Goal: Task Accomplishment & Management: Complete application form

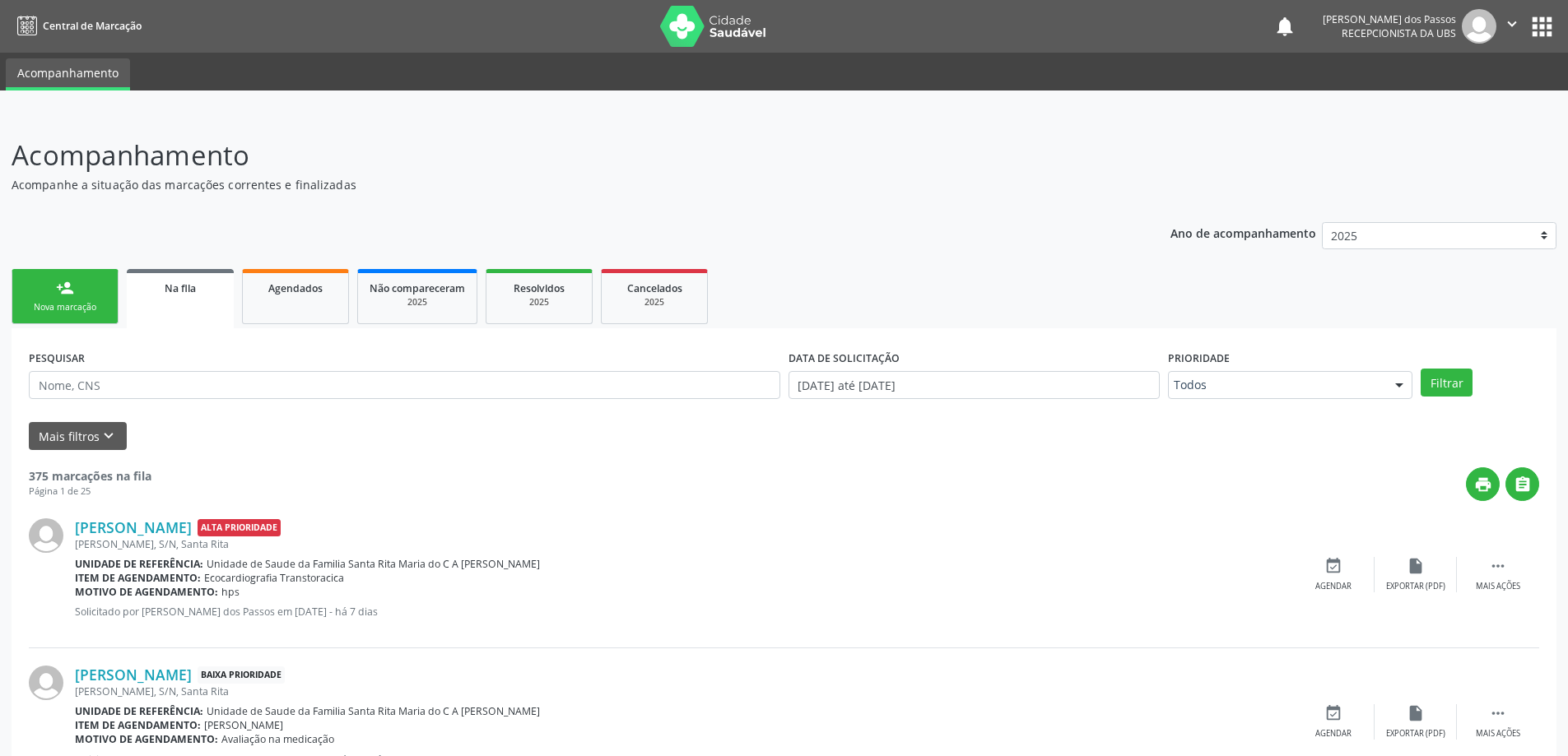
click at [74, 311] on div "Nova marcação" at bounding box center [65, 307] width 82 height 12
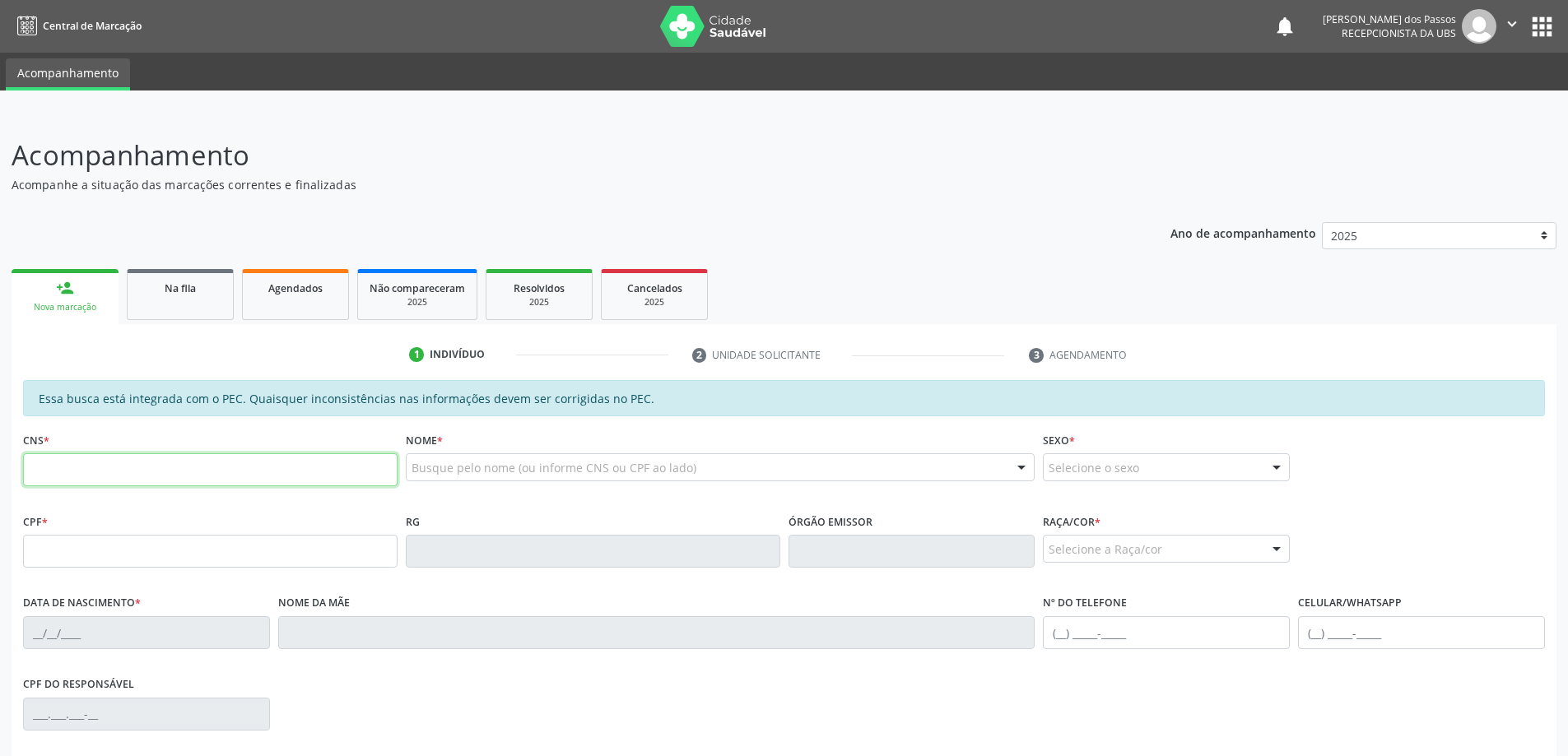
drag, startPoint x: 117, startPoint y: 474, endPoint x: 117, endPoint y: 463, distance: 11.0
click at [117, 473] on input "text" at bounding box center [211, 469] width 375 height 33
click at [131, 459] on input "text" at bounding box center [211, 469] width 375 height 33
click at [216, 474] on input "text" at bounding box center [211, 469] width 375 height 33
click at [443, 431] on label "Nome *" at bounding box center [424, 440] width 37 height 25
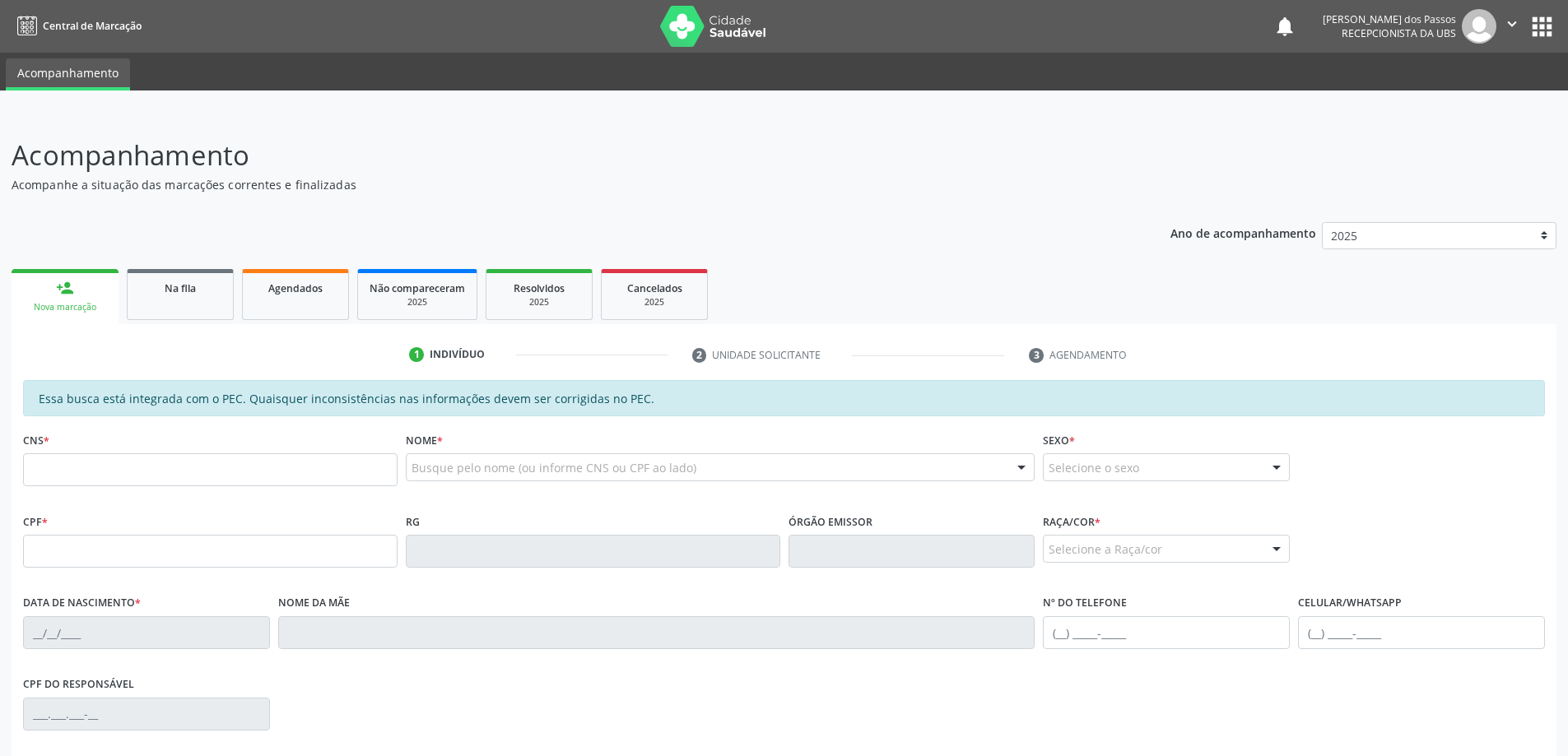
drag, startPoint x: 771, startPoint y: 505, endPoint x: 810, endPoint y: 505, distance: 39.0
click at [810, 505] on div "Nome * Busque pelo nome (ou informe CNS ou CPF ao lado) Nenhum resultado encont…" at bounding box center [721, 468] width 638 height 81
click at [841, 499] on div "Nome * Busque pelo nome (ou informe CNS ou CPF ao lado) Nenhum resultado encont…" at bounding box center [721, 468] width 638 height 81
click at [97, 476] on input "text" at bounding box center [211, 469] width 375 height 33
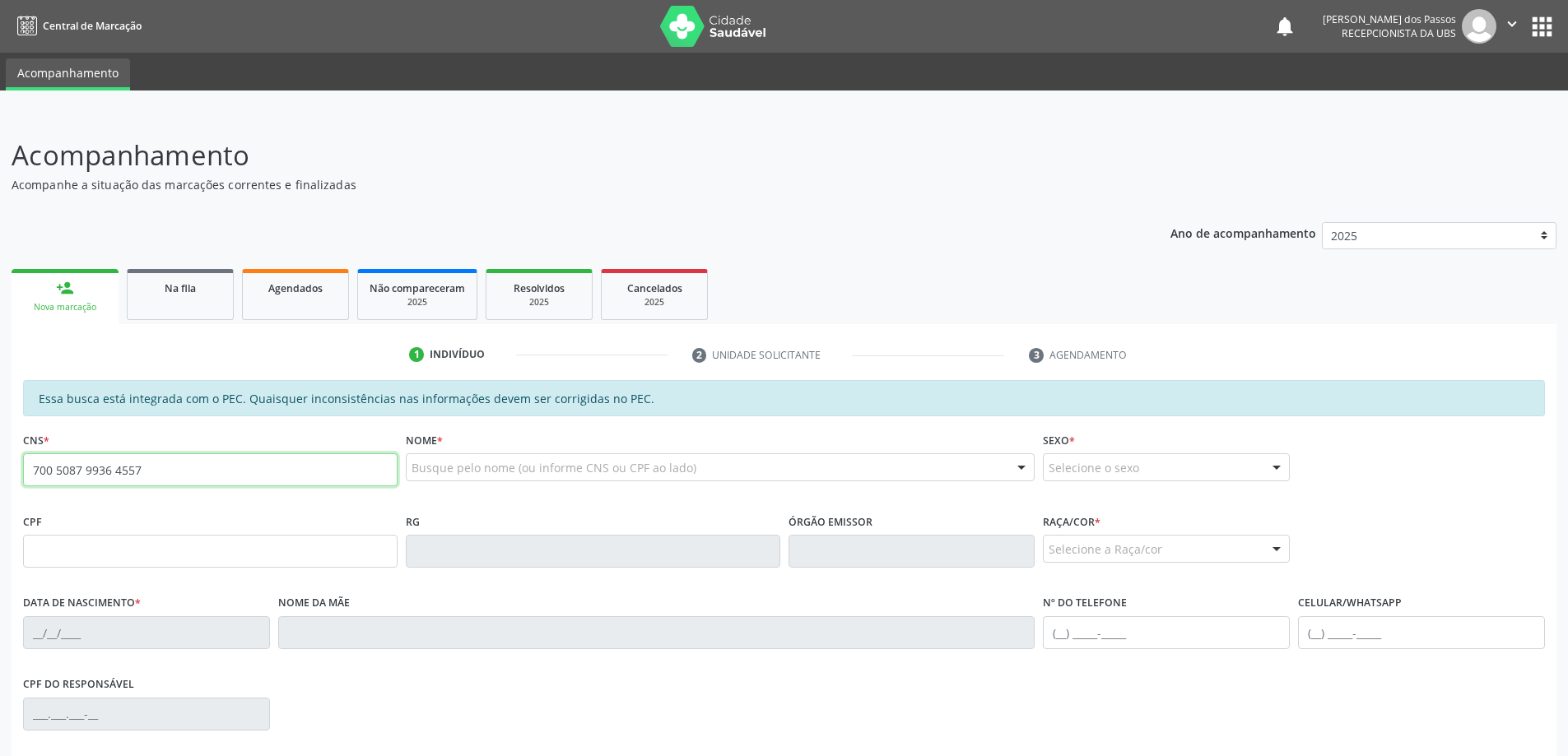
type input "700 5087 9936 4557"
type input "192.147.028-37"
type input "[DATE]"
type input "[PERSON_NAME] de Micena"
type input "[PHONE_NUMBER]"
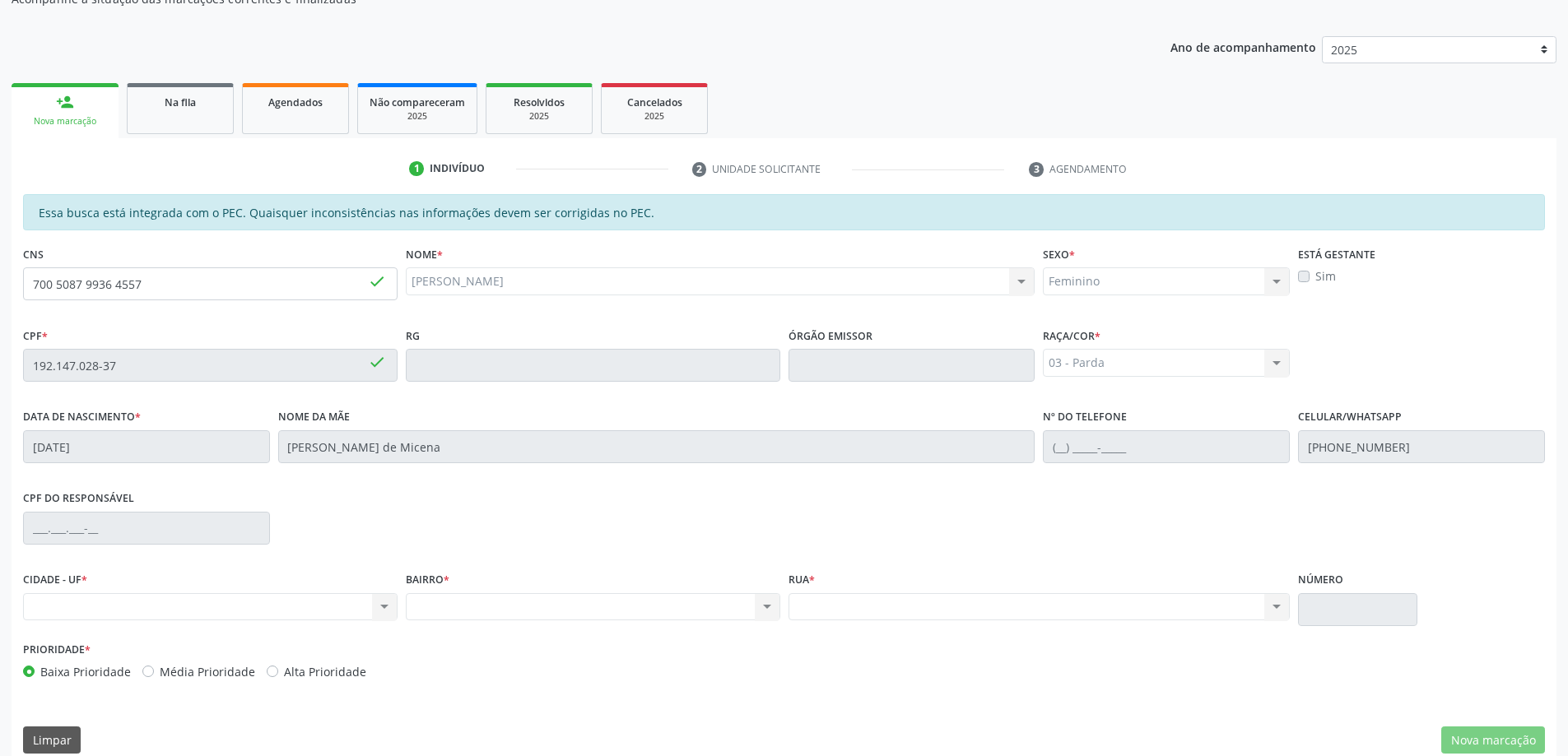
scroll to position [207, 0]
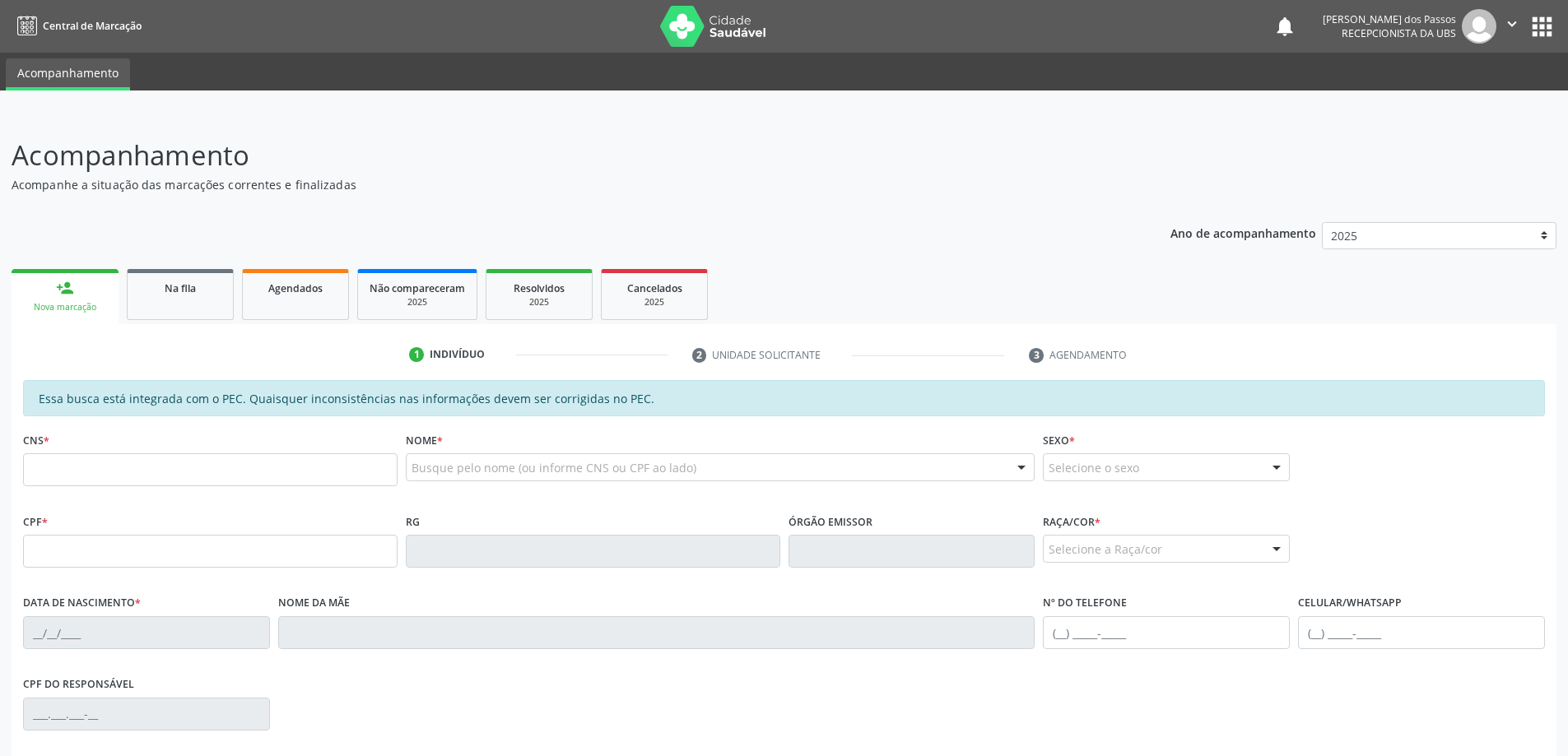
scroll to position [207, 0]
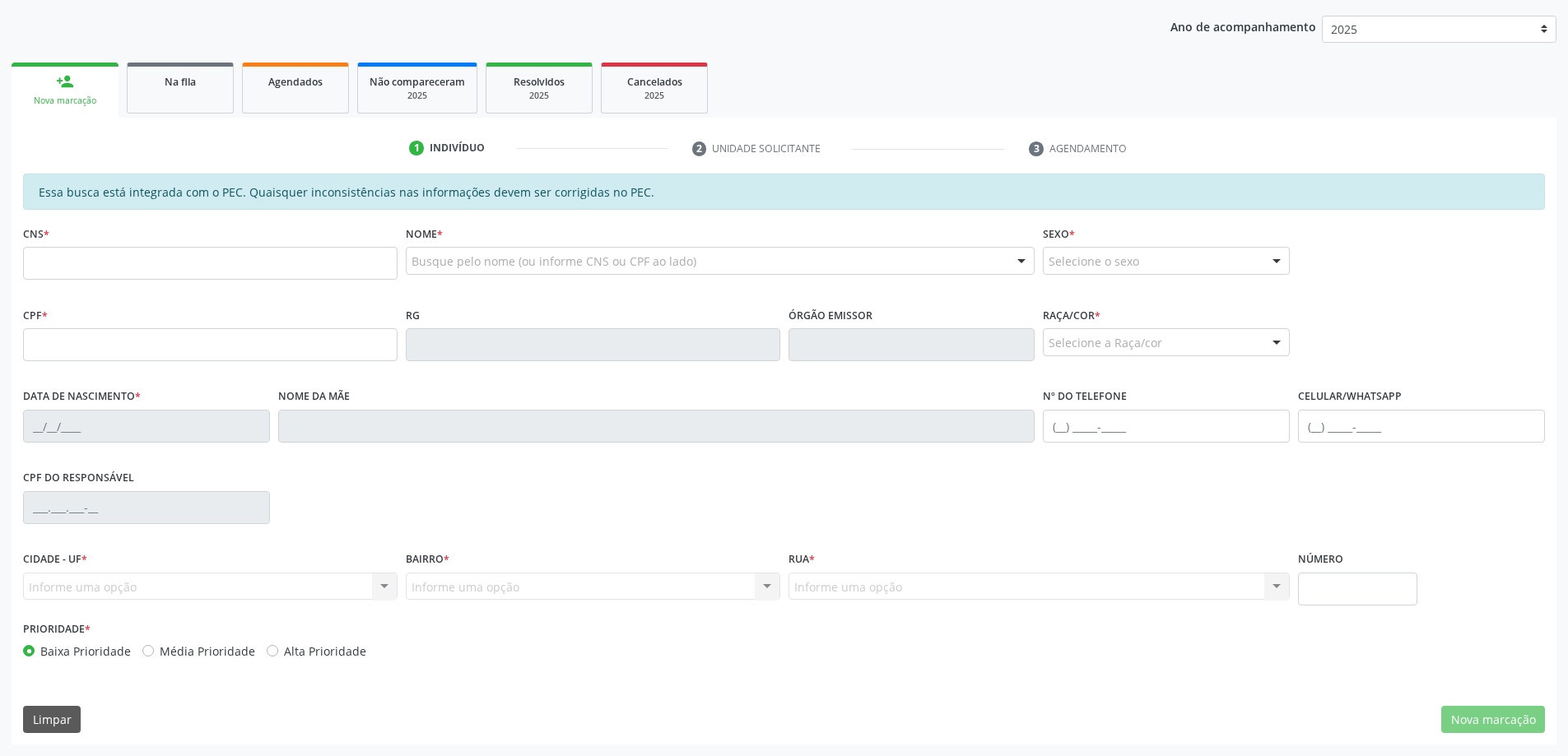
click at [184, 268] on input "text" at bounding box center [211, 263] width 375 height 33
type input "700 5087 9936 4557"
type input "192.147.028-37"
type input "[DATE]"
type input "[PERSON_NAME] de Micena"
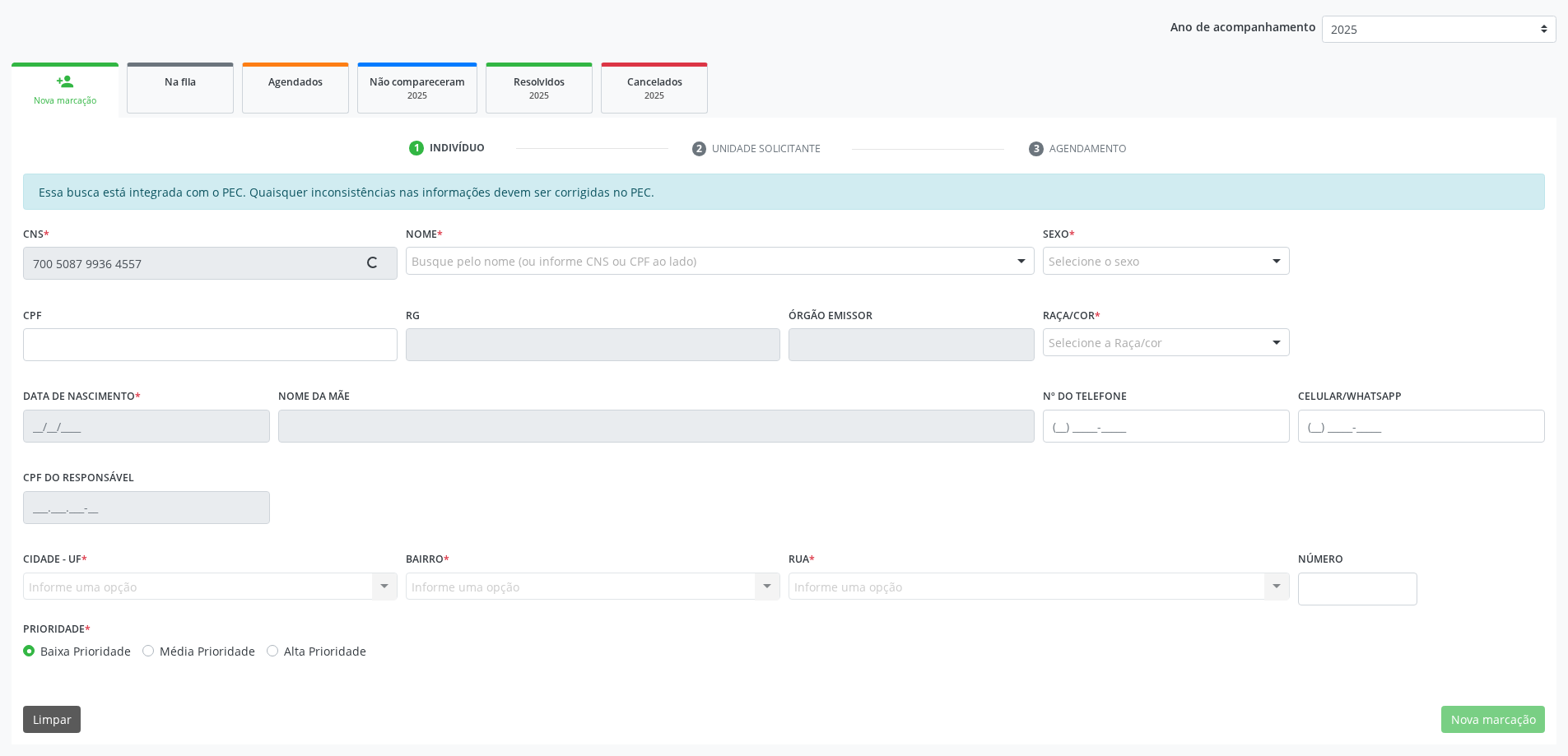
type input "[PHONE_NUMBER]"
type input "03"
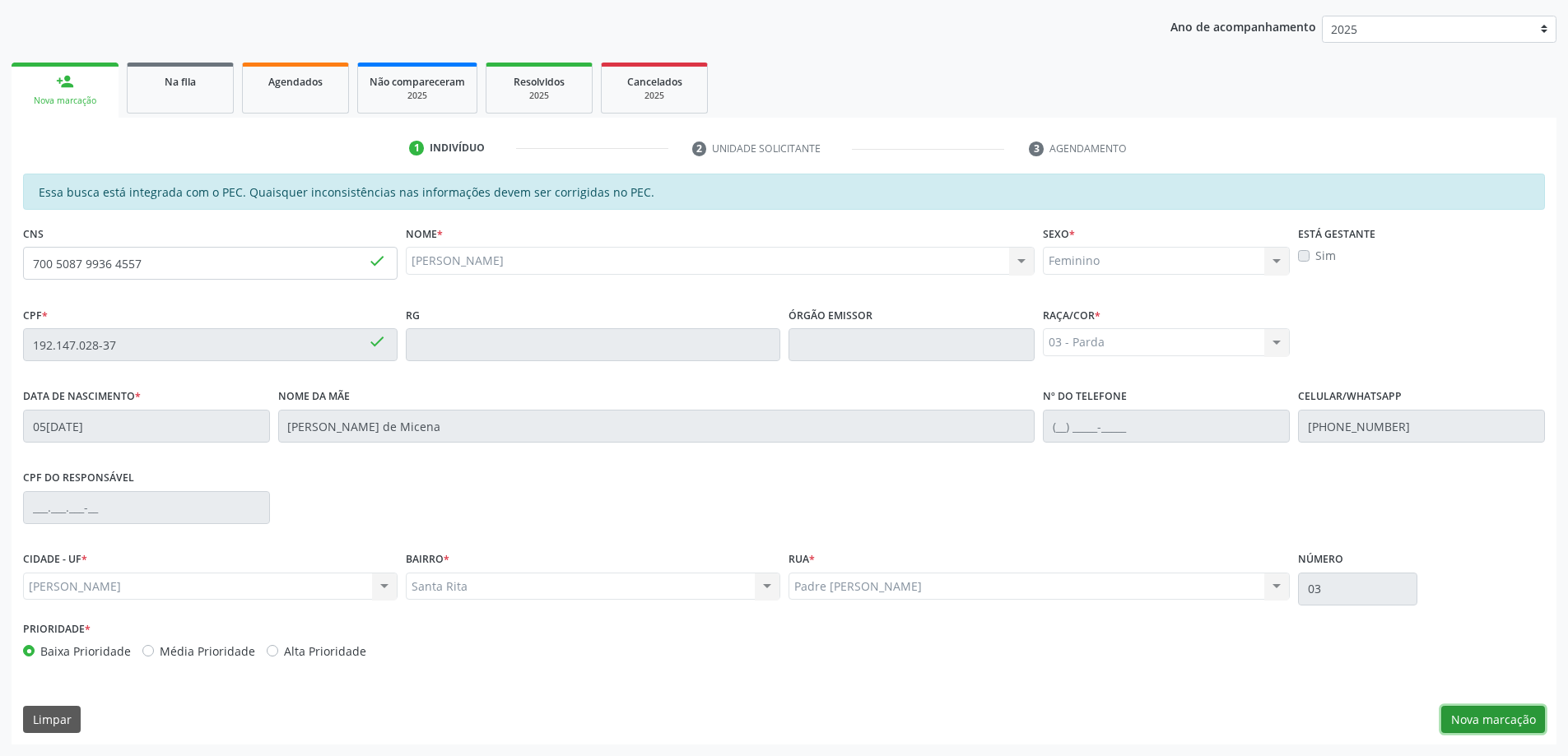
click at [1491, 727] on button "Nova marcação" at bounding box center [1492, 720] width 103 height 28
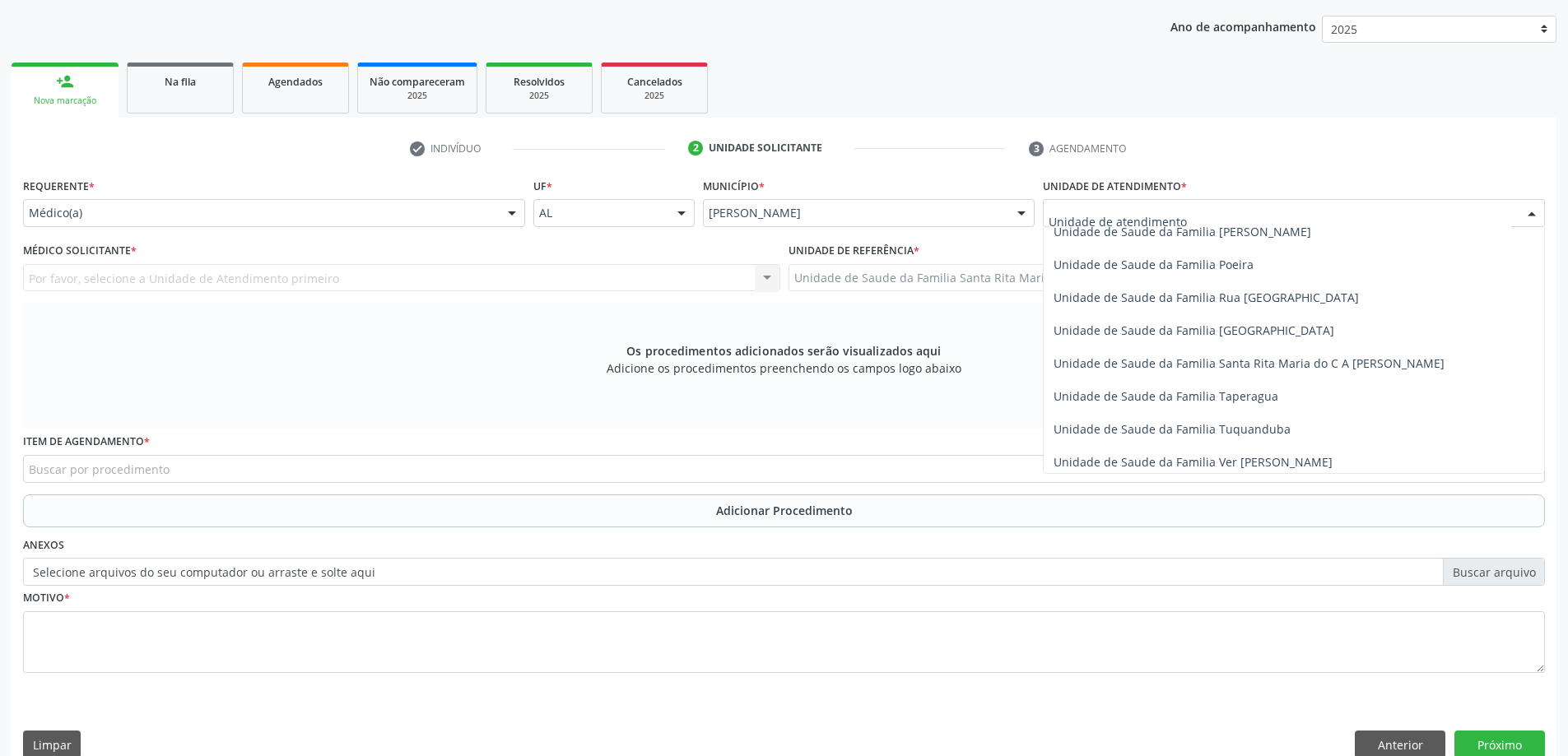
scroll to position [1070, 0]
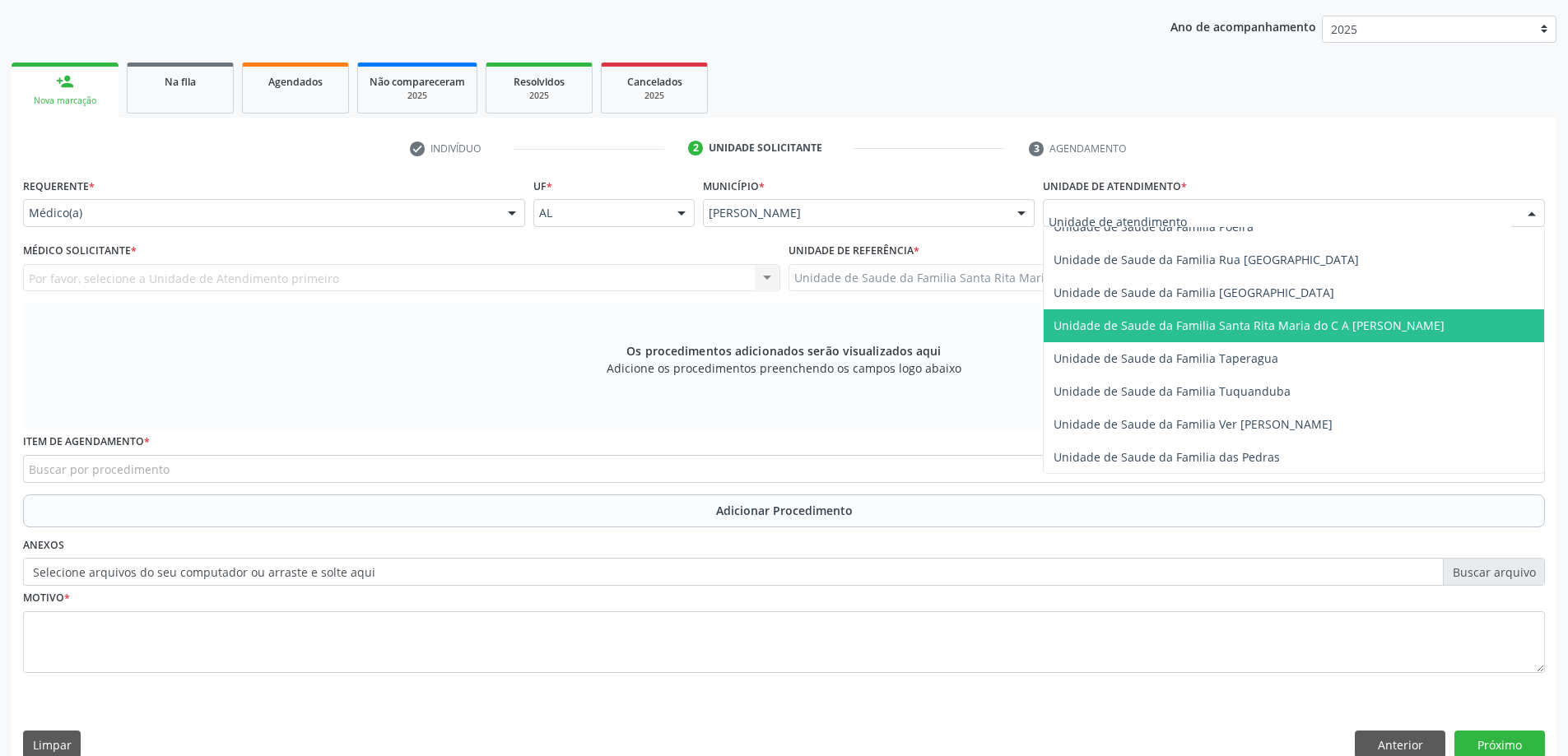
click at [1098, 320] on span "Unidade de Saude da Familia Santa Rita Maria do C A [PERSON_NAME]" at bounding box center [1248, 325] width 391 height 16
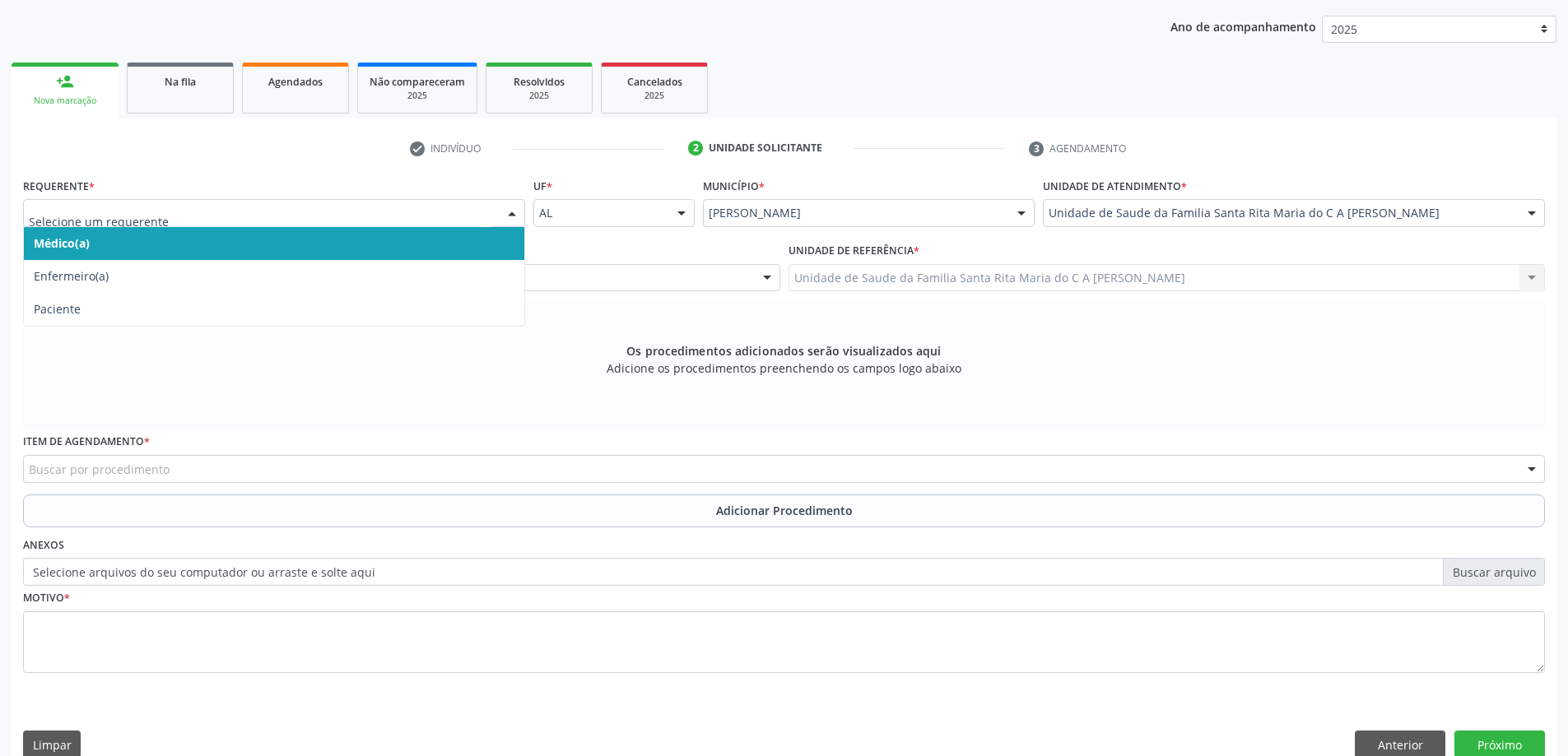
click at [376, 247] on span "Médico(a)" at bounding box center [274, 243] width 501 height 33
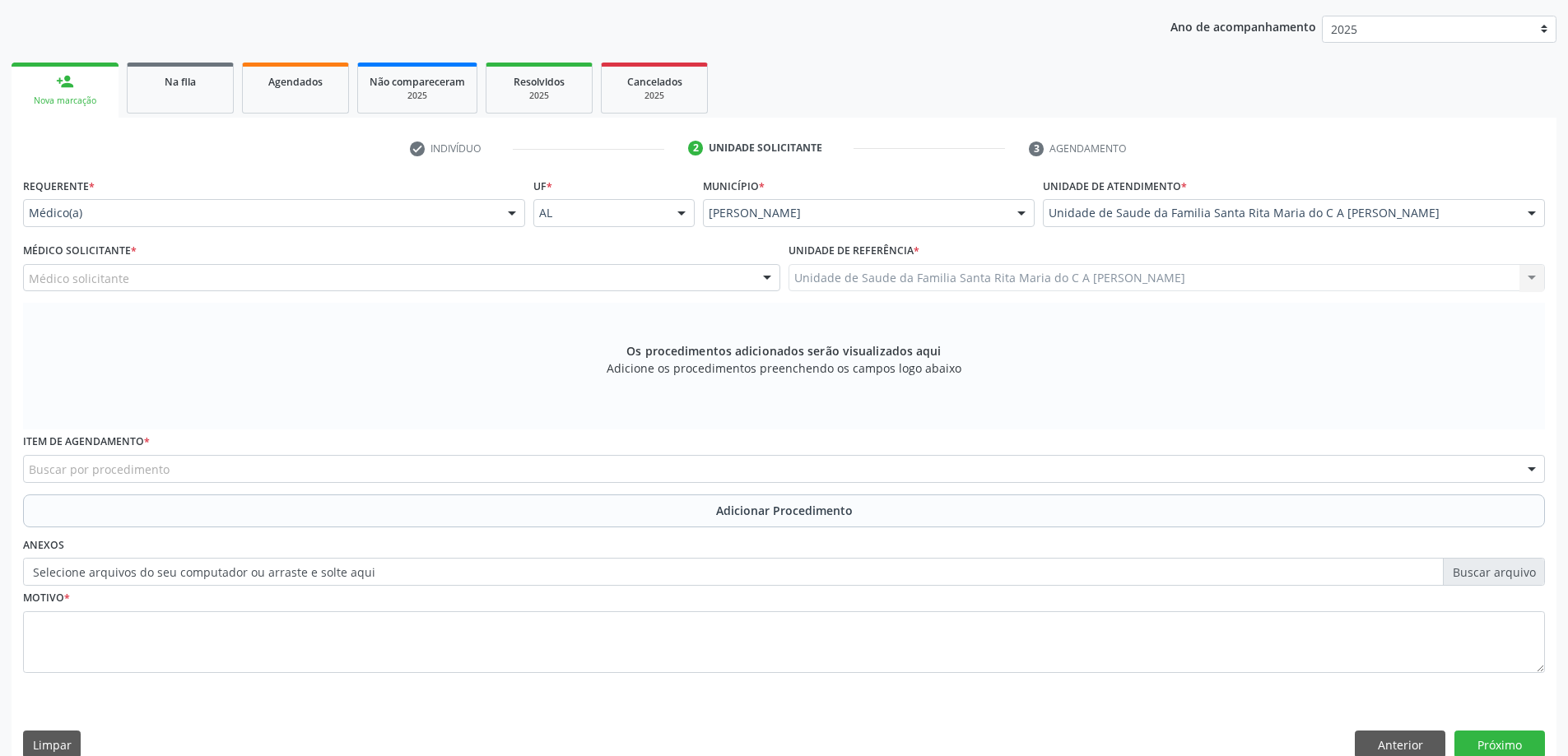
click at [348, 274] on div "Médico solicitante" at bounding box center [402, 278] width 757 height 28
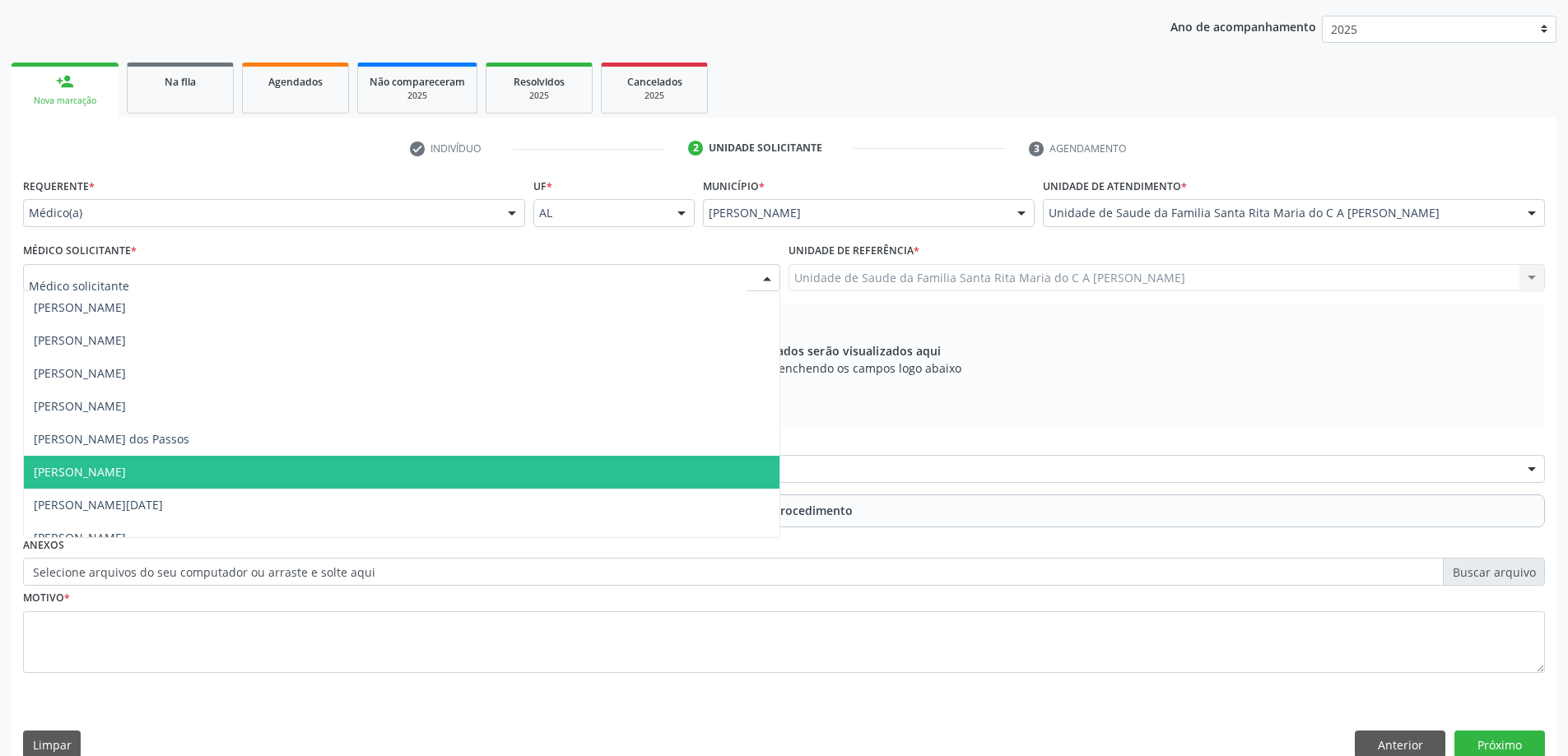
click at [325, 477] on span "Maria Celia Amorim Castro" at bounding box center [402, 472] width 755 height 33
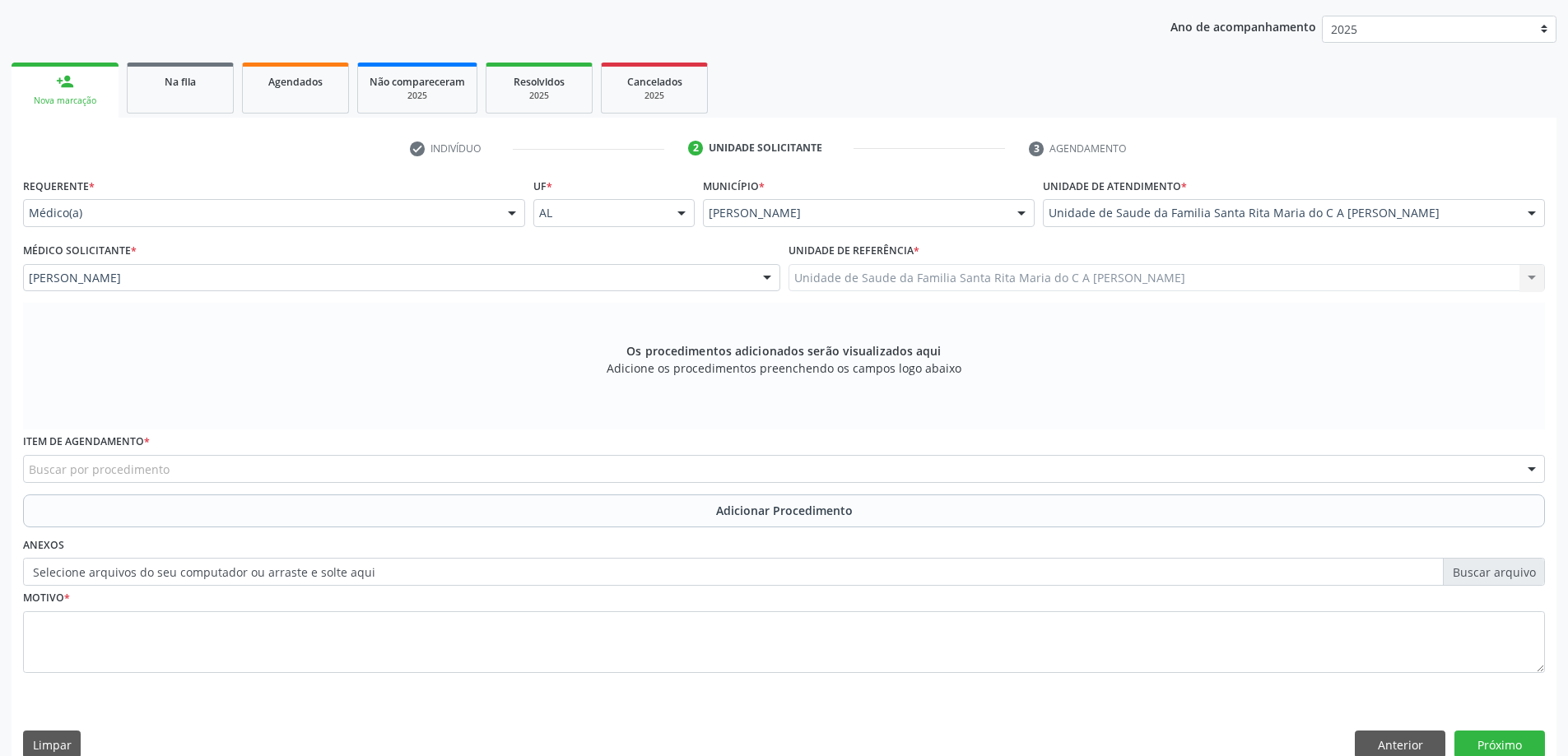
click at [254, 466] on div "Buscar por procedimento" at bounding box center [784, 469] width 1521 height 28
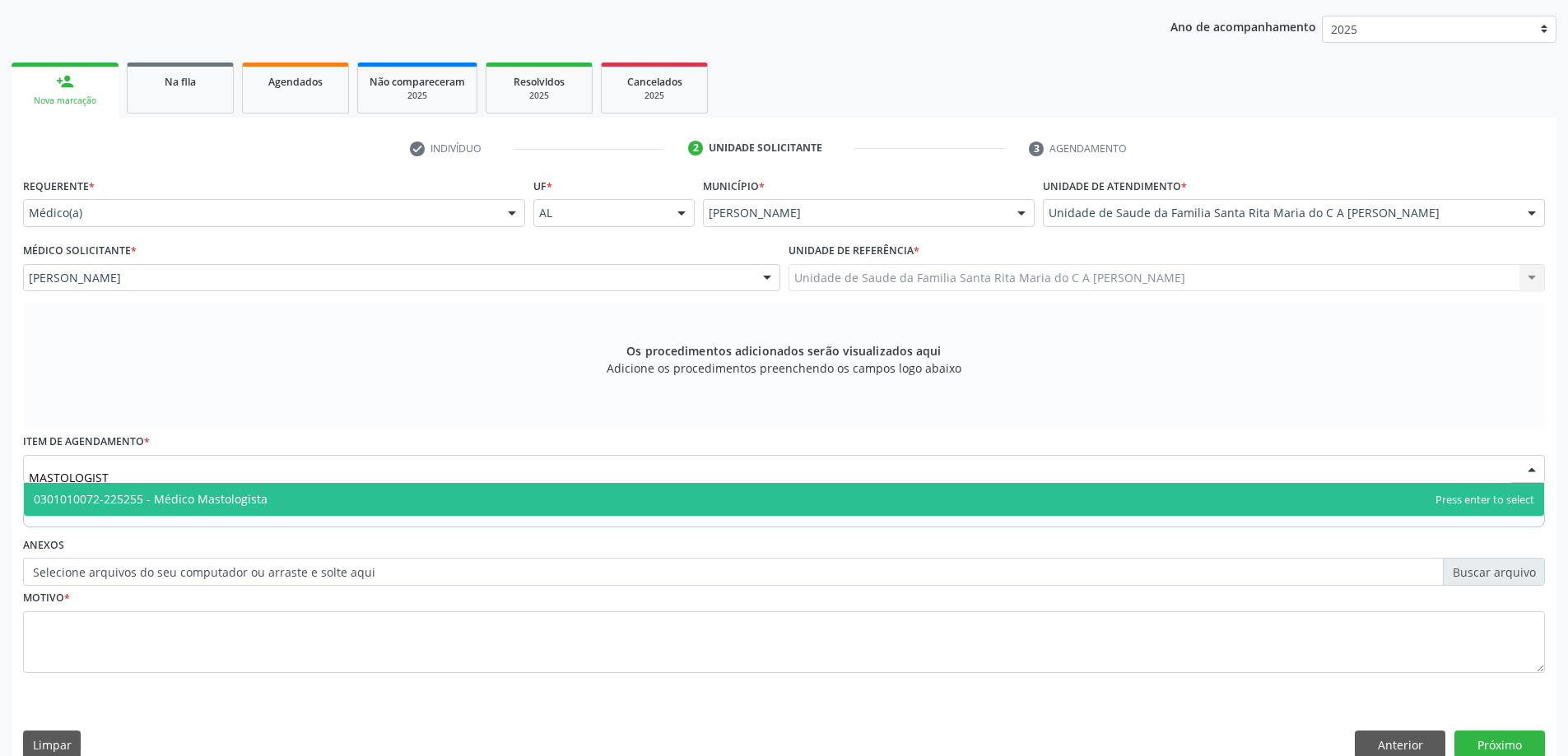
type input "MASTOLOGISTA"
click at [270, 499] on span "0301010072-225255 - Médico Mastologista" at bounding box center [784, 499] width 1520 height 33
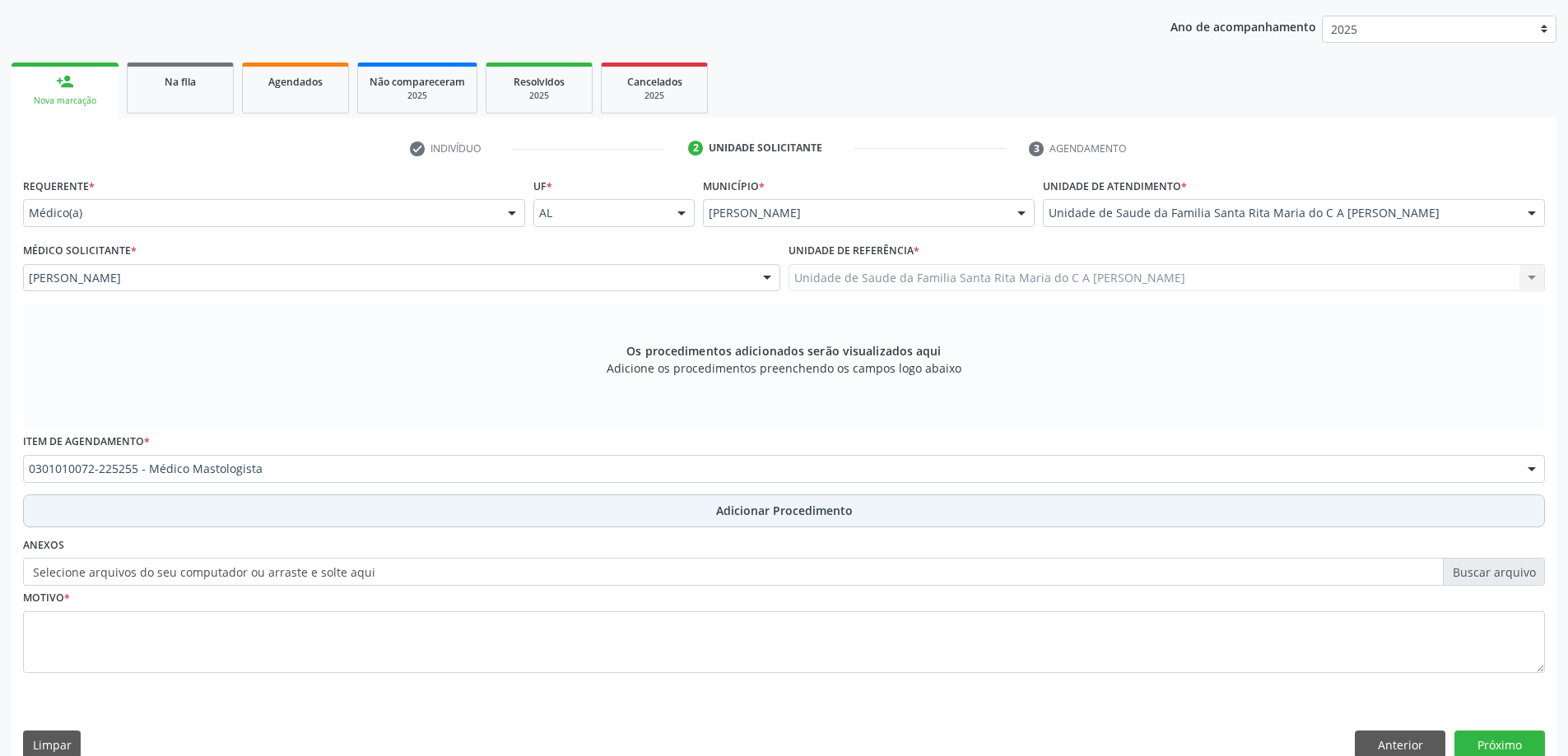
click at [292, 520] on button "Adicionar Procedimento" at bounding box center [784, 511] width 1521 height 33
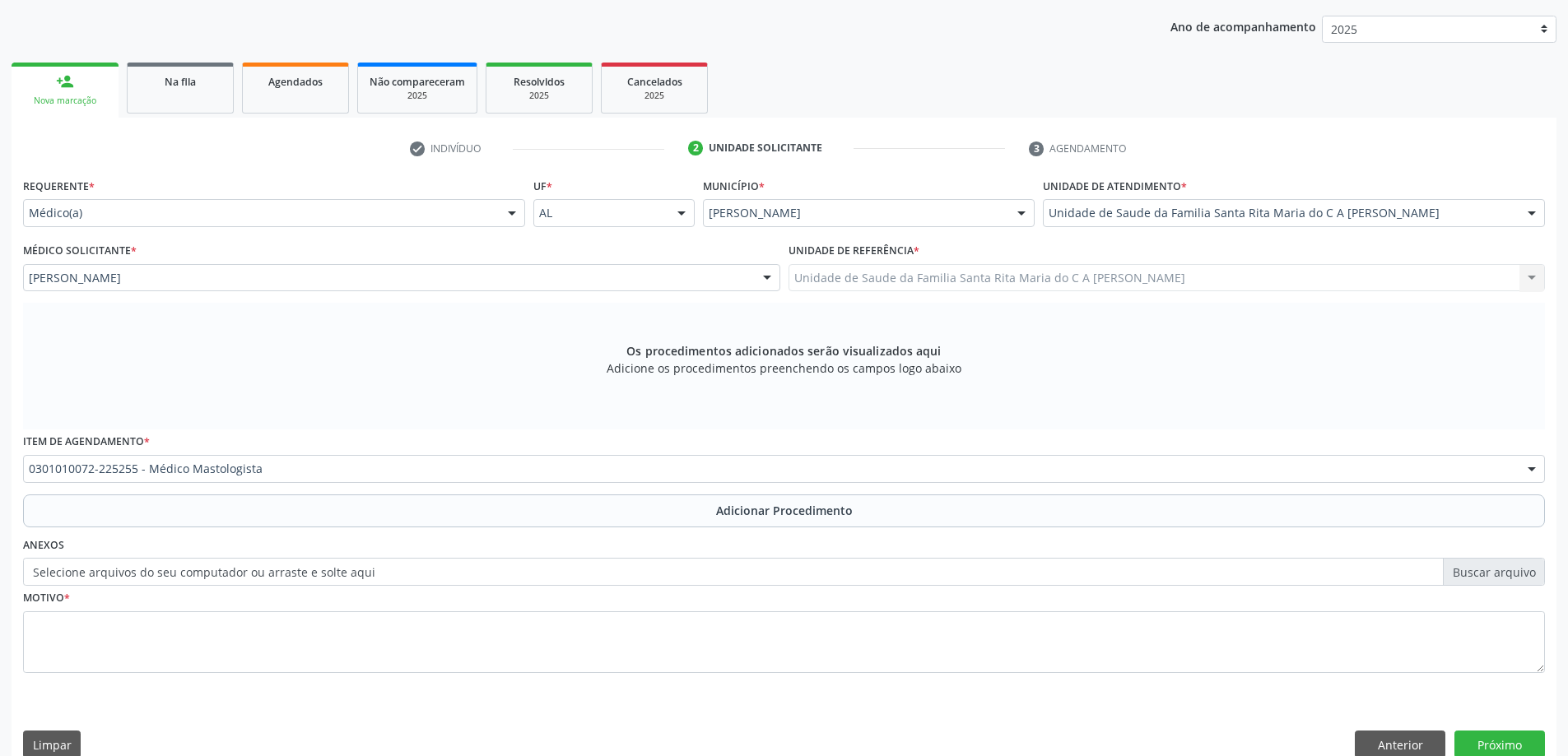
scroll to position [170, 0]
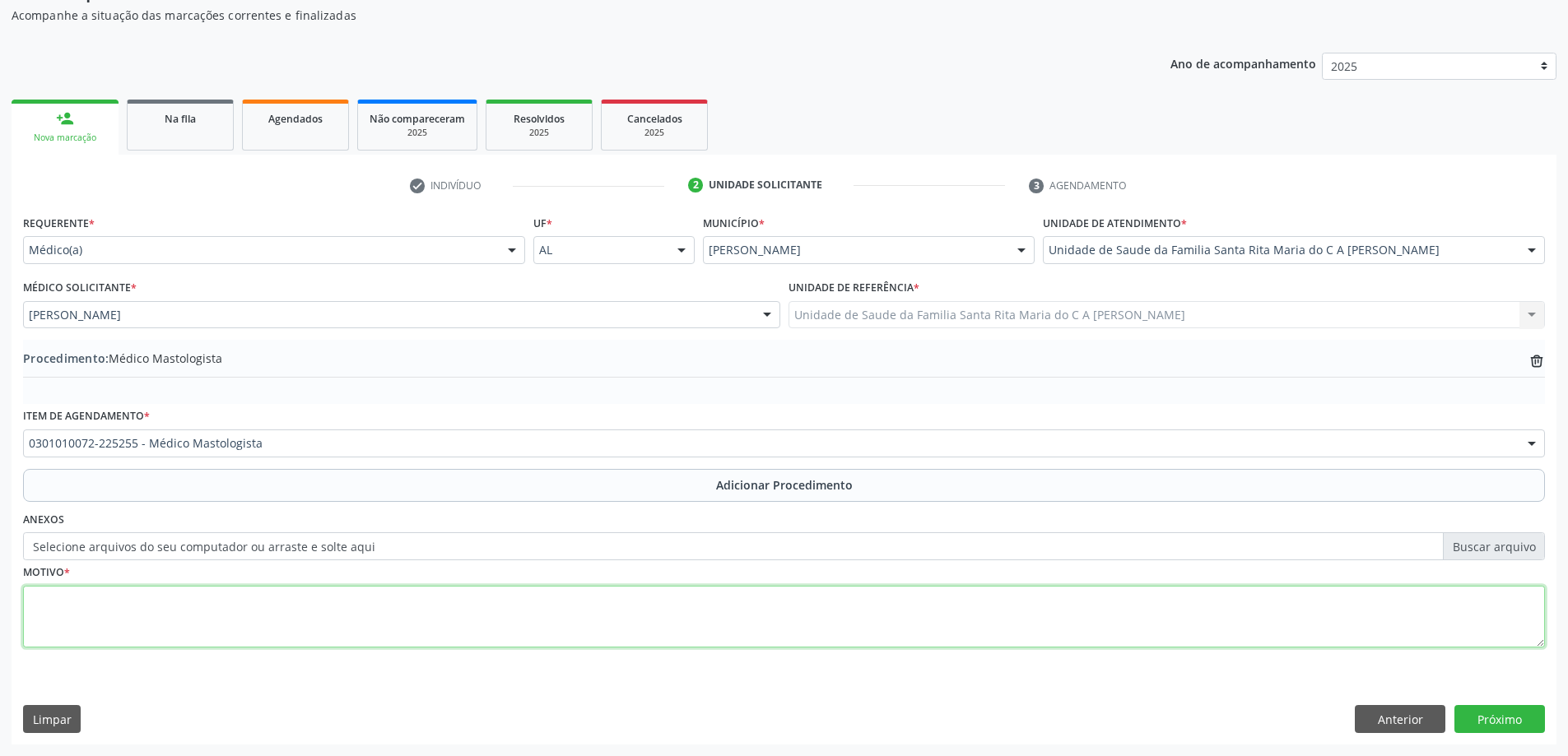
click at [360, 621] on textarea at bounding box center [784, 616] width 1521 height 62
type textarea "RETORNO"
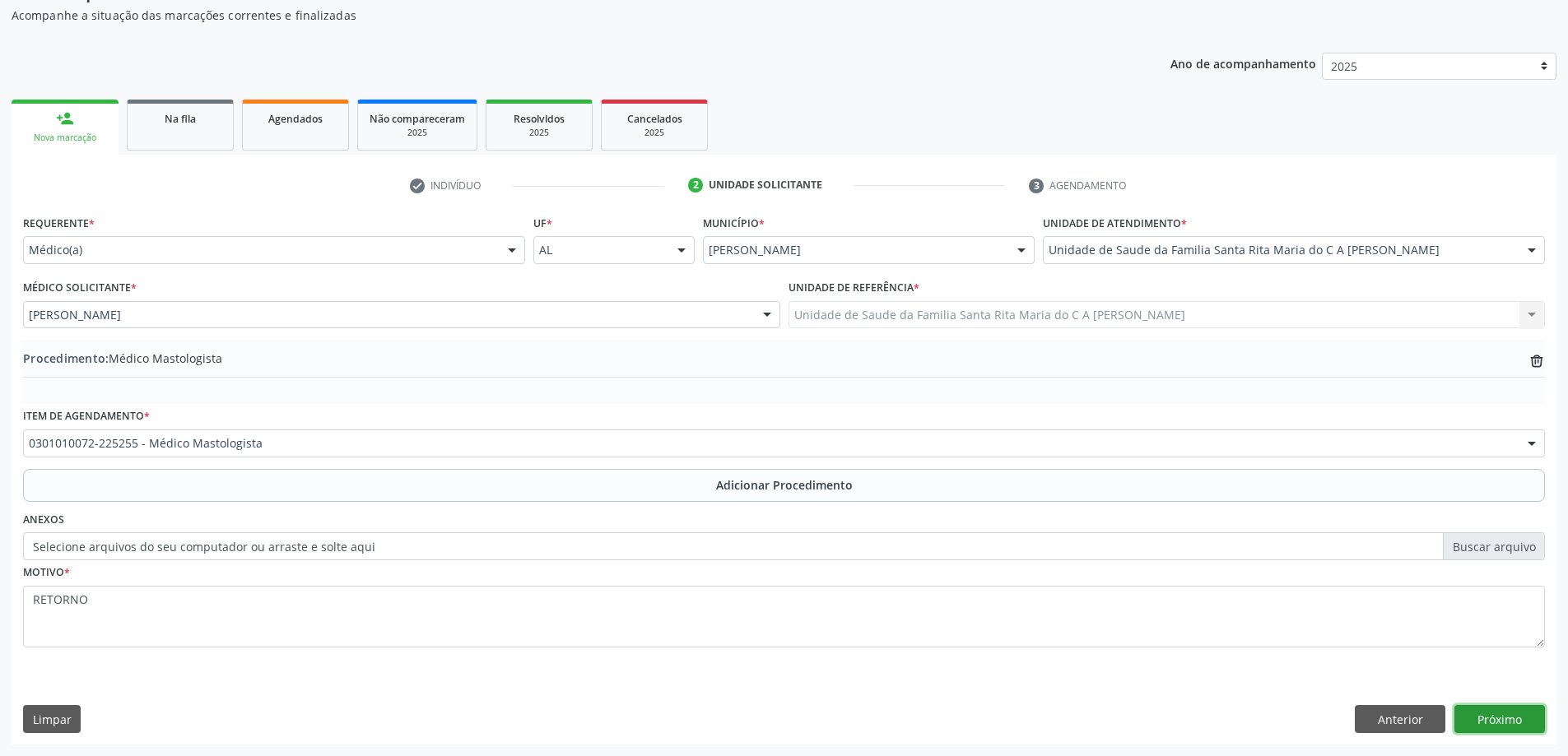
click at [1511, 719] on button "Próximo" at bounding box center [1499, 719] width 90 height 28
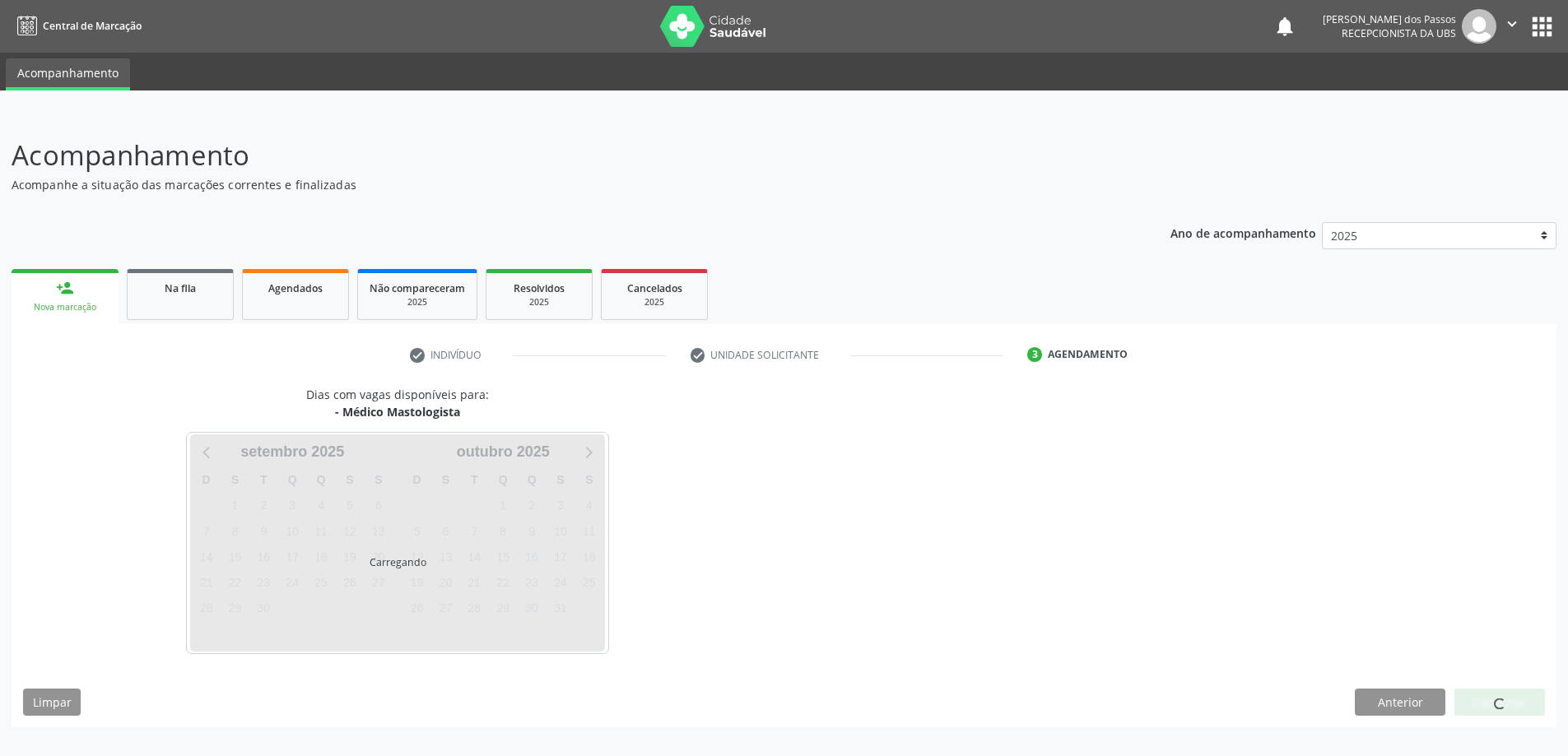
scroll to position [0, 0]
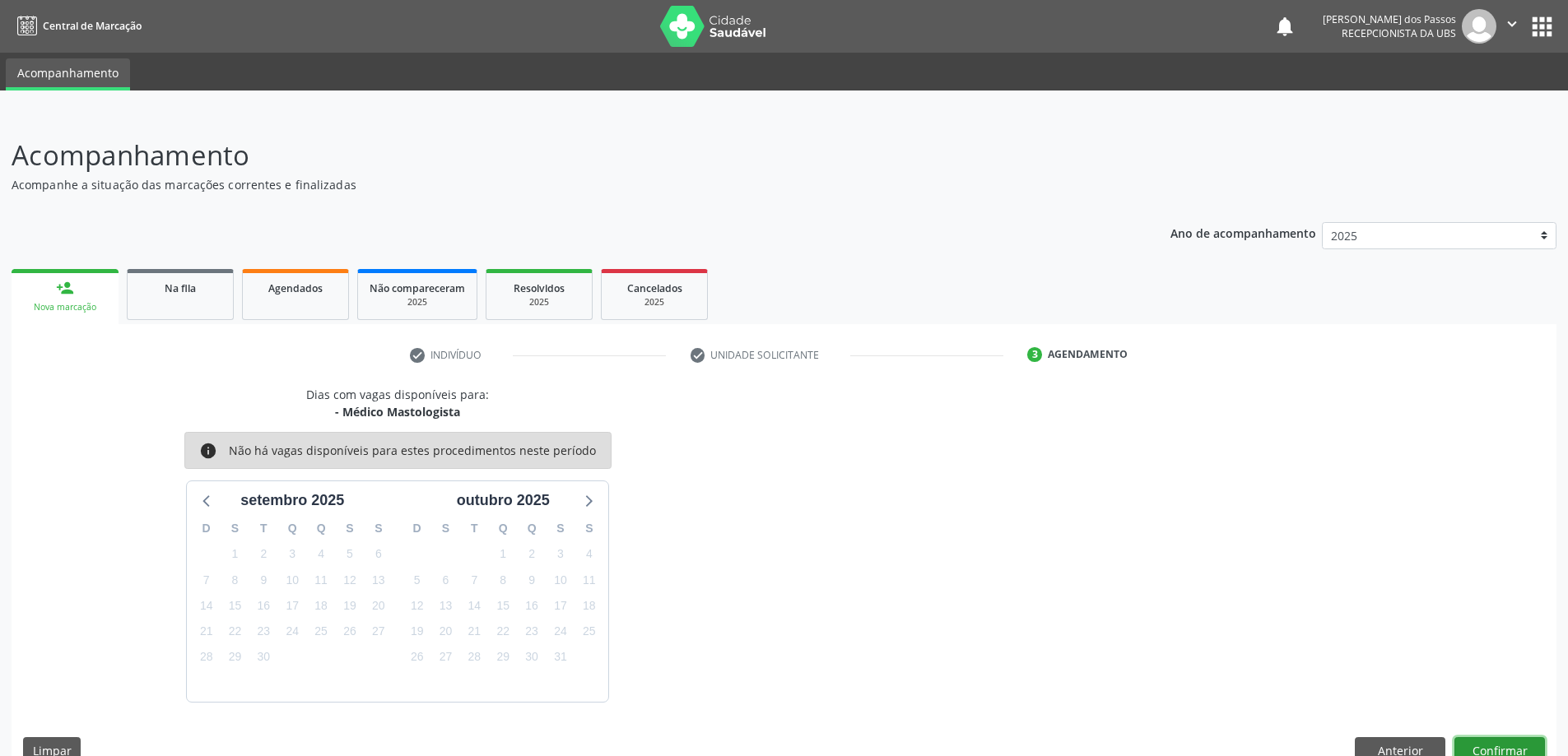
click at [1481, 748] on button "Confirmar" at bounding box center [1499, 751] width 90 height 28
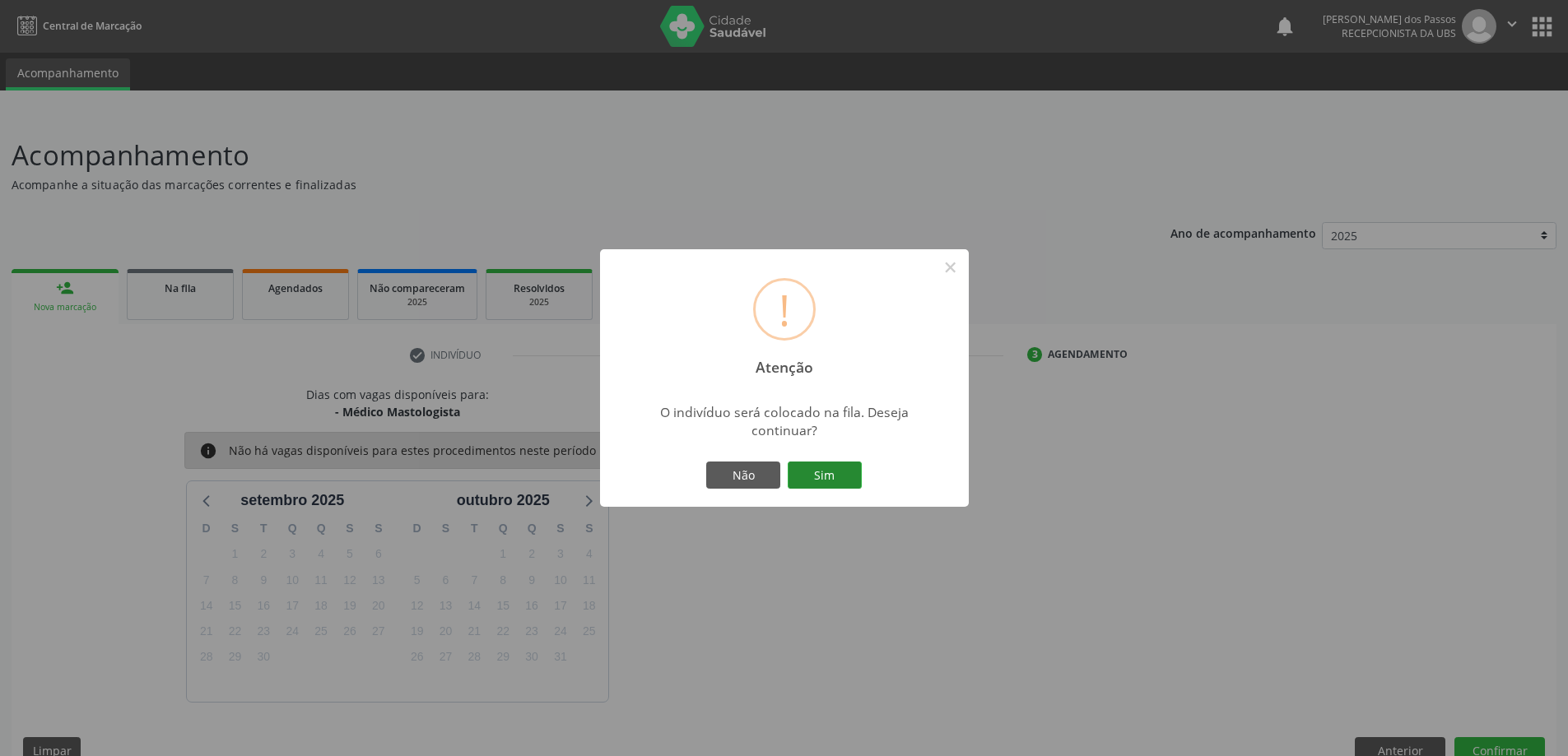
click at [817, 473] on button "Sim" at bounding box center [824, 475] width 74 height 28
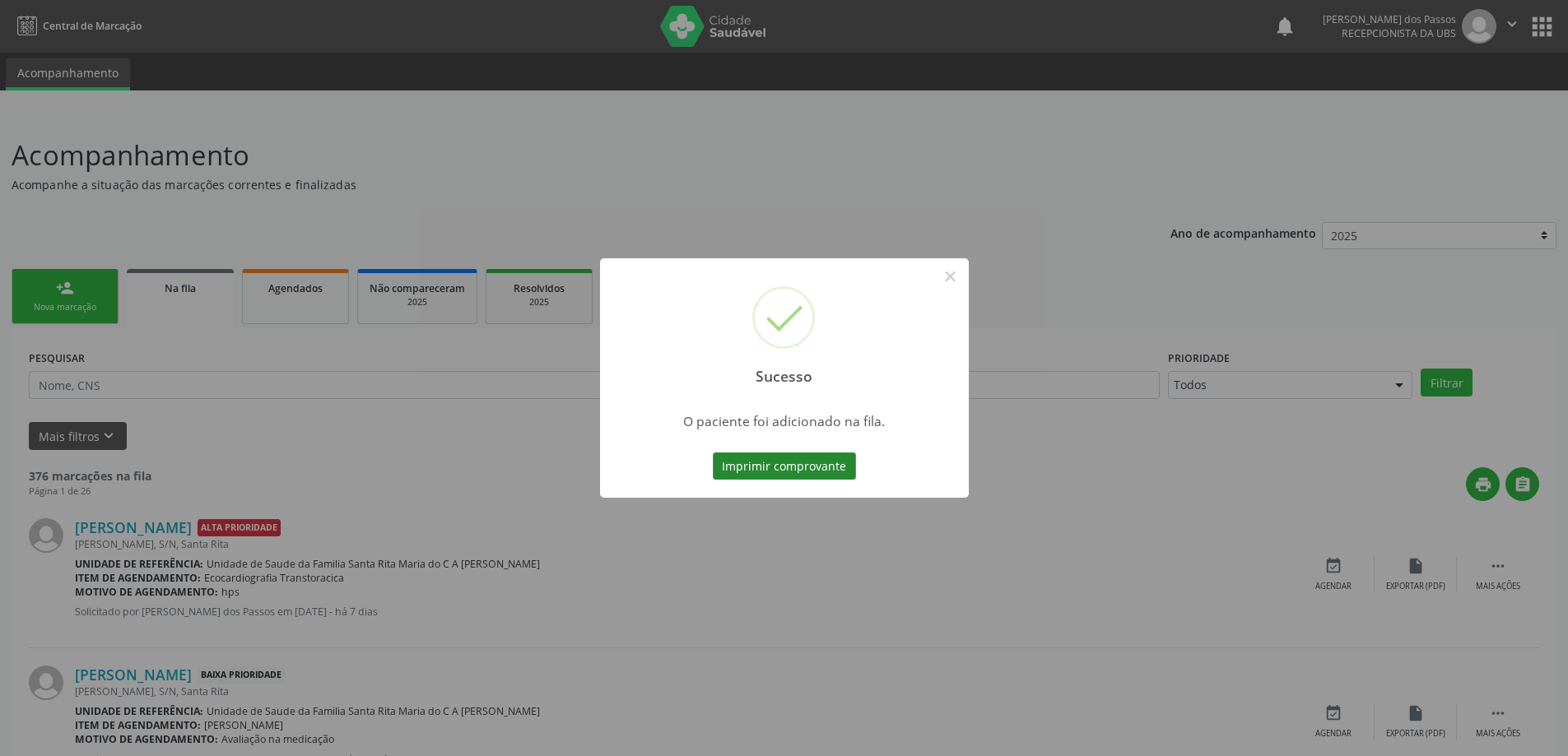
click at [819, 469] on button "Imprimir comprovante" at bounding box center [784, 466] width 144 height 28
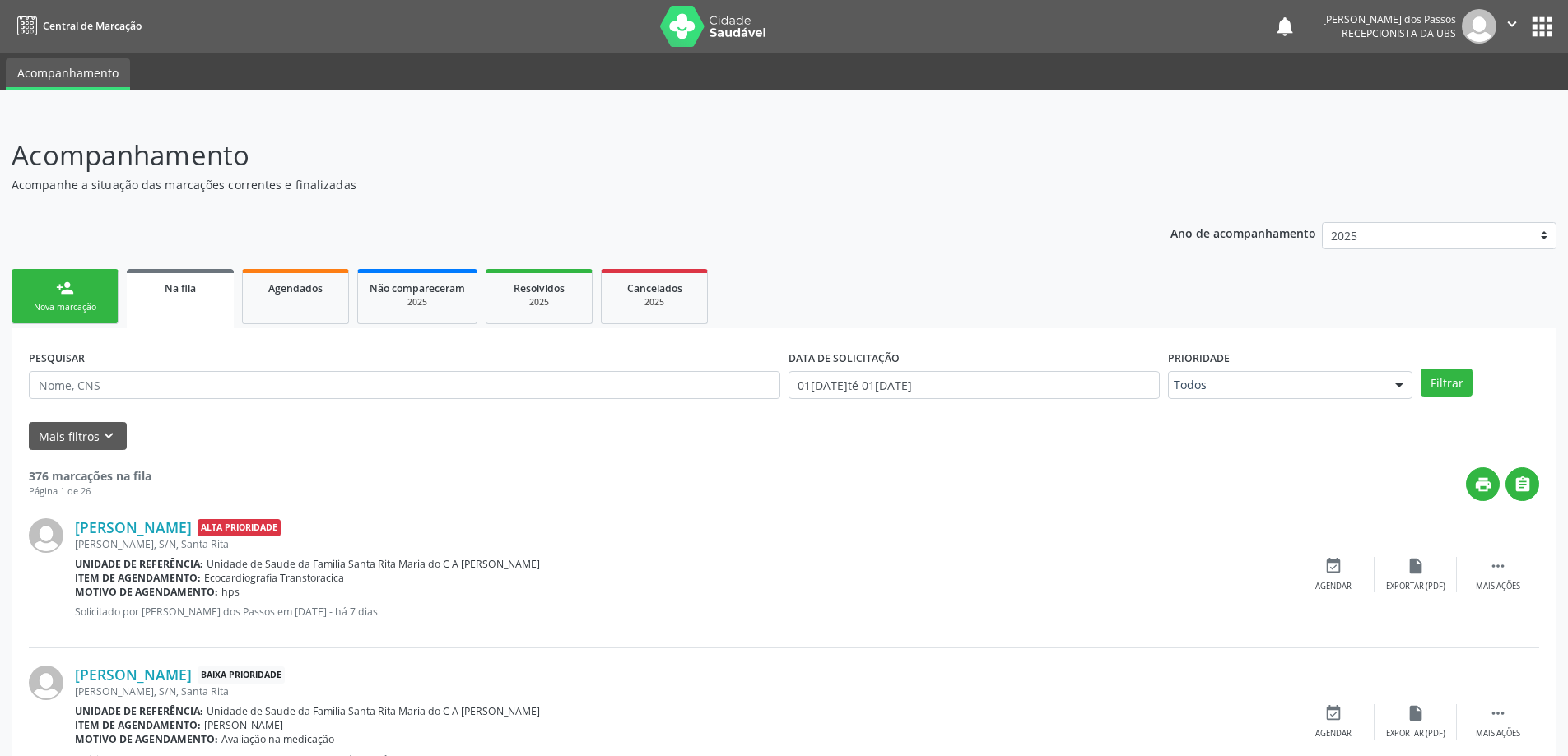
click at [77, 298] on link "person_add Nova marcação" at bounding box center [64, 296] width 107 height 55
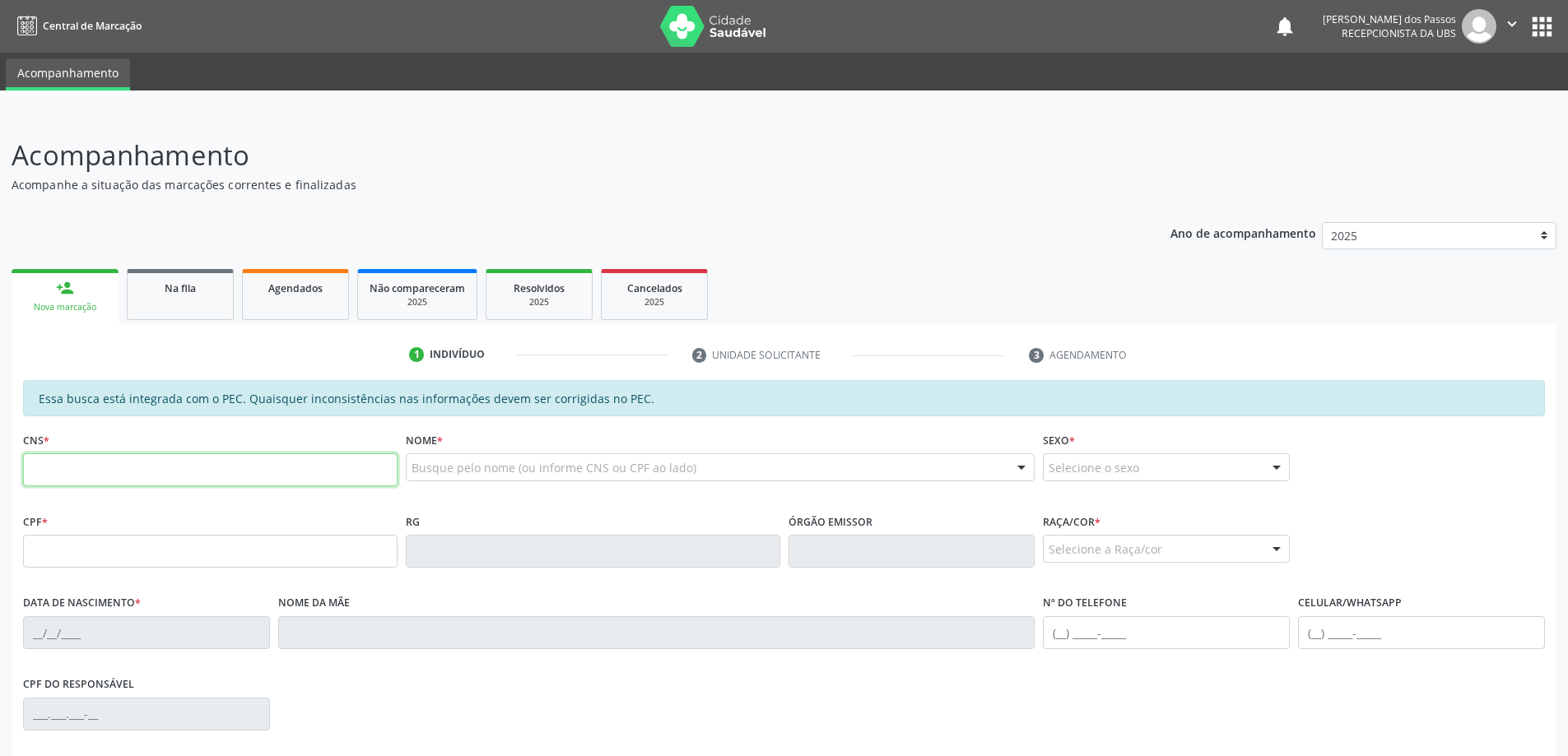
click at [154, 469] on input "text" at bounding box center [211, 469] width 375 height 33
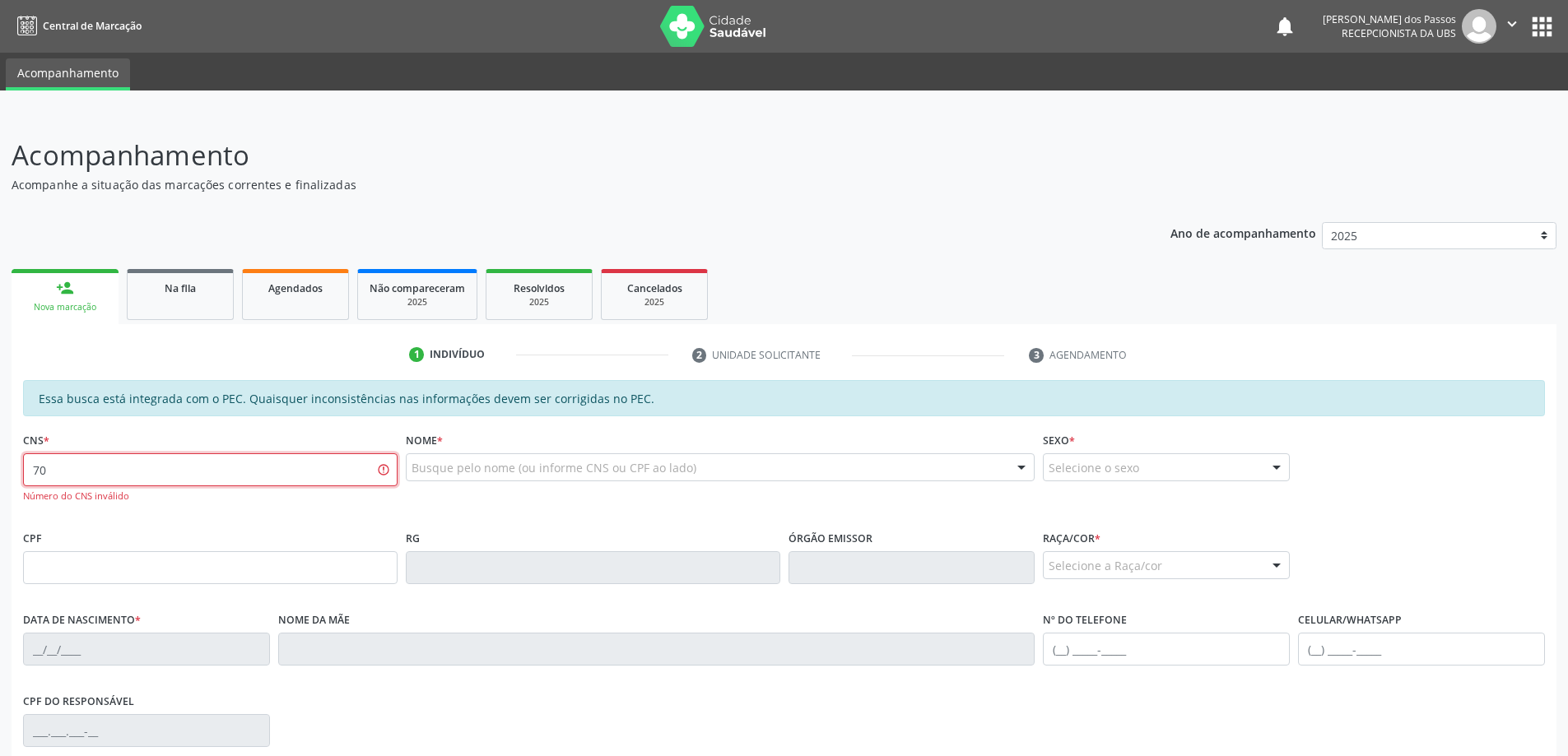
type input "7"
click at [131, 566] on input "text" at bounding box center [211, 567] width 375 height 33
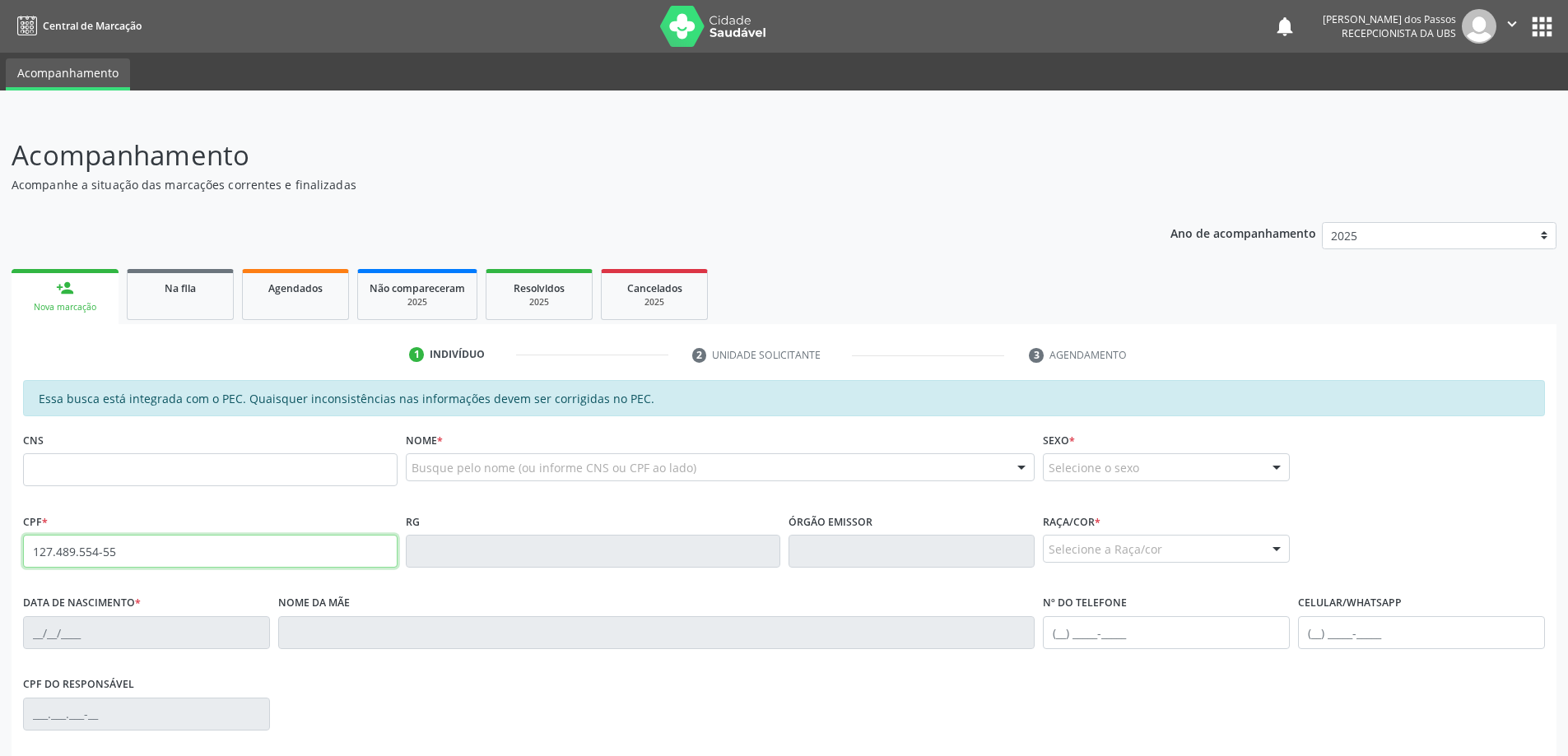
type input "127.489.554-55"
type input "704 5073 1867 1211"
type input "12/02/1998"
type input "Girlene Maria dos Santos"
type input "(82) 99966-9561"
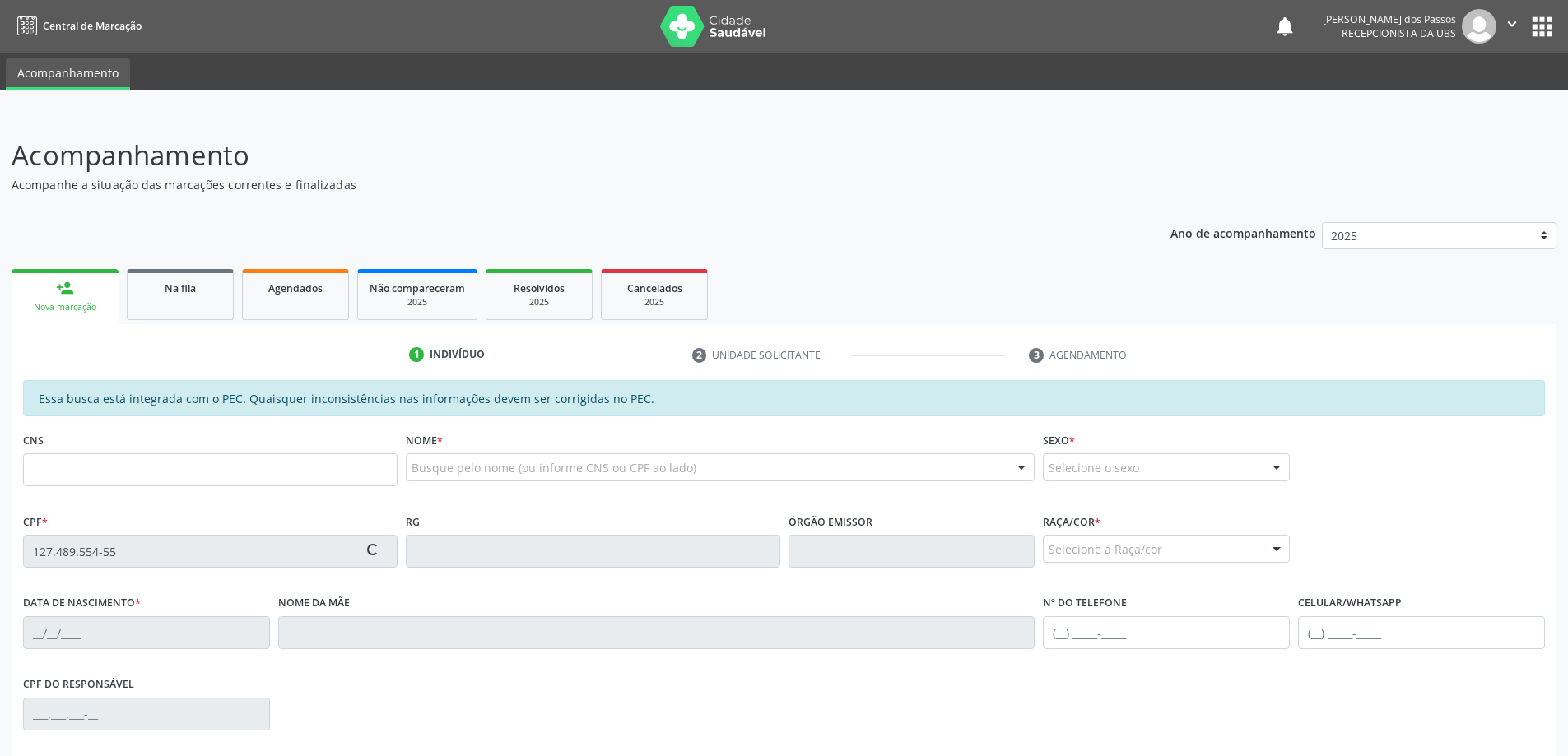
type input "S/N"
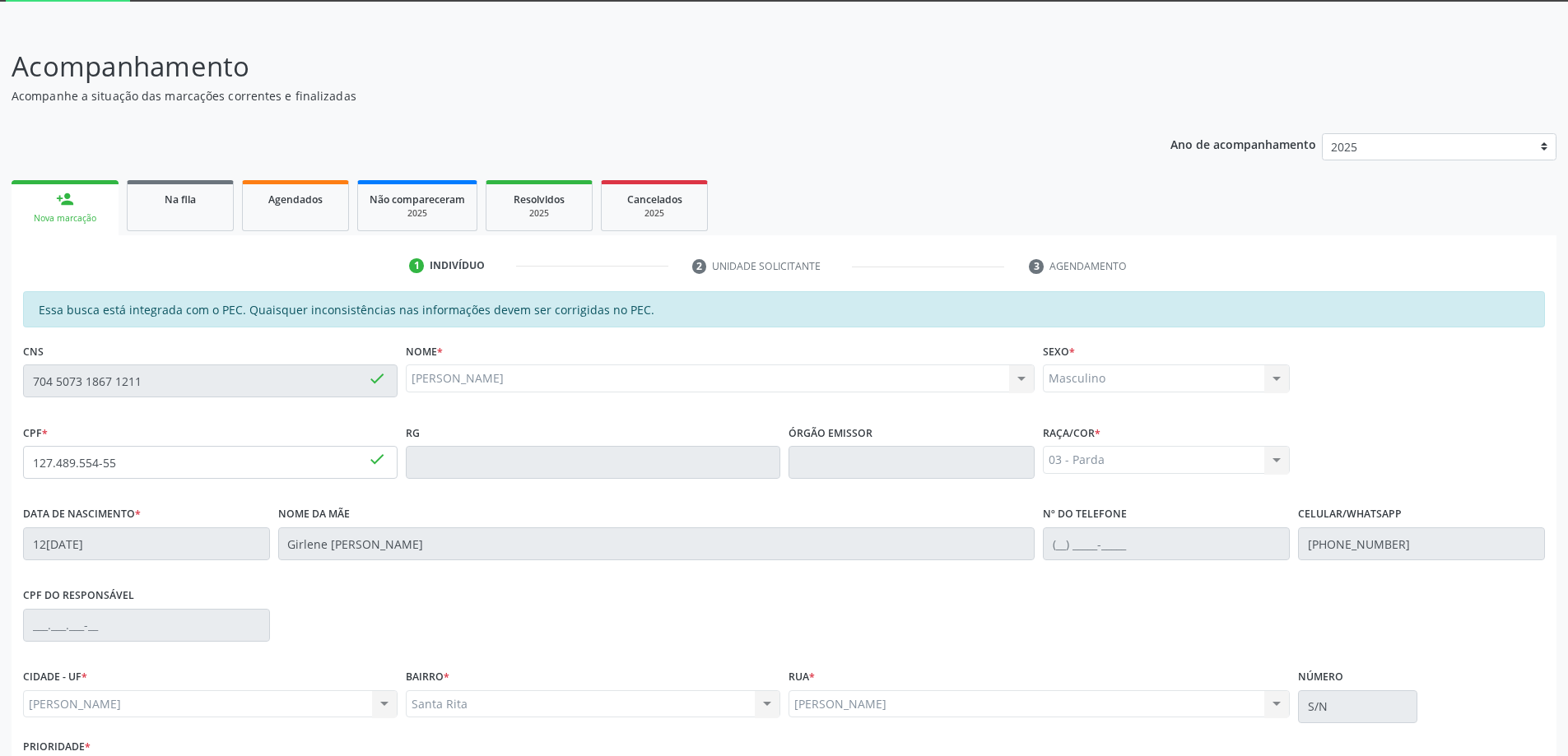
scroll to position [207, 0]
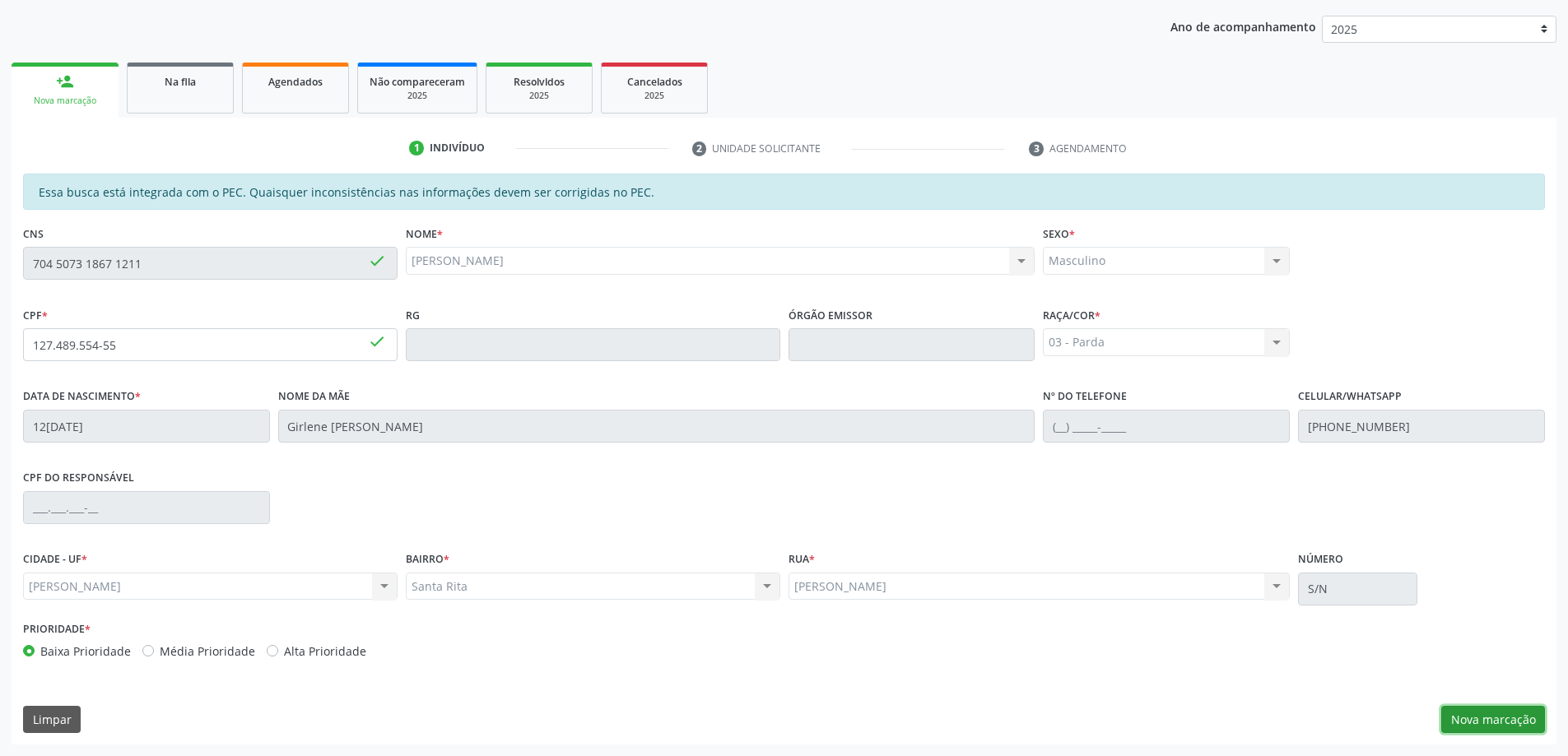
click at [1506, 719] on button "Nova marcação" at bounding box center [1492, 720] width 103 height 28
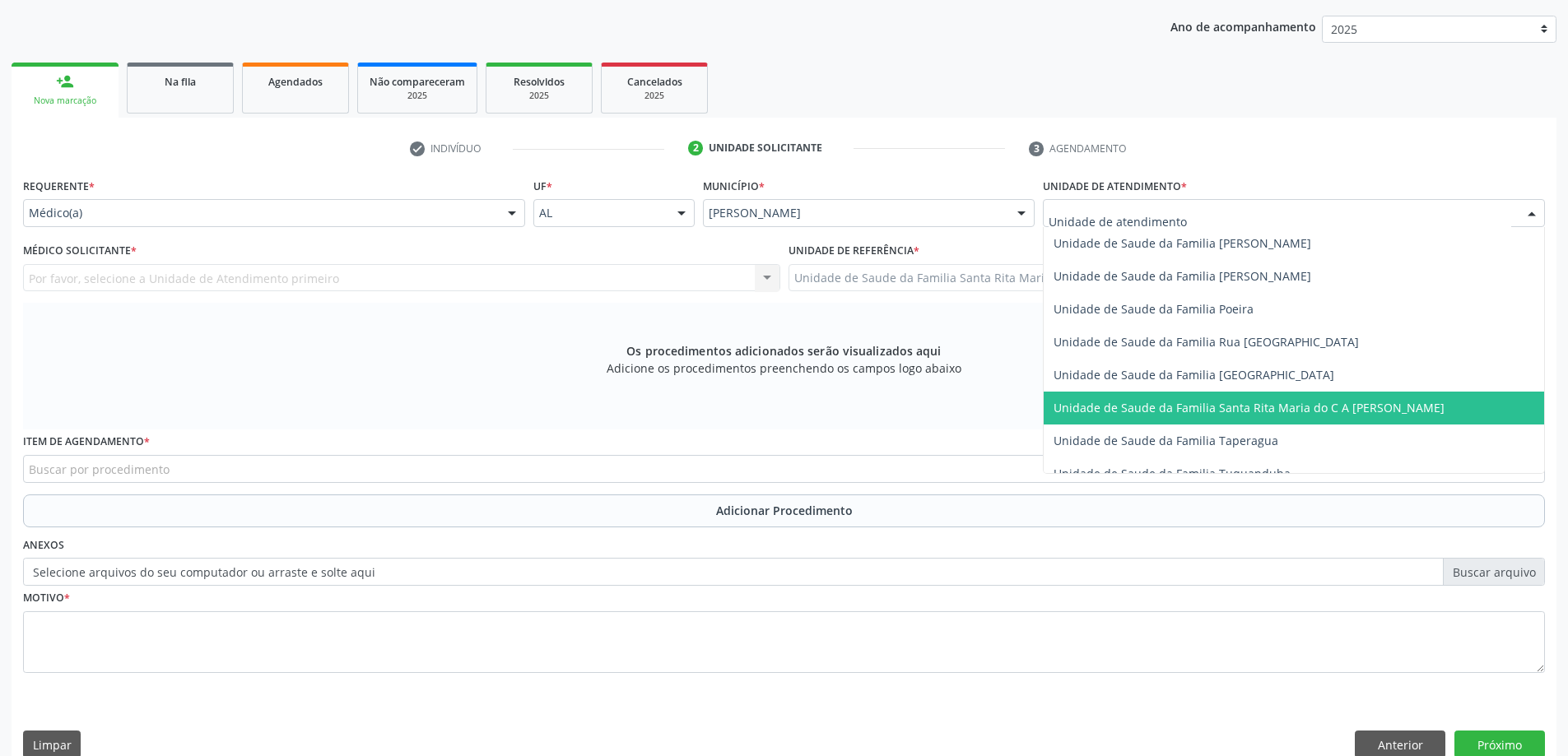
scroll to position [1070, 0]
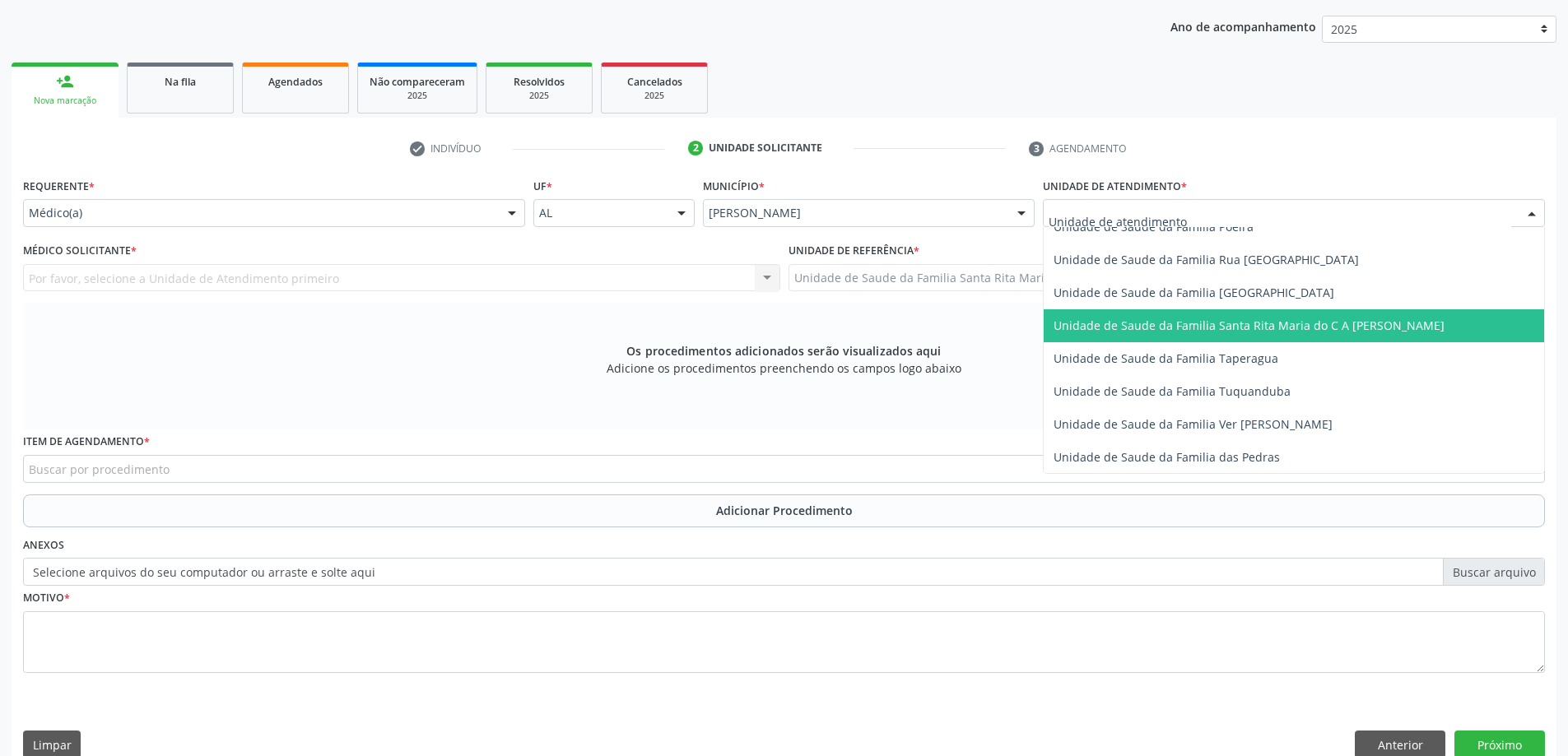
click at [1149, 320] on span "Unidade de Saude da Familia Santa Rita Maria do C A [PERSON_NAME]" at bounding box center [1248, 325] width 391 height 16
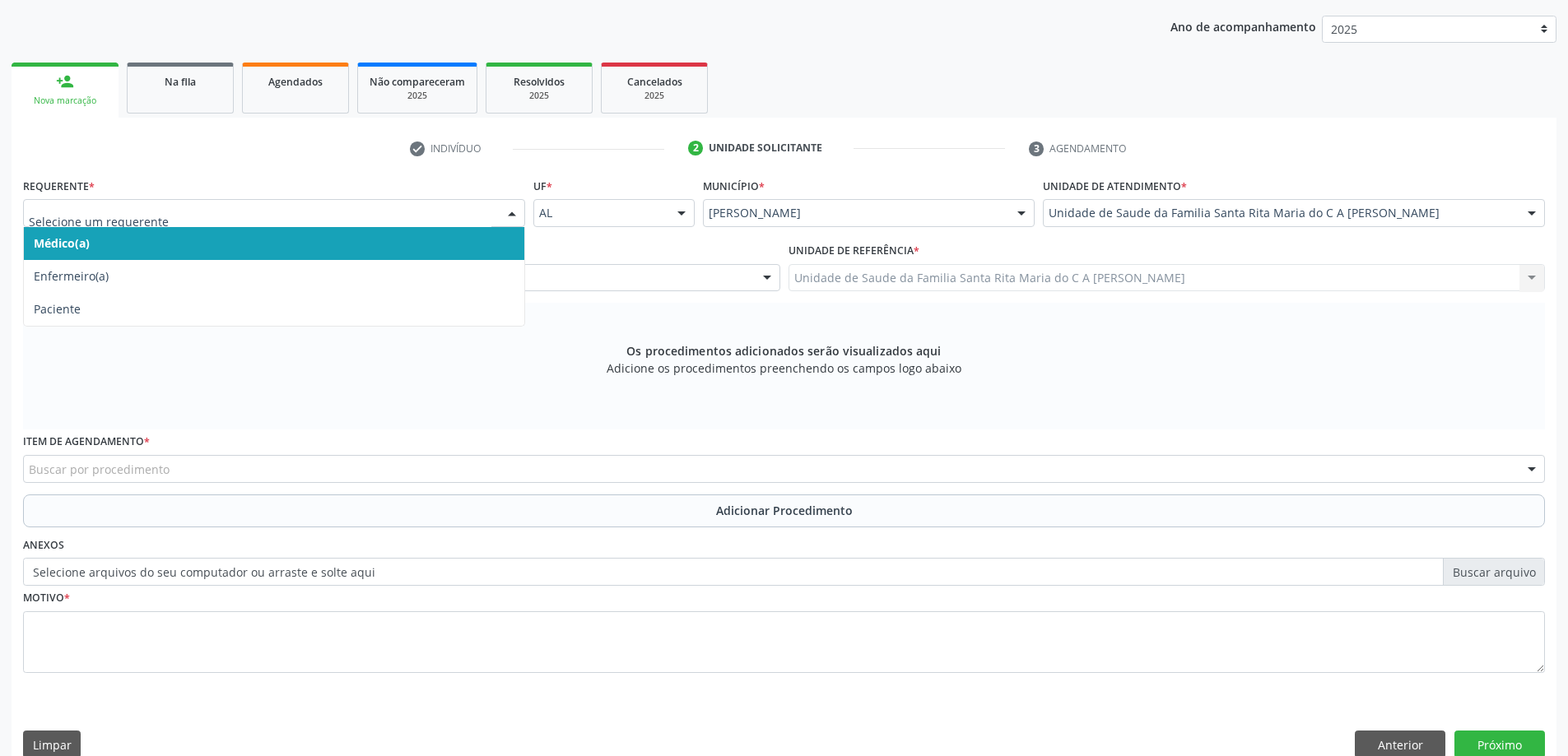
click at [327, 247] on span "Médico(a)" at bounding box center [274, 243] width 501 height 33
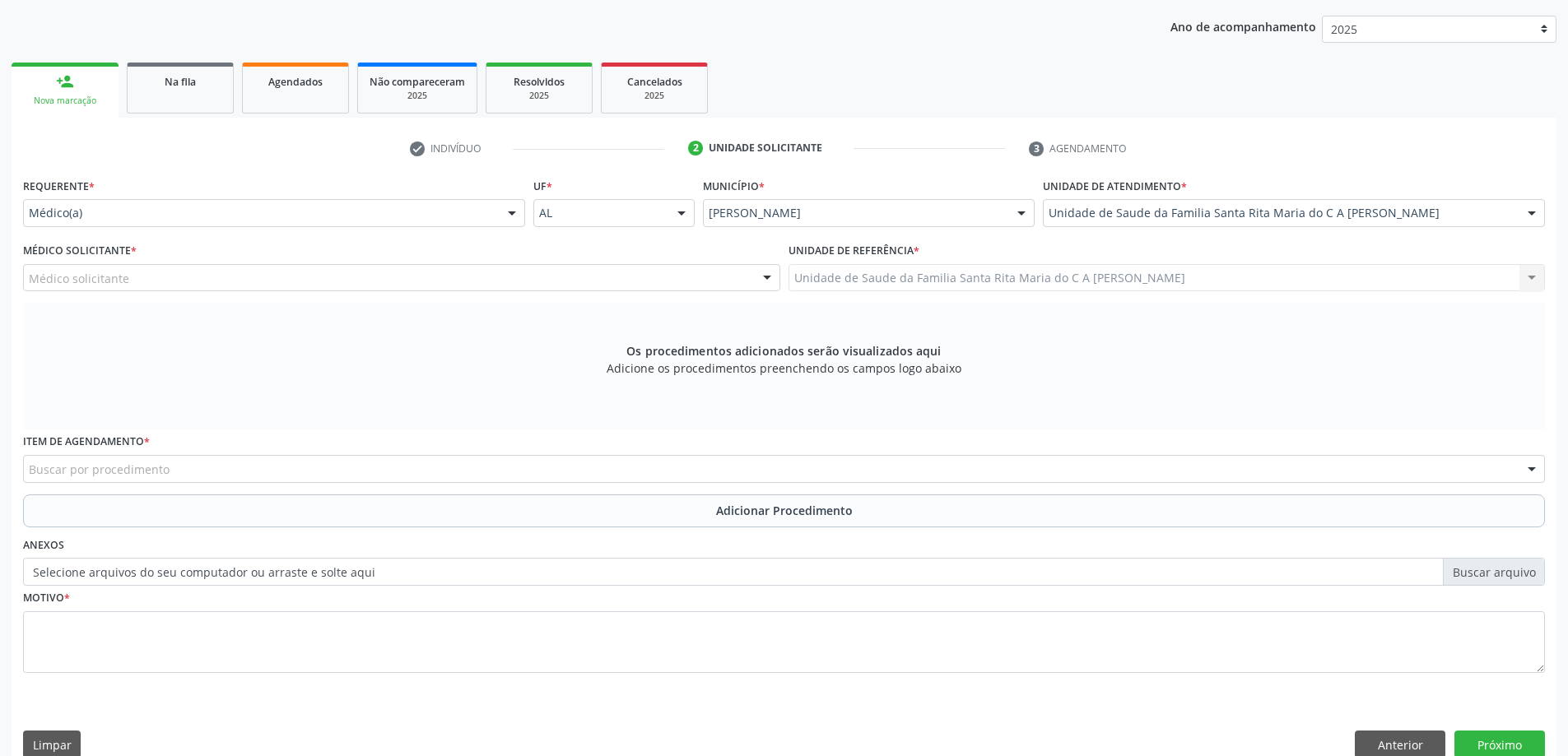
click at [296, 282] on div "Médico solicitante" at bounding box center [402, 278] width 757 height 28
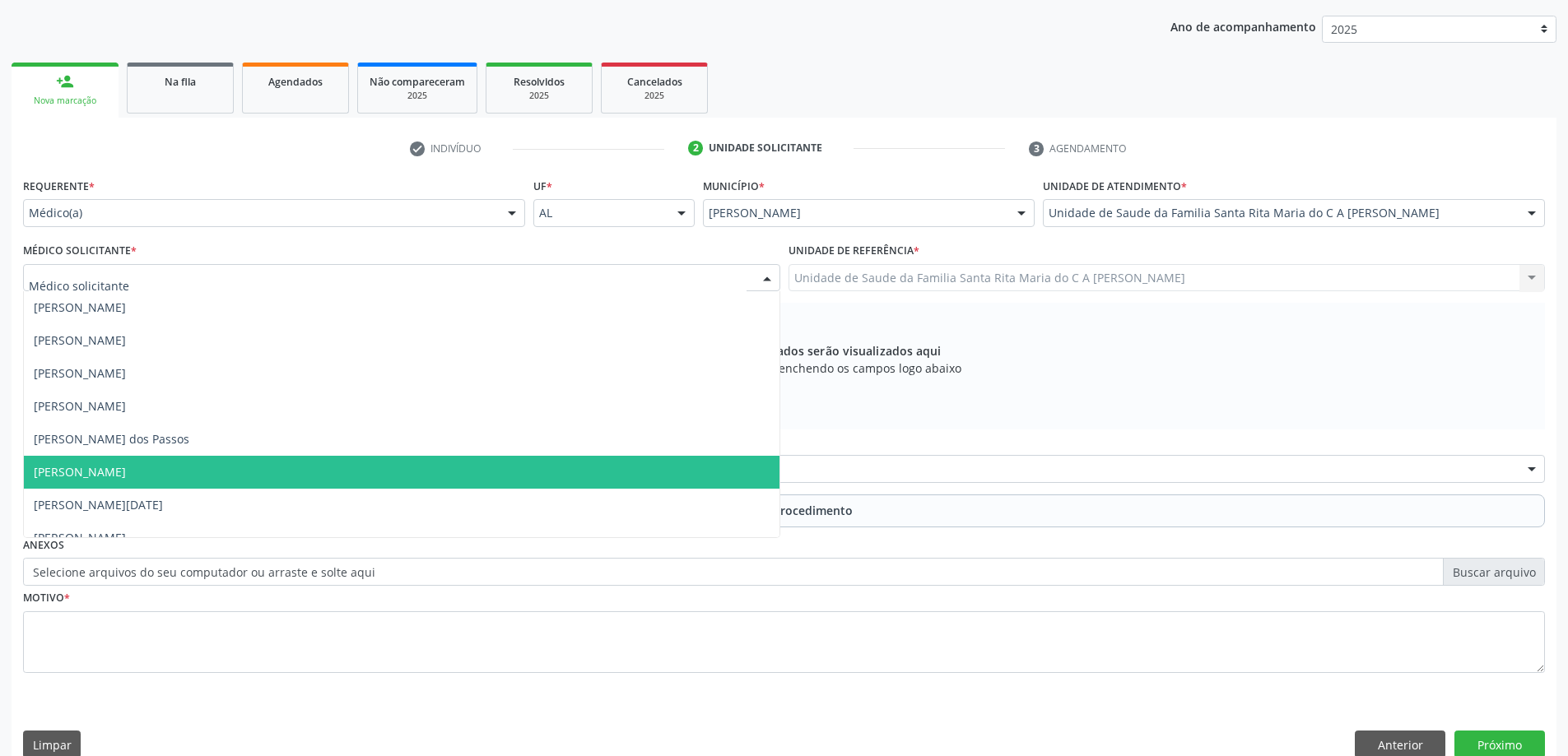
click at [243, 460] on span "Maria Celia Amorim Castro" at bounding box center [402, 472] width 755 height 33
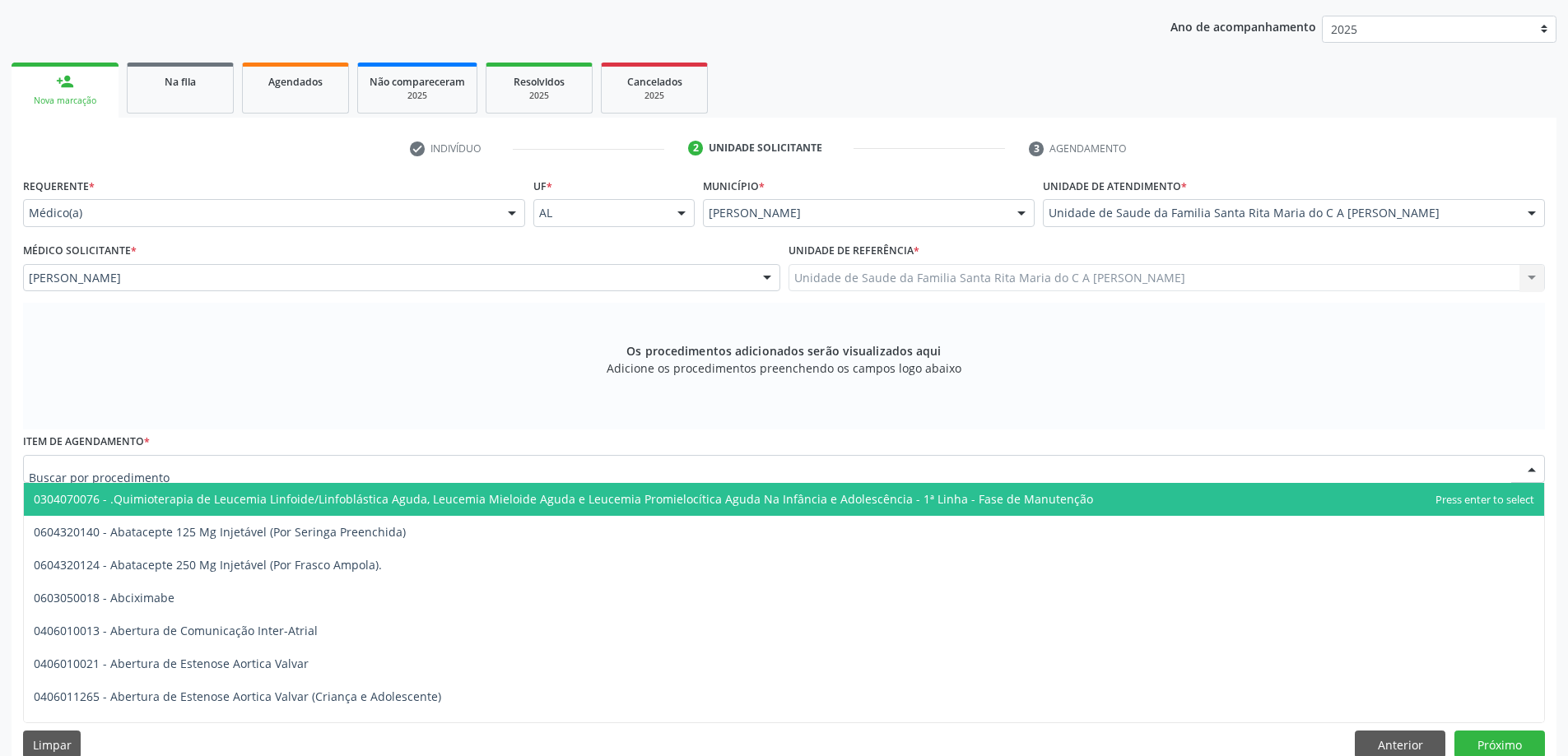
click at [179, 473] on div at bounding box center [784, 469] width 1521 height 28
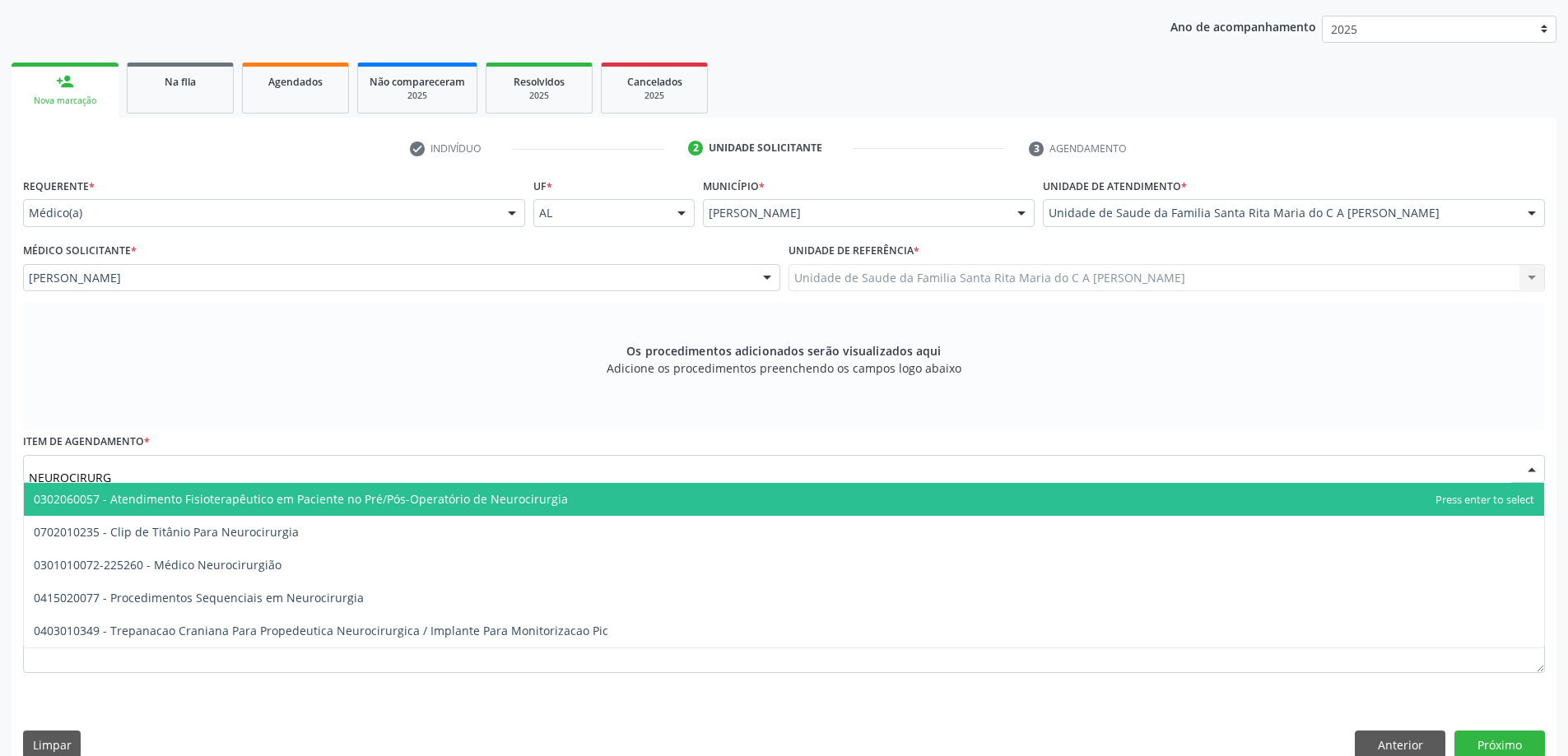
type input "NEUROCIRURGI"
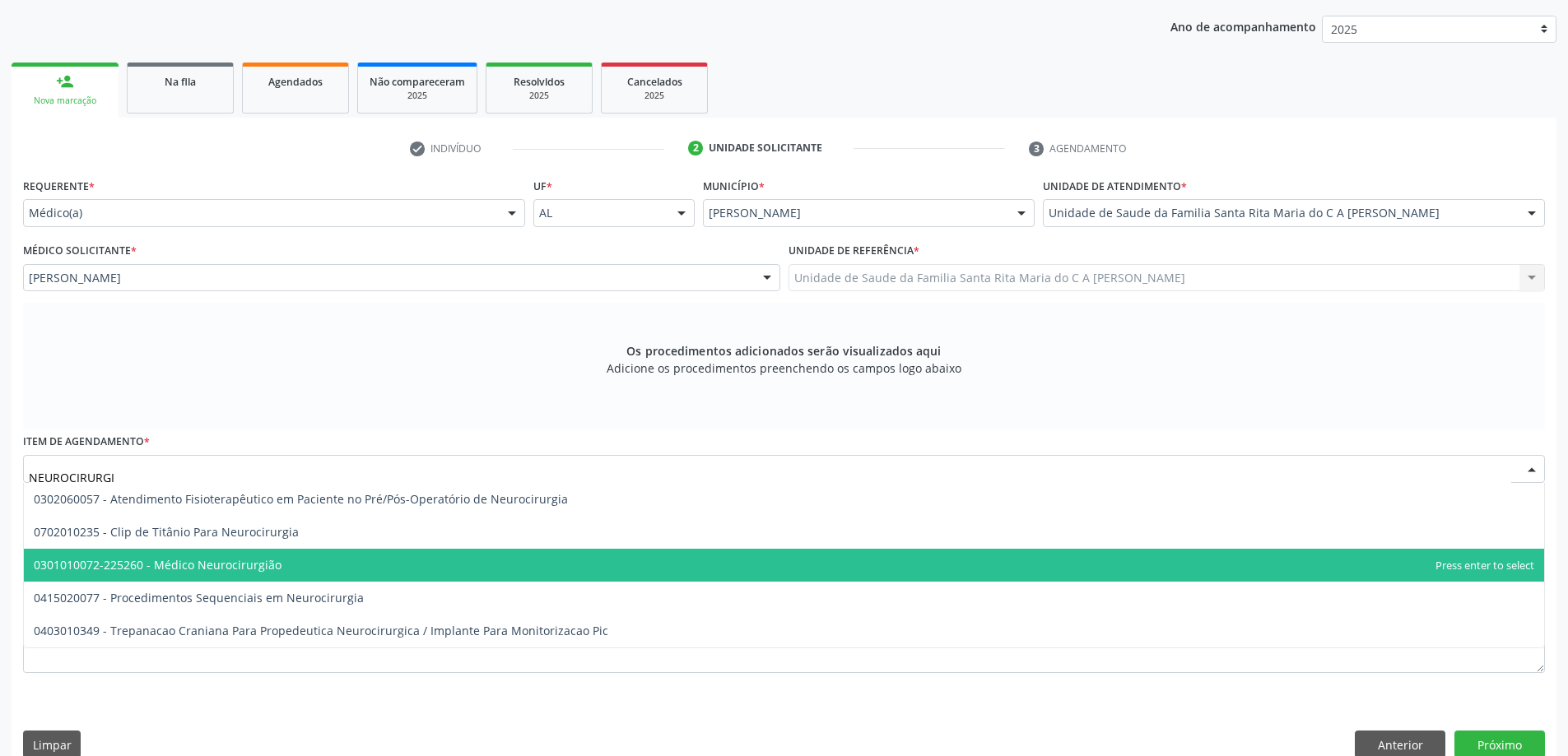
click at [243, 570] on span "0301010072-225260 - Médico Neurocirurgião" at bounding box center [158, 565] width 248 height 16
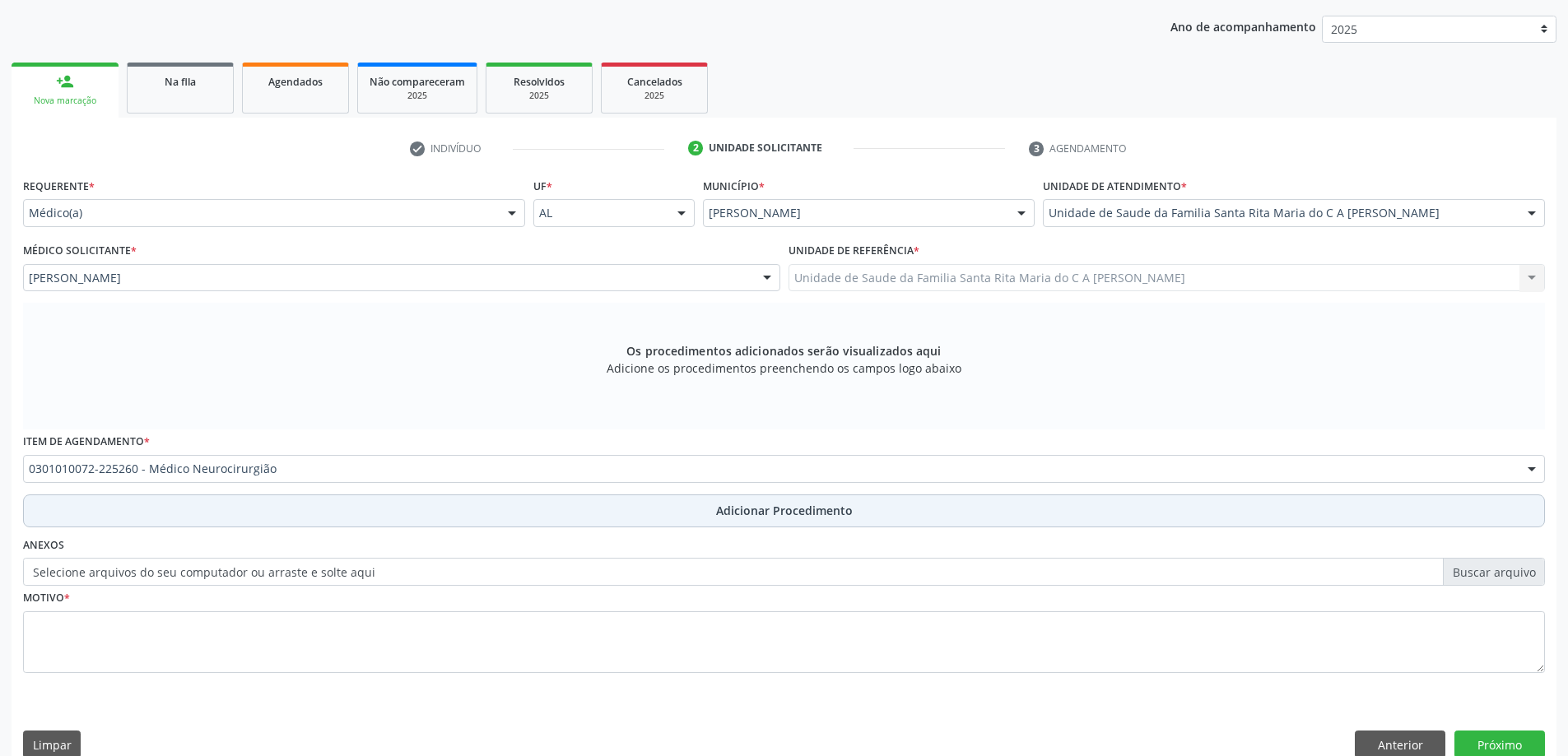
click at [219, 515] on button "Adicionar Procedimento" at bounding box center [784, 511] width 1521 height 33
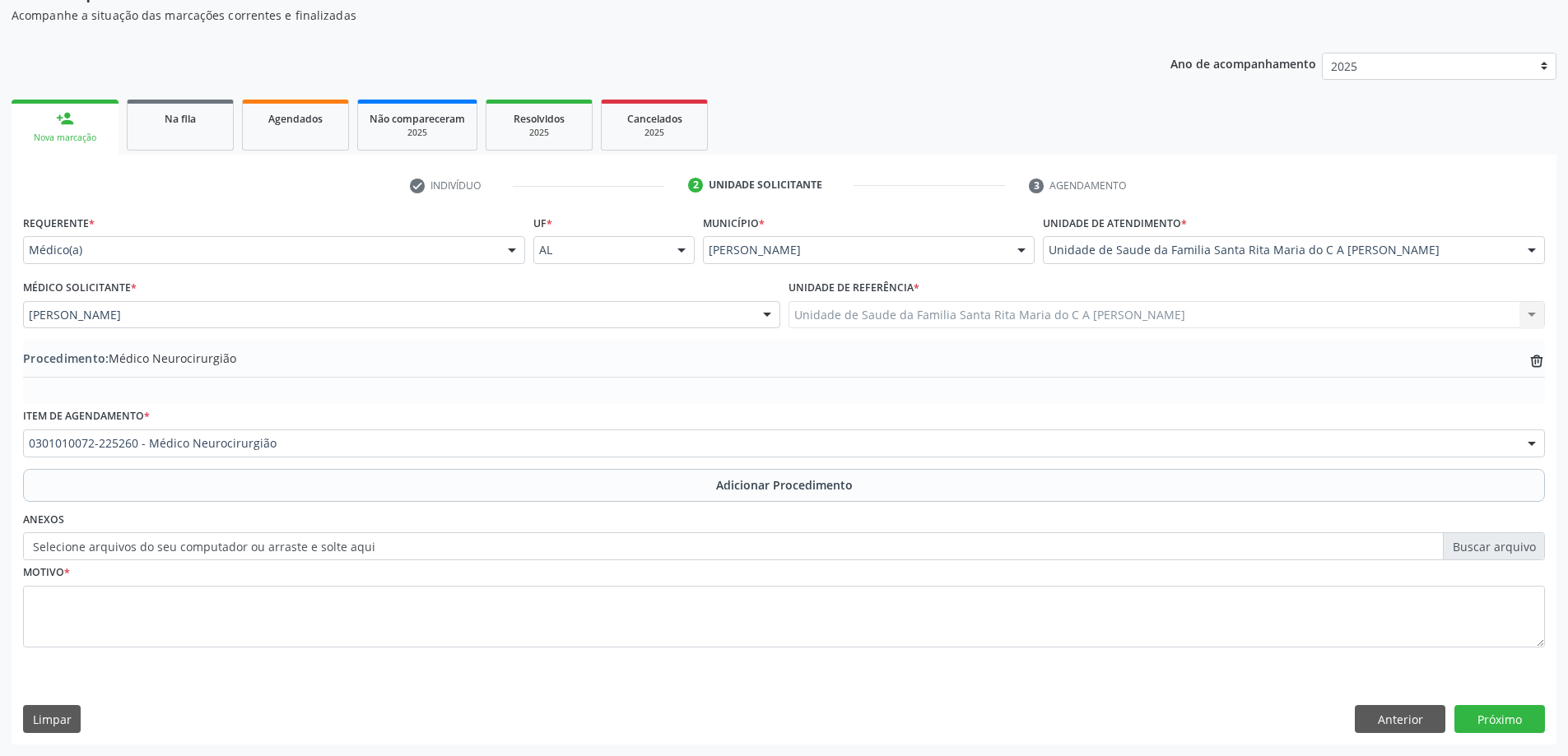
scroll to position [170, 0]
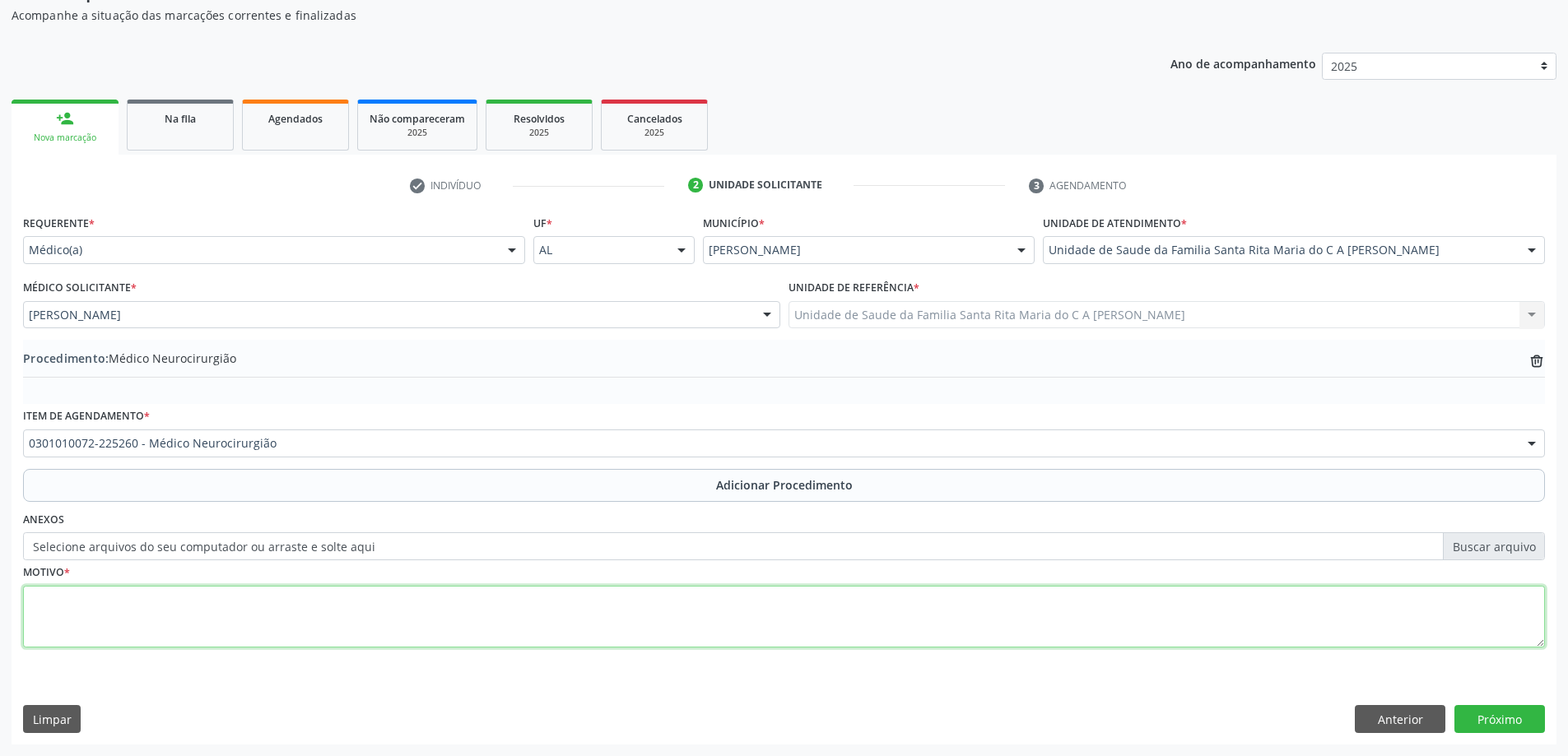
click at [174, 606] on textarea at bounding box center [784, 616] width 1521 height 62
type textarea "PACIENTE A PRESENTA ABAULAMENTO"
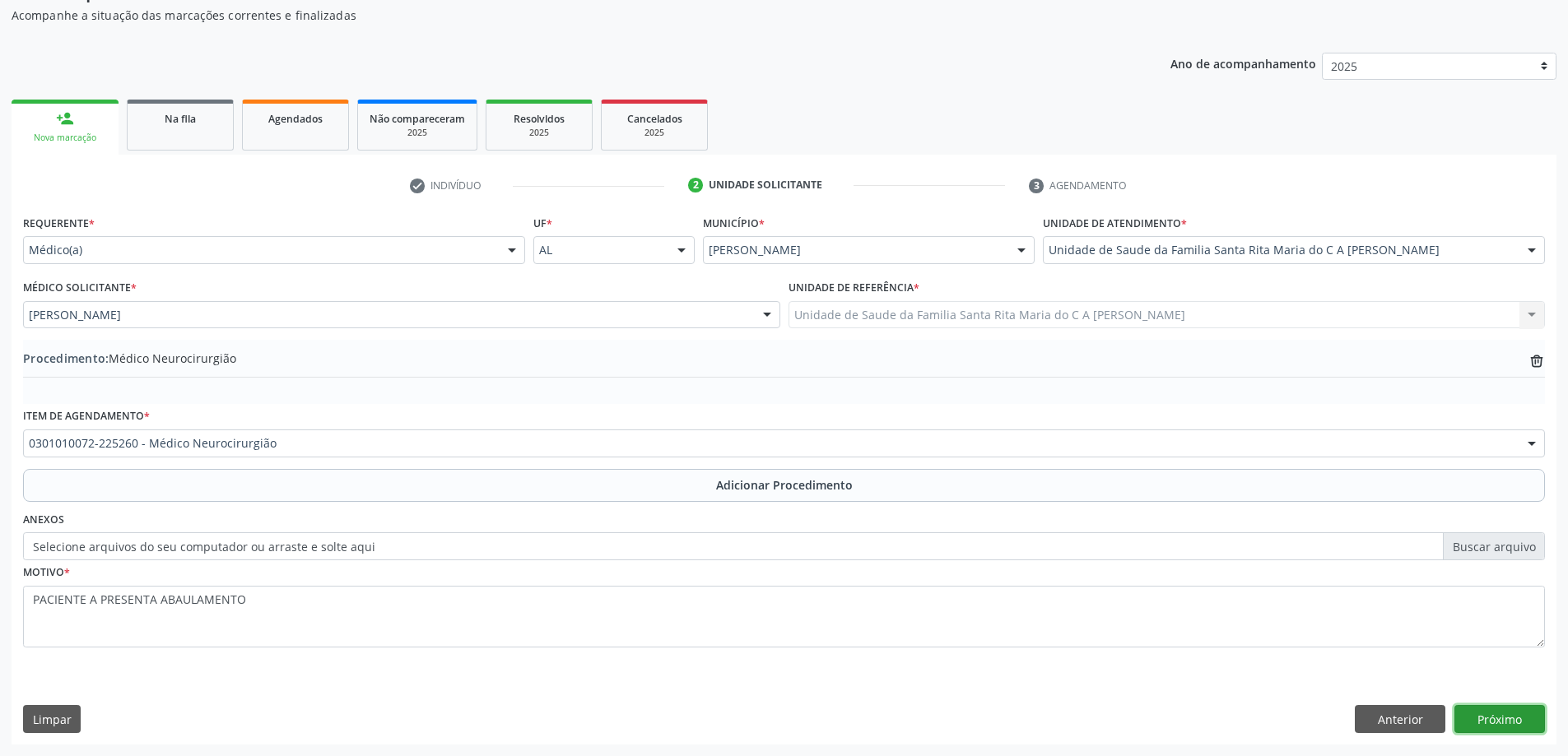
click at [1511, 721] on button "Próximo" at bounding box center [1499, 719] width 90 height 28
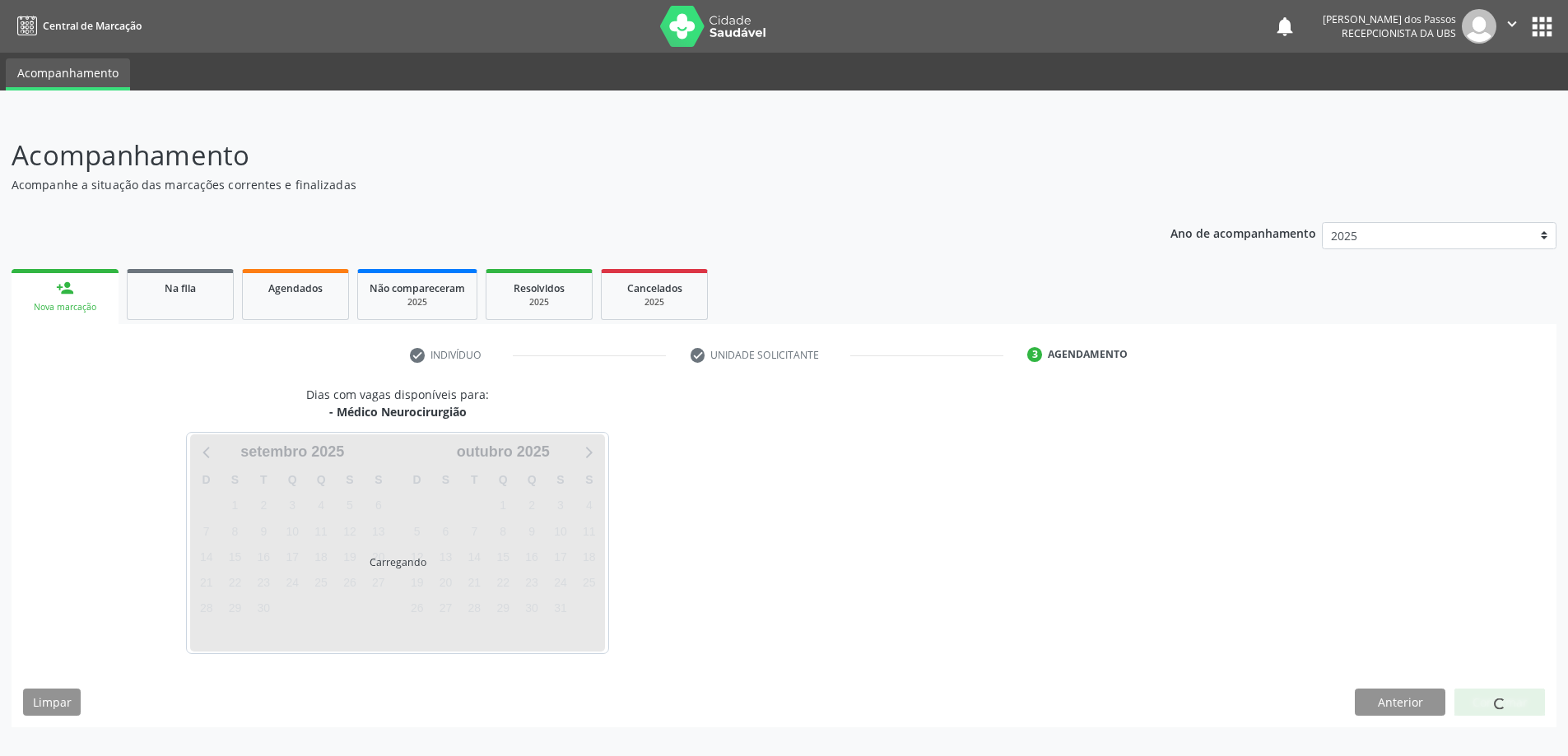
scroll to position [0, 0]
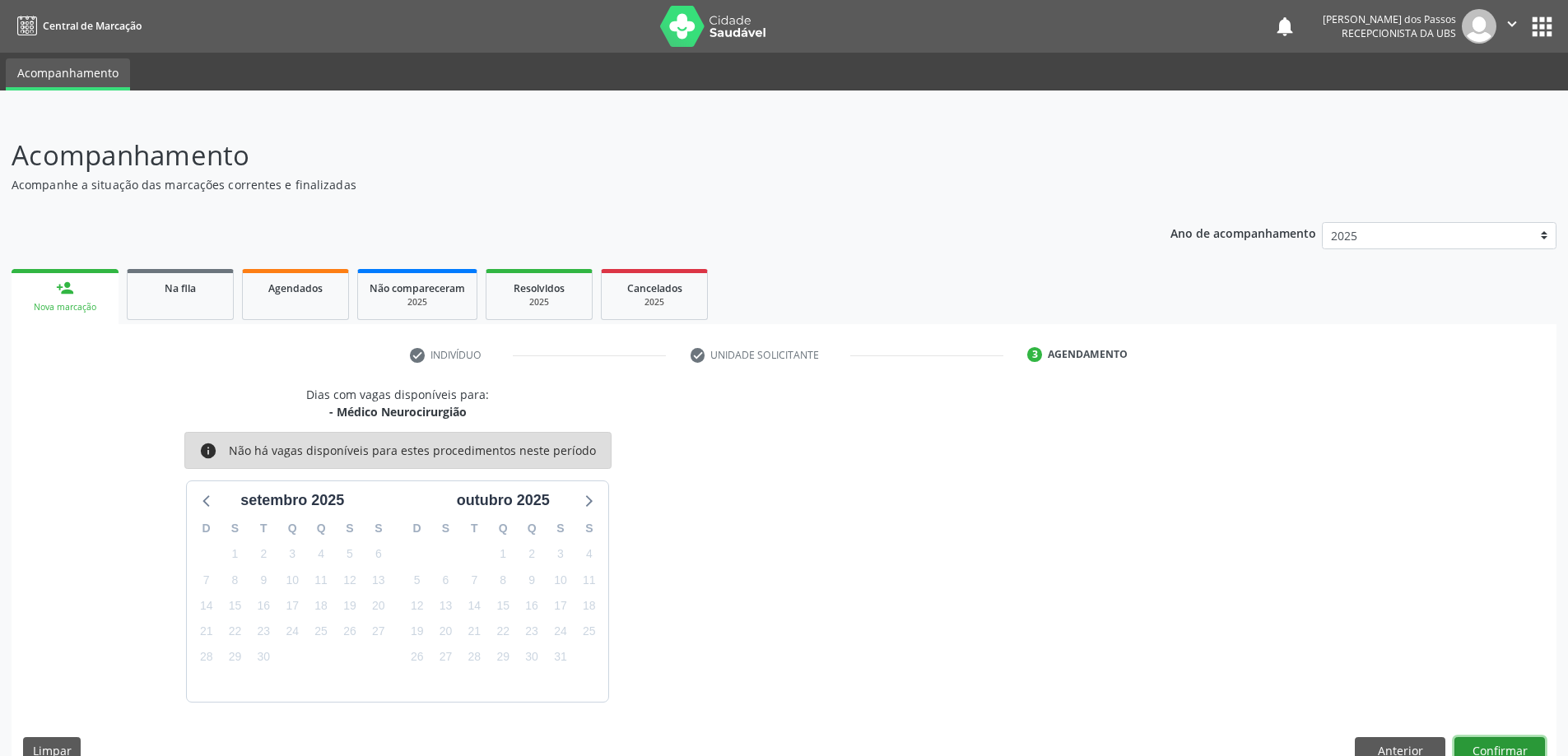
click at [1475, 748] on button "Confirmar" at bounding box center [1499, 751] width 90 height 28
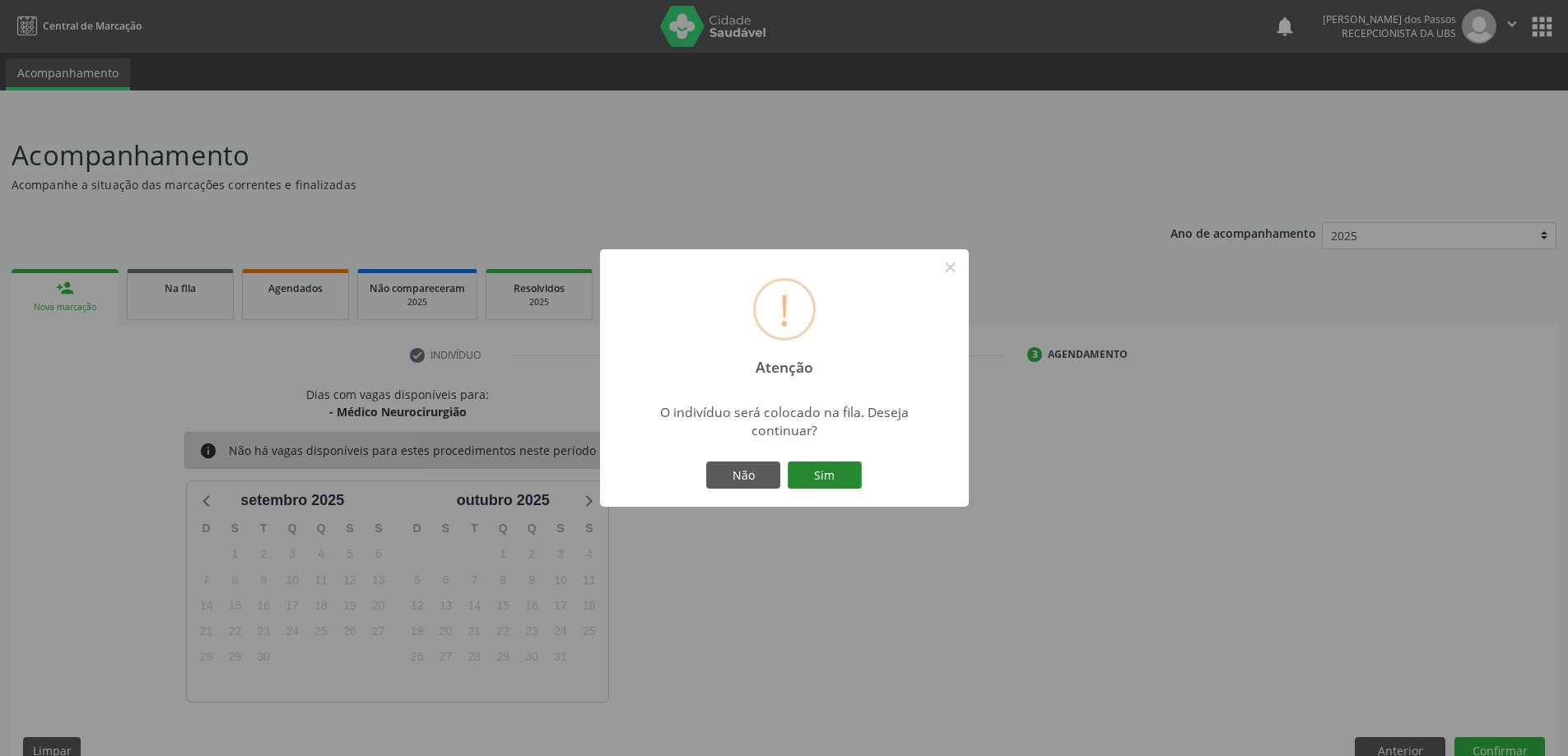
click at [837, 474] on button "Sim" at bounding box center [824, 475] width 74 height 28
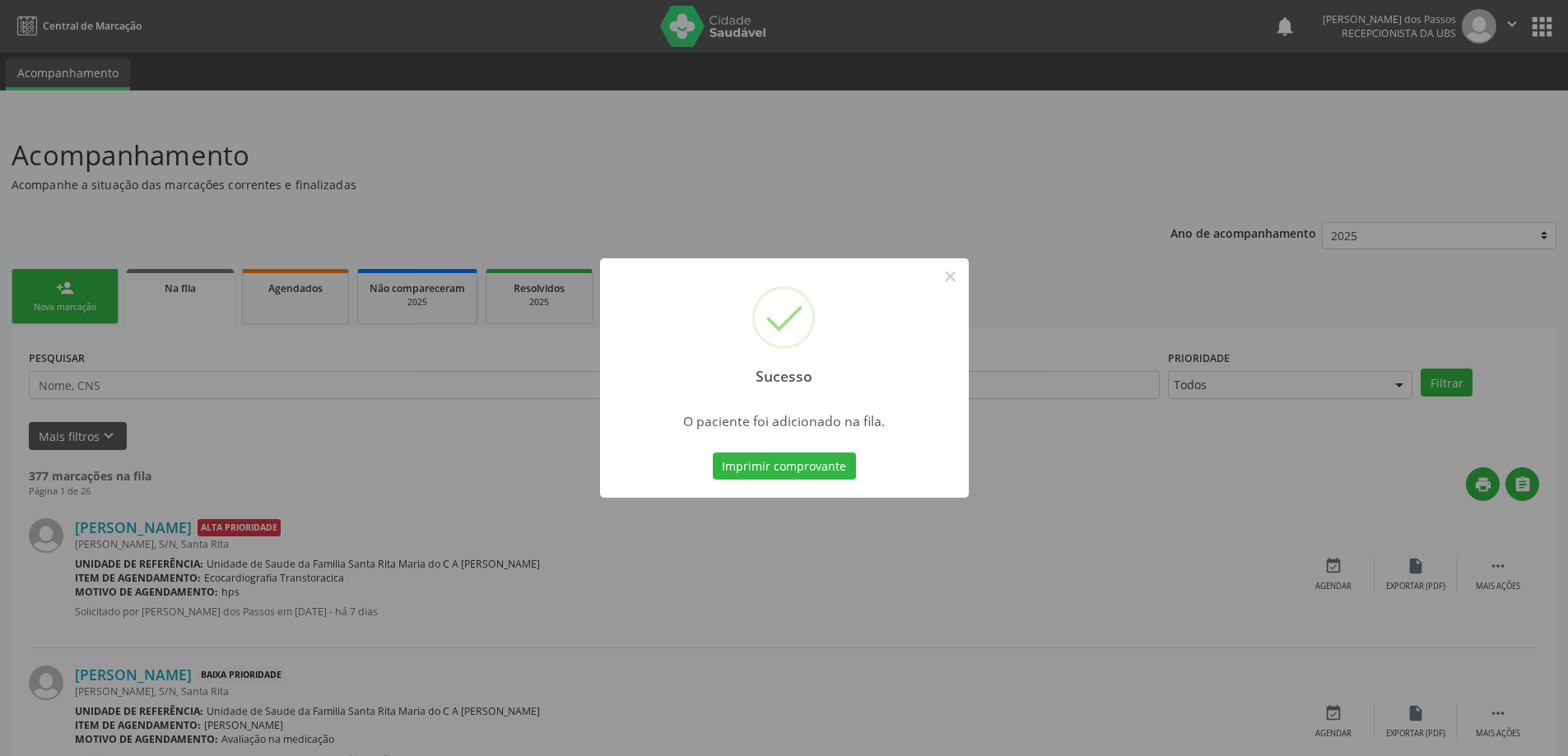
click at [837, 474] on button "Imprimir comprovante" at bounding box center [784, 466] width 144 height 28
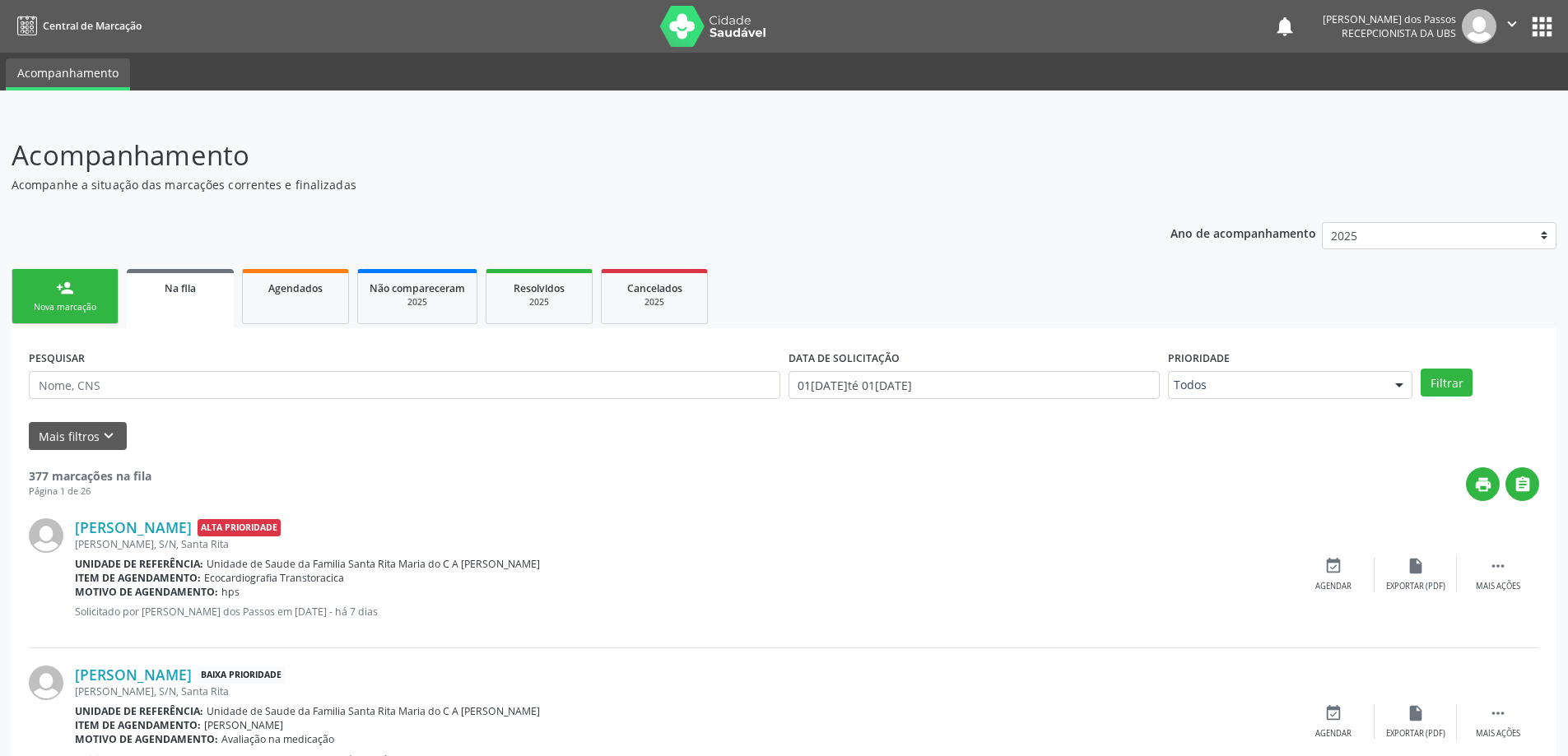
click at [94, 293] on link "person_add Nova marcação" at bounding box center [64, 296] width 107 height 55
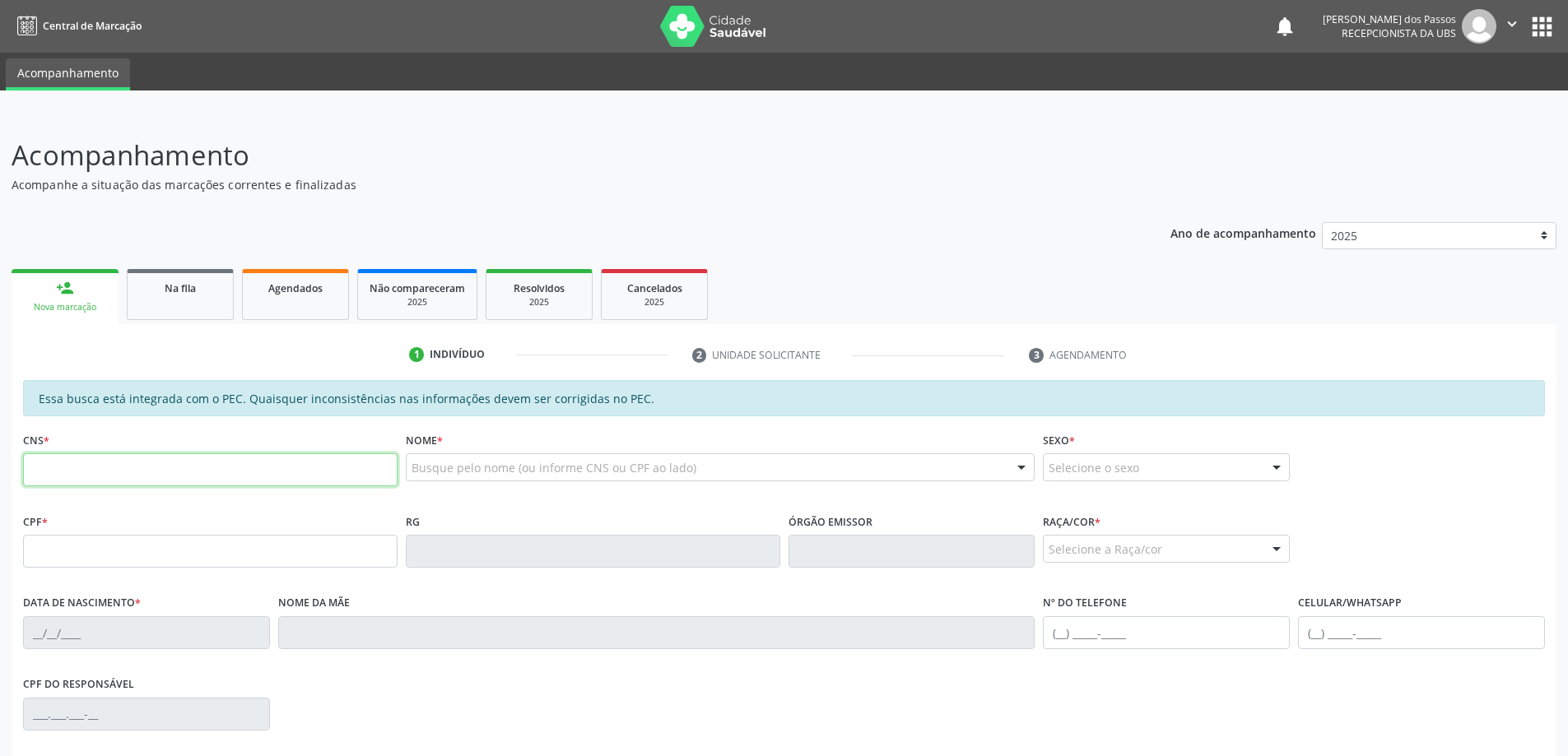
click at [126, 474] on input "text" at bounding box center [211, 469] width 375 height 33
type input "700 7049 7715 6380"
type input "080.323.694-81"
type input "25/04/1954"
type input "[PERSON_NAME]"
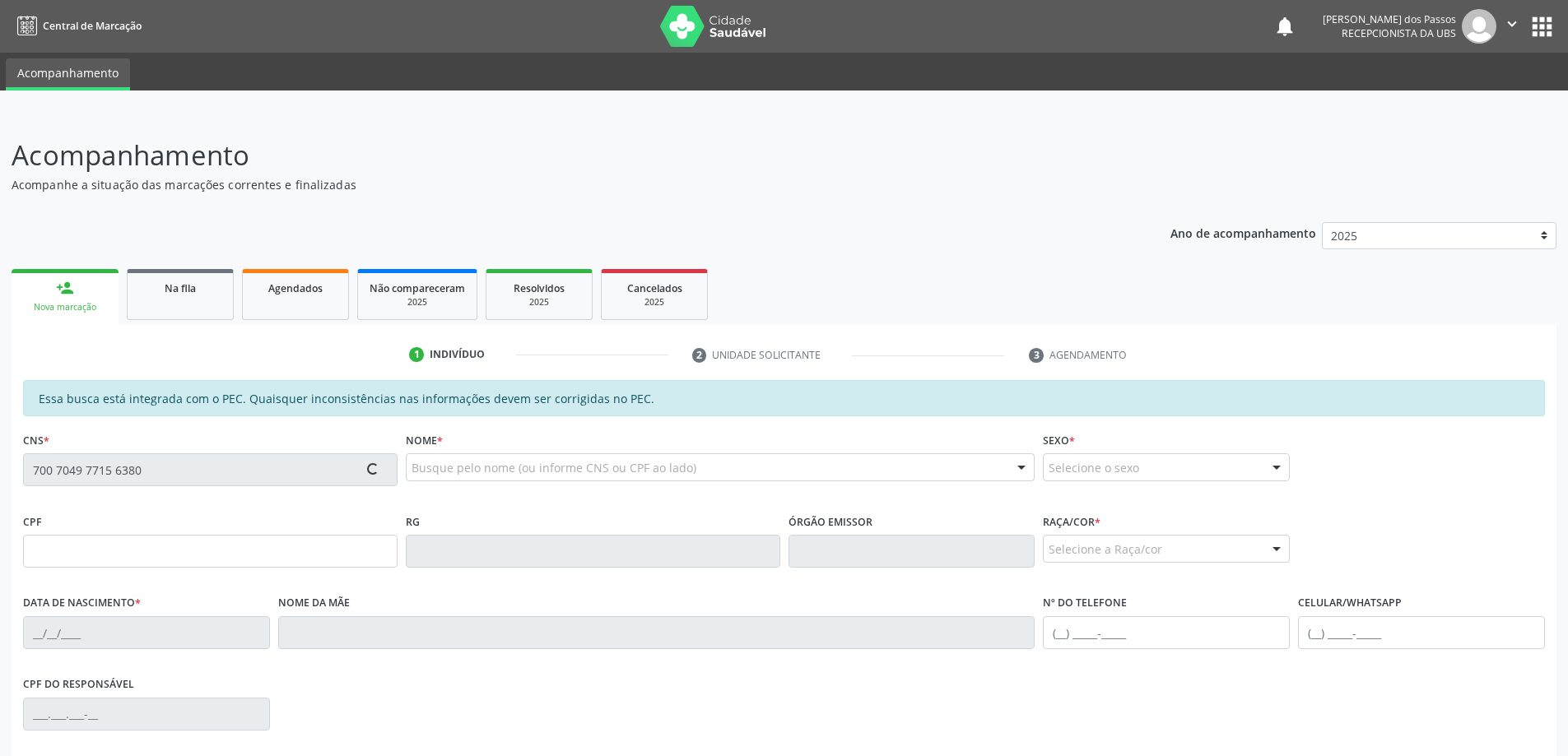
type input "(82) 98830-1120"
type input "S/N"
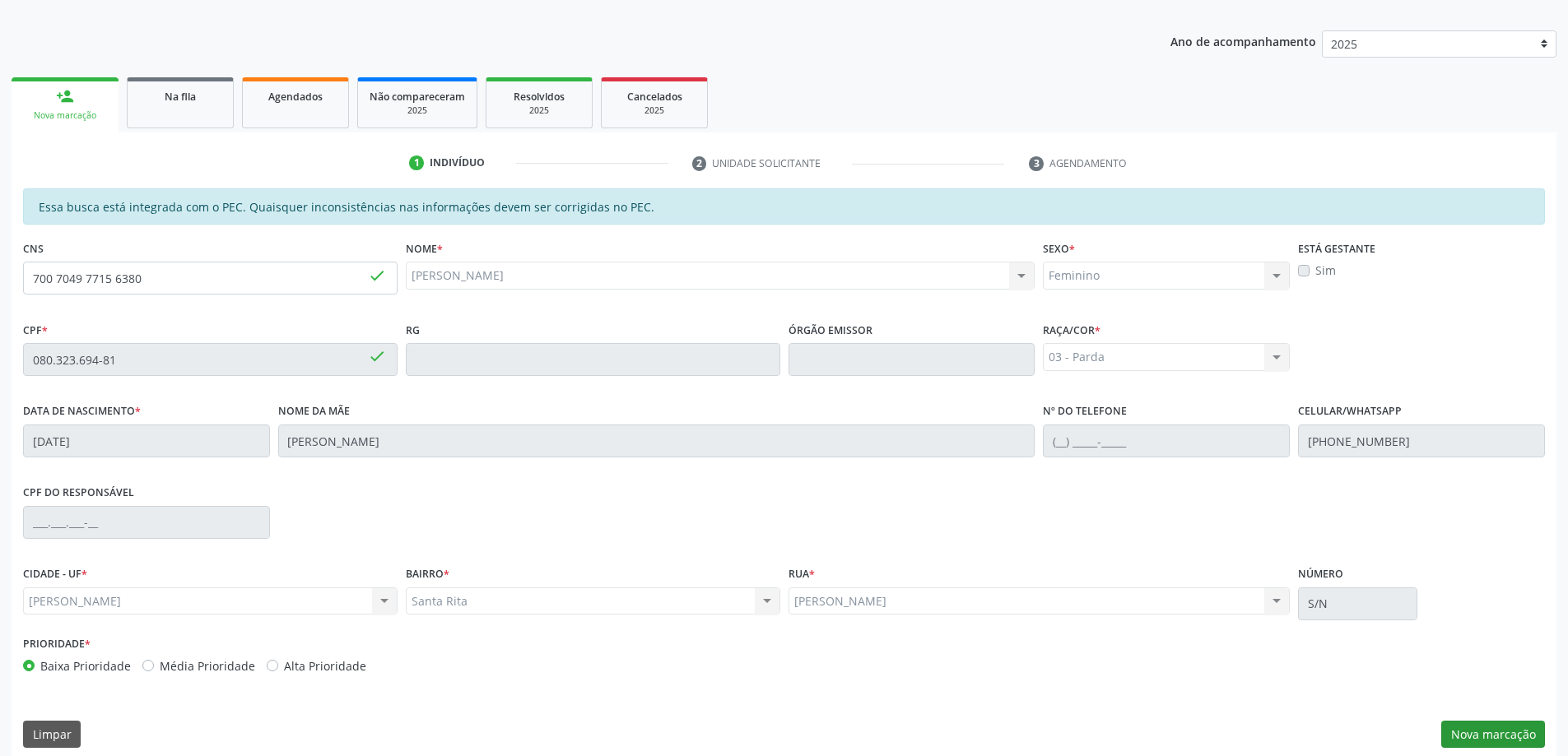
scroll to position [207, 0]
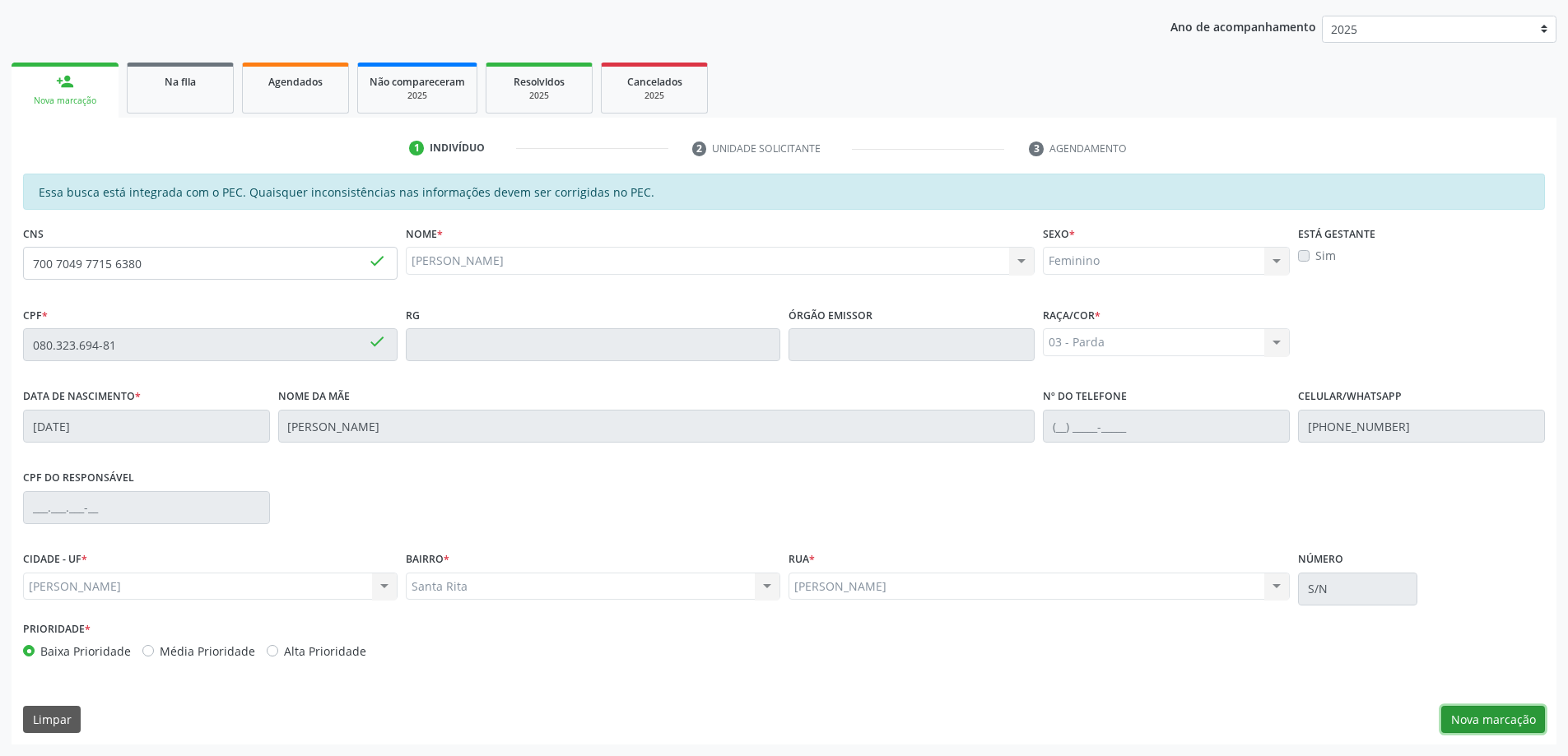
click at [1481, 713] on button "Nova marcação" at bounding box center [1492, 720] width 103 height 28
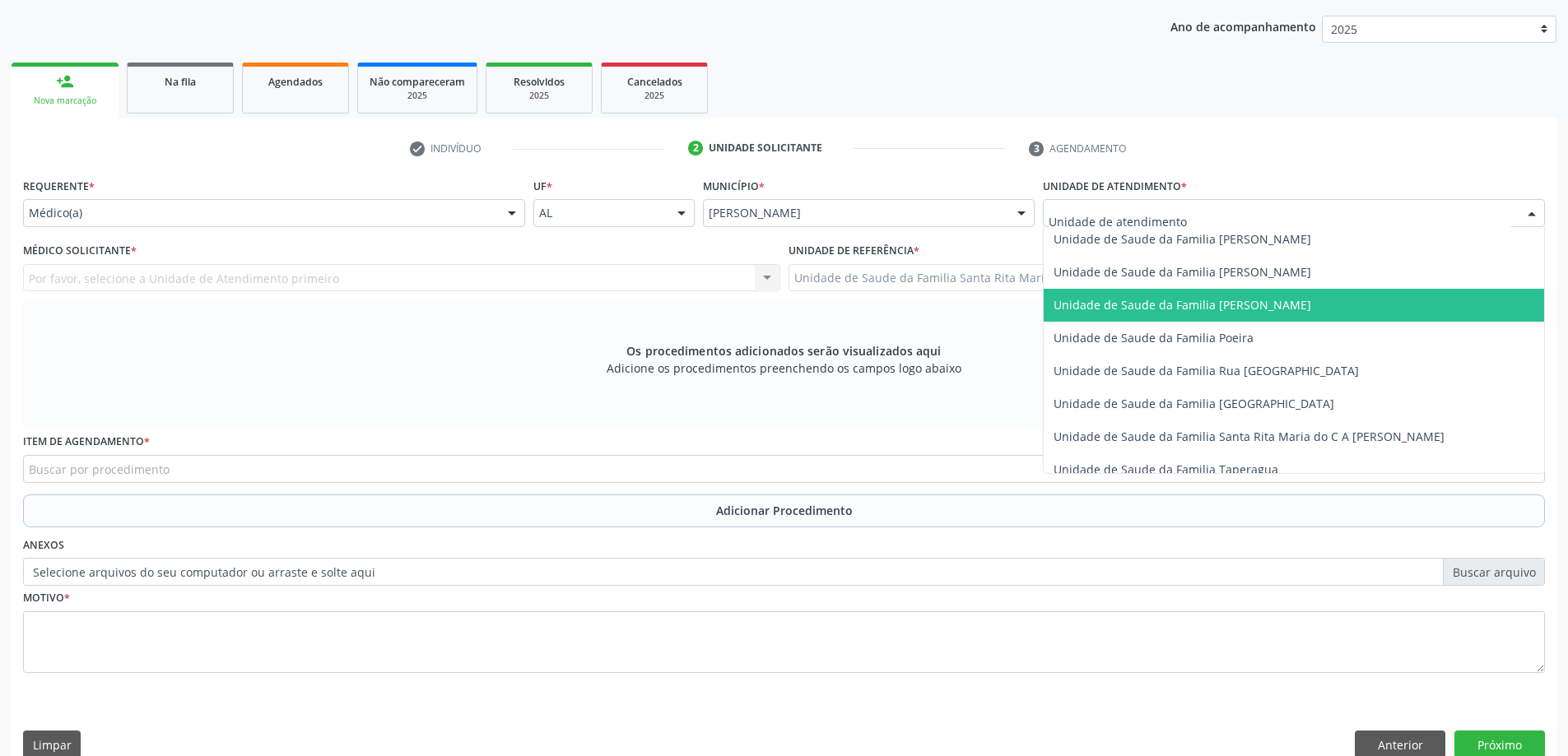
scroll to position [987, 0]
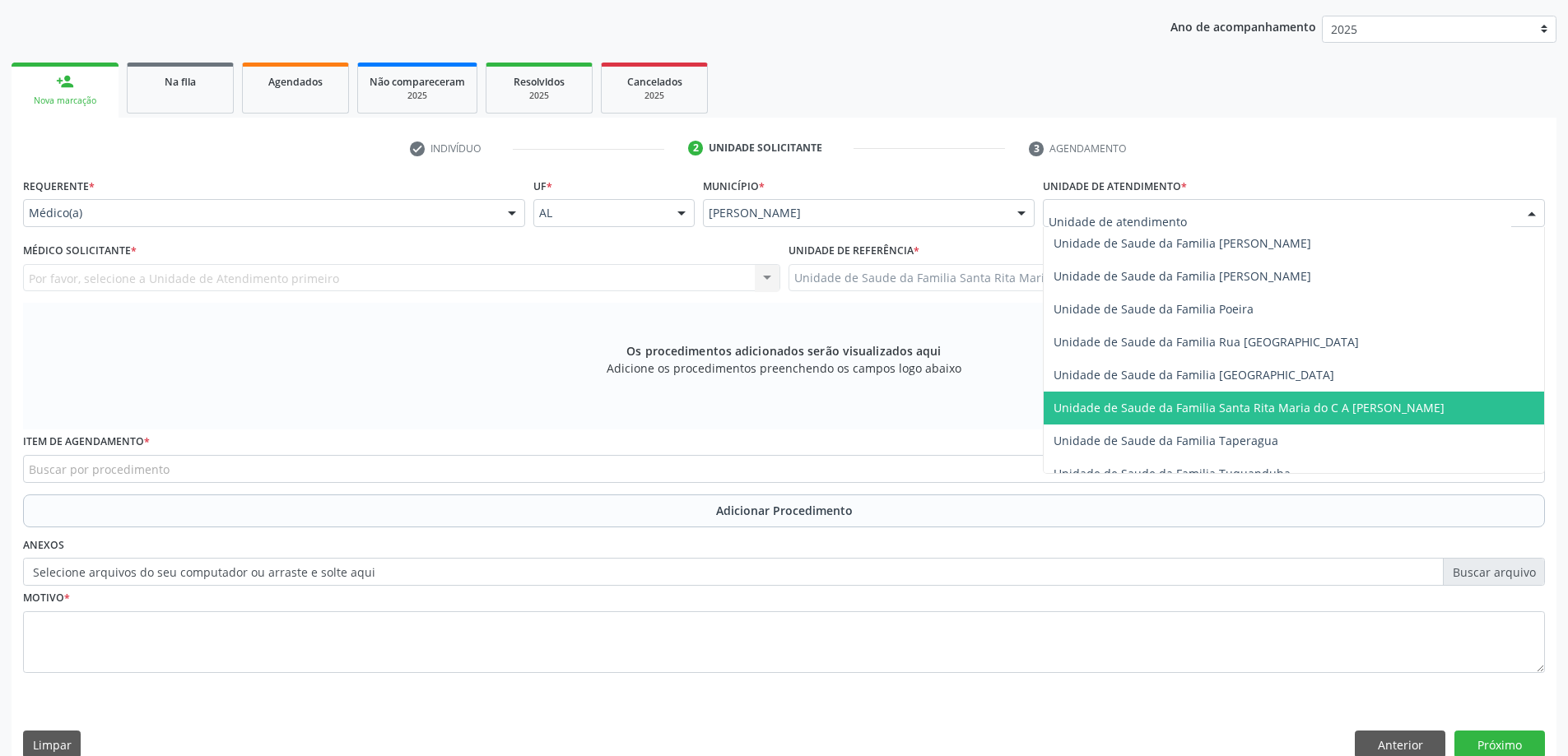
click at [1119, 400] on span "Unidade de Saude da Familia Santa Rita Maria do C A [PERSON_NAME]" at bounding box center [1248, 407] width 391 height 16
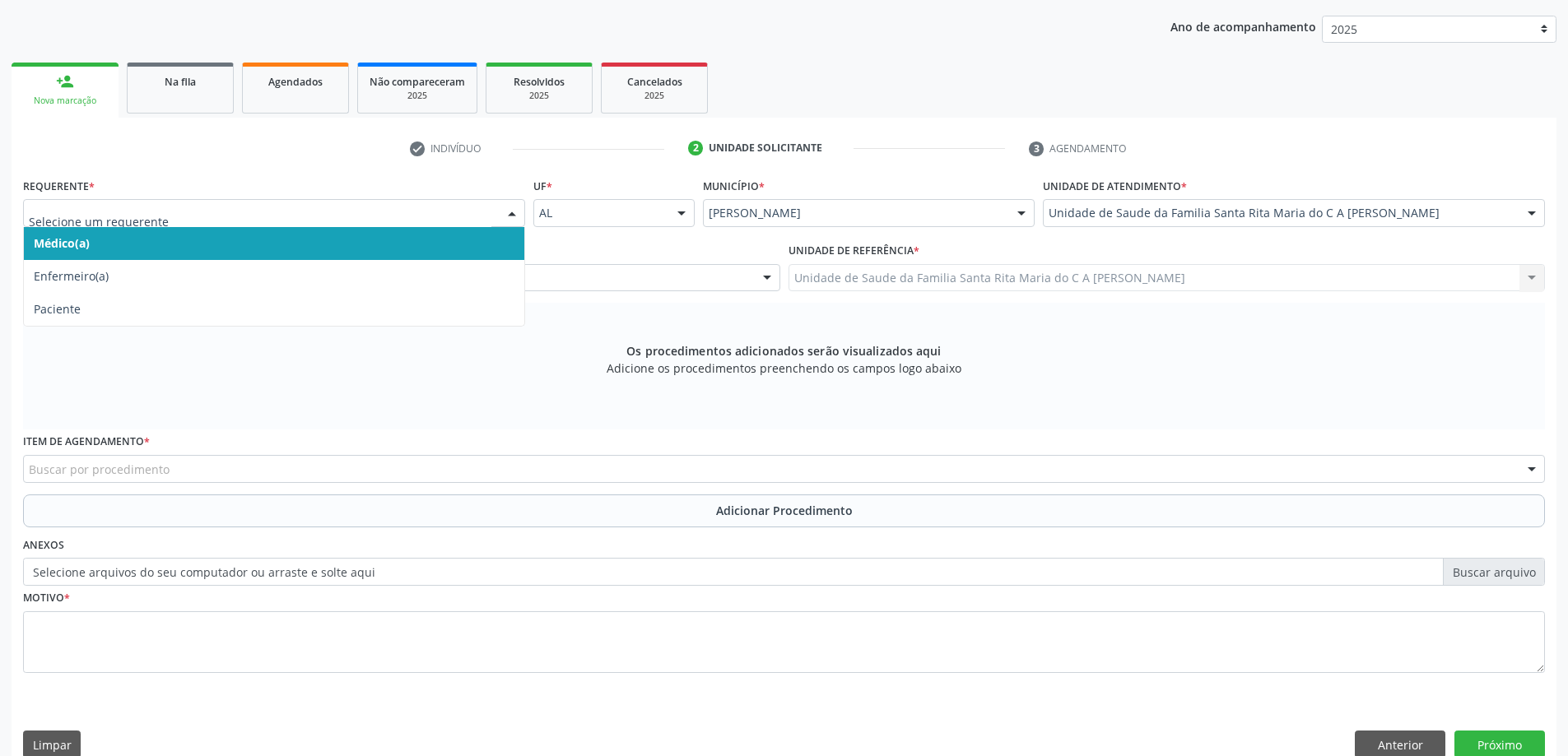
click at [320, 253] on span "Médico(a)" at bounding box center [274, 243] width 501 height 33
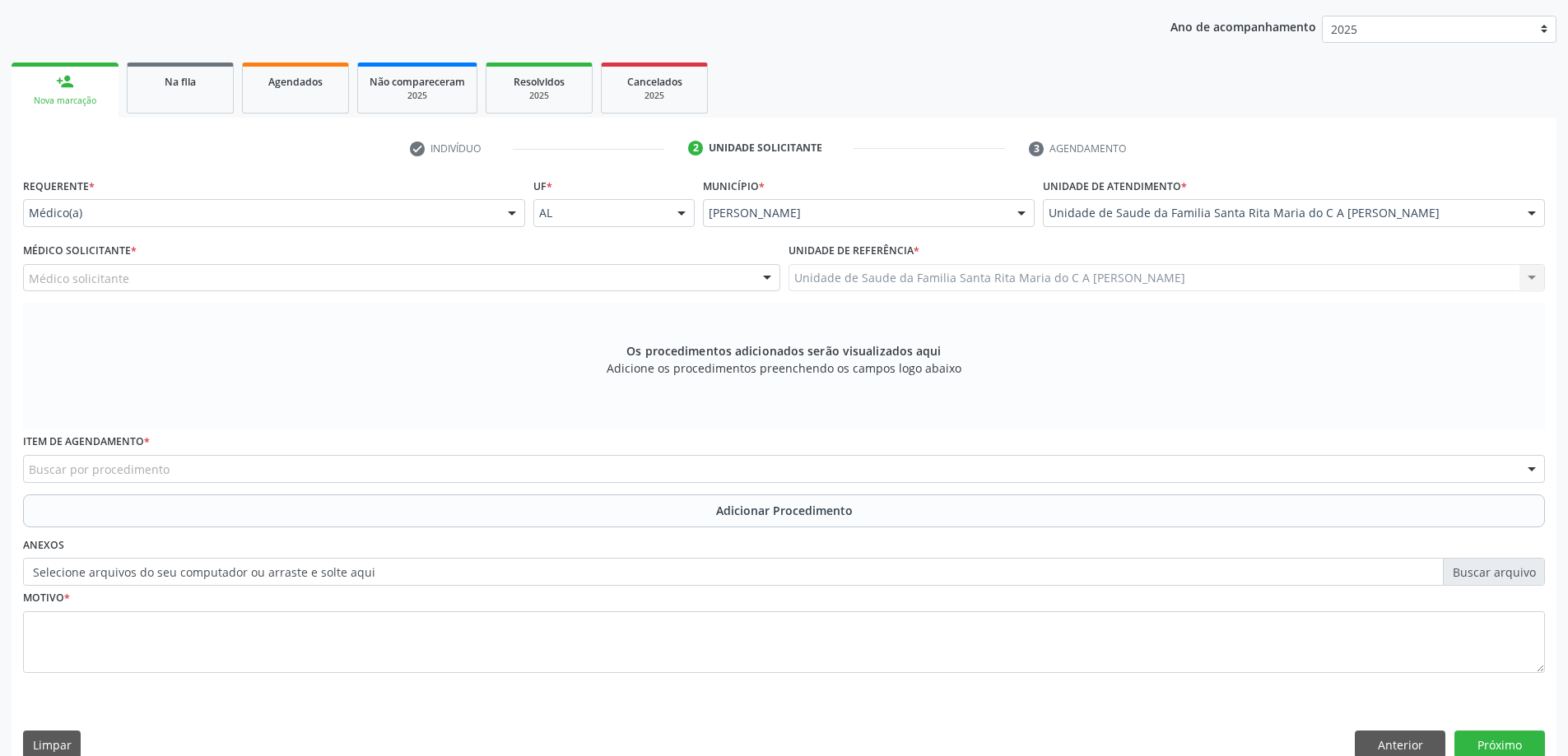
click at [321, 283] on div "Médico solicitante" at bounding box center [402, 278] width 757 height 28
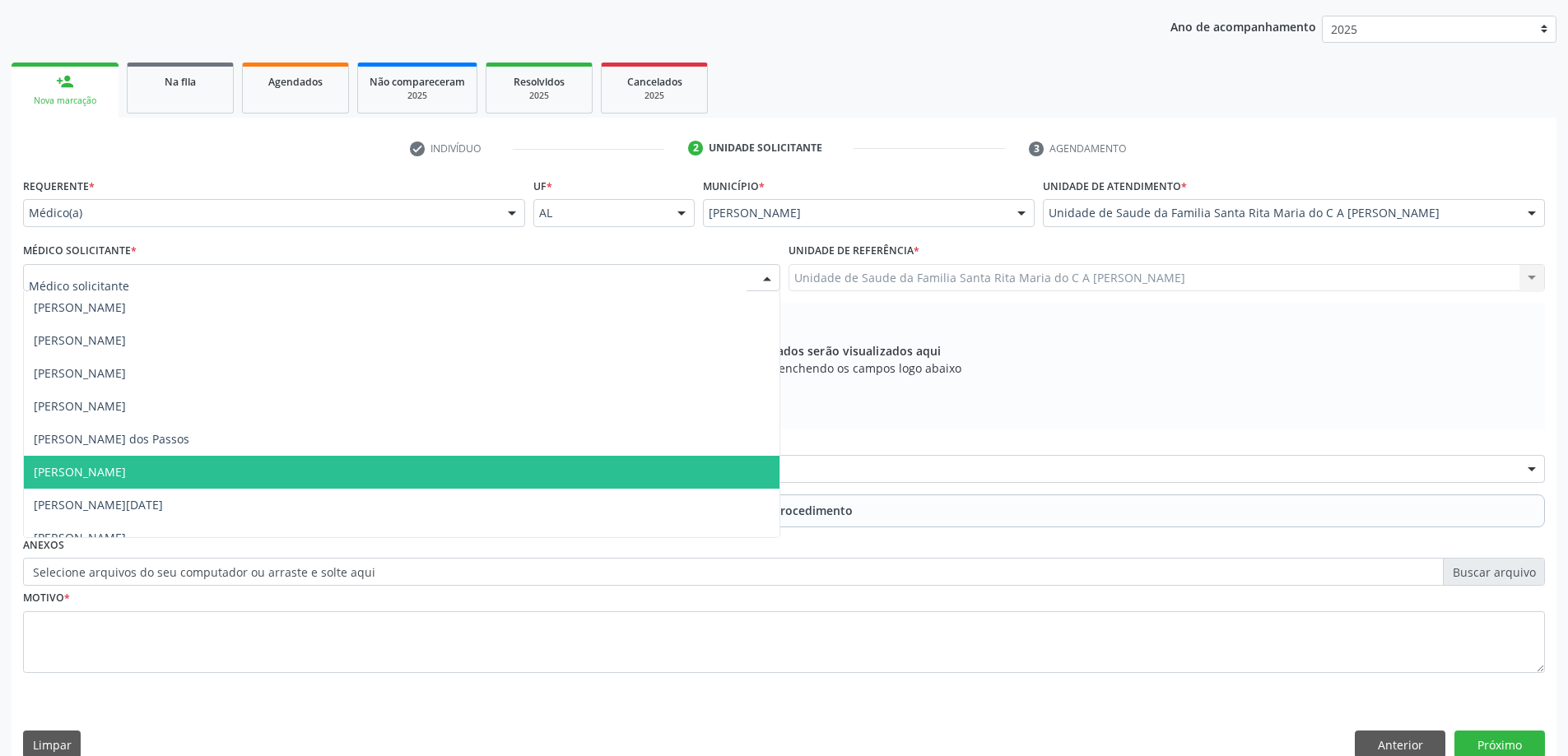
click at [305, 466] on span "Maria Celia Amorim Castro" at bounding box center [402, 472] width 755 height 33
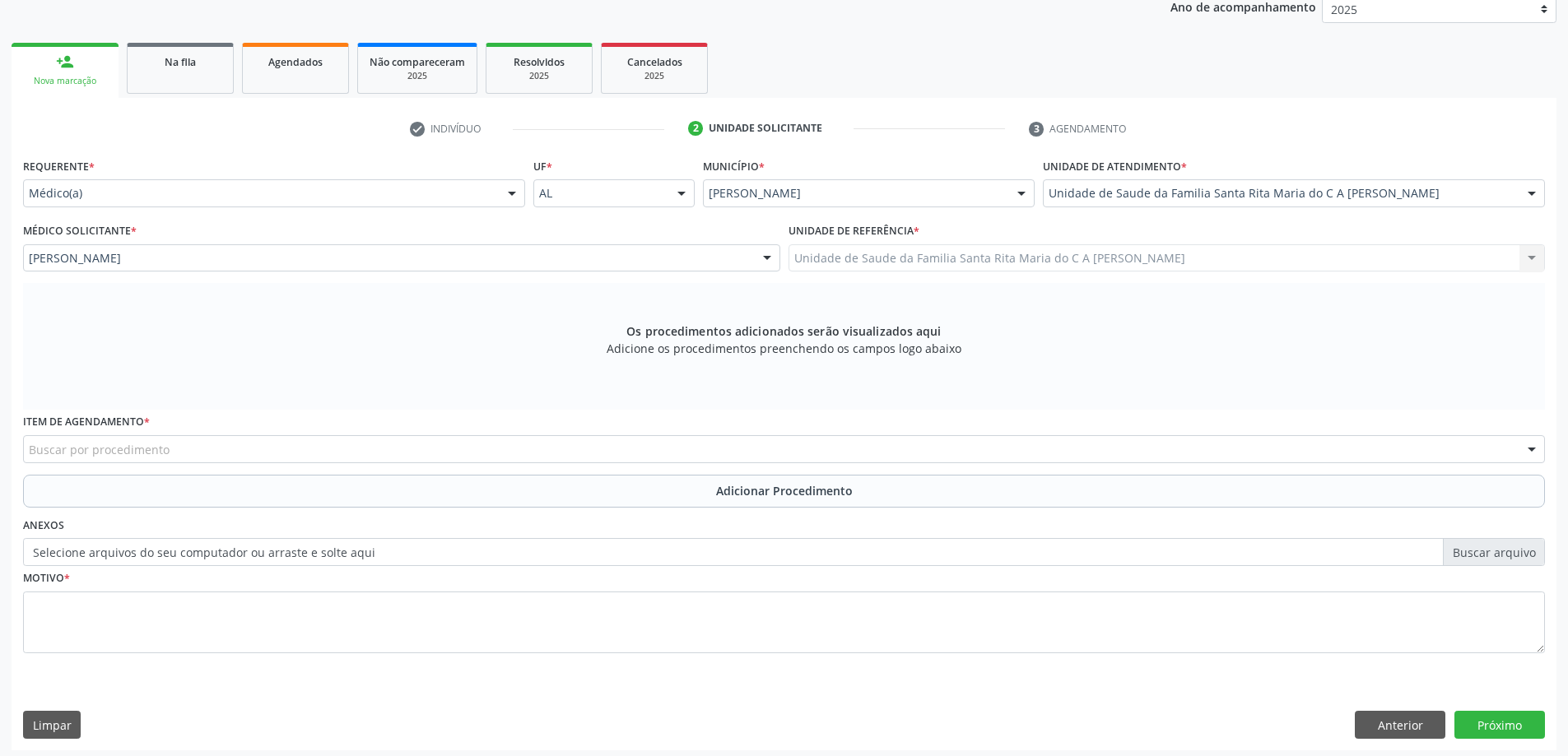
scroll to position [232, 0]
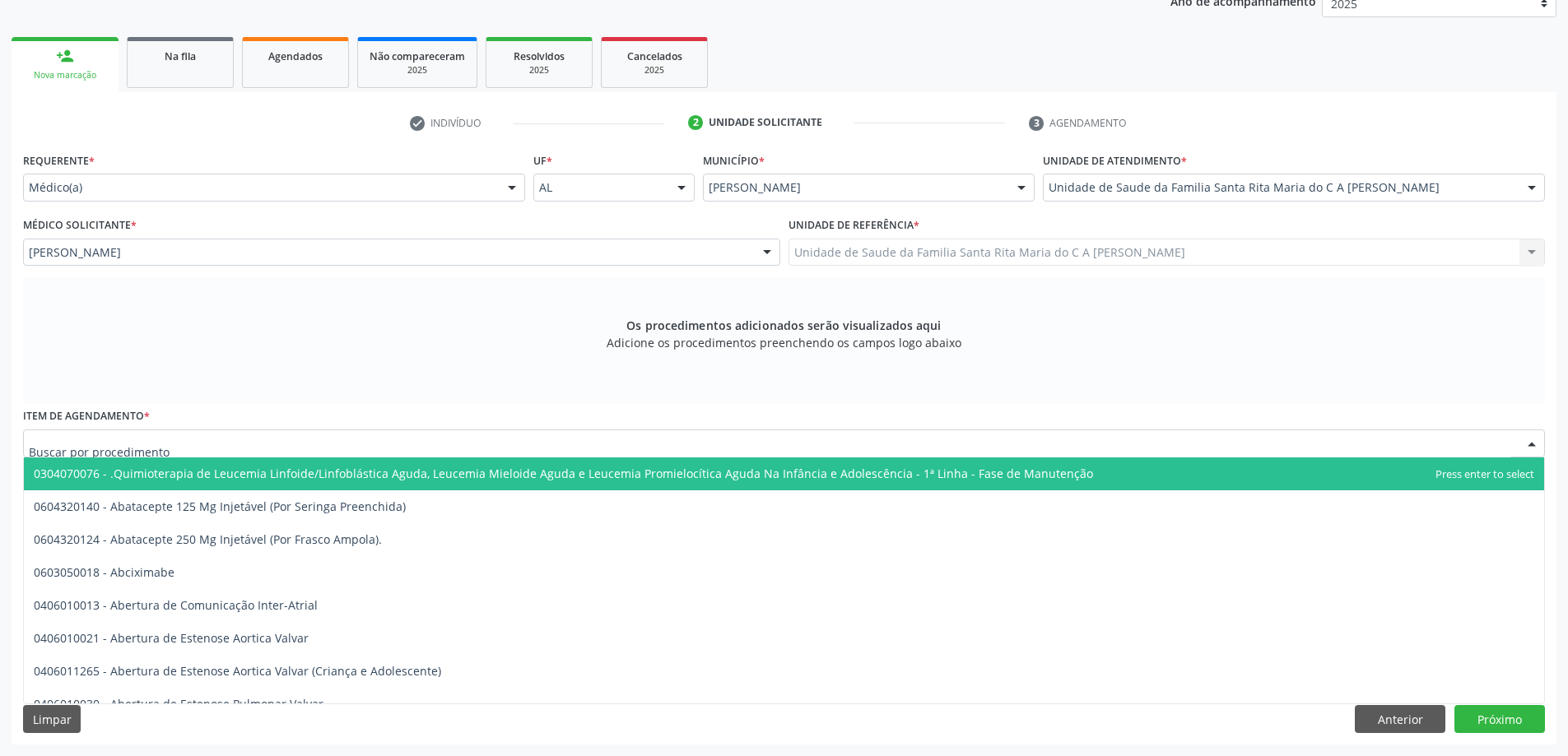
click at [308, 447] on div at bounding box center [784, 444] width 1521 height 28
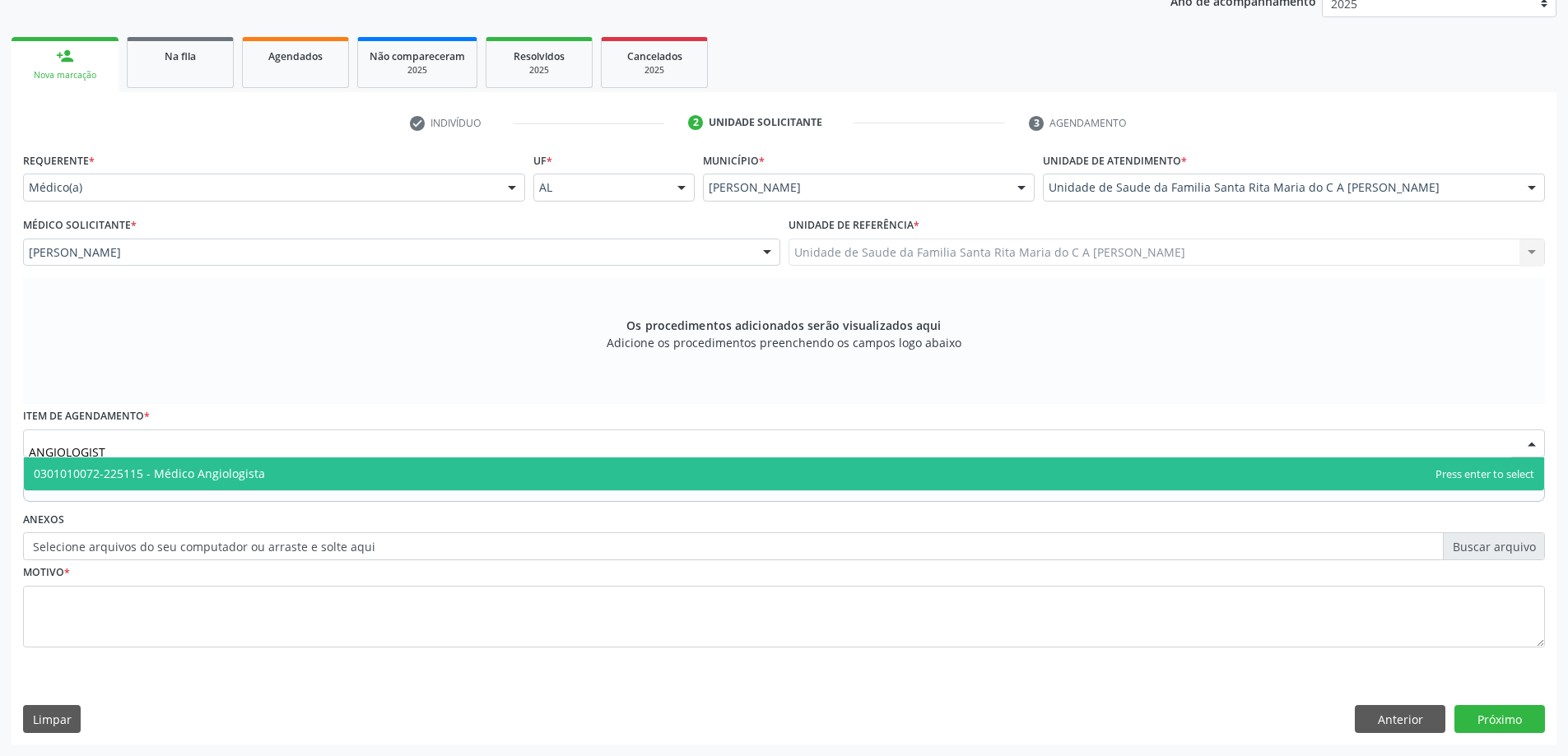
type input "ANGIOLOGISTA"
click at [297, 484] on span "0301010072-225115 - Médico Angiologista" at bounding box center [784, 474] width 1520 height 33
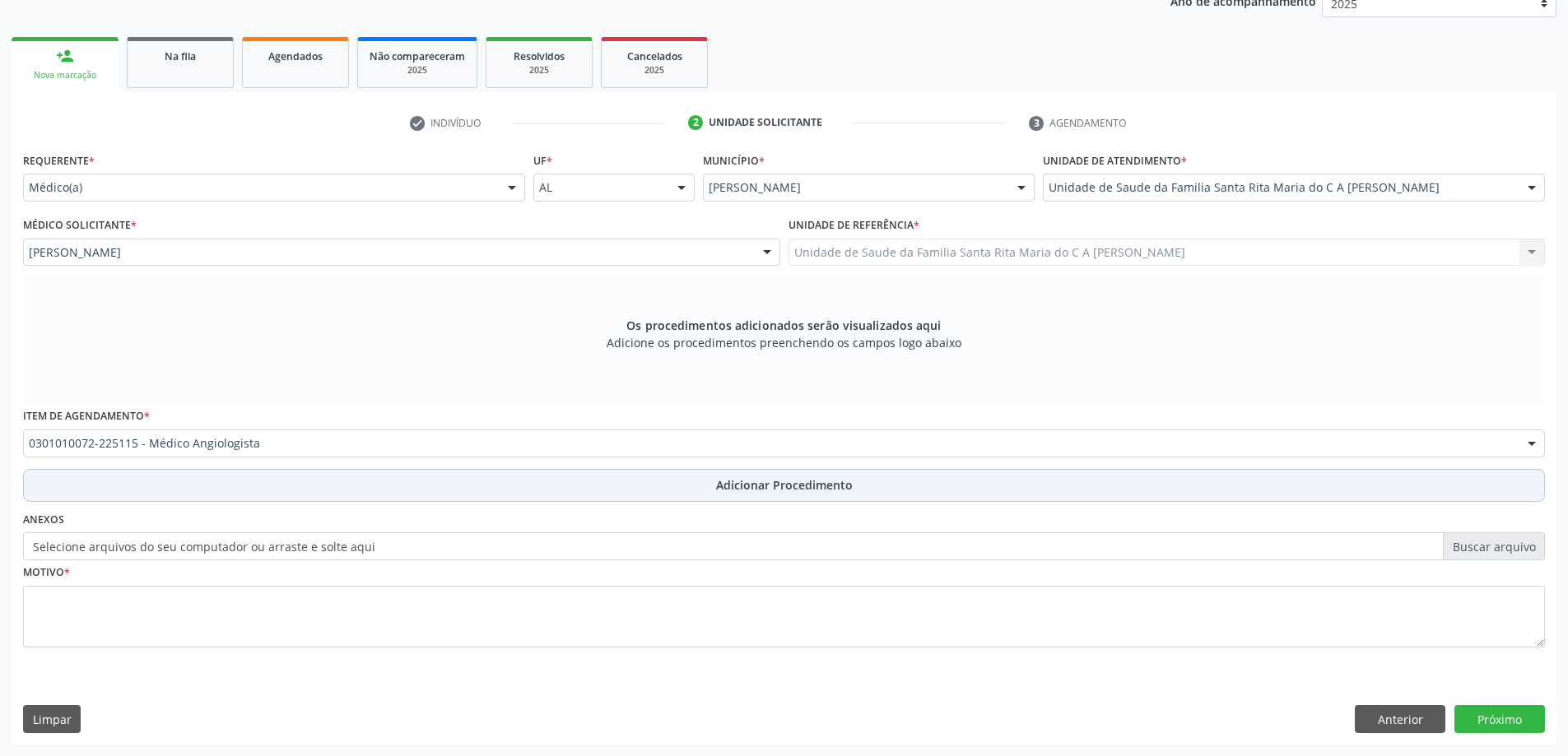
click at [295, 486] on button "Adicionar Procedimento" at bounding box center [784, 485] width 1521 height 33
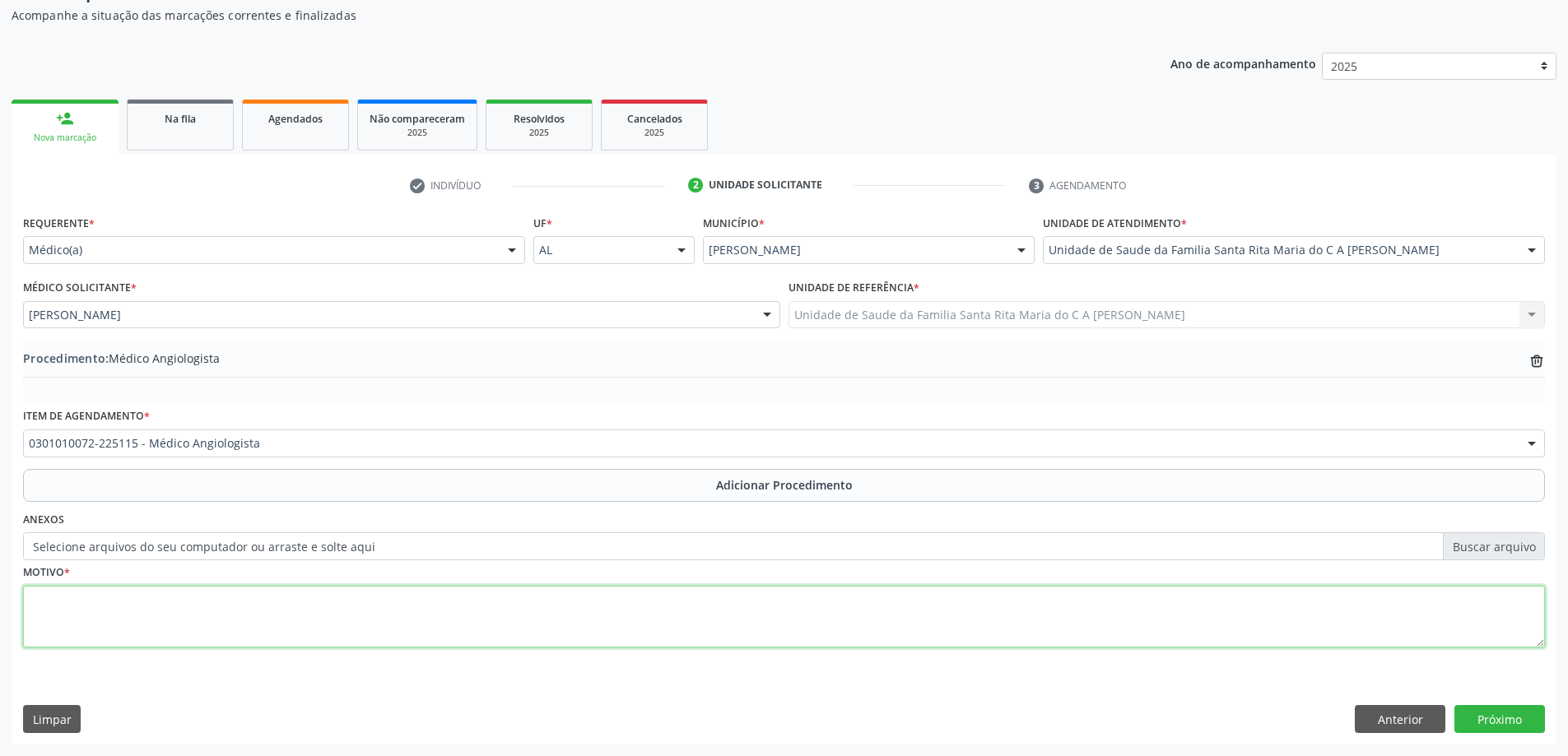
click at [277, 624] on textarea at bounding box center [784, 616] width 1521 height 62
type textarea "VARIZES"
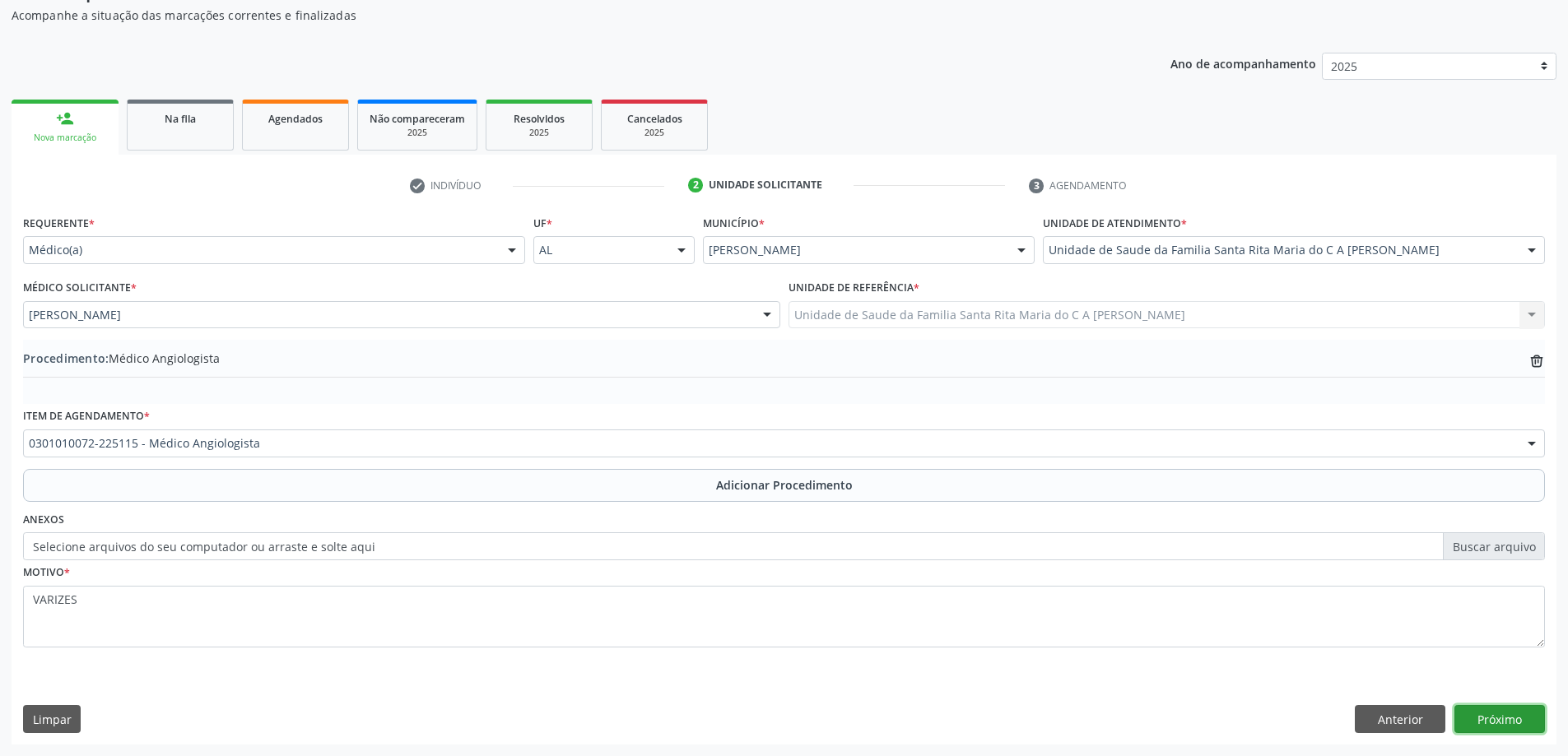
click at [1500, 726] on button "Próximo" at bounding box center [1499, 719] width 90 height 28
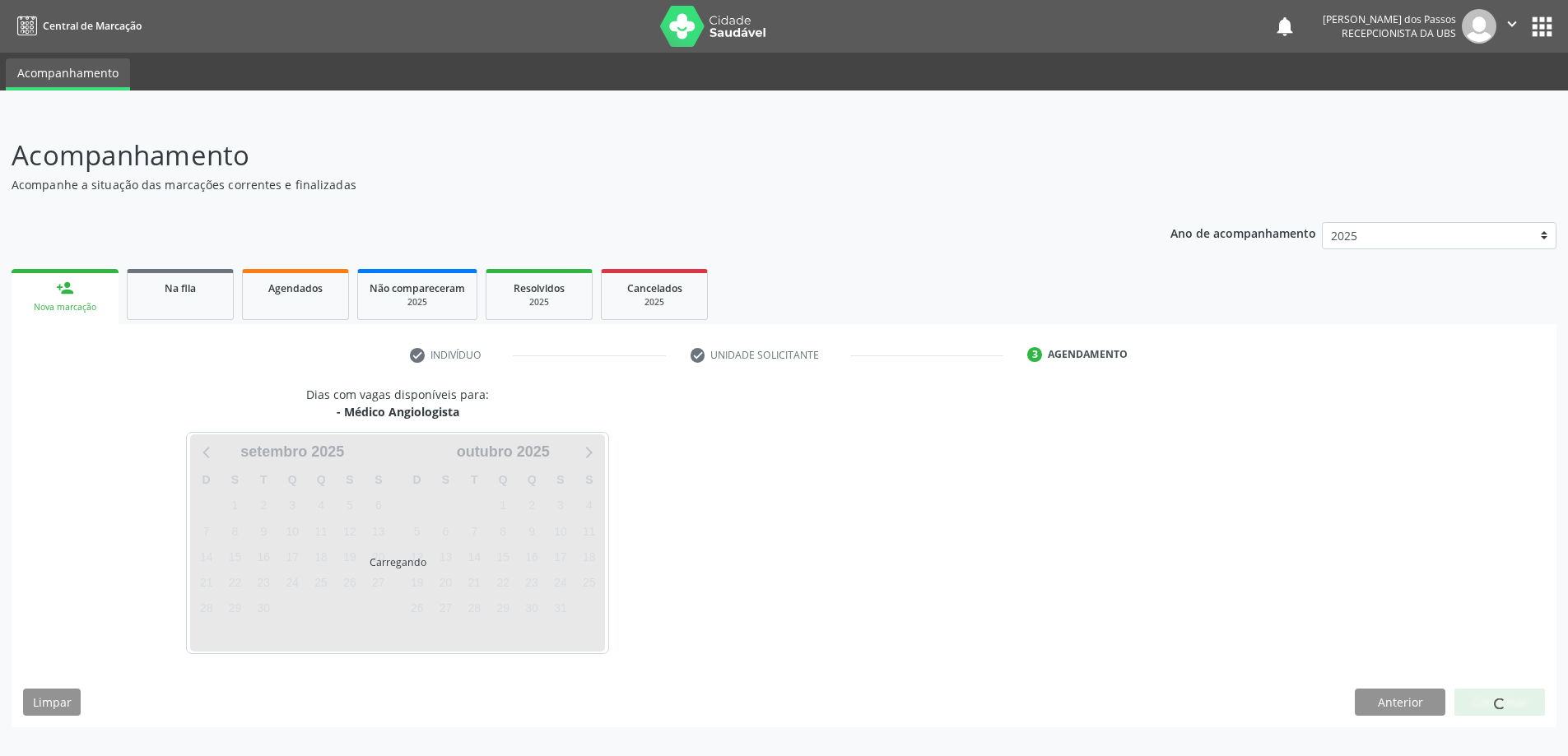
scroll to position [0, 0]
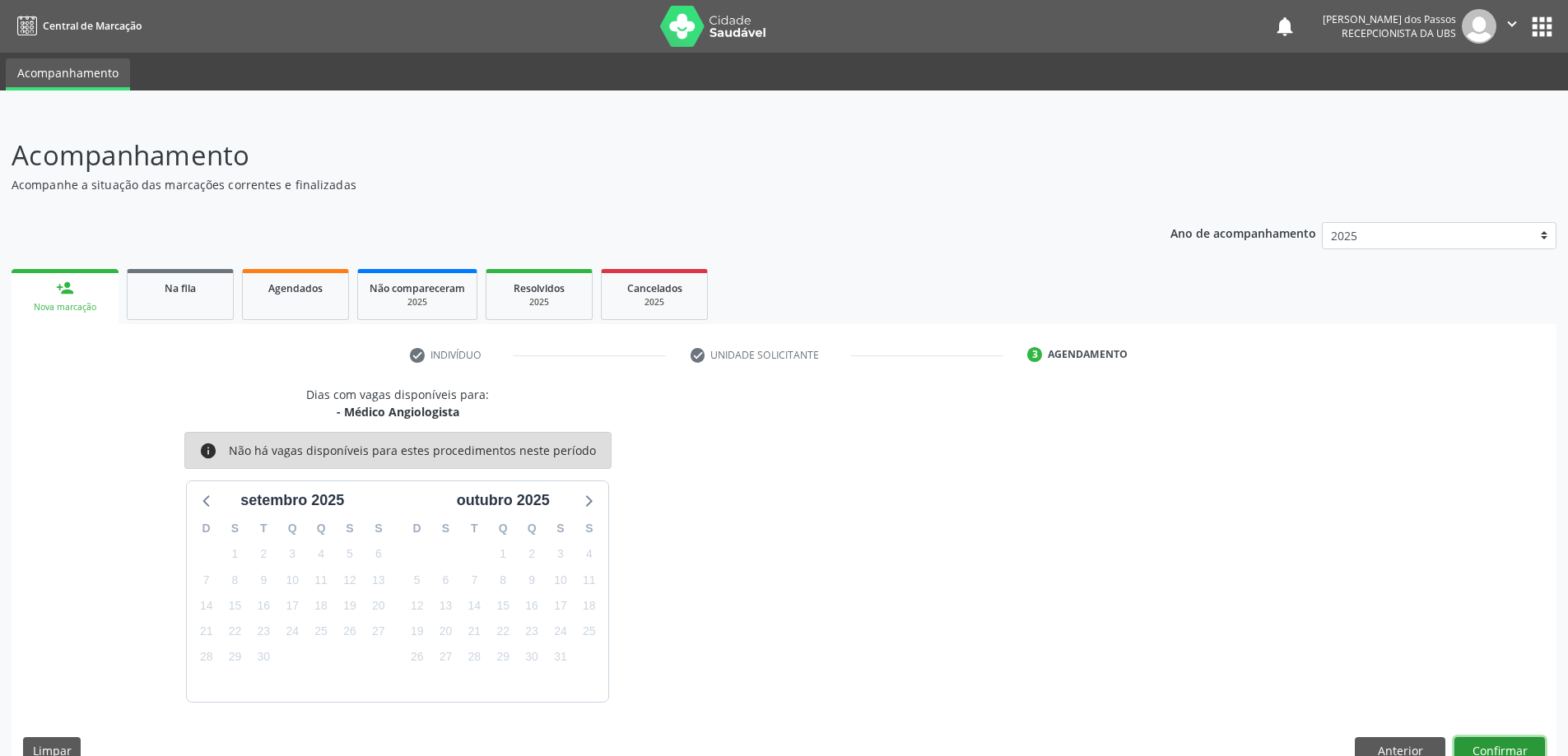
click at [1491, 749] on button "Confirmar" at bounding box center [1499, 751] width 90 height 28
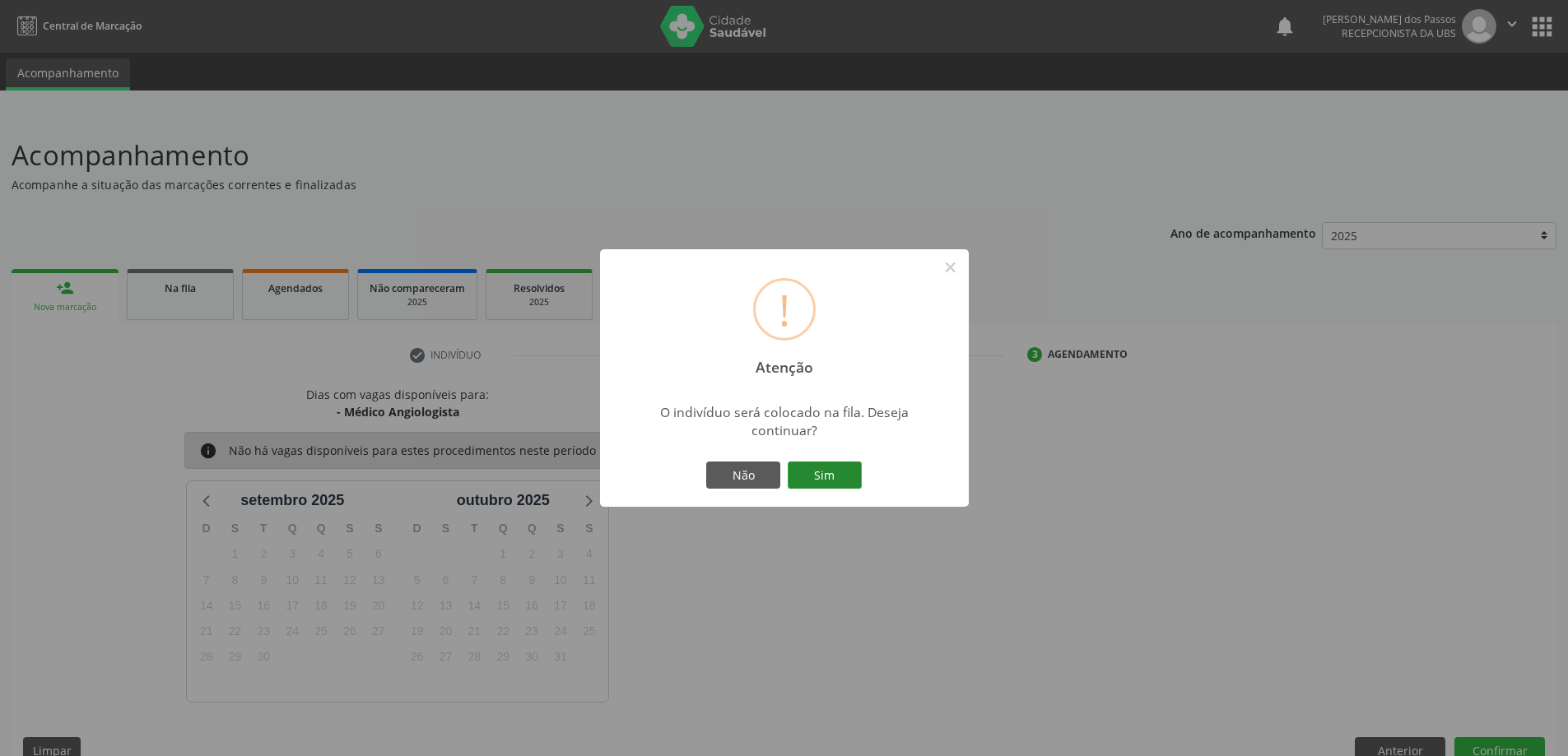
click at [832, 477] on button "Sim" at bounding box center [824, 475] width 74 height 28
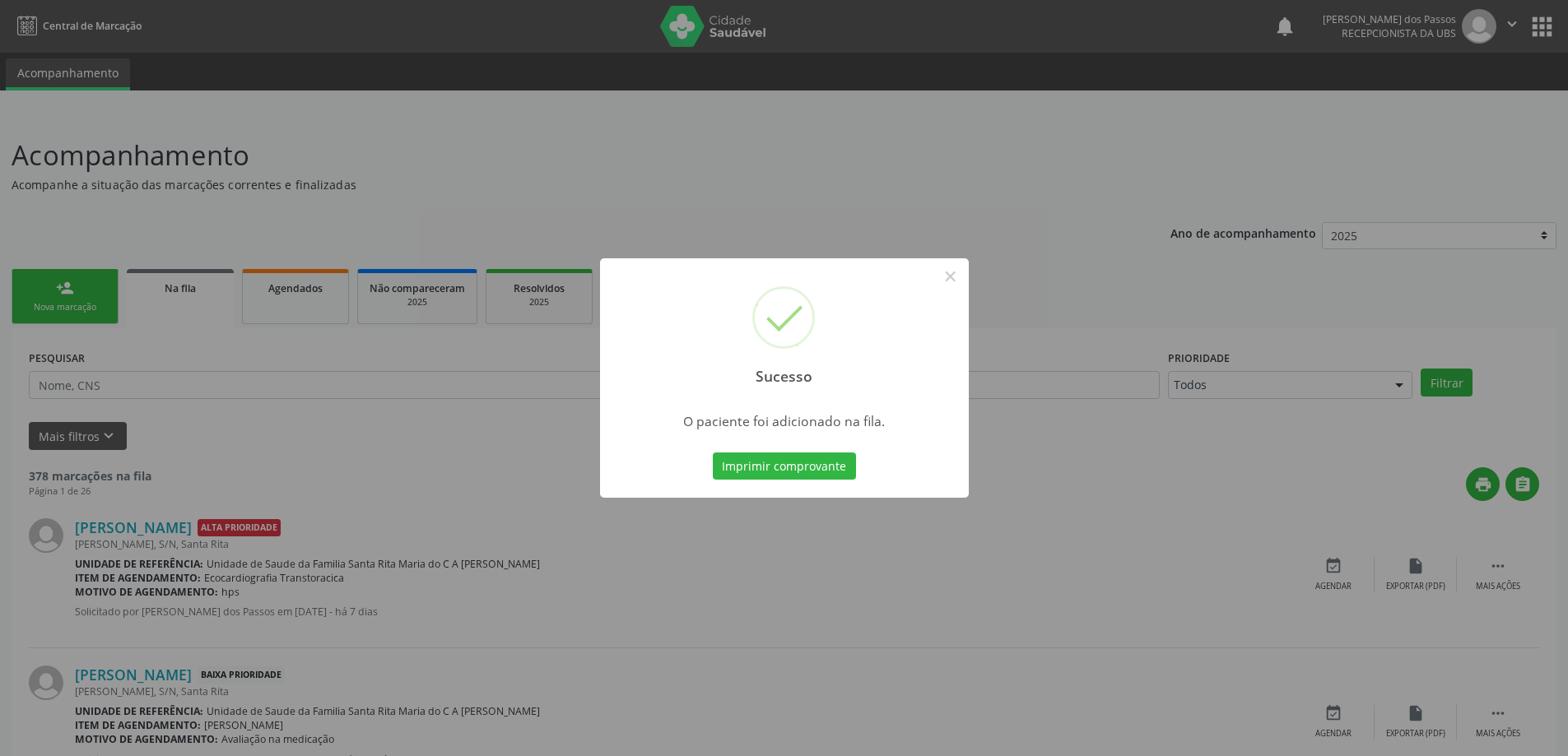
click at [834, 476] on button "Imprimir comprovante" at bounding box center [784, 466] width 144 height 28
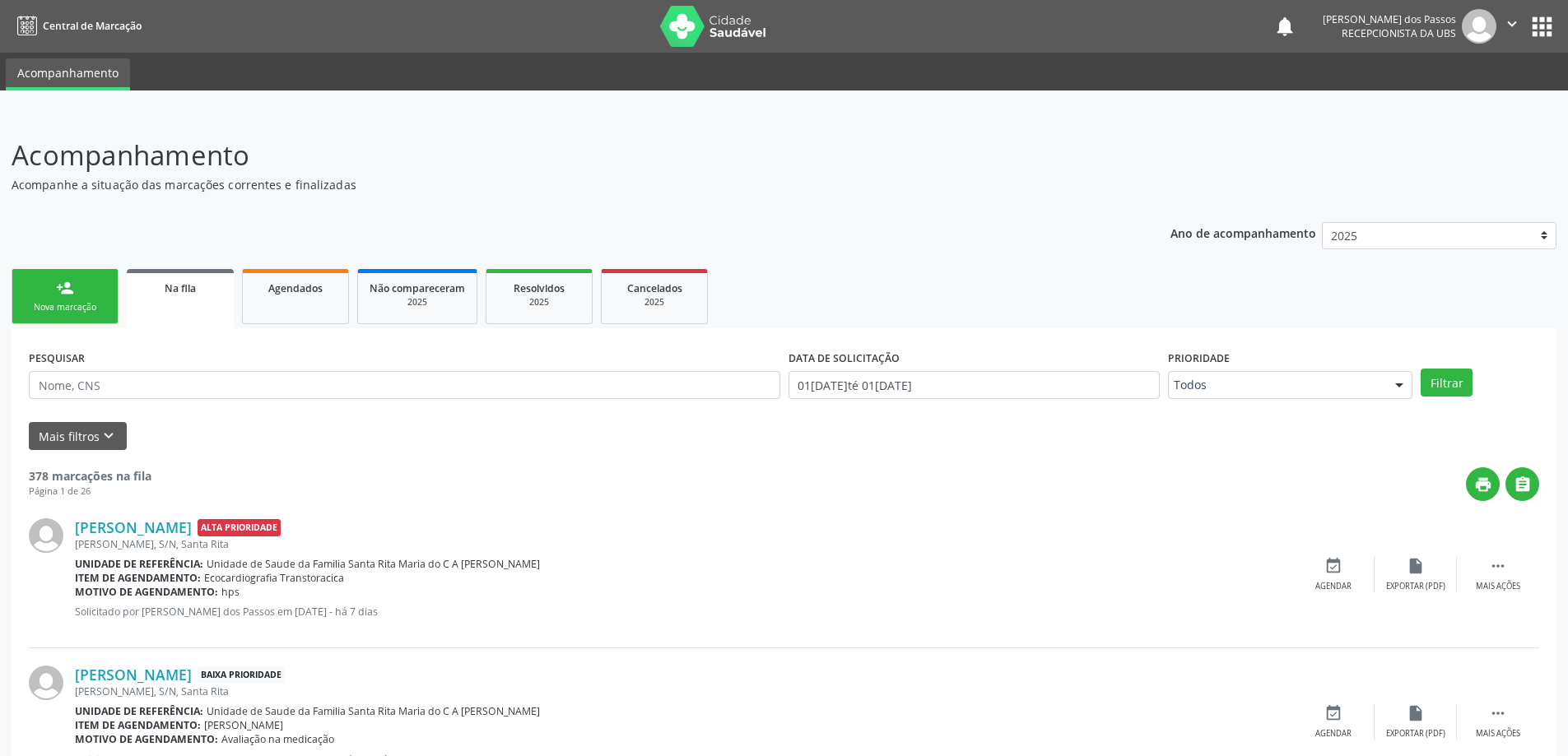
click at [80, 314] on link "person_add Nova marcação" at bounding box center [64, 296] width 107 height 55
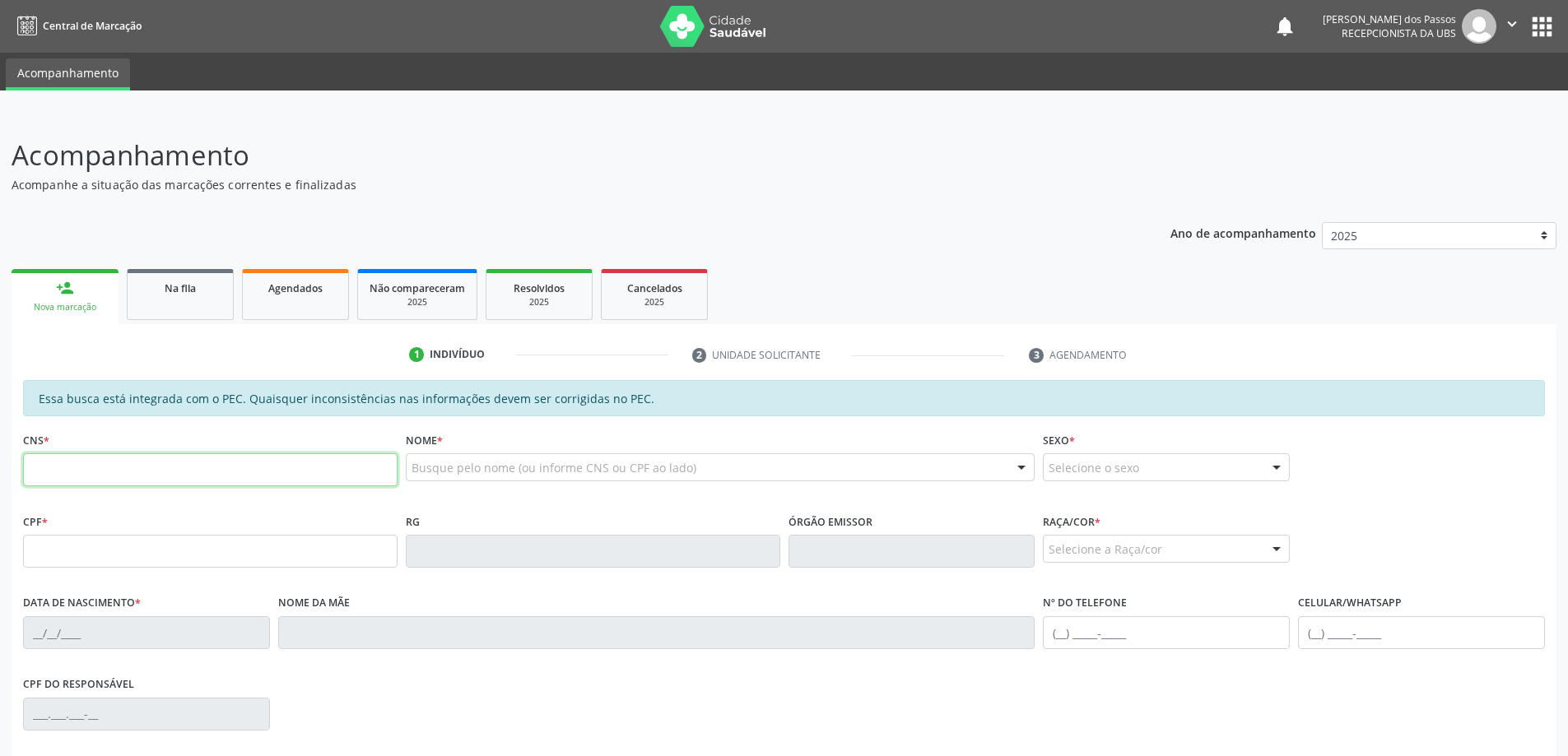
click at [174, 461] on input "text" at bounding box center [211, 469] width 375 height 33
type input "700 7049 7715 6380"
type input "080.323.694-81"
type input "25/04/1954"
type input "[PERSON_NAME]"
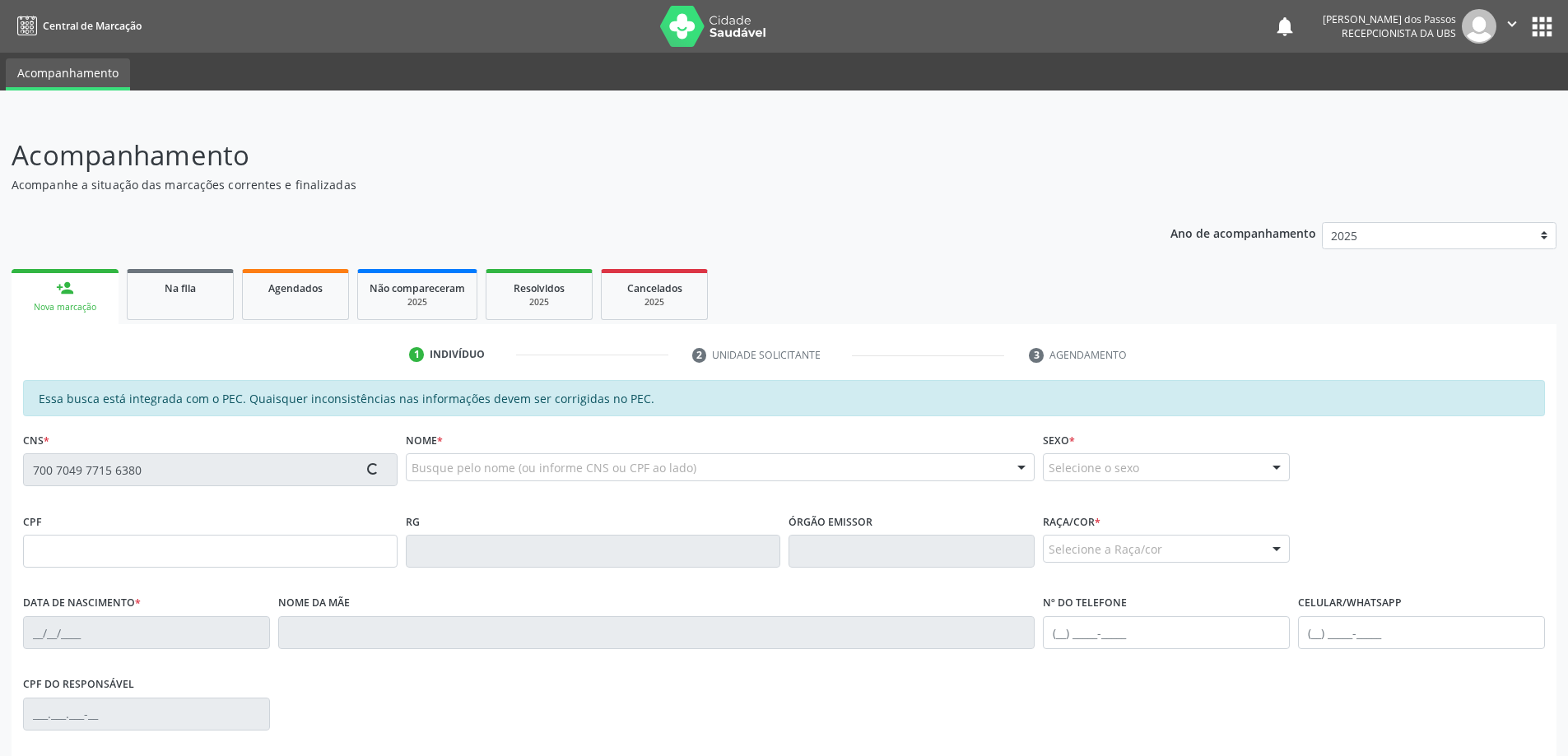
type input "(82) 98830-1120"
type input "S/N"
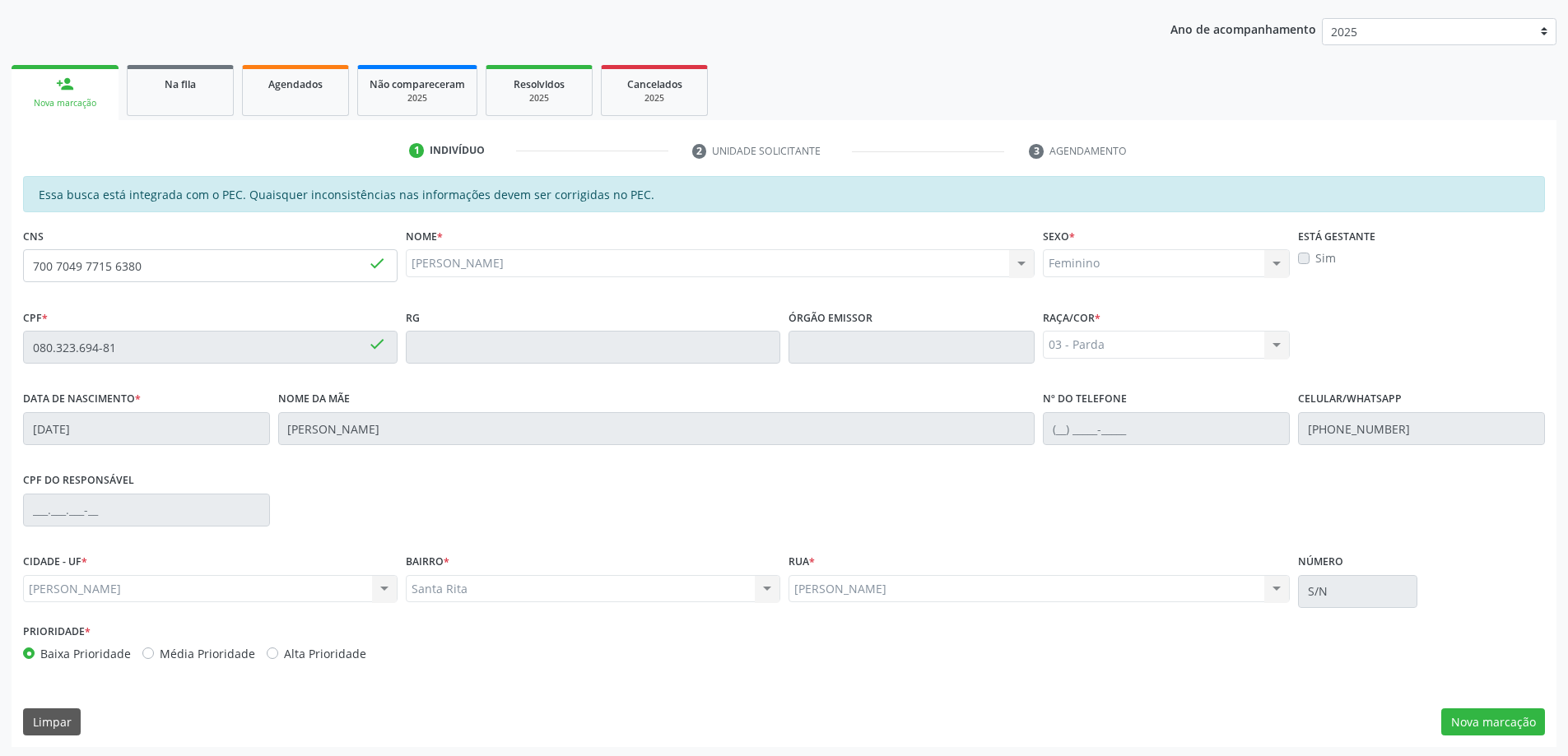
scroll to position [207, 0]
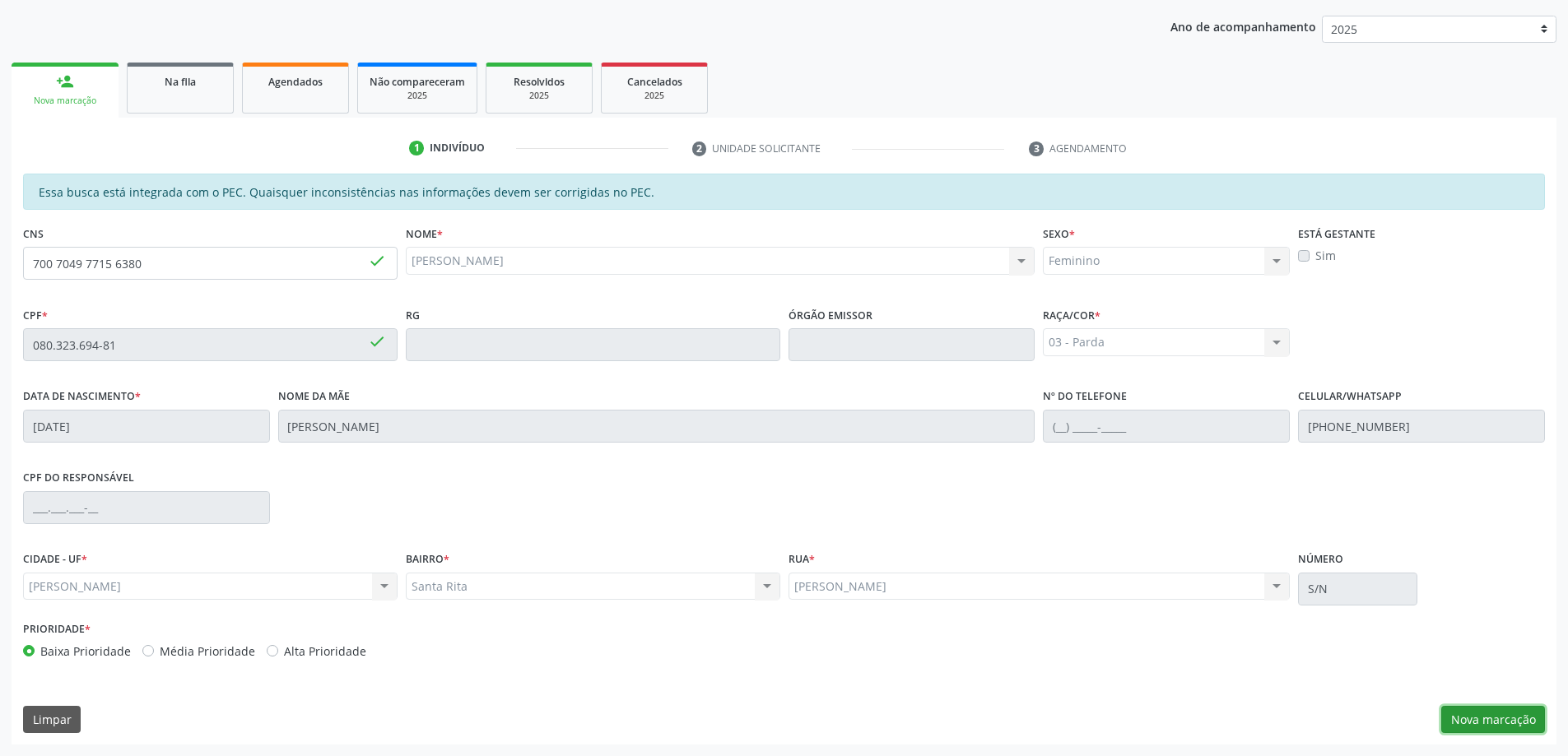
click at [1499, 726] on button "Nova marcação" at bounding box center [1492, 720] width 103 height 28
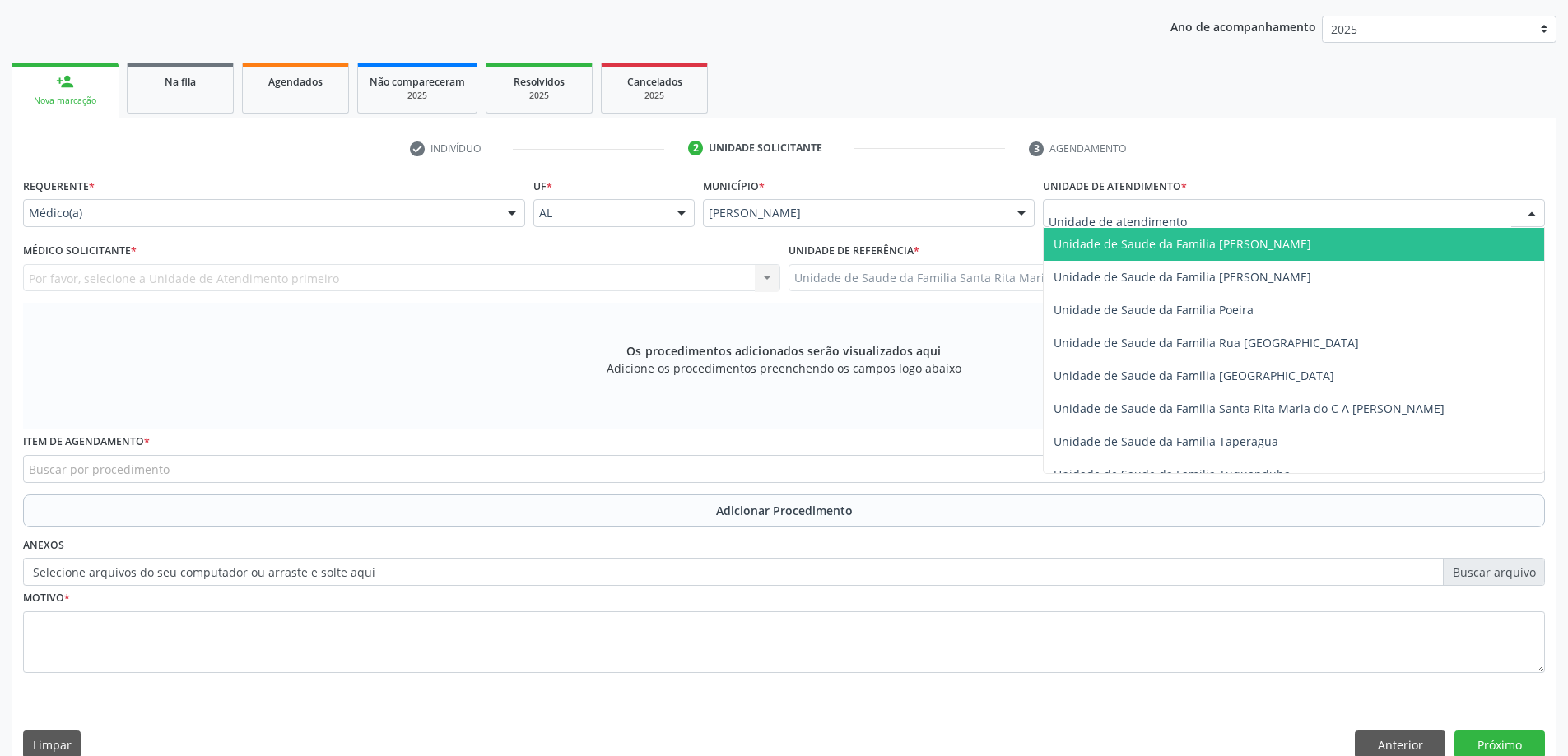
scroll to position [987, 0]
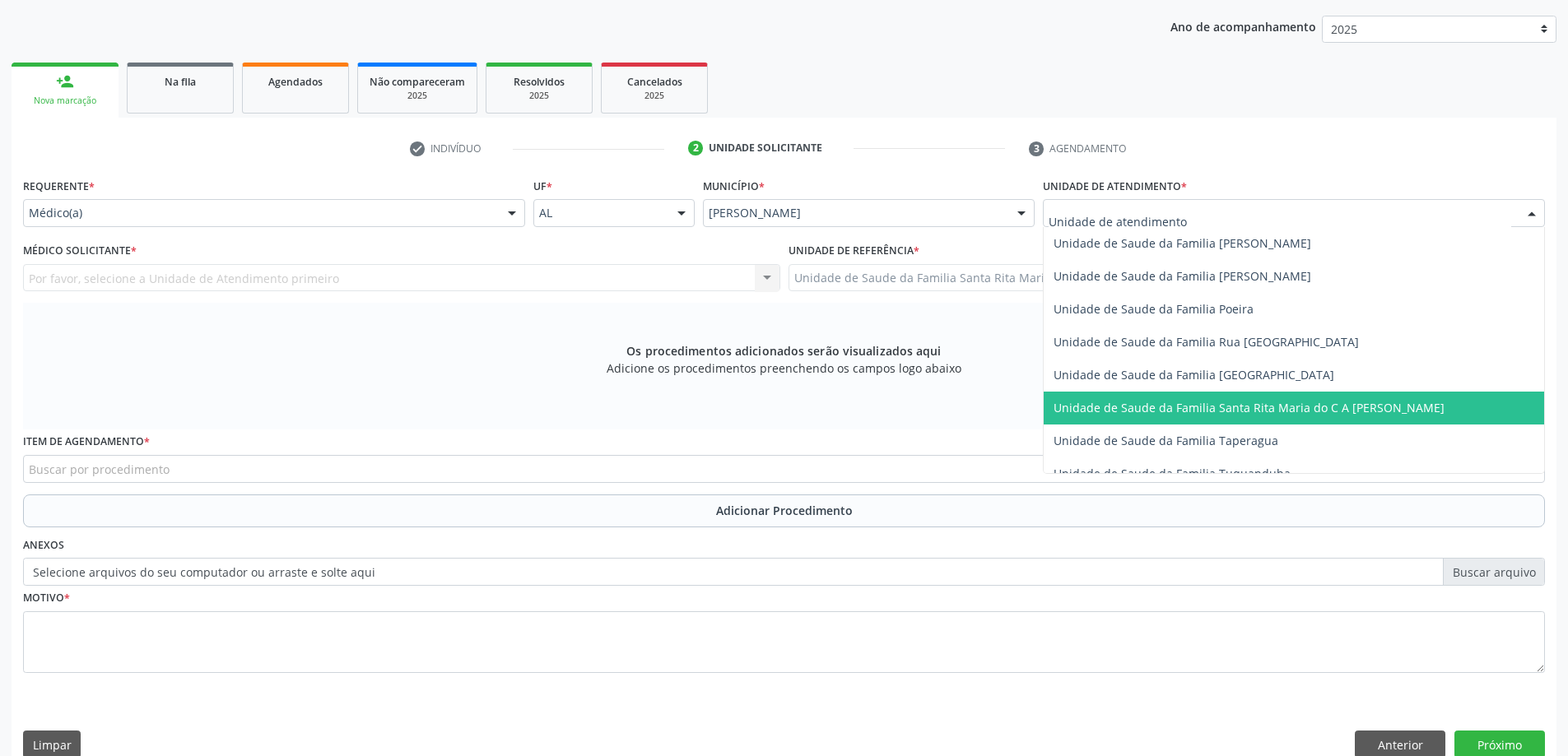
click at [1140, 407] on span "Unidade de Saude da Familia Santa Rita Maria do C A [PERSON_NAME]" at bounding box center [1248, 407] width 391 height 16
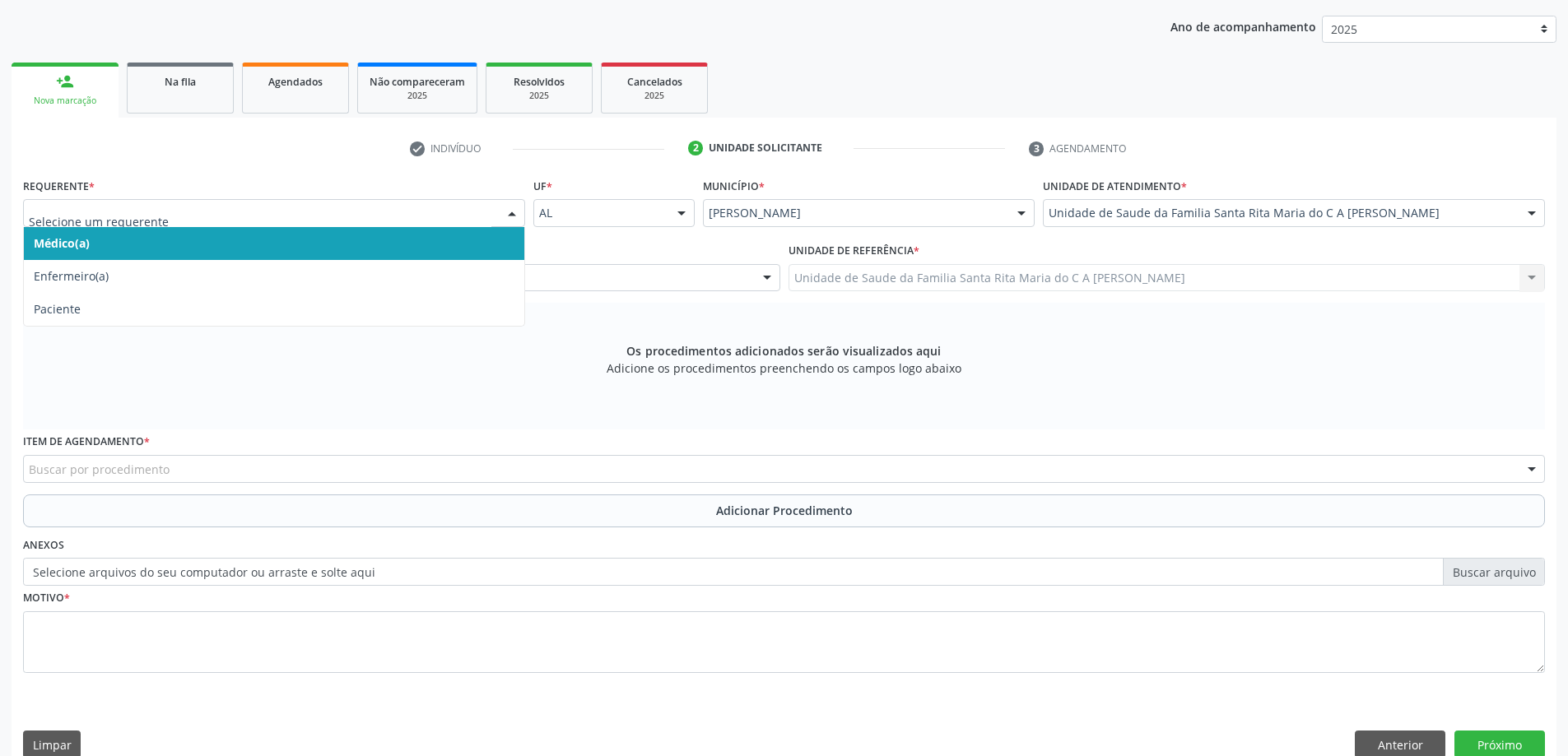
click at [353, 249] on span "Médico(a)" at bounding box center [274, 243] width 501 height 33
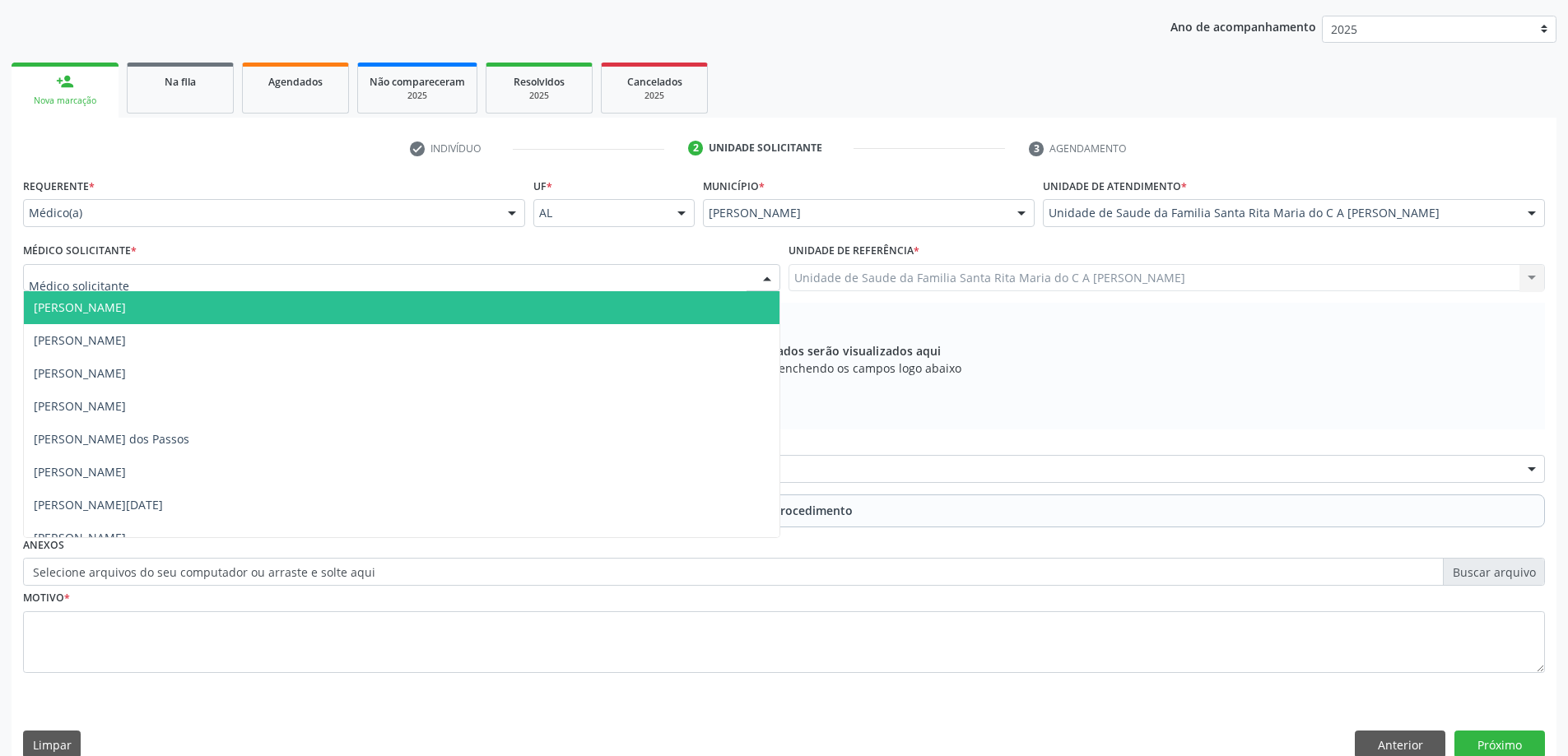
click at [348, 287] on div at bounding box center [402, 278] width 757 height 28
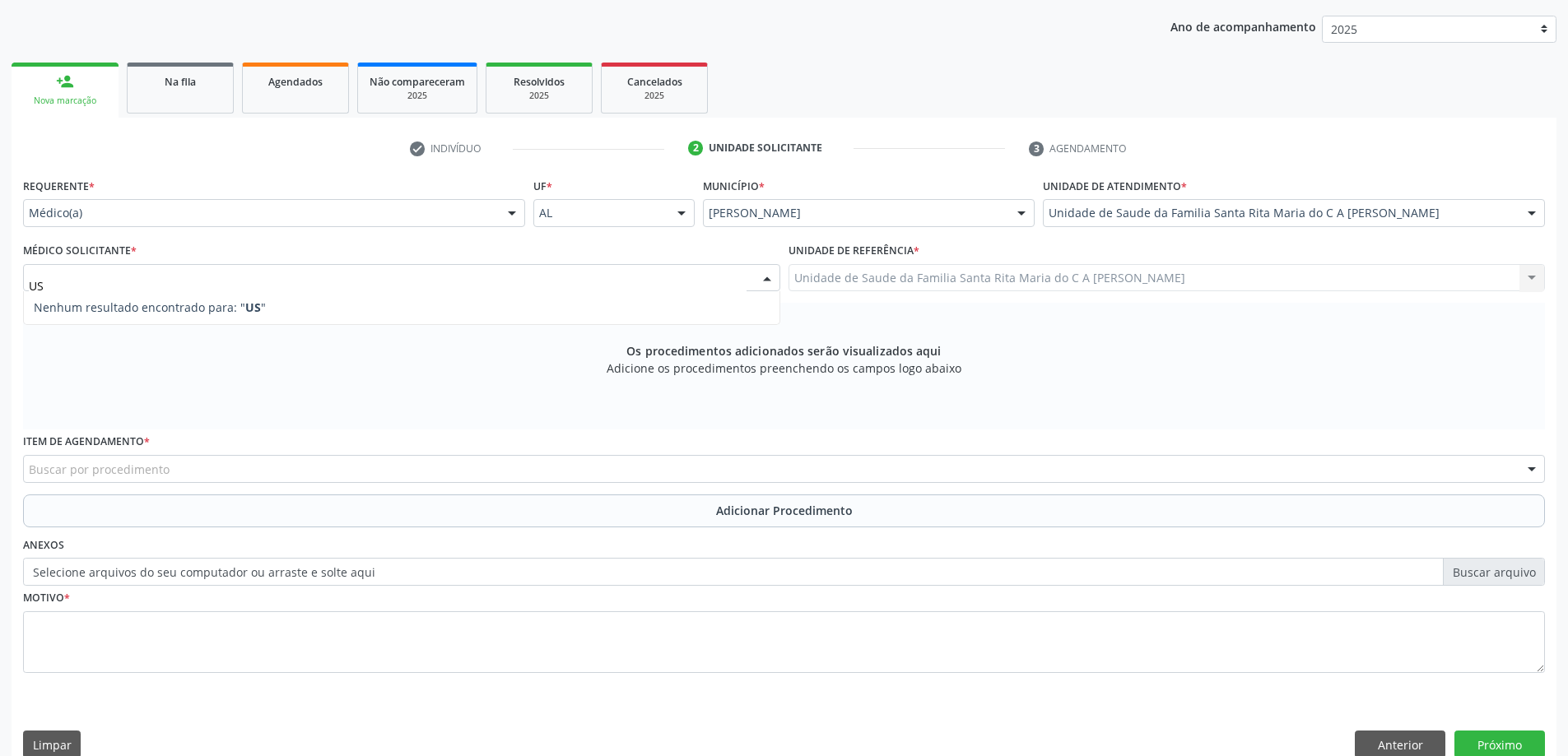
type input "U"
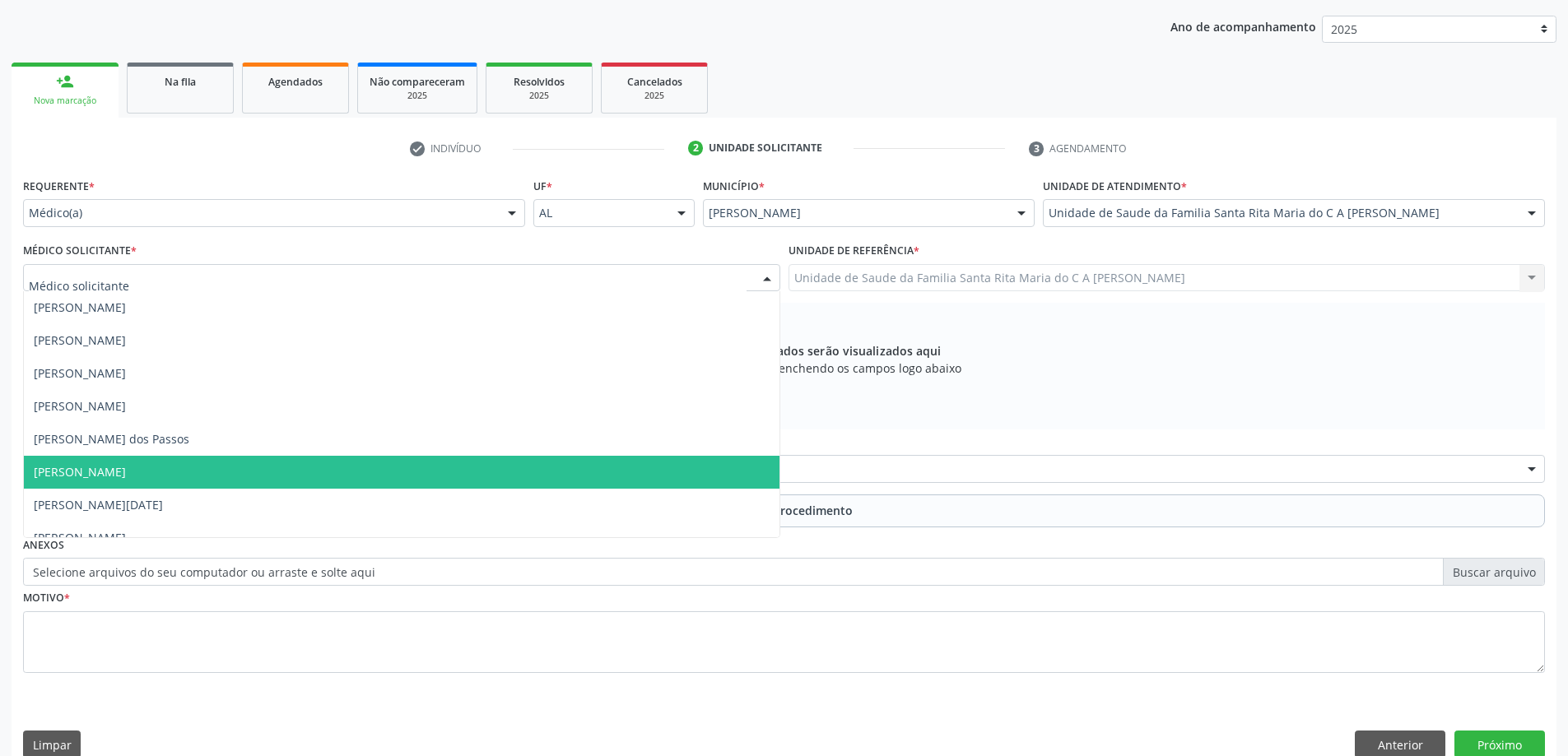
click at [333, 465] on span "Maria Celia Amorim Castro" at bounding box center [402, 472] width 755 height 33
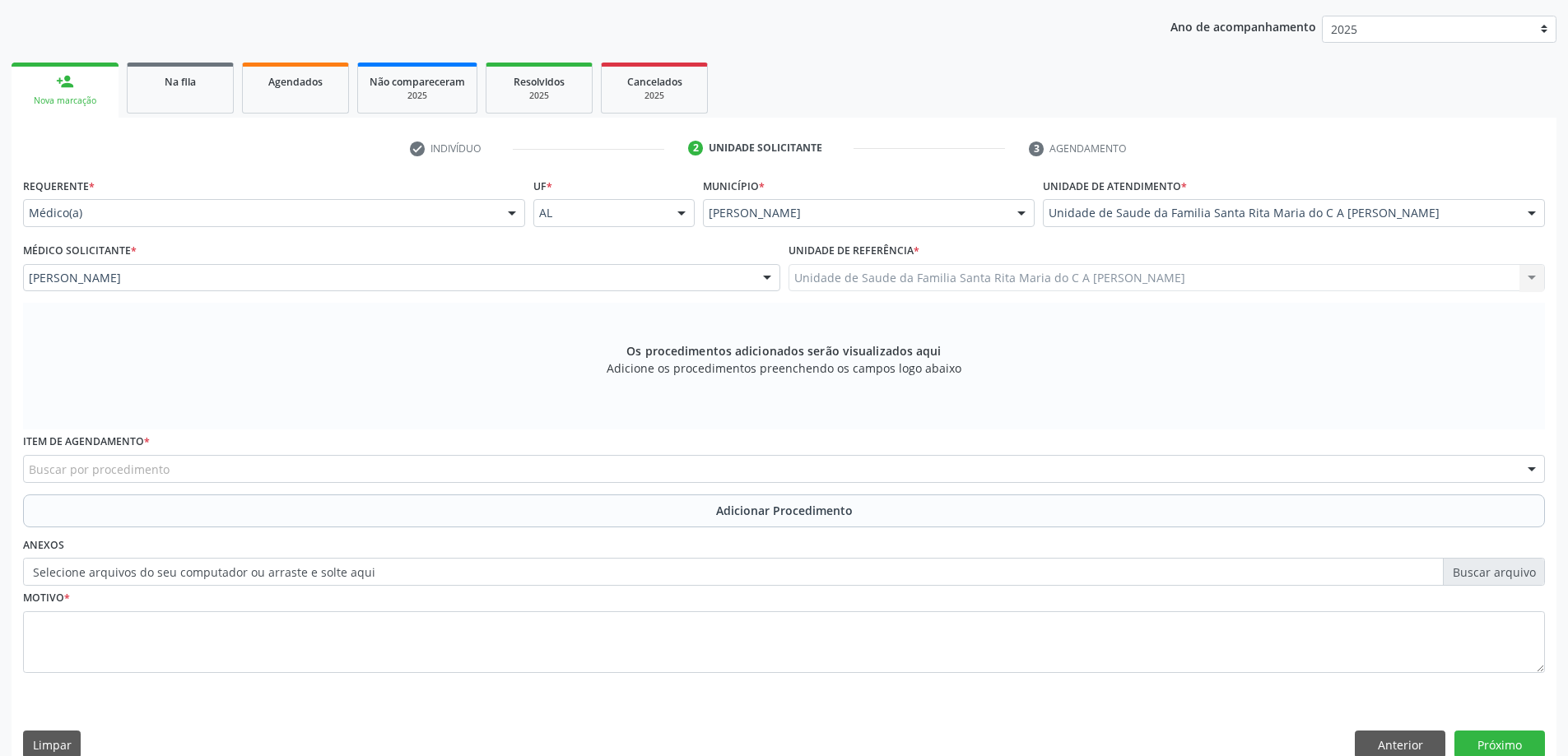
click at [319, 466] on div "Buscar por procedimento" at bounding box center [784, 469] width 1521 height 28
type input "USG"
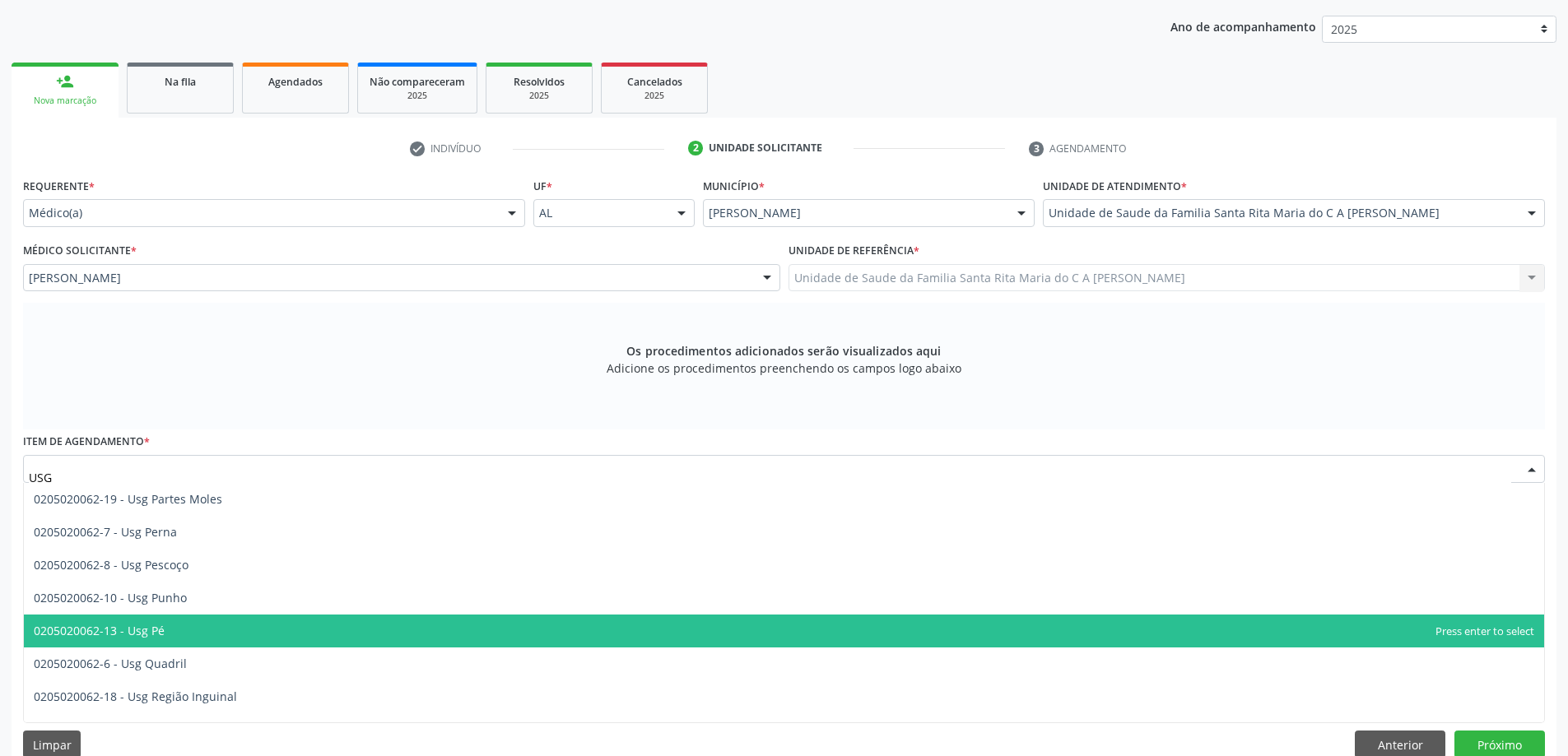
scroll to position [385, 0]
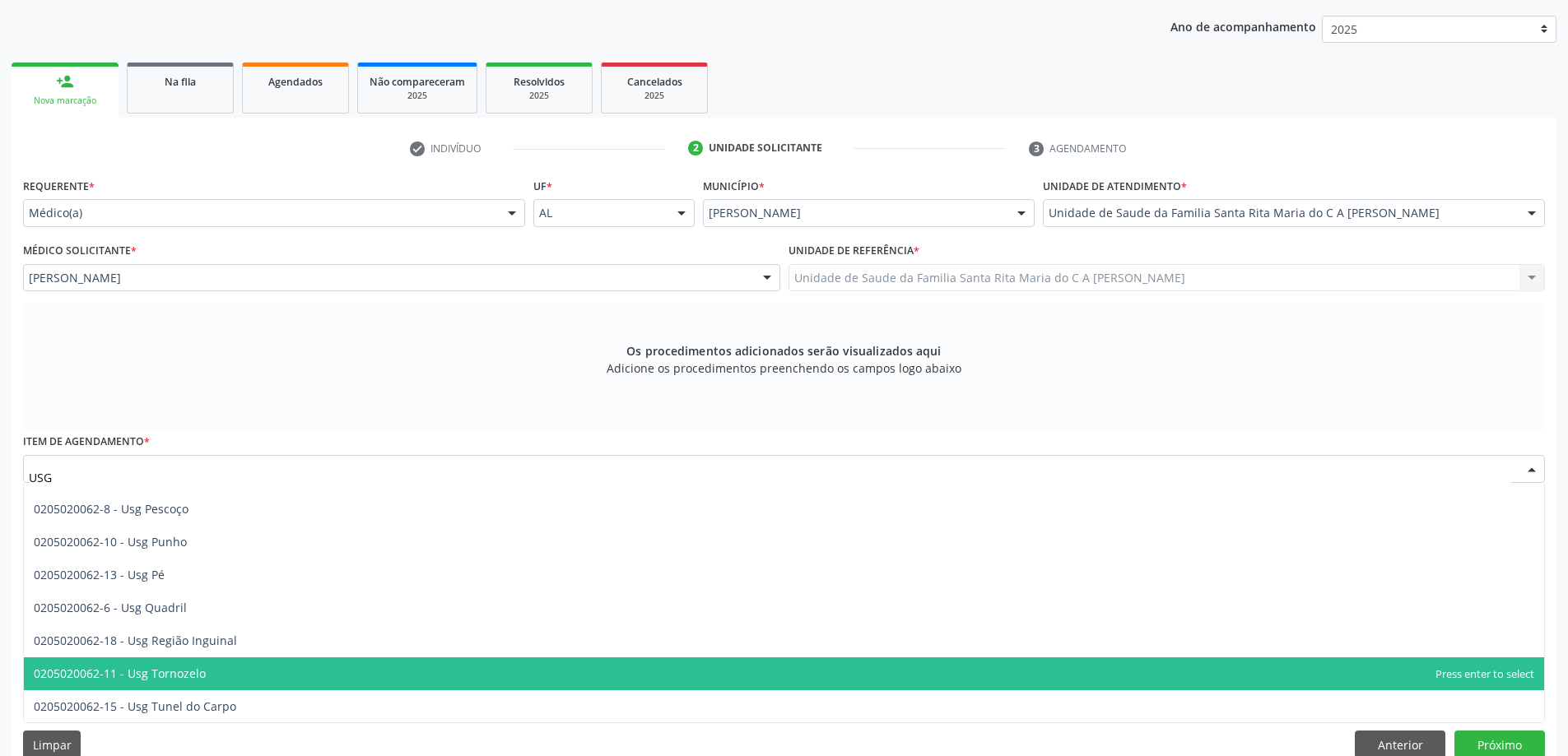
click at [312, 658] on span "0205020062-11 - Usg Tornozelo" at bounding box center [784, 673] width 1520 height 33
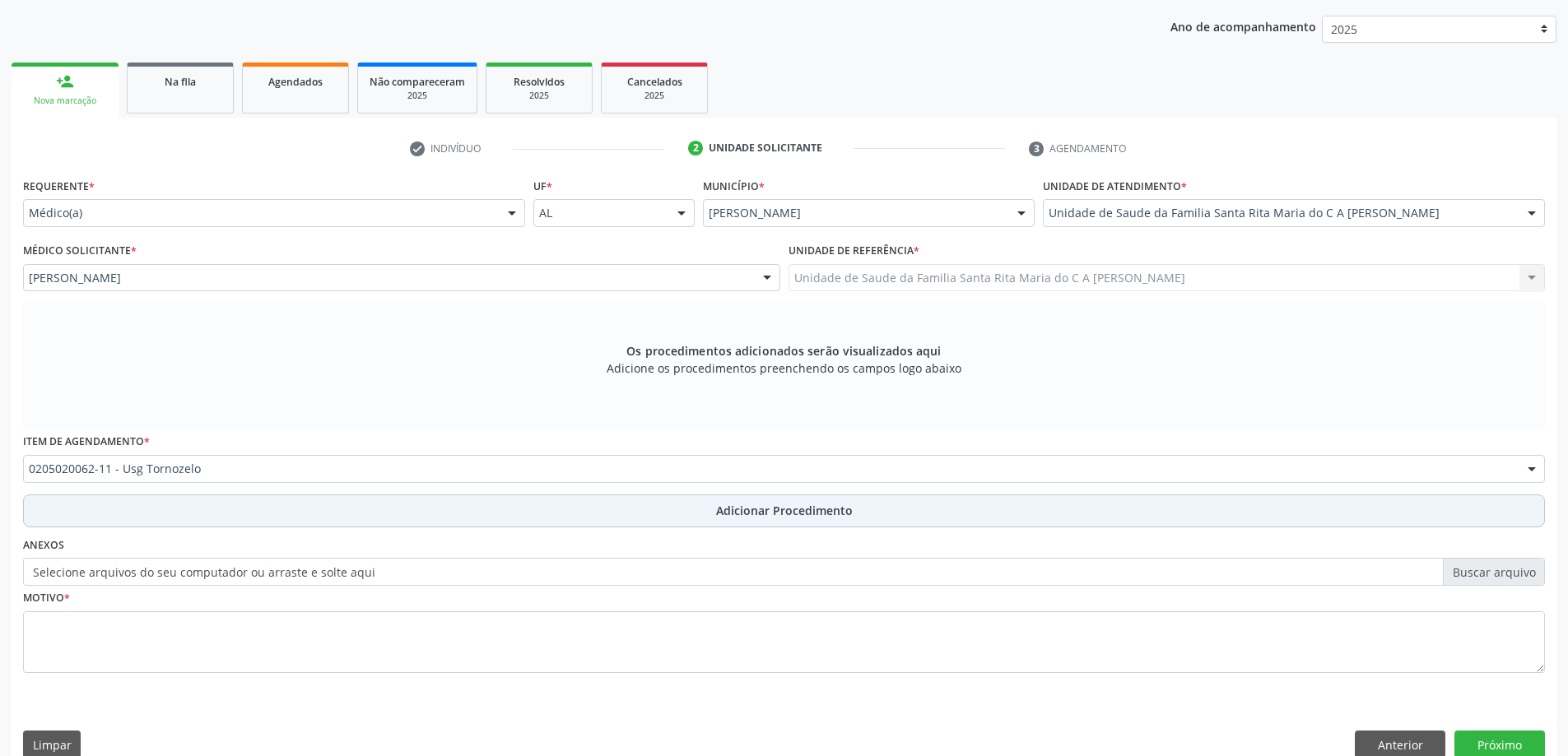
click at [339, 507] on button "Adicionar Procedimento" at bounding box center [784, 511] width 1521 height 33
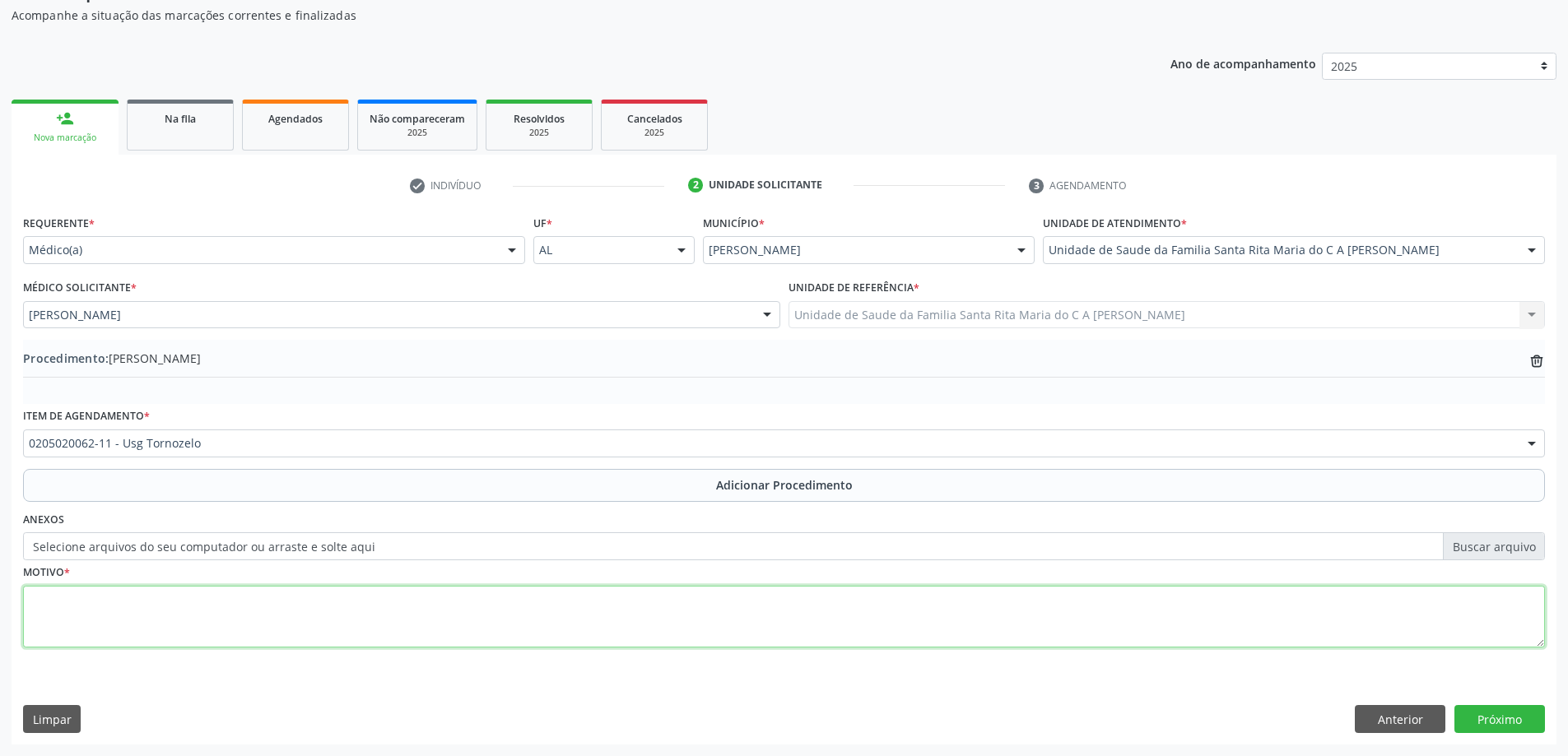
click at [289, 610] on textarea at bounding box center [784, 616] width 1521 height 62
type textarea "TENDINITE"
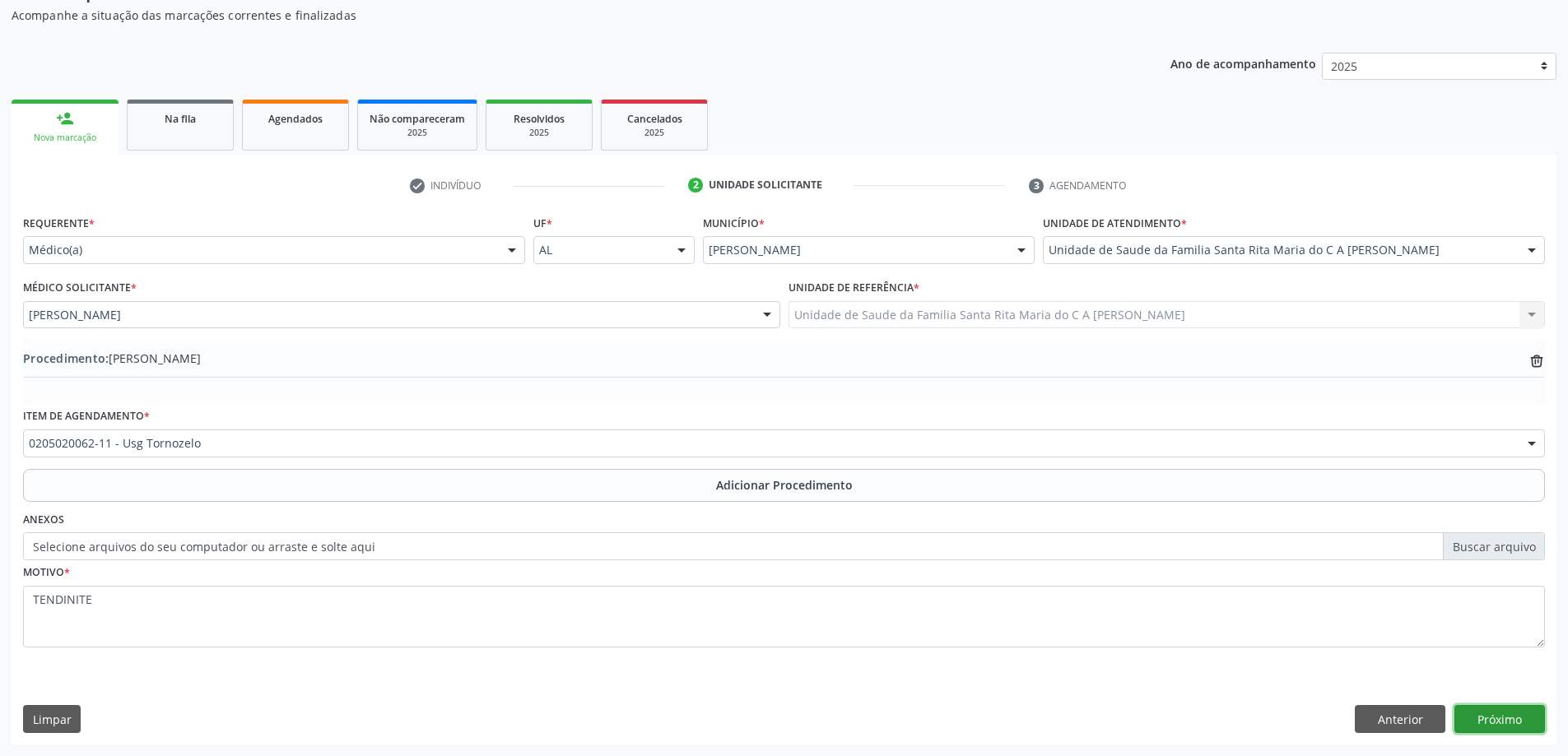
click at [1481, 727] on button "Próximo" at bounding box center [1499, 719] width 90 height 28
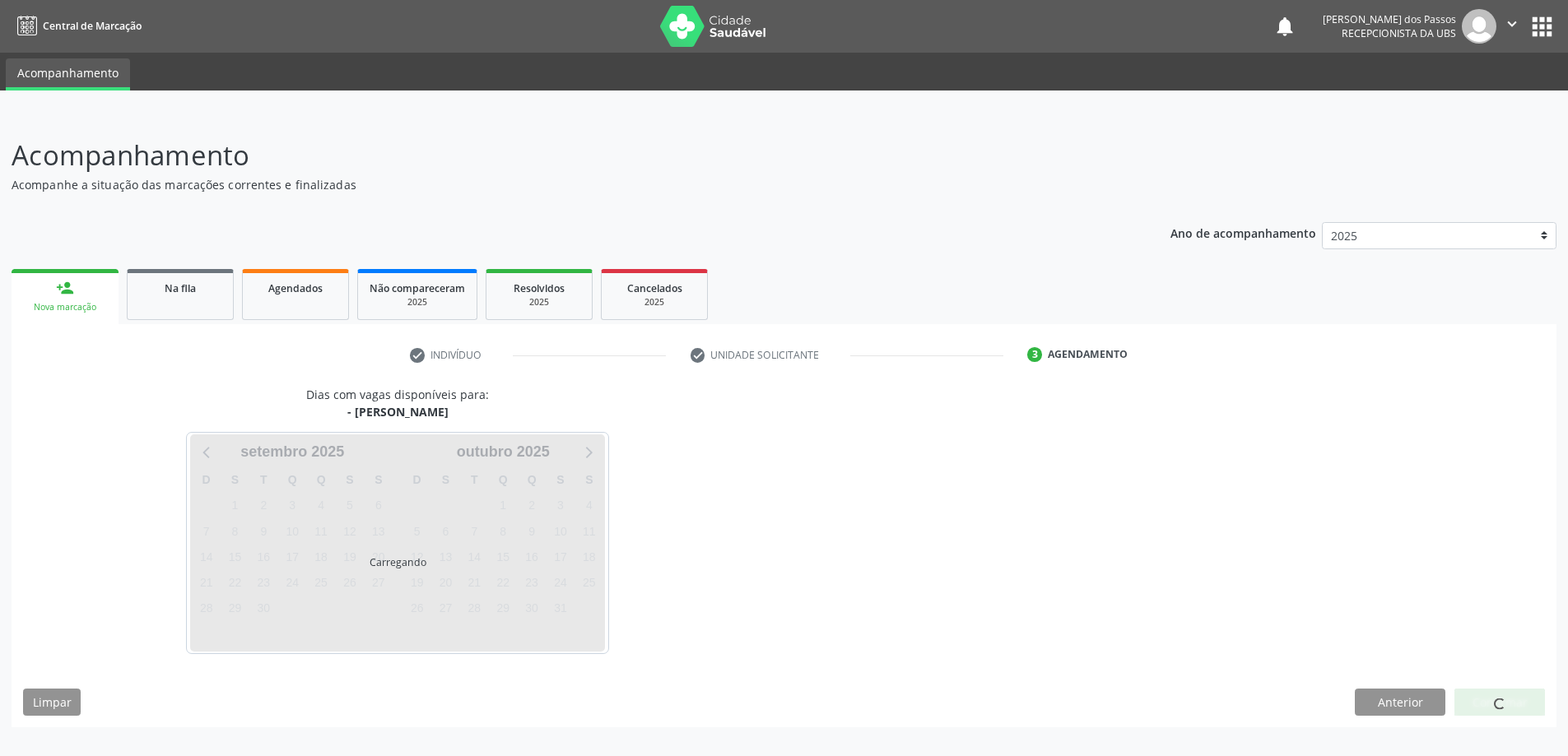
scroll to position [0, 0]
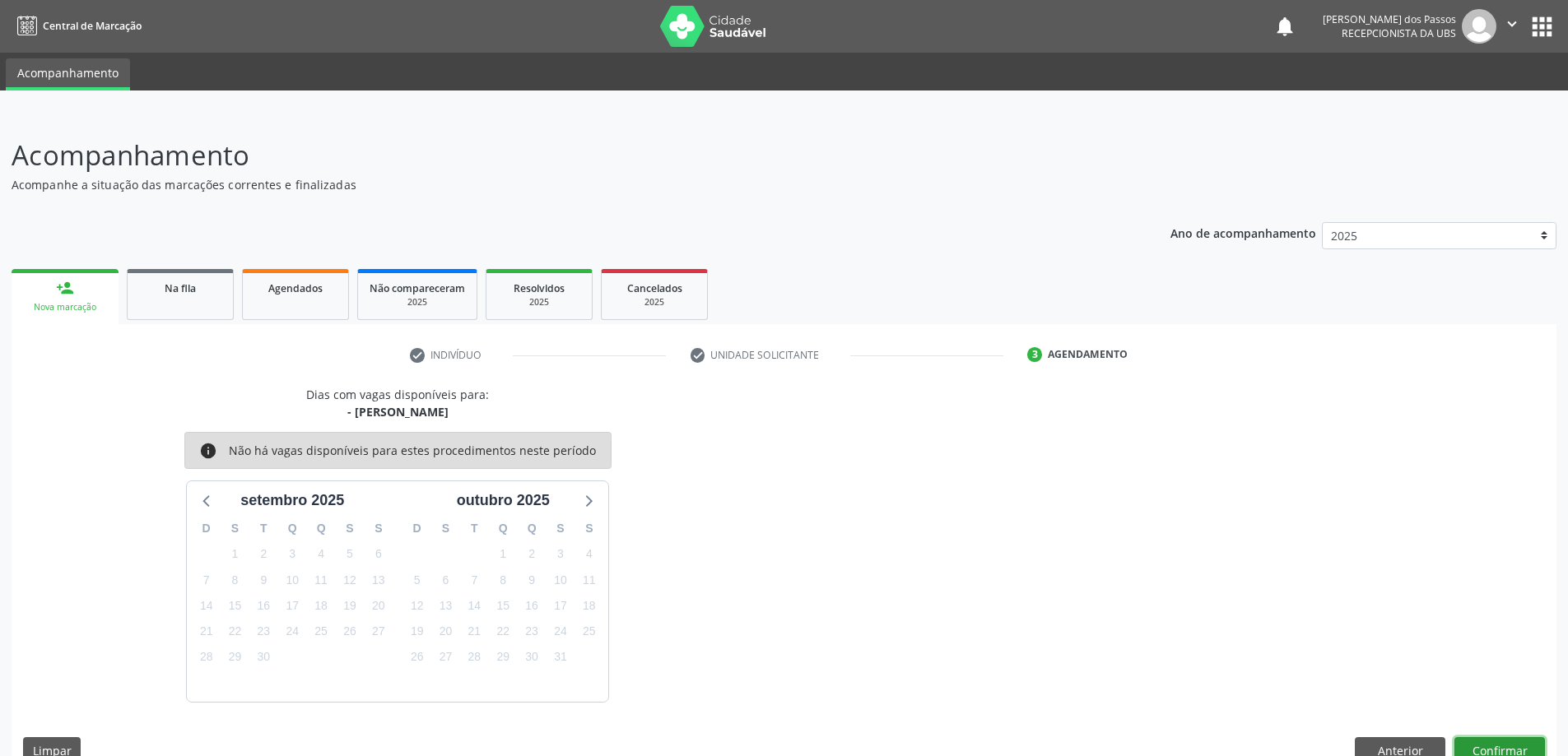
click at [1491, 750] on button "Confirmar" at bounding box center [1499, 751] width 90 height 28
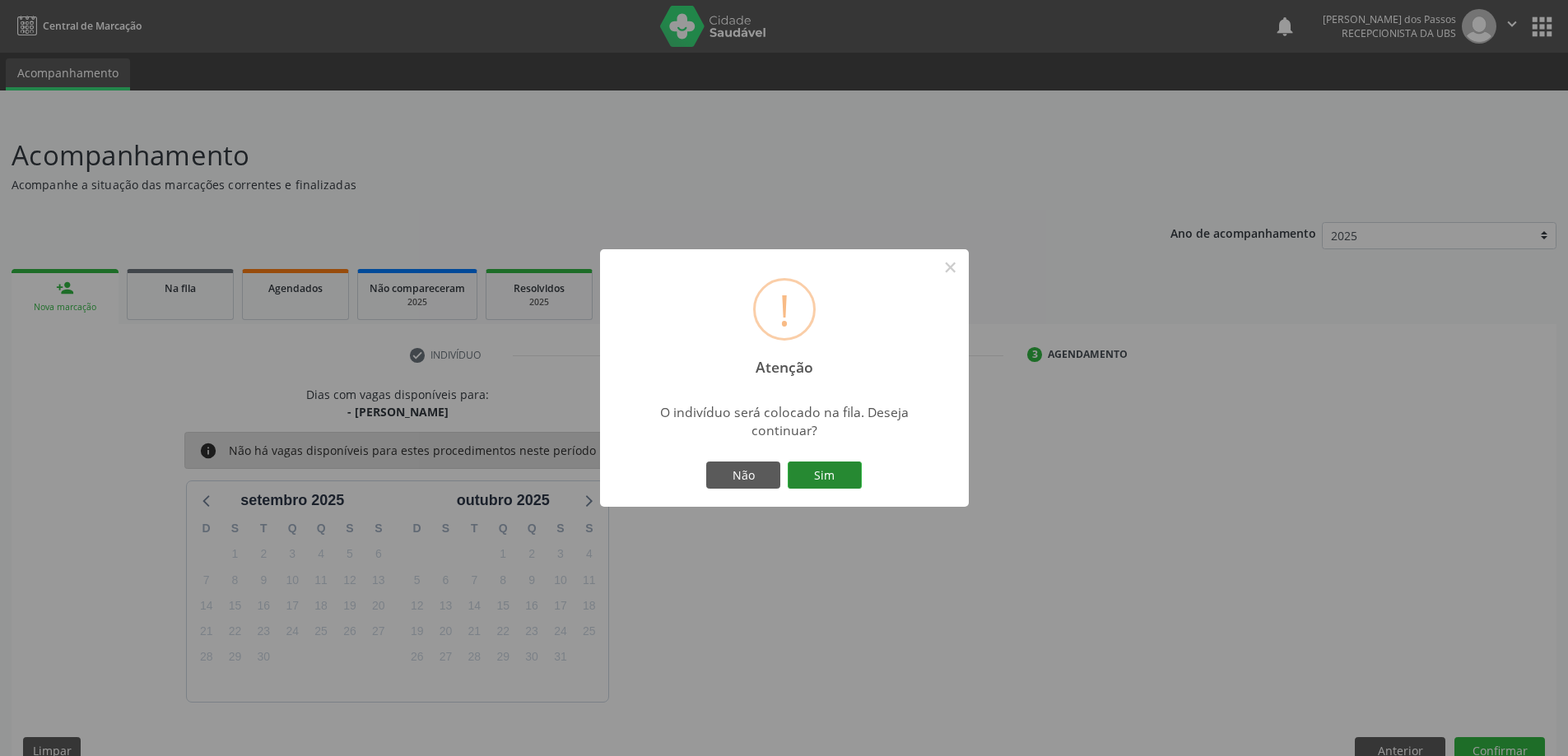
click at [822, 486] on button "Sim" at bounding box center [824, 475] width 74 height 28
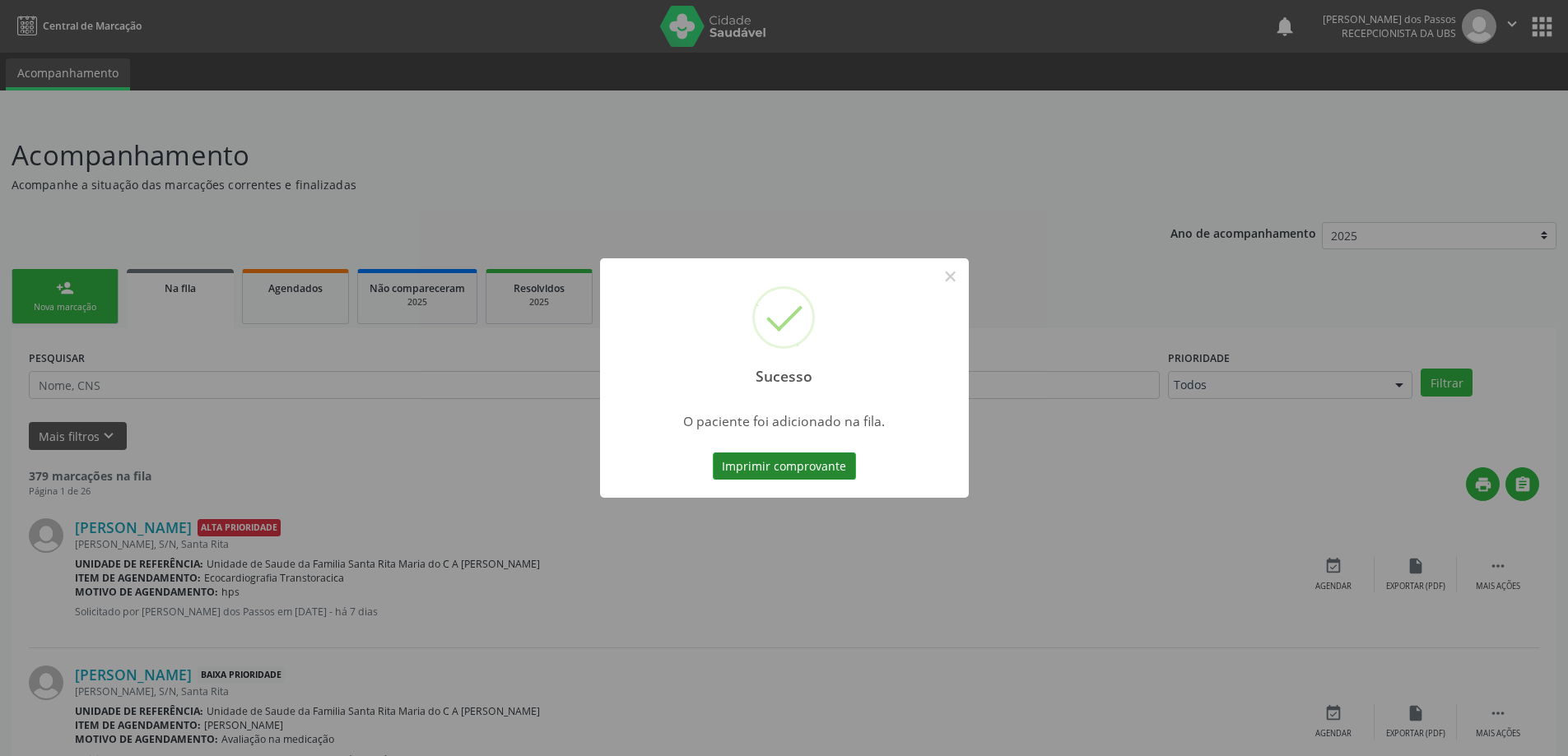
click at [824, 470] on button "Imprimir comprovante" at bounding box center [784, 466] width 144 height 28
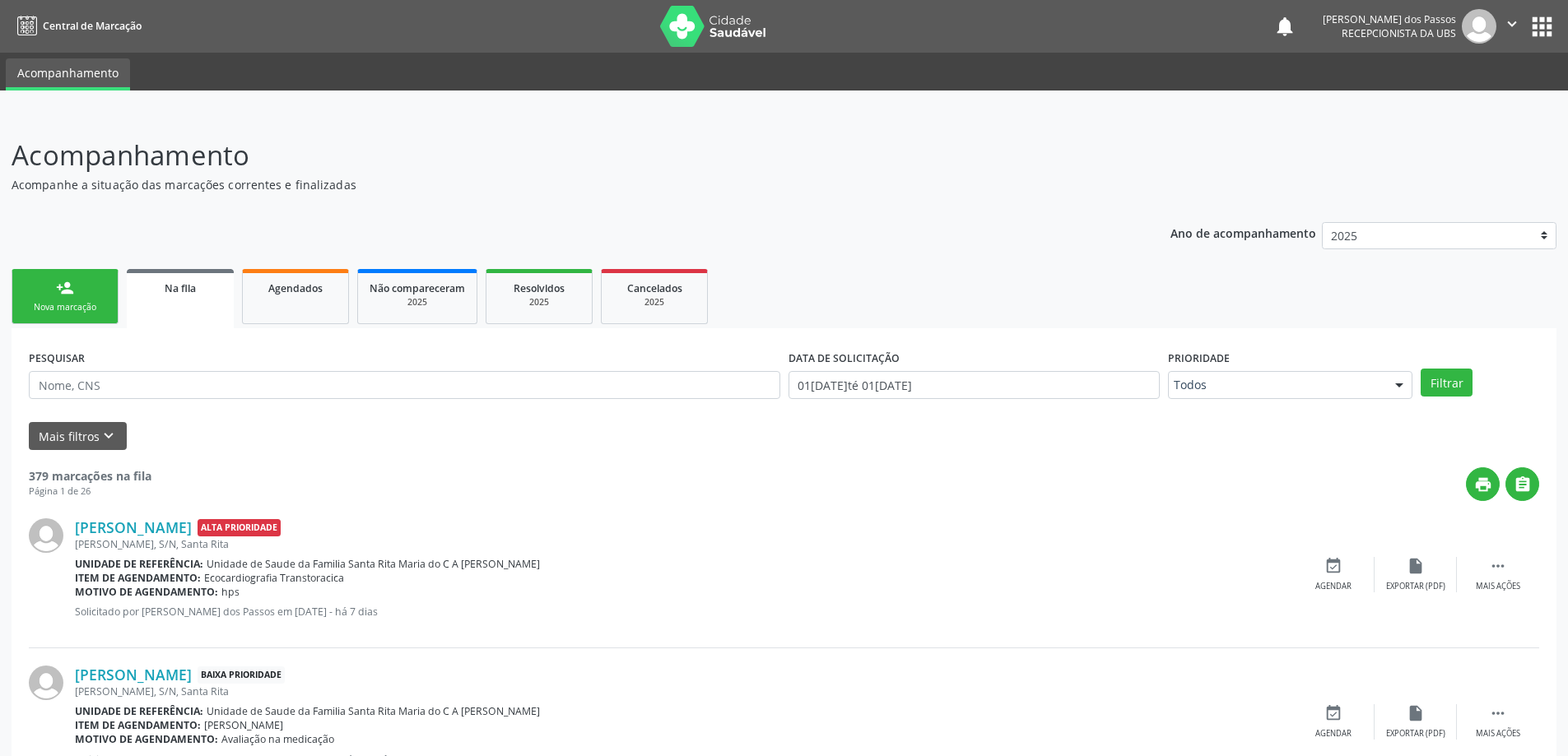
click at [71, 316] on link "person_add Nova marcação" at bounding box center [64, 296] width 107 height 55
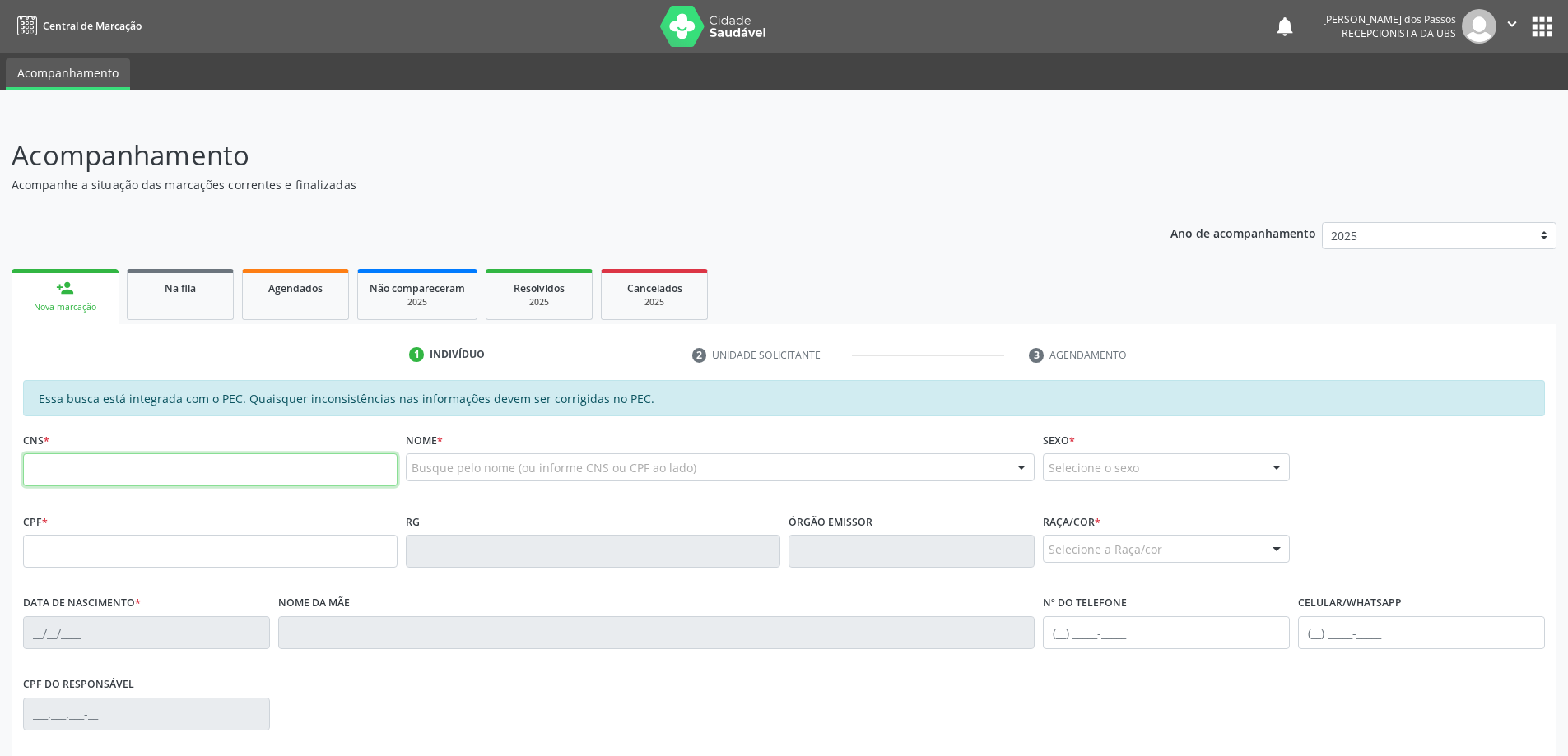
click at [209, 471] on input "text" at bounding box center [211, 469] width 375 height 33
click at [85, 474] on input "709 2072 2411 537" at bounding box center [211, 469] width 375 height 33
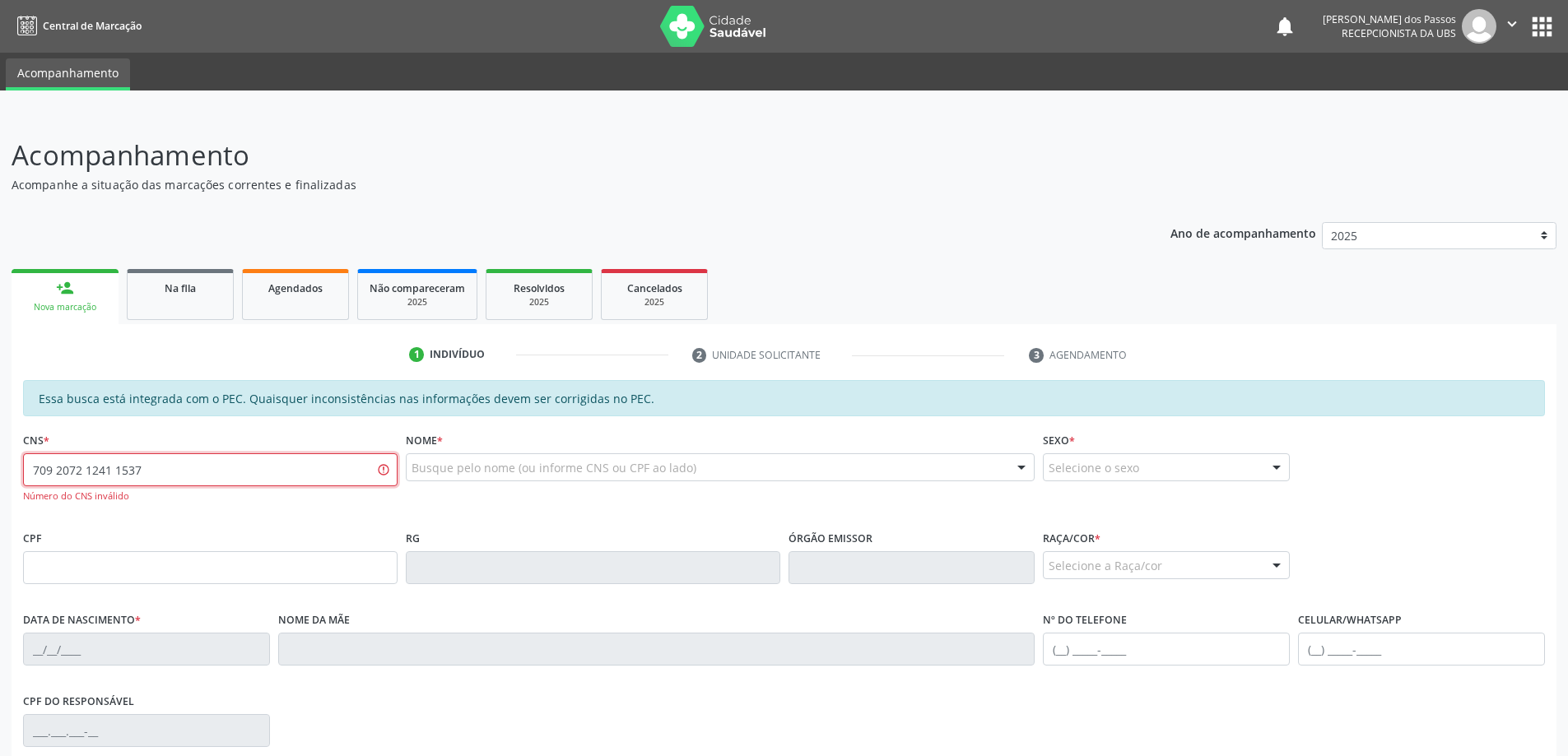
click at [164, 483] on input "709 2072 1241 1537" at bounding box center [211, 469] width 375 height 33
type input "709 2072 1241 1537"
click at [129, 566] on input "text" at bounding box center [211, 567] width 375 height 33
click at [136, 571] on input "text" at bounding box center [211, 567] width 375 height 33
type input "036.665.134-09"
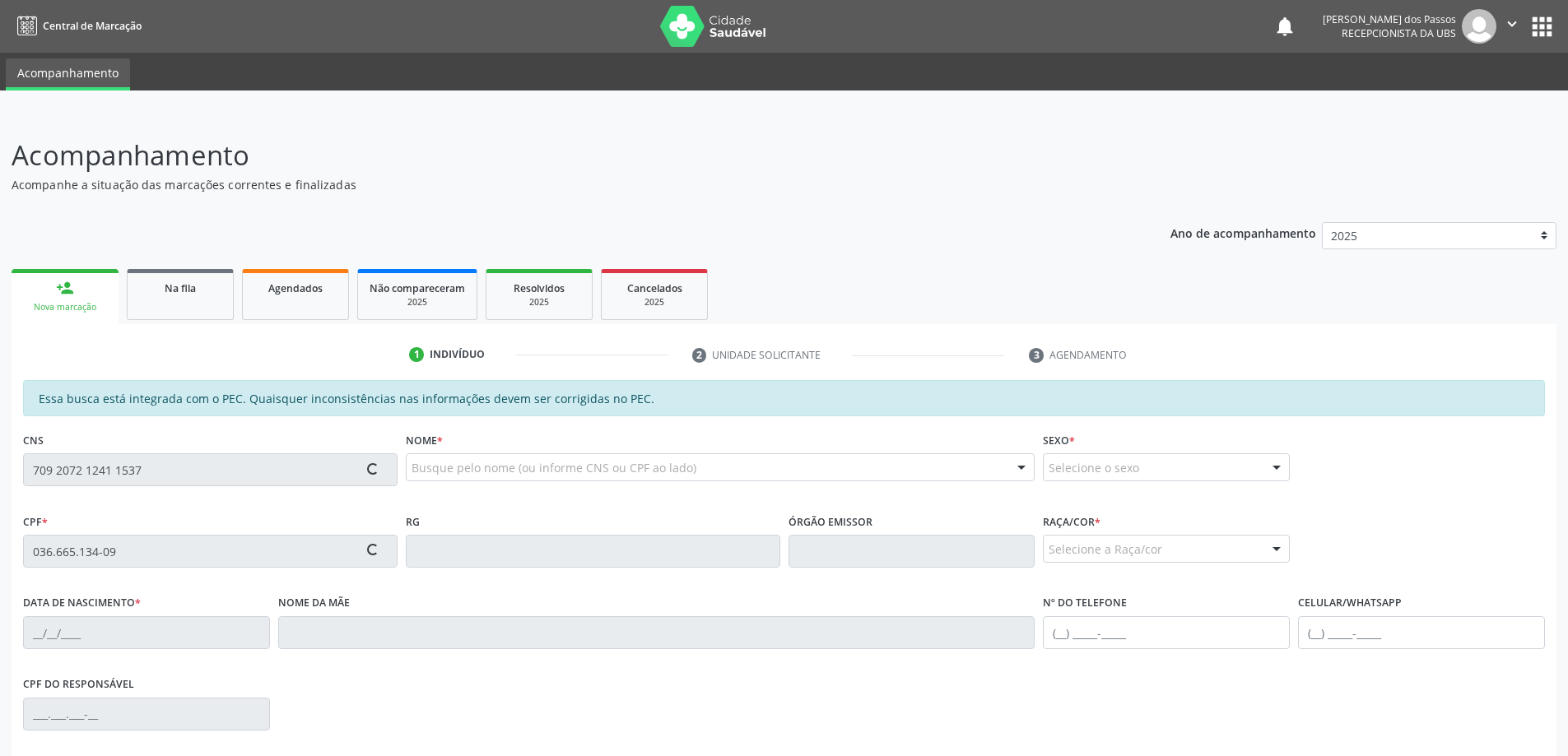
type input "709 2072 2141 1537"
type input "05/01/1975"
type input "Maria da Comceicao Perreira"
type input "(82) 9167-2611"
type input "S/N"
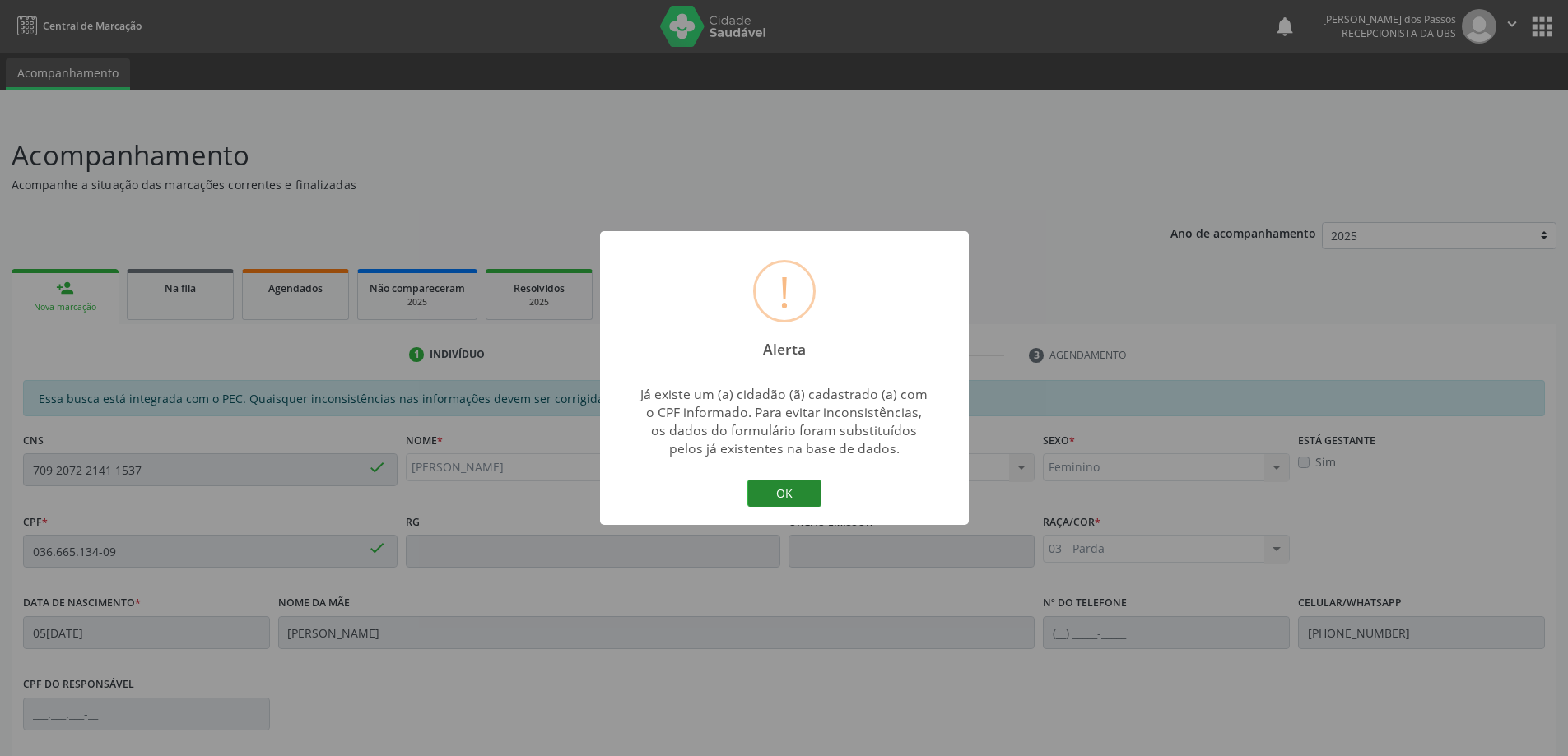
click at [783, 502] on button "OK" at bounding box center [784, 494] width 74 height 28
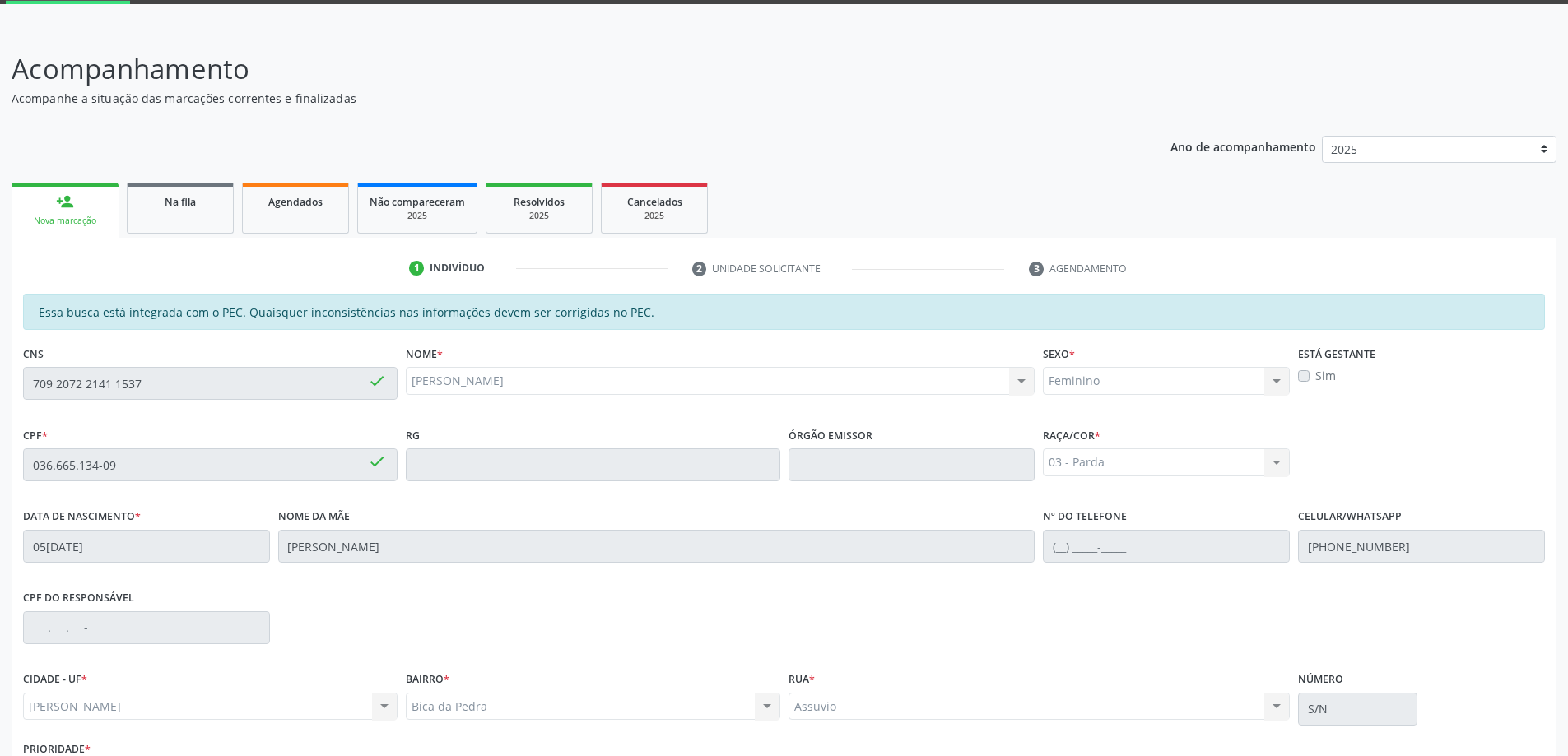
scroll to position [207, 0]
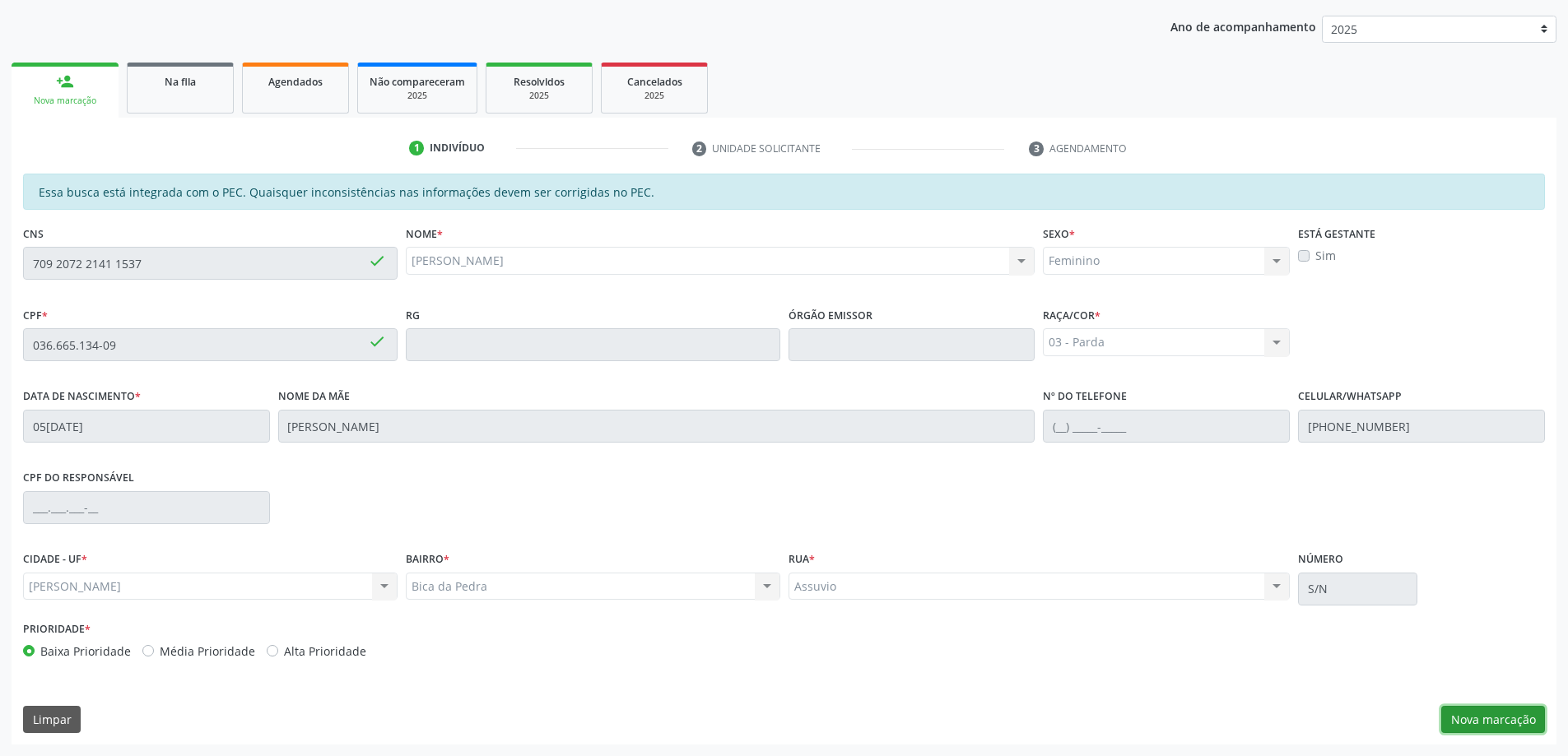
click at [1477, 720] on button "Nova marcação" at bounding box center [1492, 720] width 103 height 28
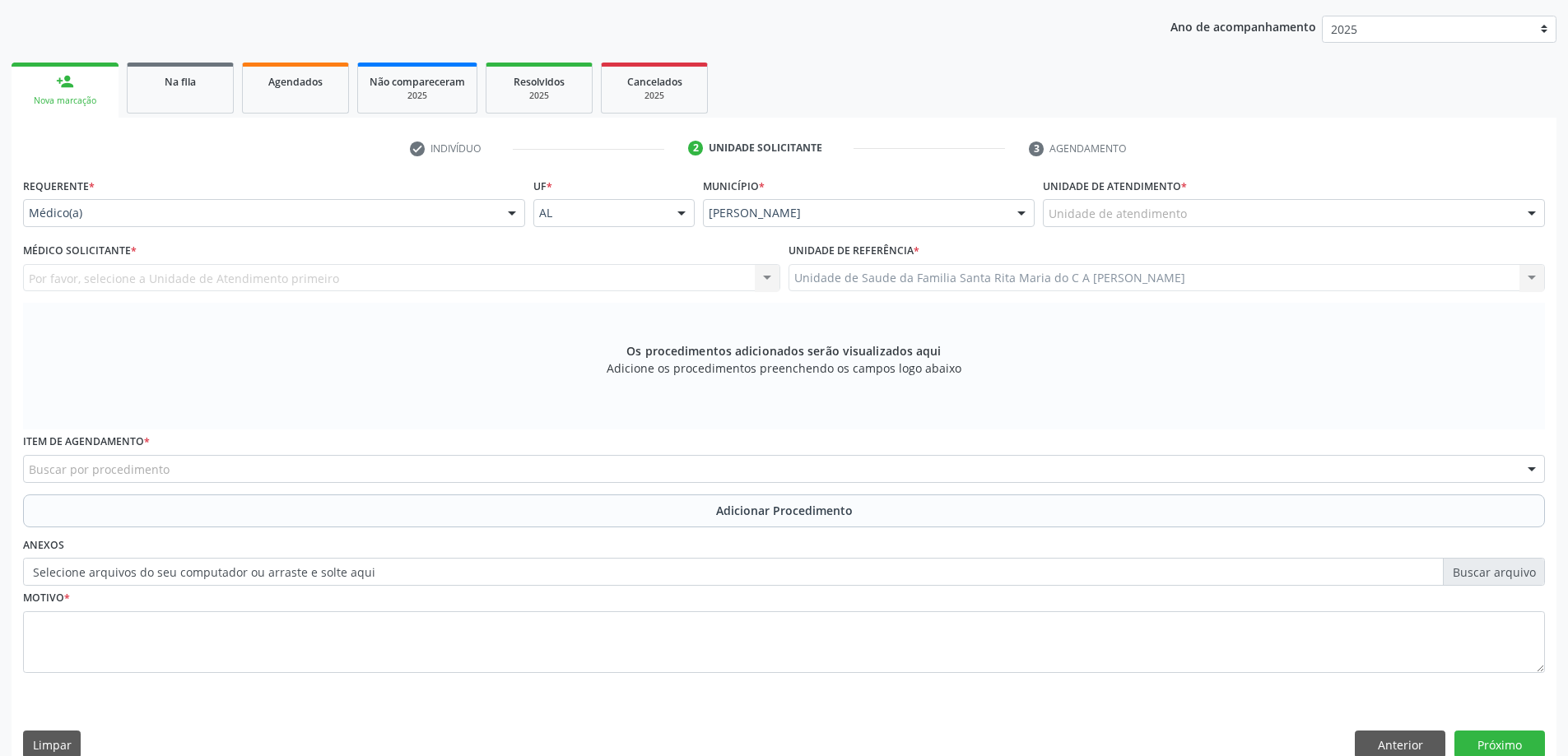
click at [1213, 221] on div "Unidade de atendimento" at bounding box center [1293, 213] width 502 height 28
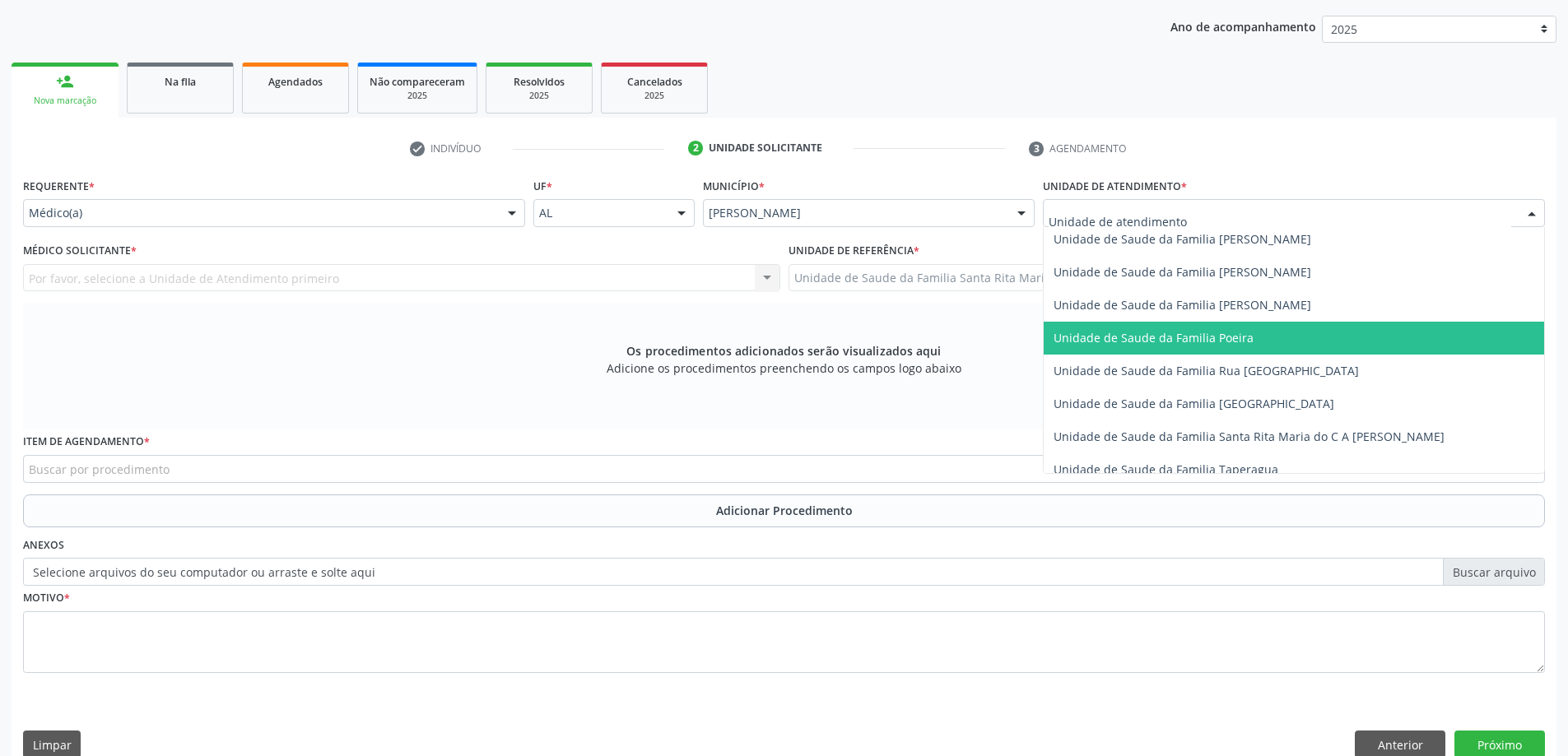
scroll to position [987, 0]
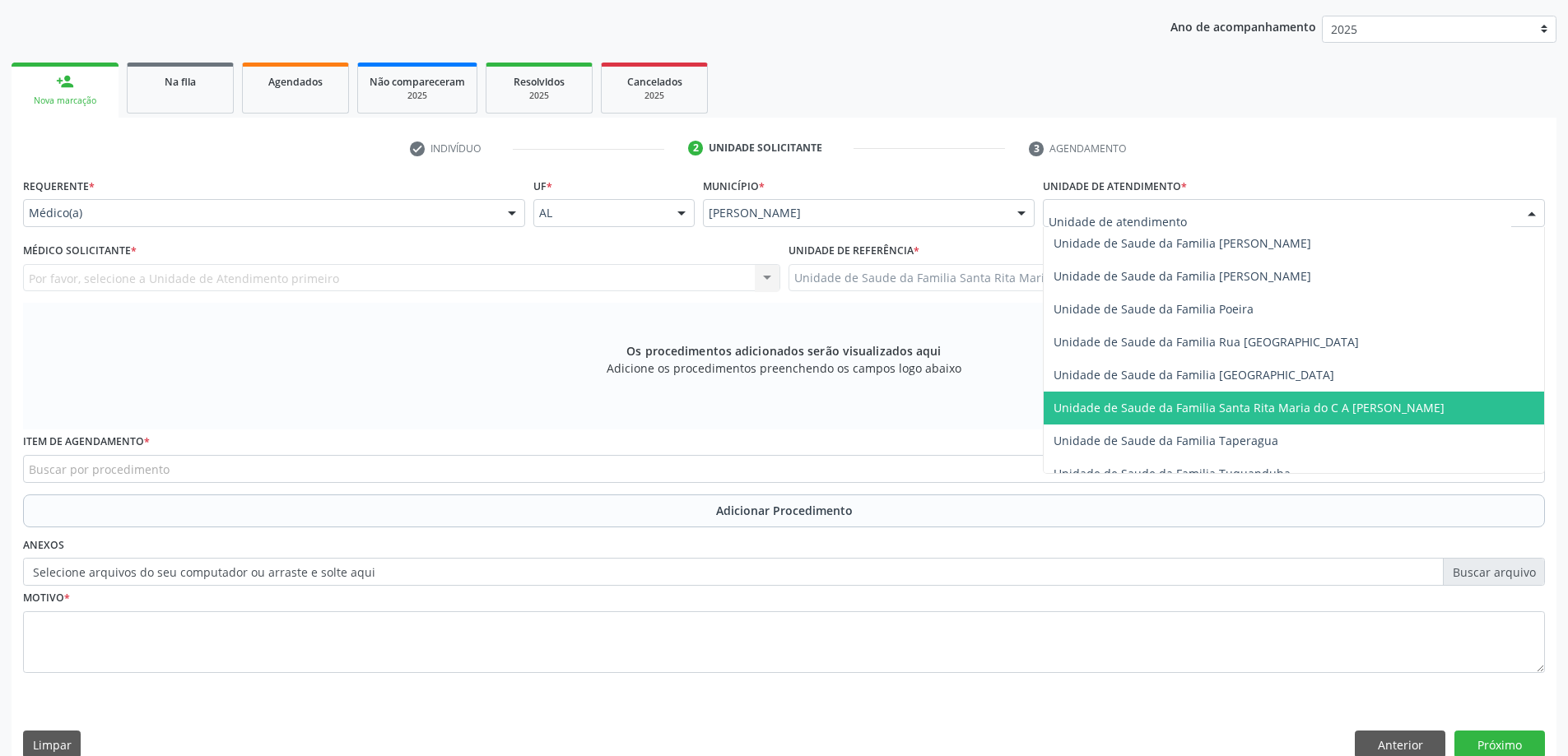
click at [1188, 411] on span "Unidade de Saude da Familia Santa Rita Maria do C A [PERSON_NAME]" at bounding box center [1248, 407] width 391 height 16
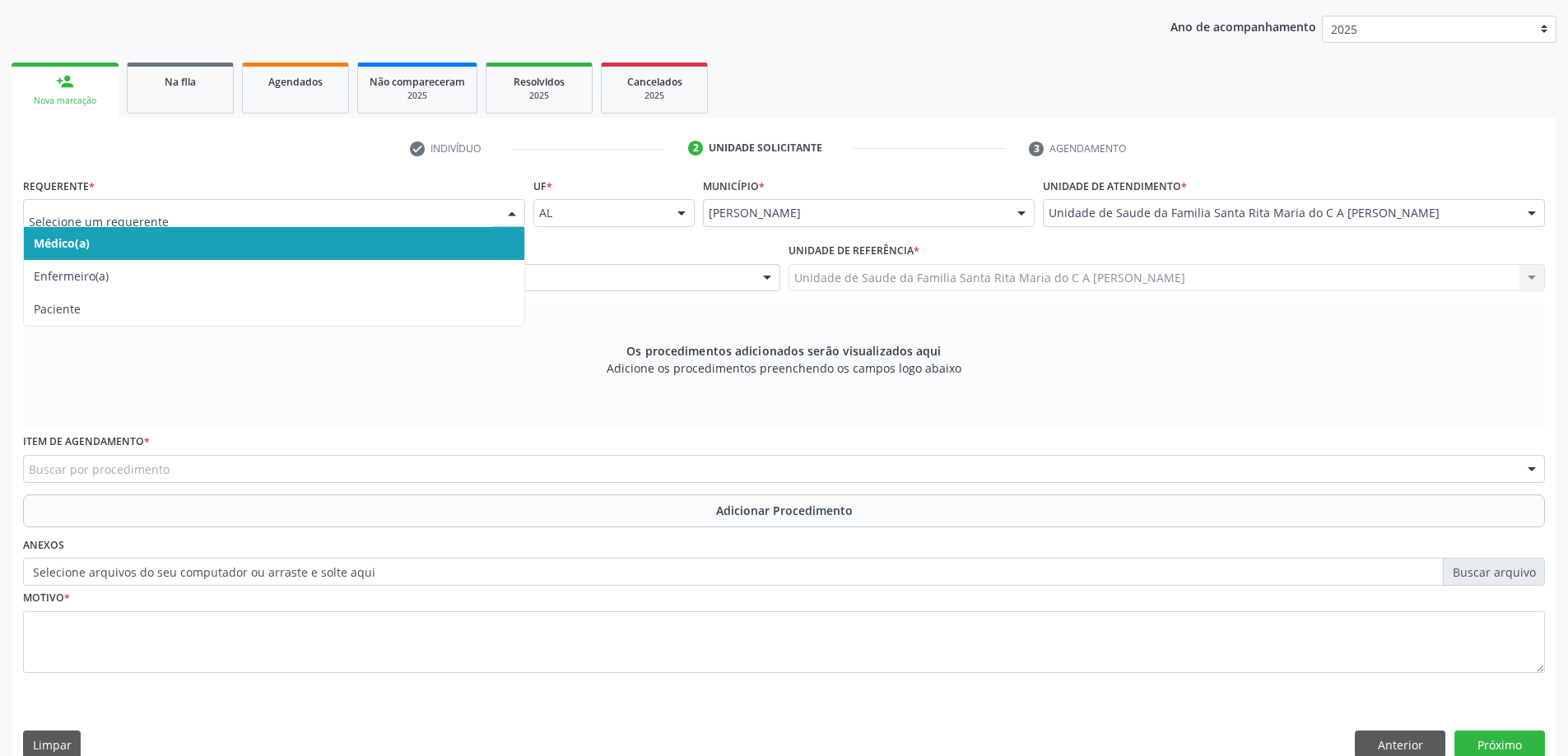
click at [424, 248] on span "Médico(a)" at bounding box center [274, 243] width 501 height 33
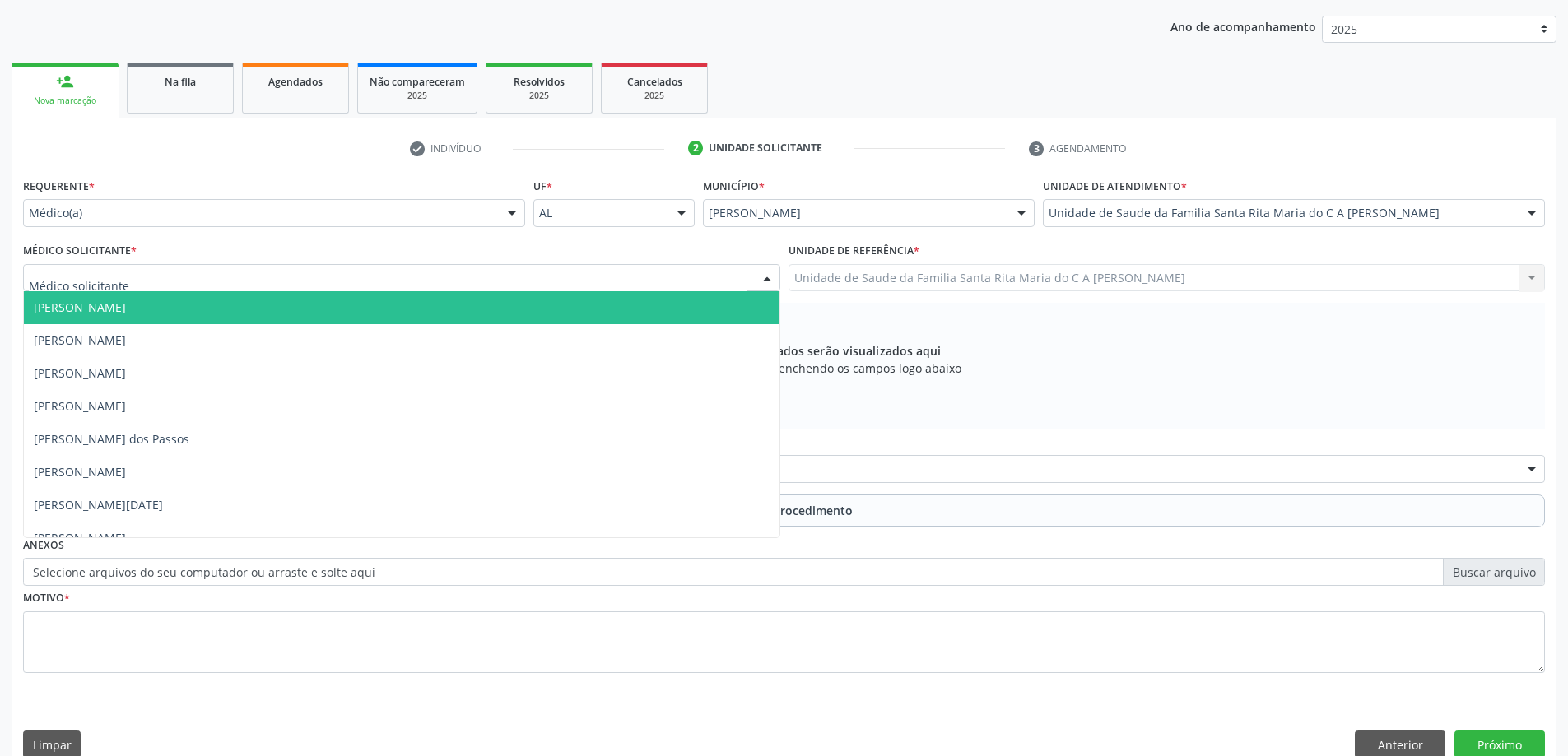
click at [420, 270] on div at bounding box center [402, 278] width 757 height 28
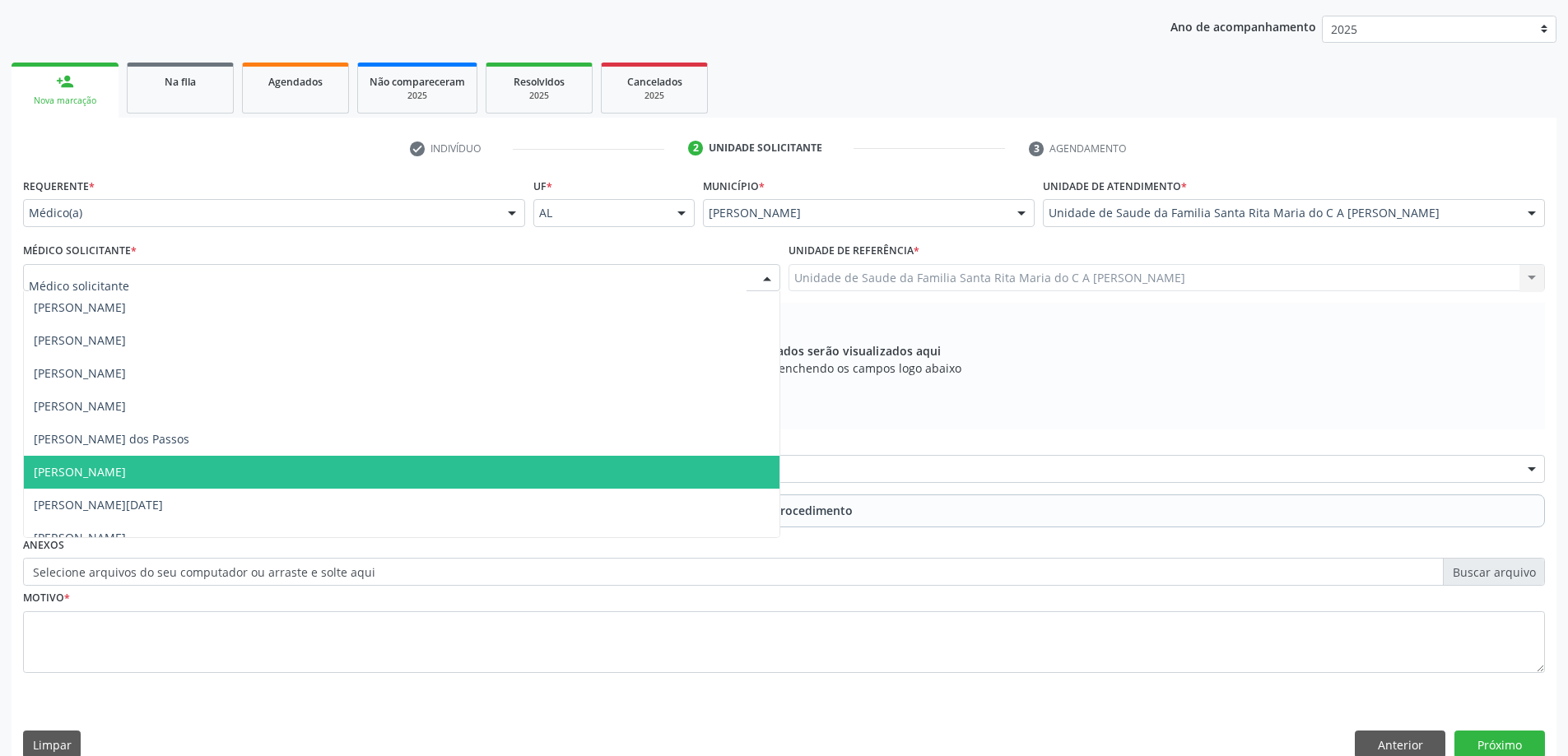
click at [388, 469] on span "Maria Celia Amorim Castro" at bounding box center [402, 472] width 755 height 33
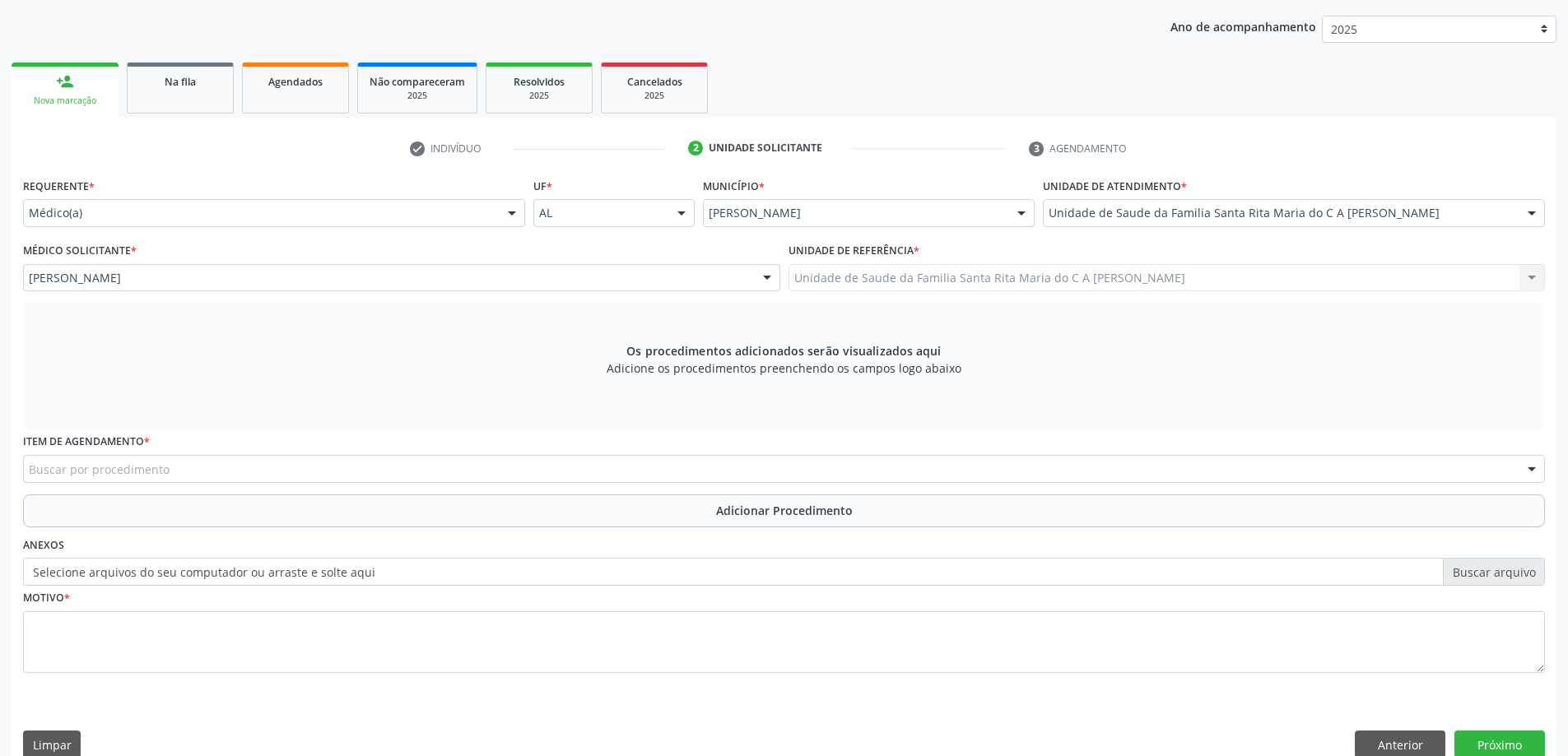
click at [372, 465] on div "Buscar por procedimento" at bounding box center [784, 469] width 1521 height 28
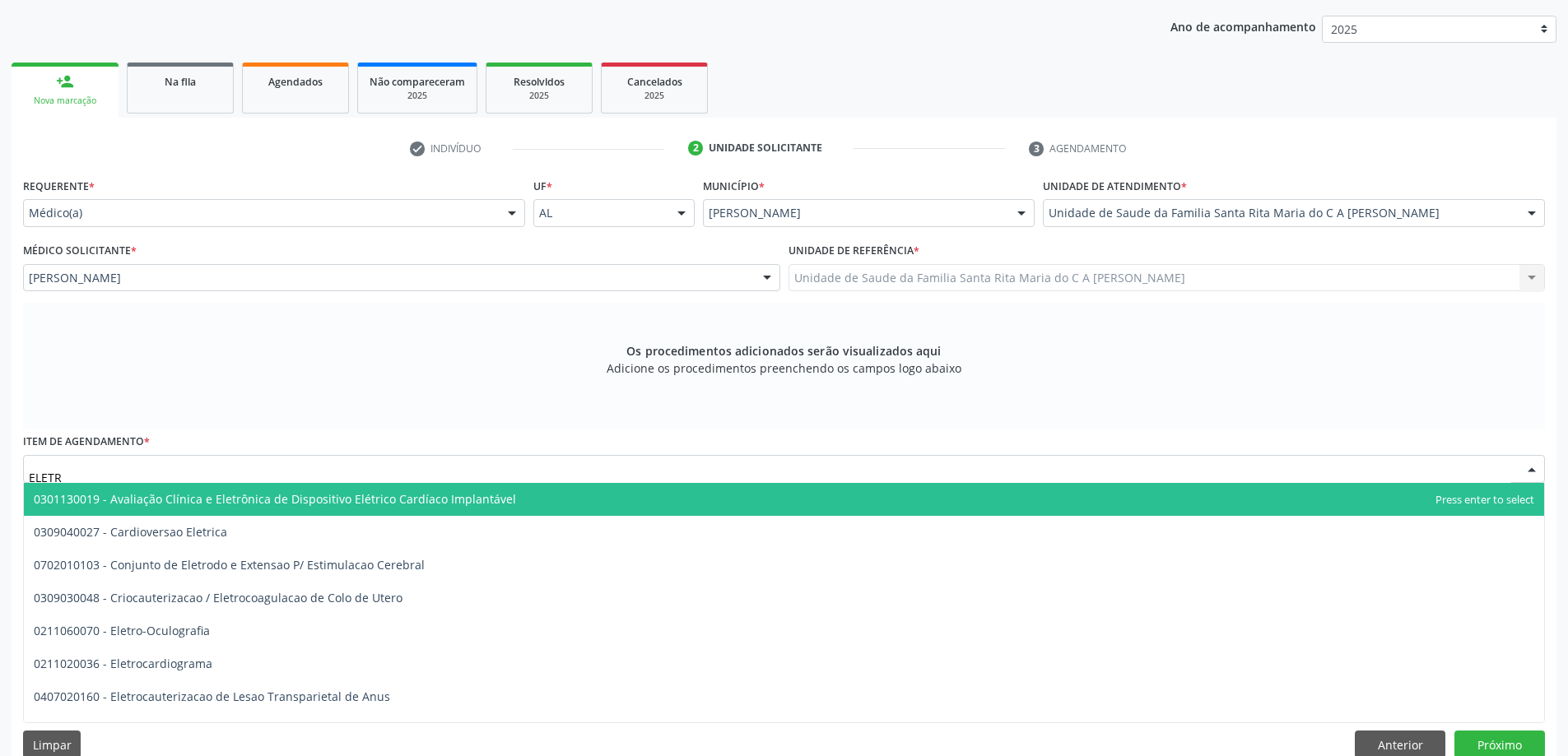
type input "ELETRO"
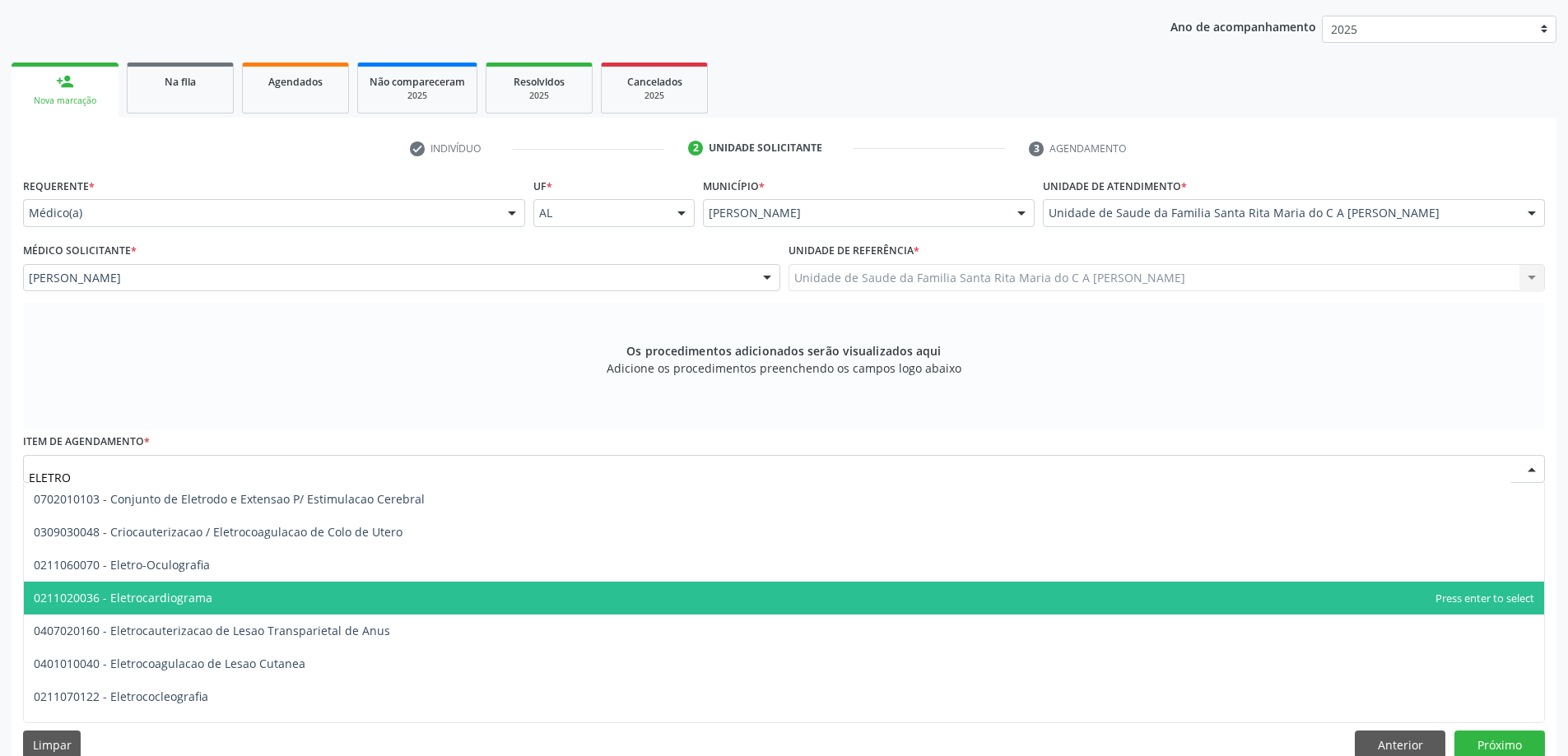
click at [300, 599] on span "0211020036 - Eletrocardiograma" at bounding box center [784, 598] width 1520 height 33
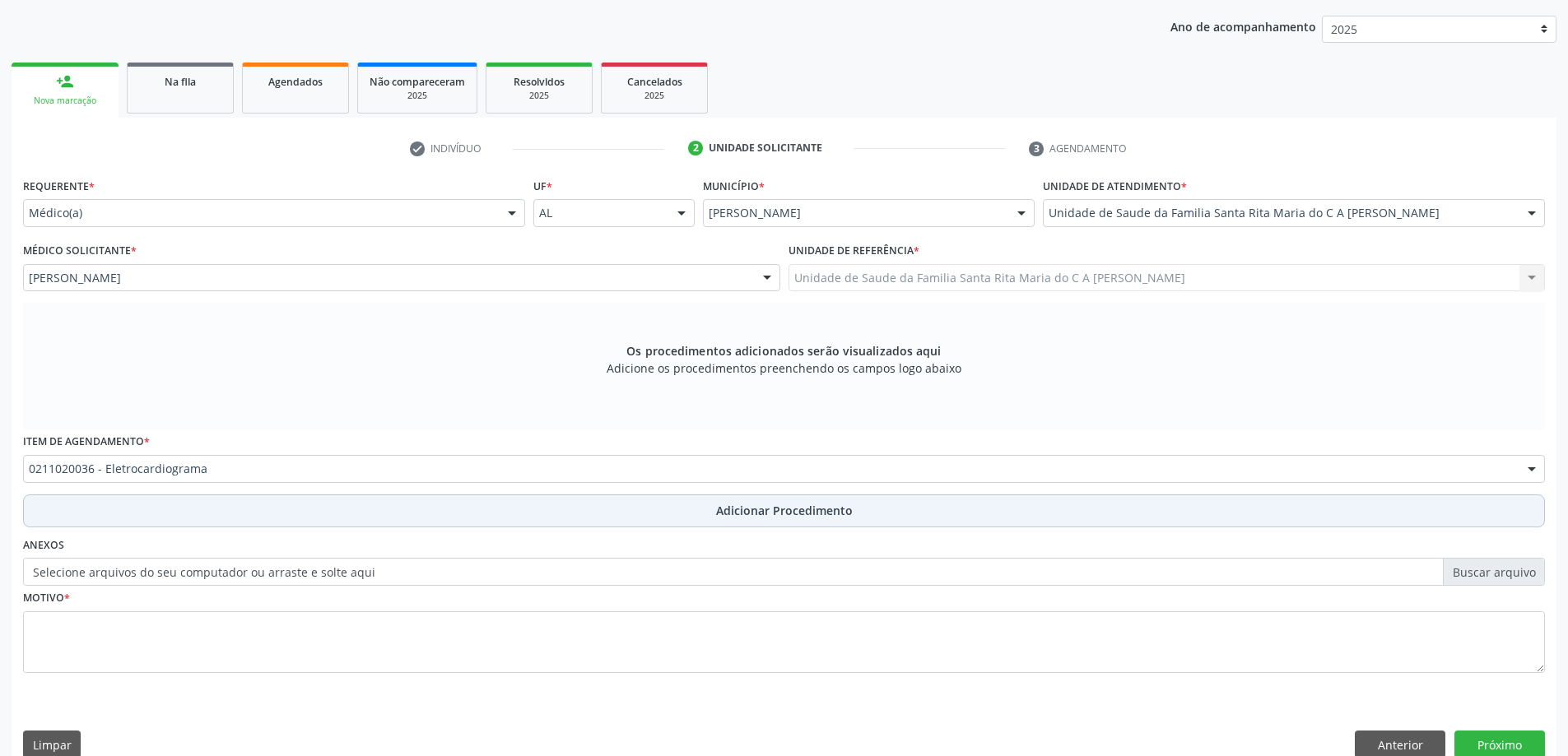
click at [311, 516] on button "Adicionar Procedimento" at bounding box center [784, 511] width 1521 height 33
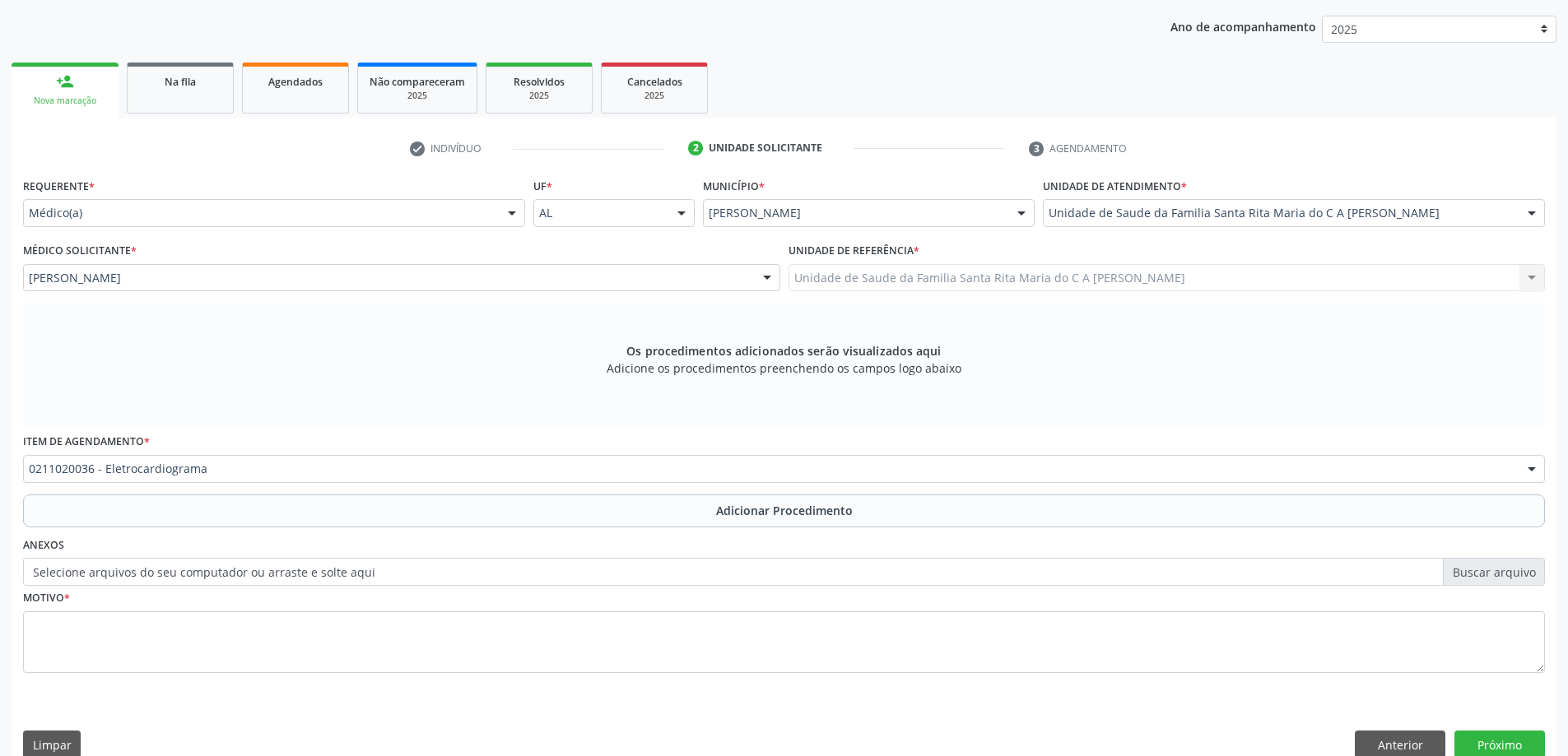
scroll to position [170, 0]
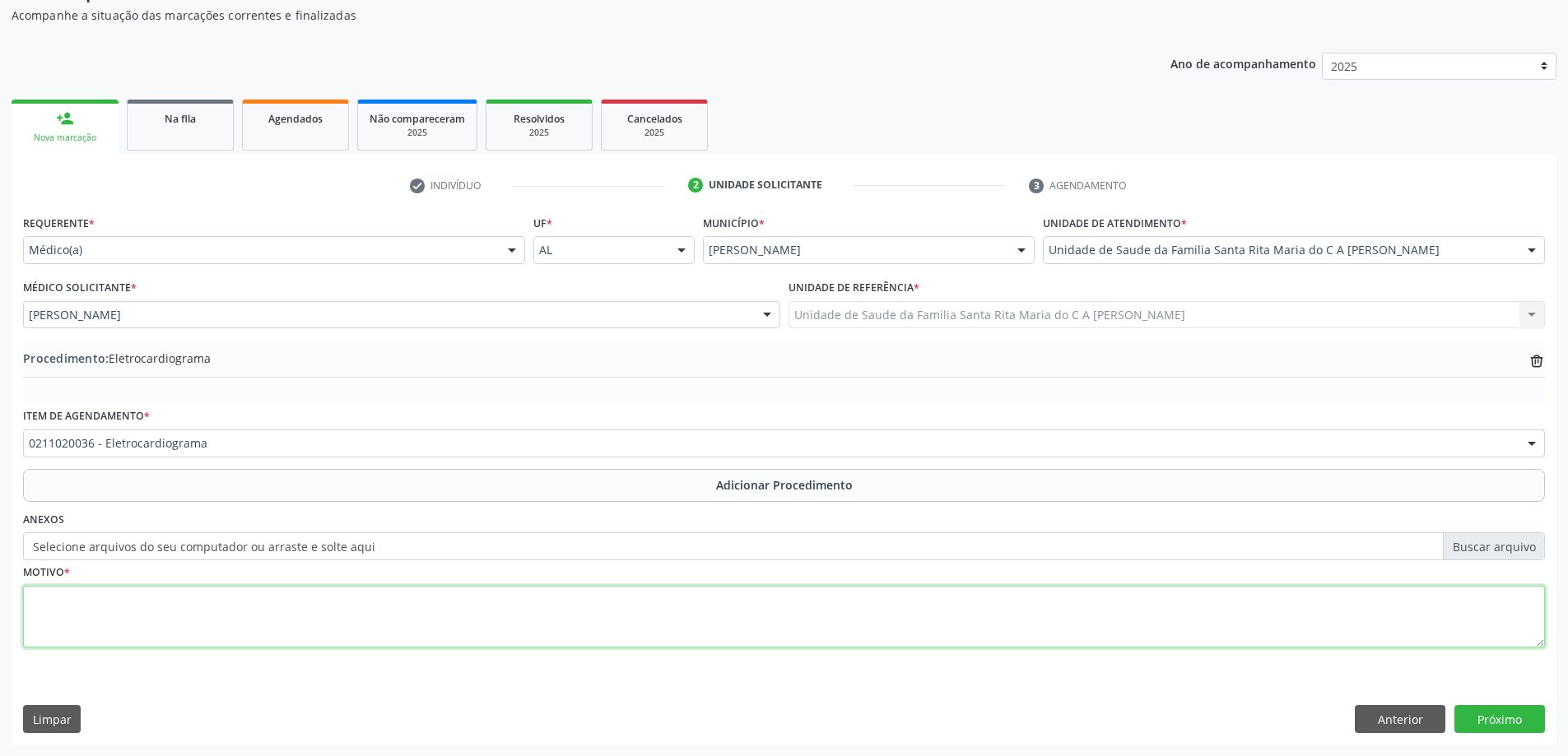
click at [312, 611] on textarea at bounding box center [784, 616] width 1521 height 62
type textarea "PALPITAÇÕES"
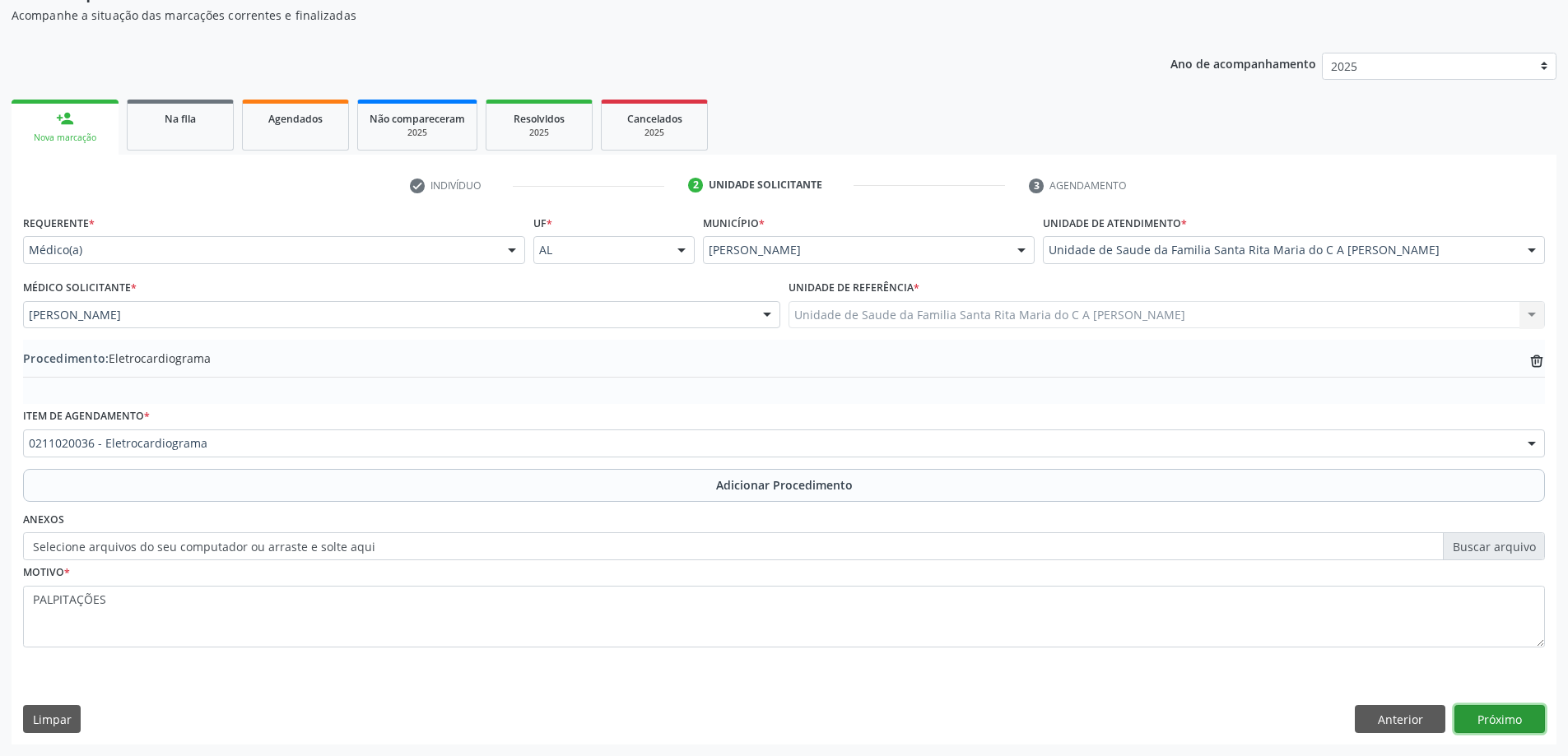
click at [1483, 710] on button "Próximo" at bounding box center [1499, 719] width 90 height 28
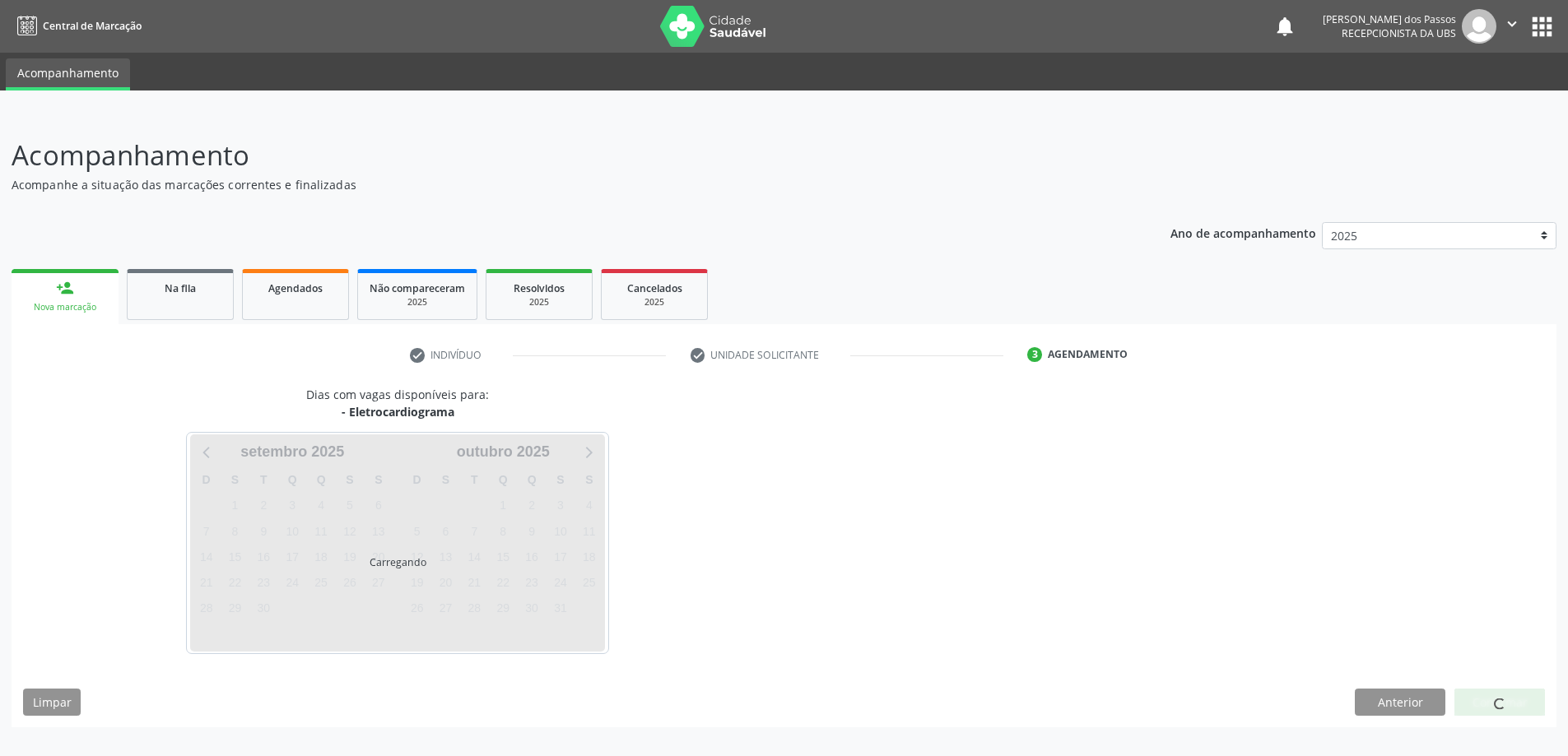
scroll to position [0, 0]
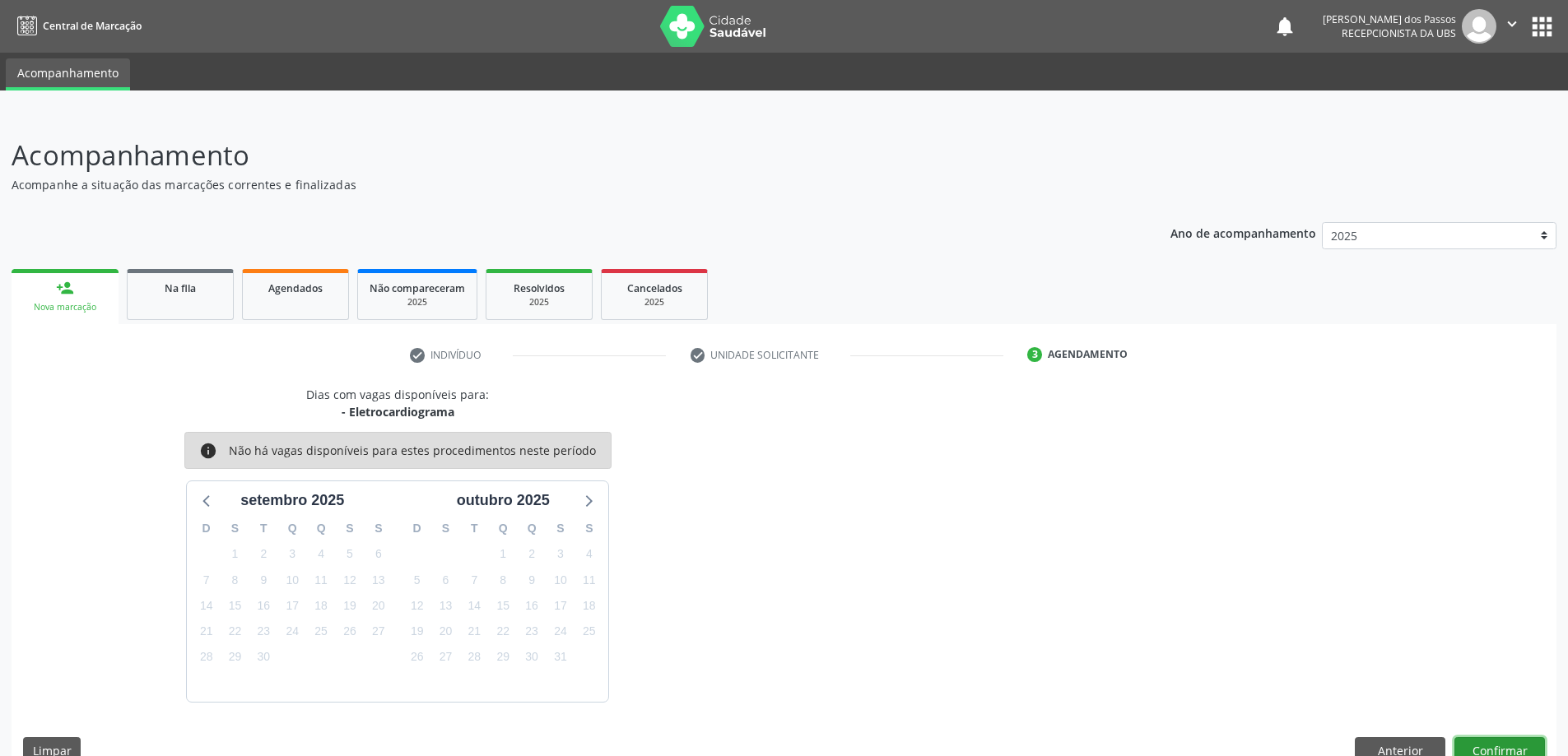
click at [1480, 741] on button "Confirmar" at bounding box center [1499, 751] width 90 height 28
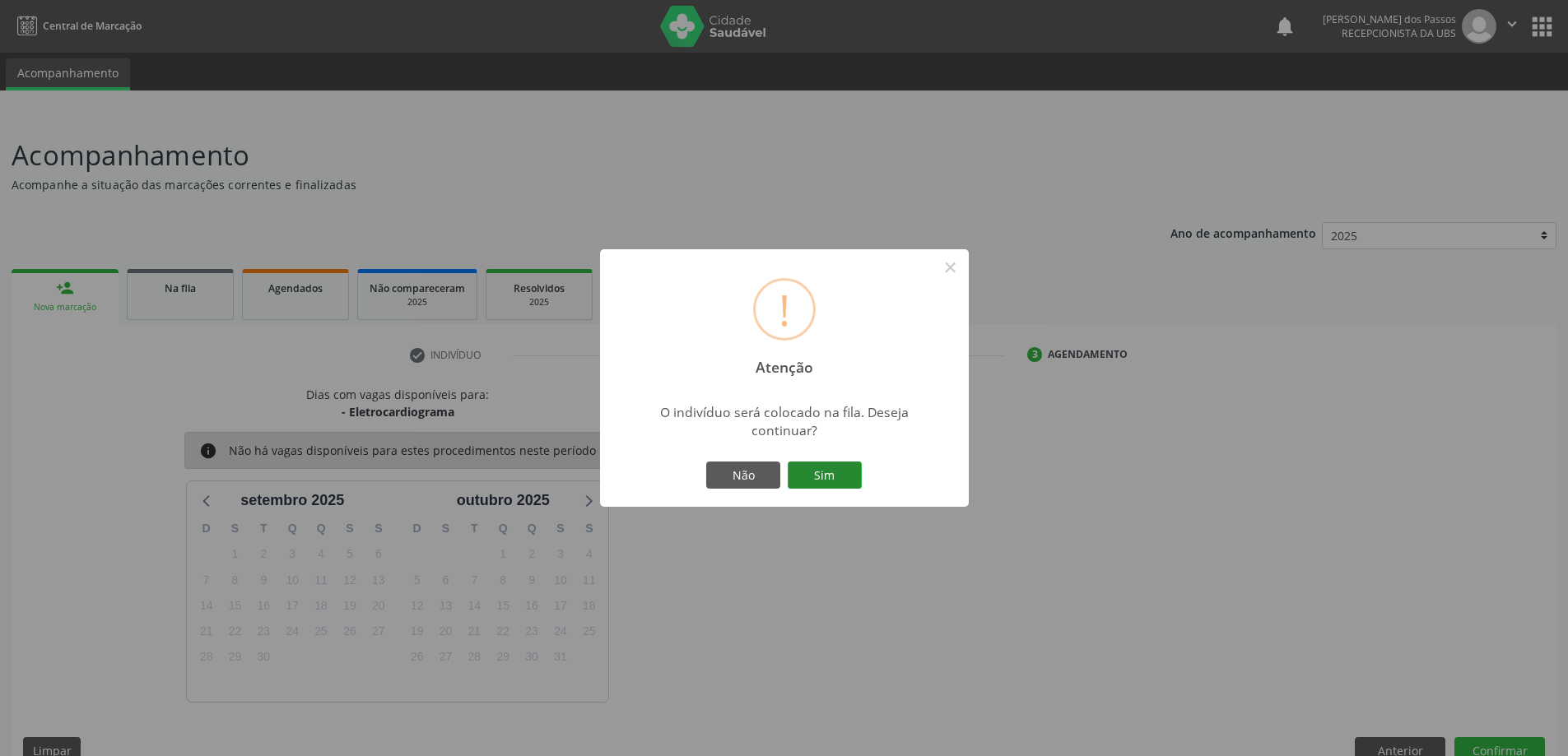
click at [819, 474] on button "Sim" at bounding box center [824, 475] width 74 height 28
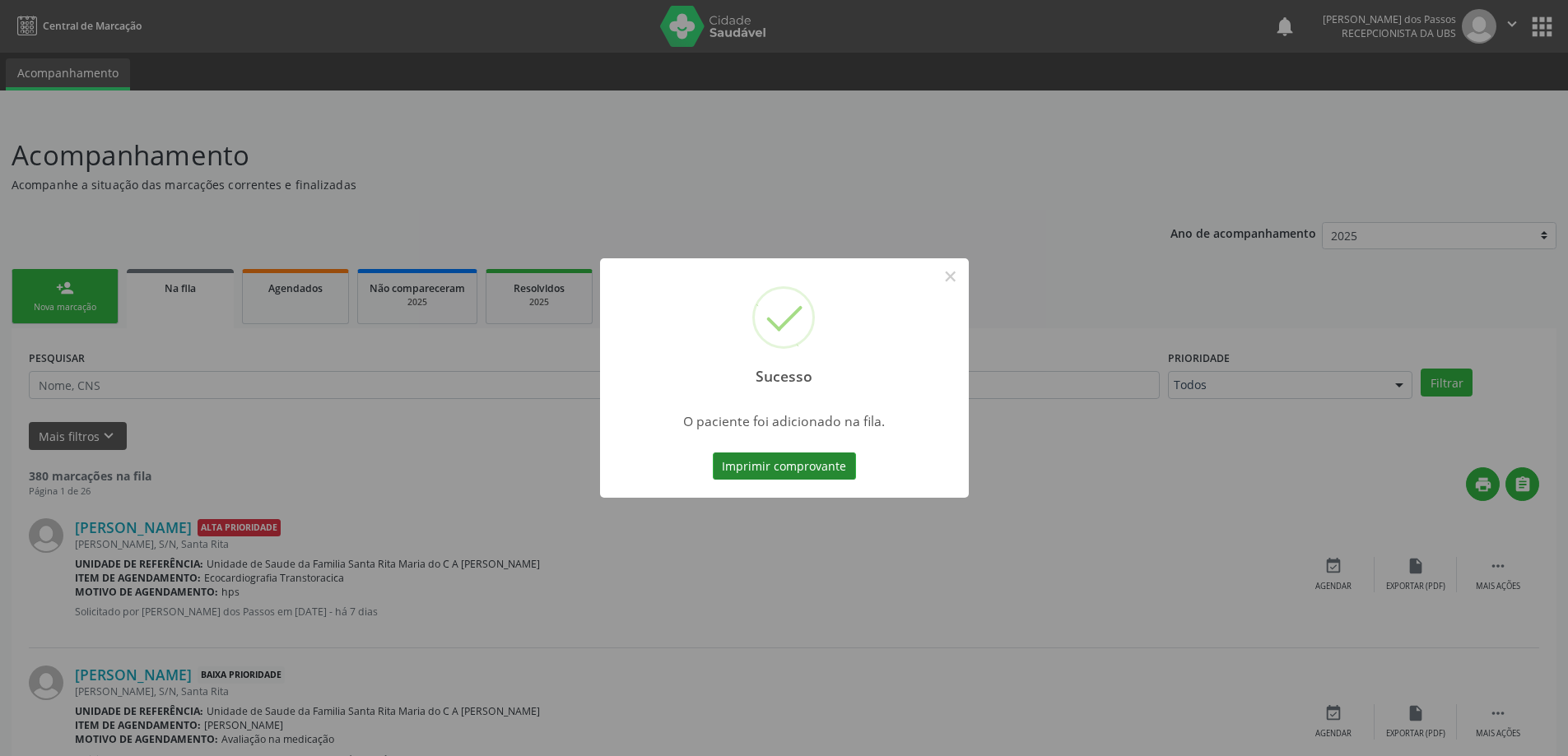
click at [781, 468] on button "Imprimir comprovante" at bounding box center [784, 466] width 144 height 28
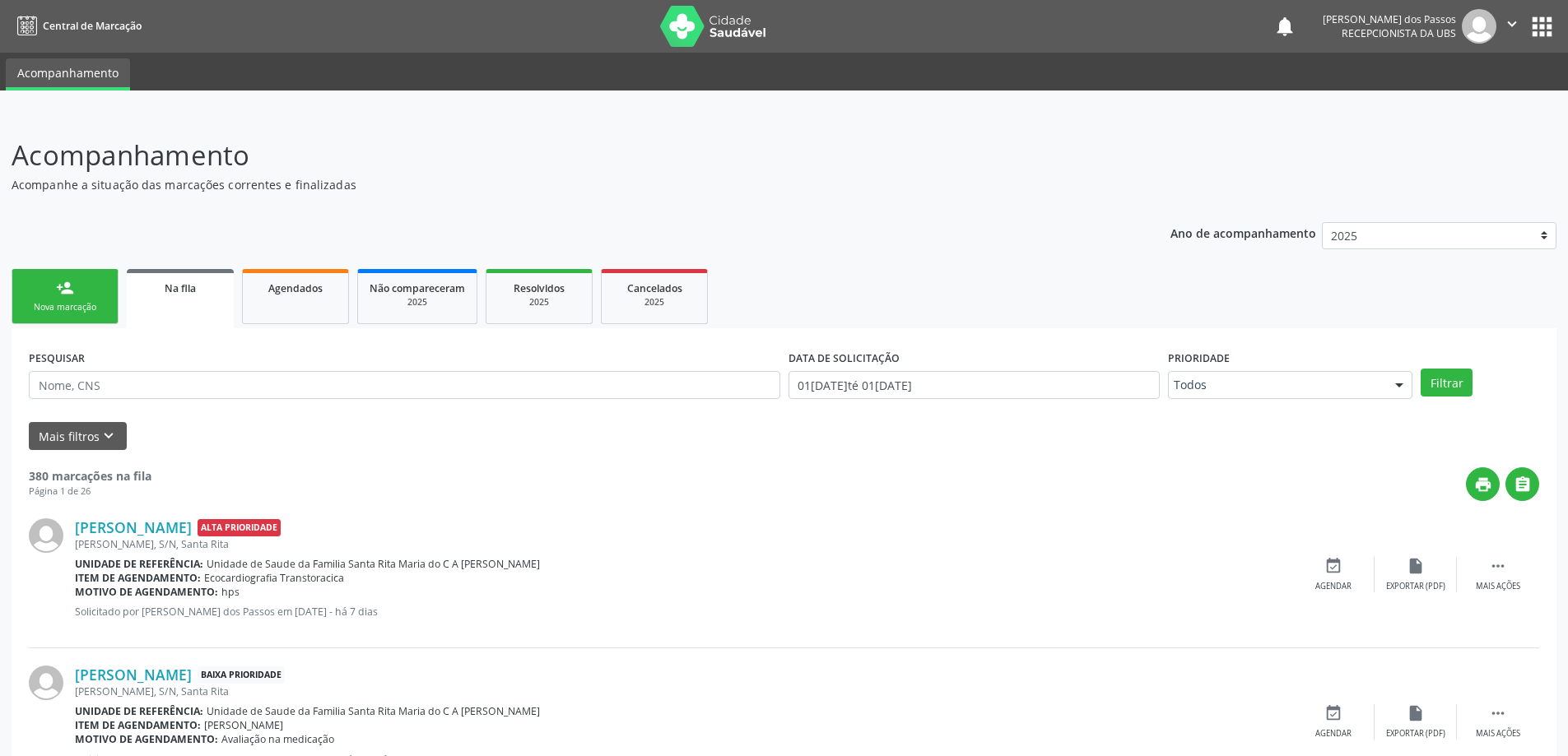
click at [76, 293] on link "person_add Nova marcação" at bounding box center [64, 296] width 107 height 55
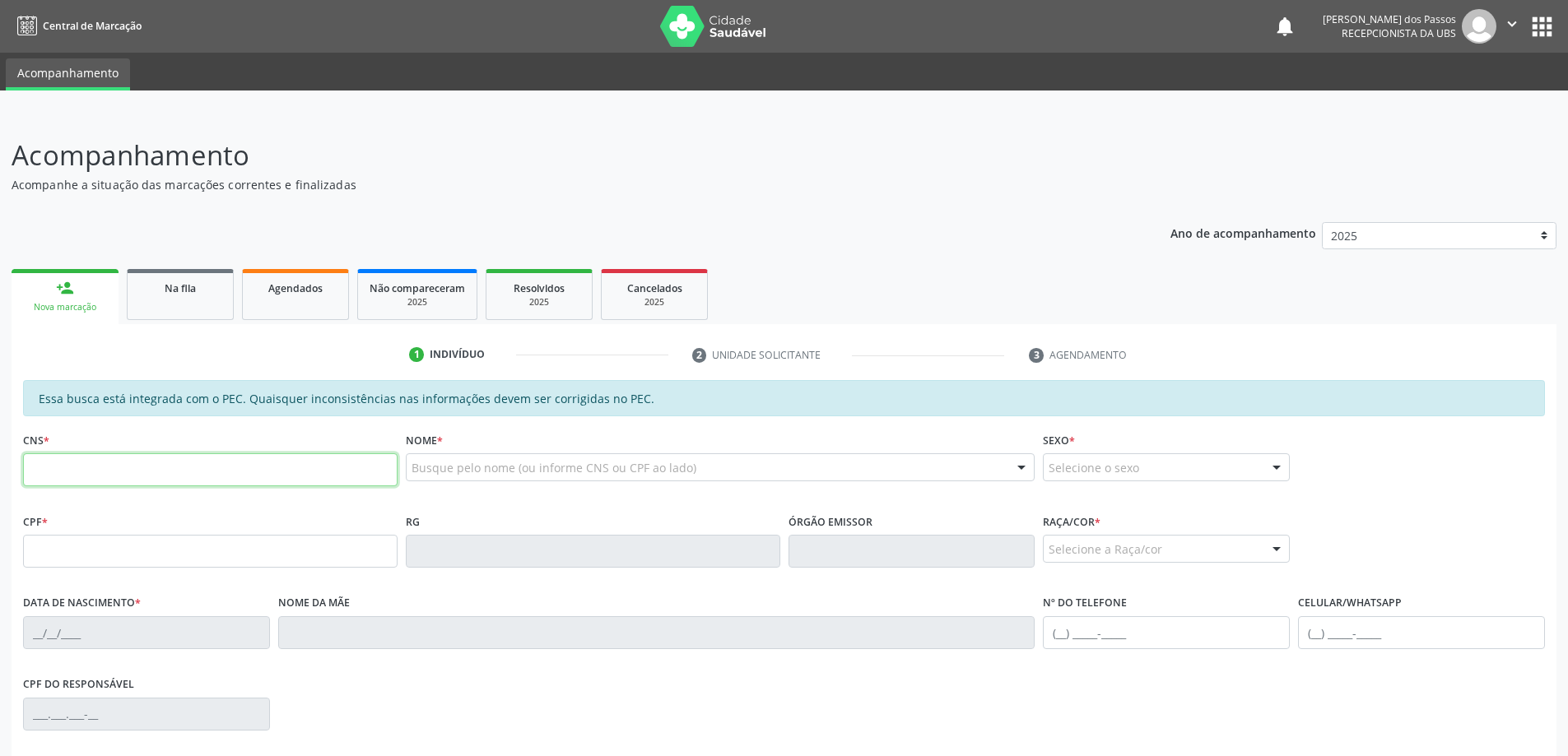
click at [121, 474] on input "text" at bounding box center [211, 469] width 375 height 33
type input "704 8050 0865 1048"
type input "124.414.937-36"
type input "24/10/1985"
type input "Maria Elza Marculino"
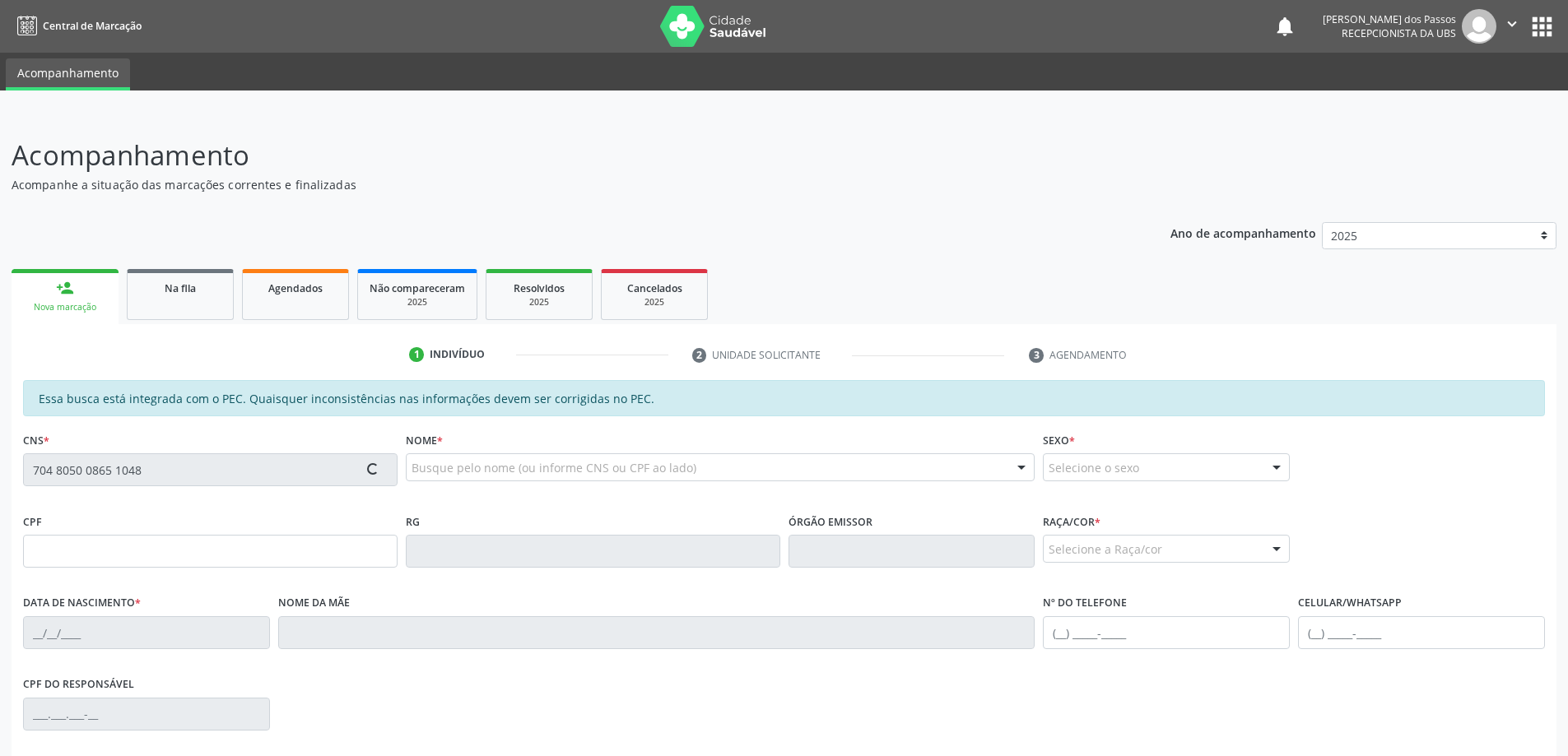
type input "(82) 99972-5187"
type input "3"
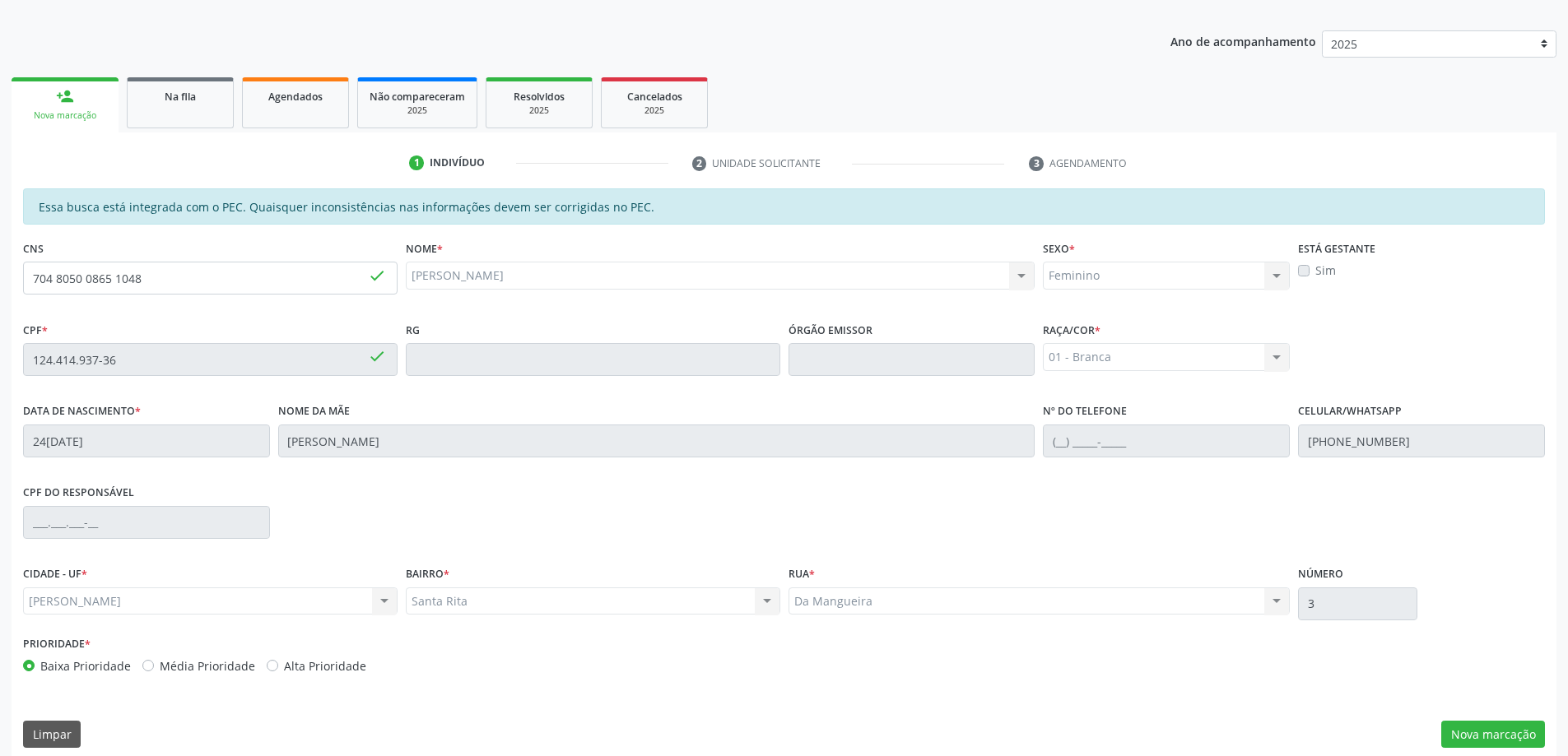
scroll to position [207, 0]
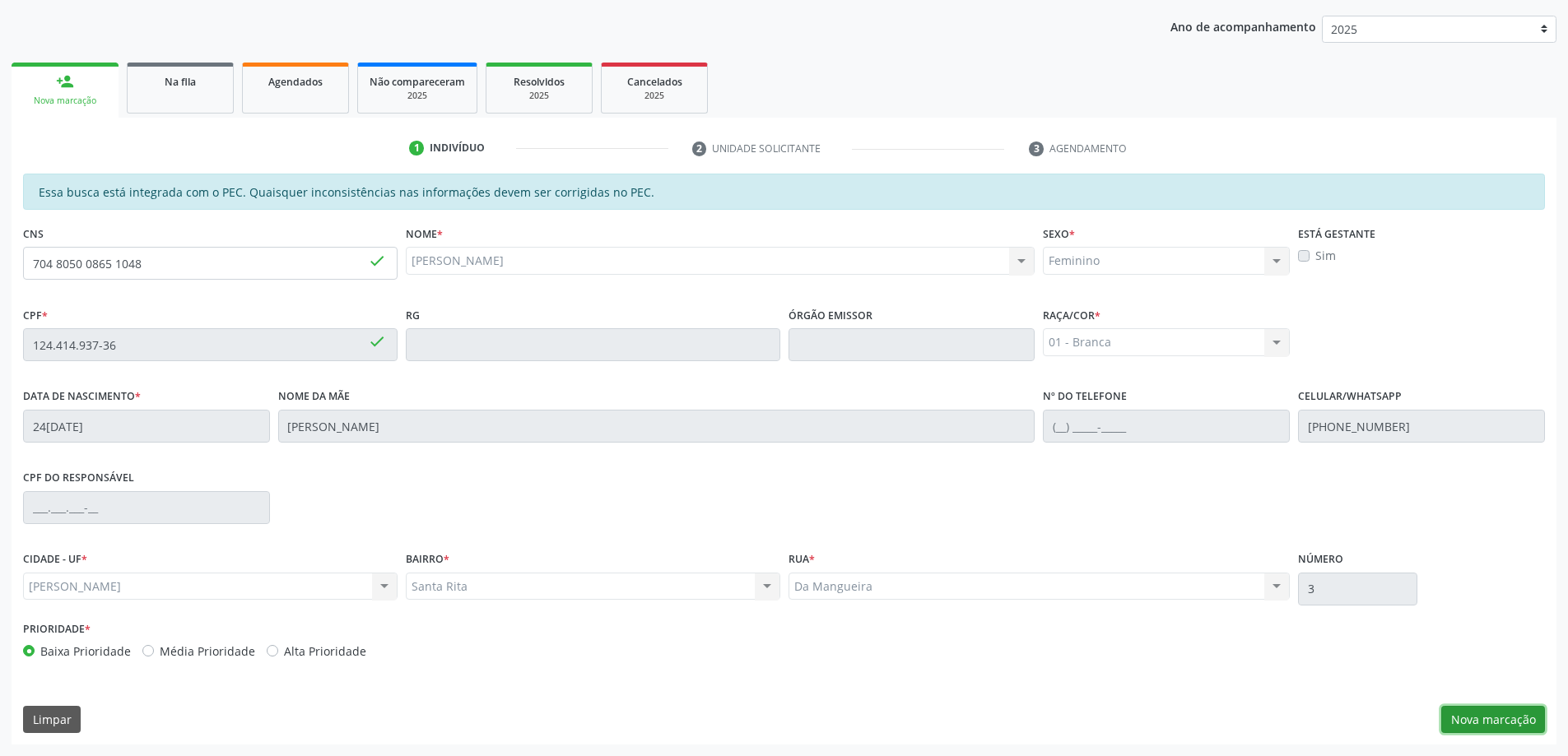
click at [1479, 720] on button "Nova marcação" at bounding box center [1492, 720] width 103 height 28
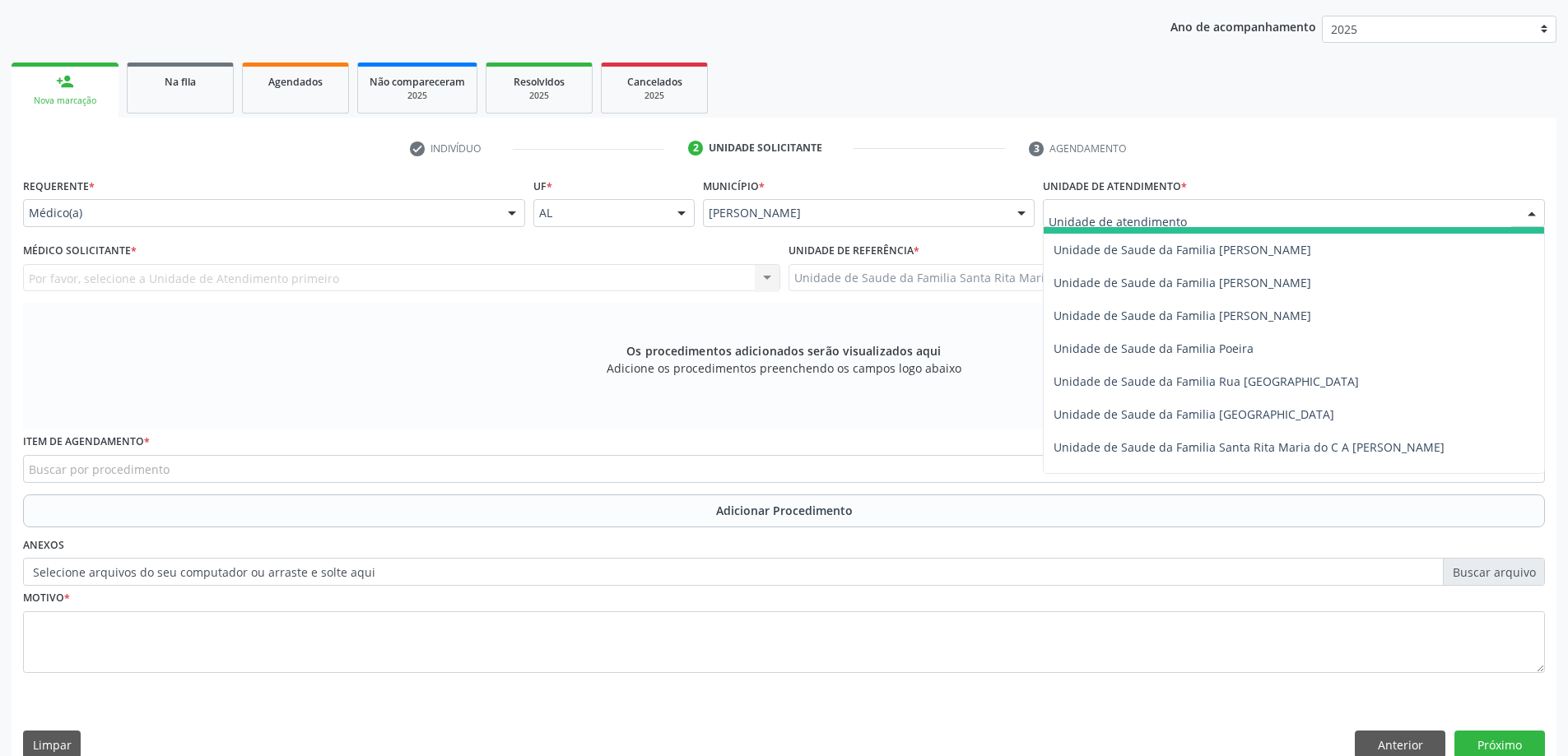
scroll to position [987, 0]
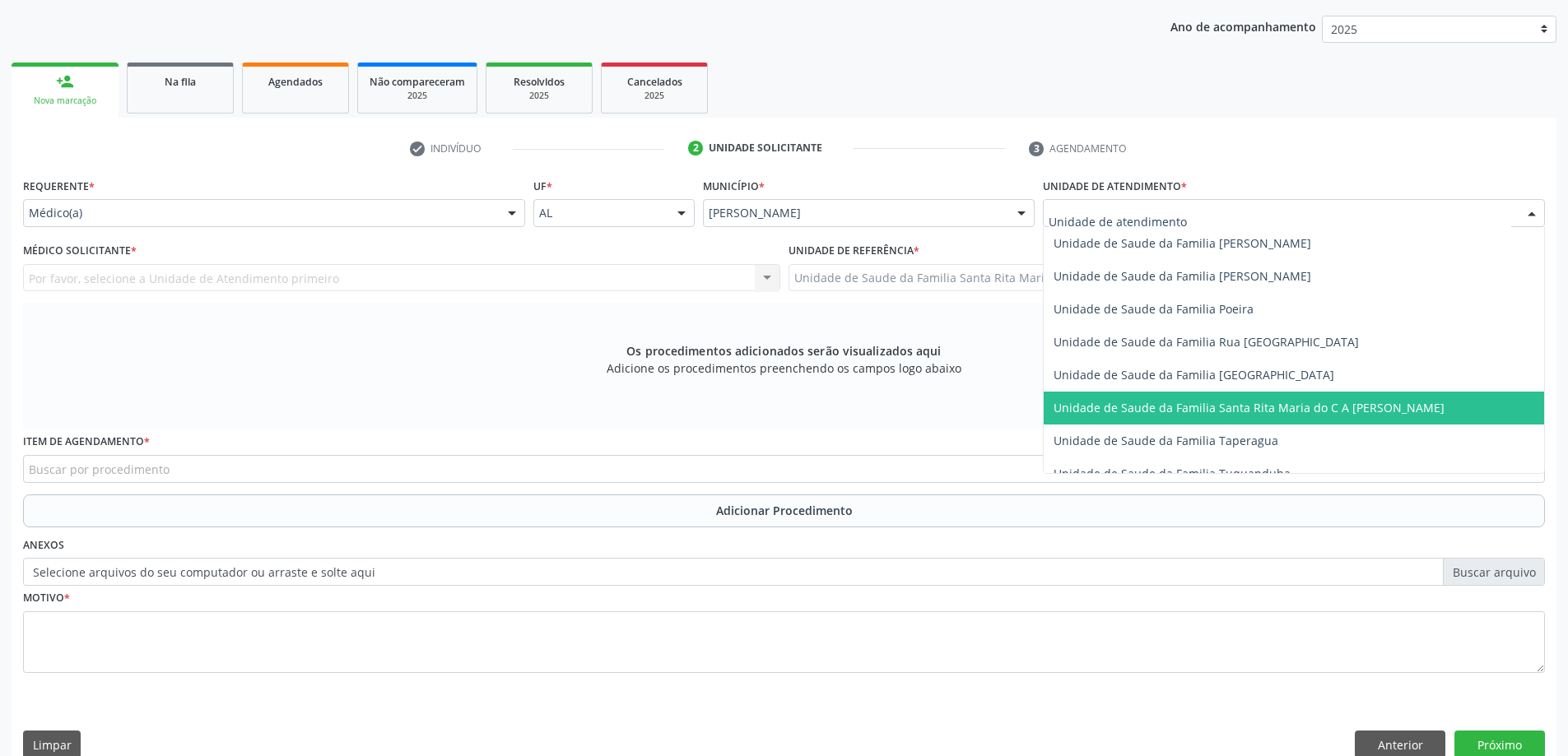
click at [1121, 405] on span "Unidade de Saude da Familia Santa Rita Maria do C A [PERSON_NAME]" at bounding box center [1248, 407] width 391 height 16
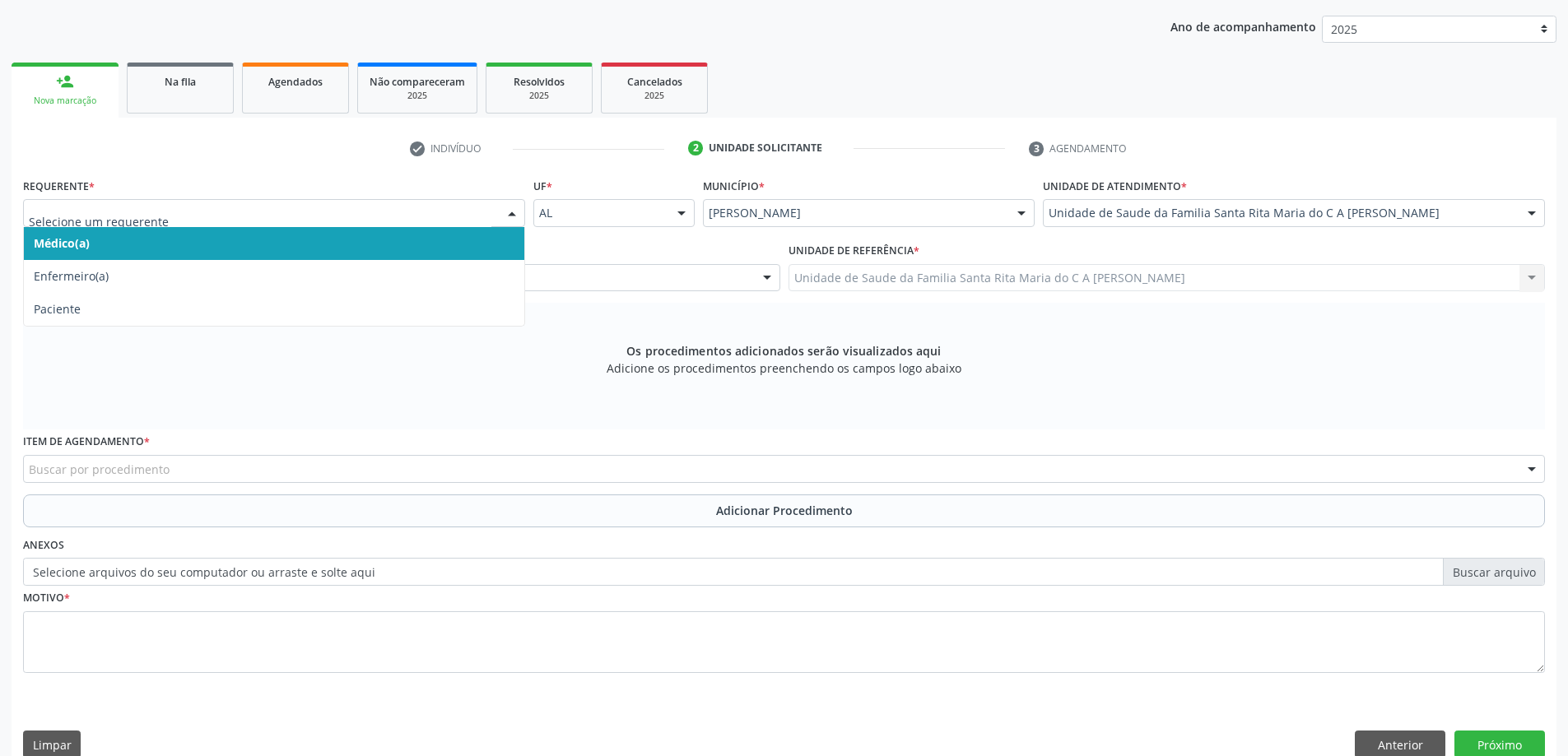
click at [427, 249] on span "Médico(a)" at bounding box center [274, 243] width 501 height 33
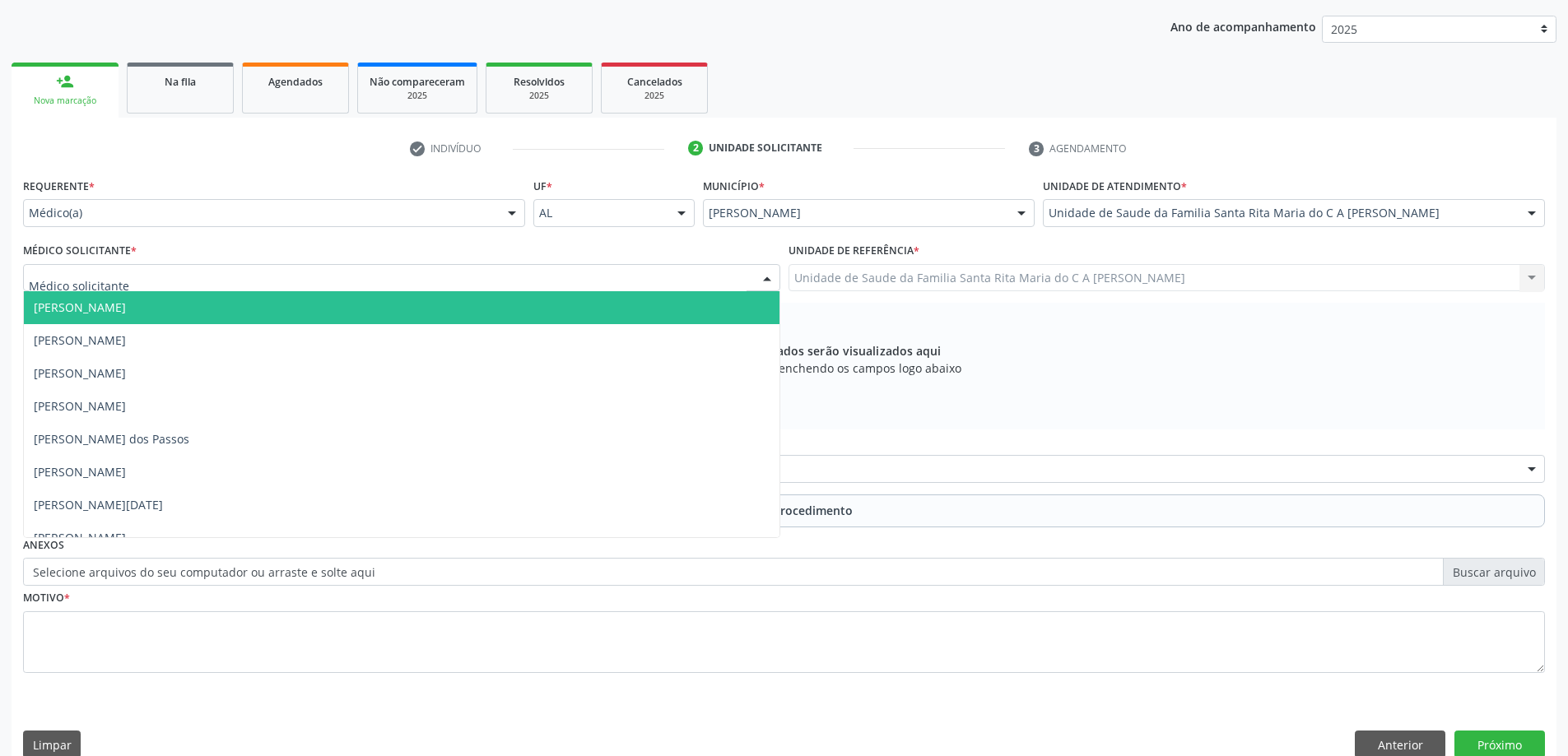
click at [409, 278] on div at bounding box center [402, 278] width 757 height 28
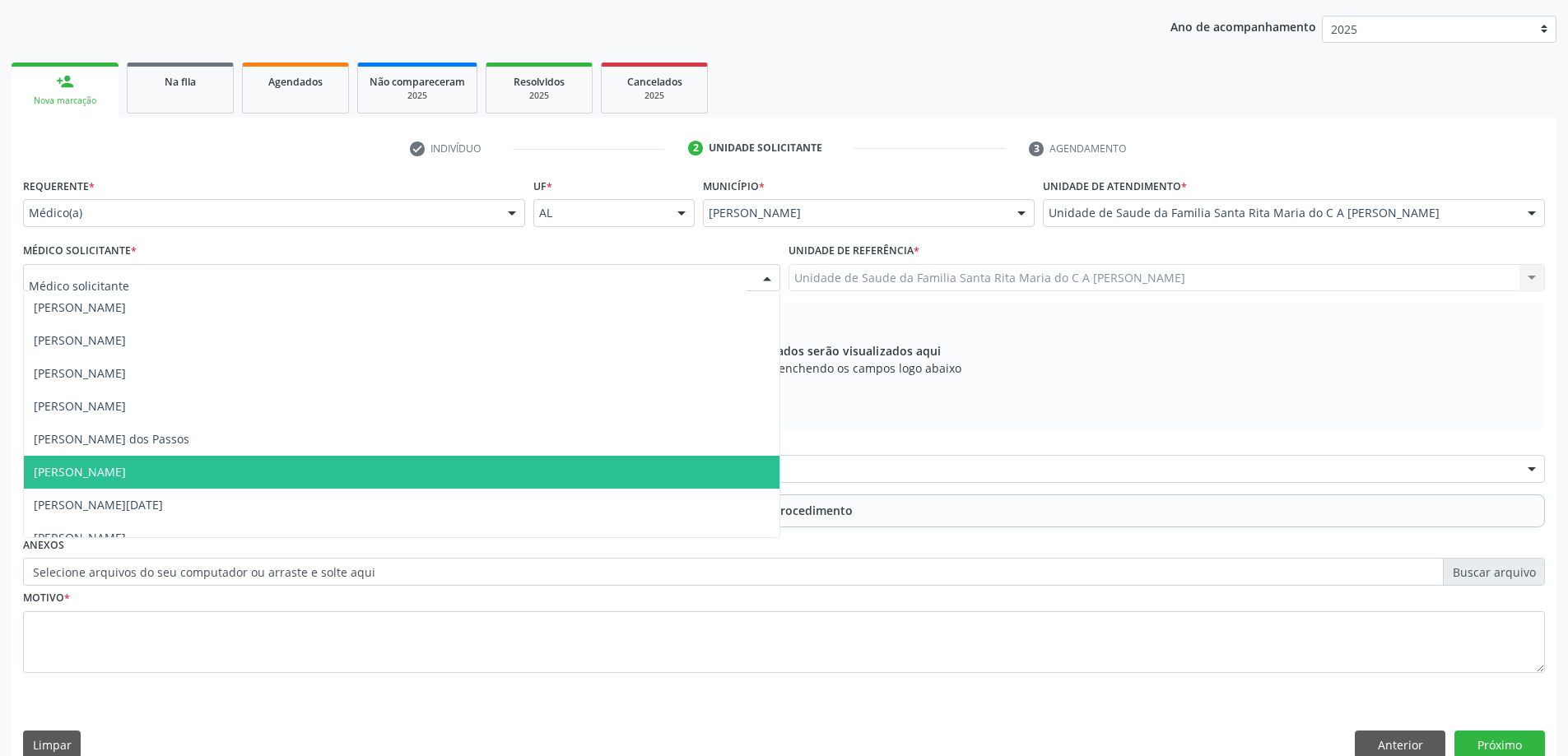
click at [391, 461] on span "Maria Celia Amorim Castro" at bounding box center [402, 472] width 755 height 33
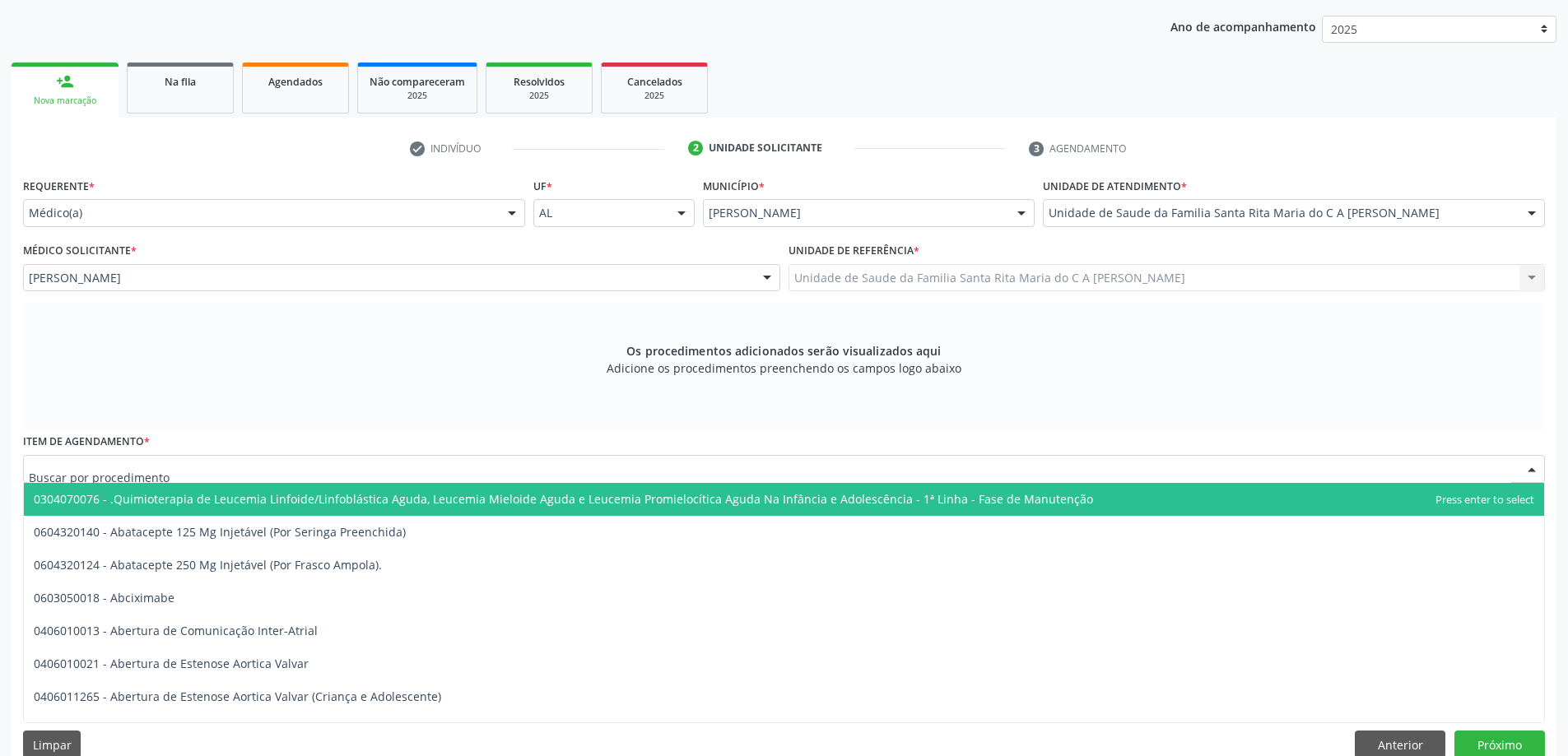
click at [373, 470] on div at bounding box center [784, 469] width 1521 height 28
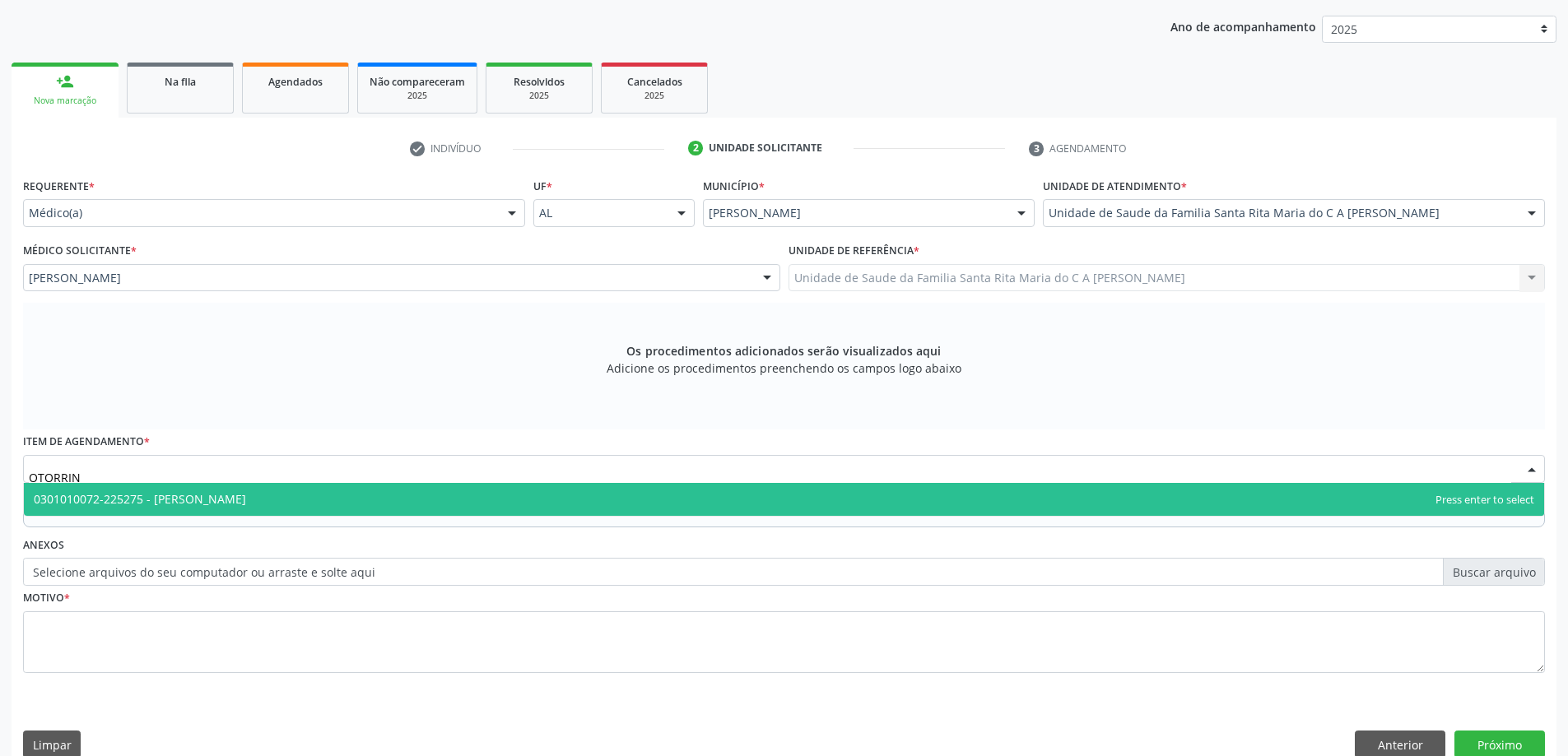
type input "OTORRINO"
click at [376, 507] on span "0301010072-225275 - Médico Otorrinolaringologista" at bounding box center [784, 499] width 1520 height 33
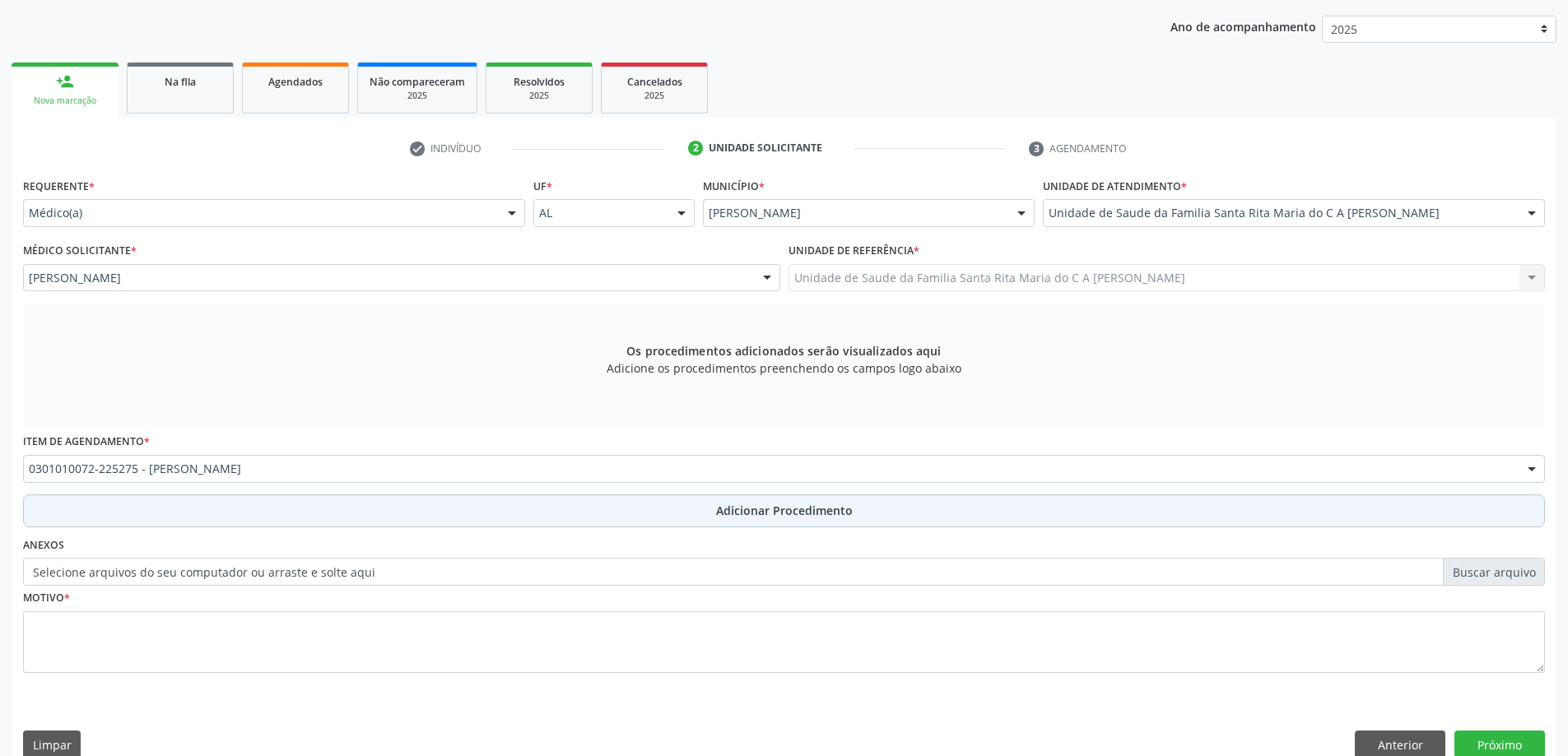
click at [343, 523] on button "Adicionar Procedimento" at bounding box center [784, 511] width 1521 height 33
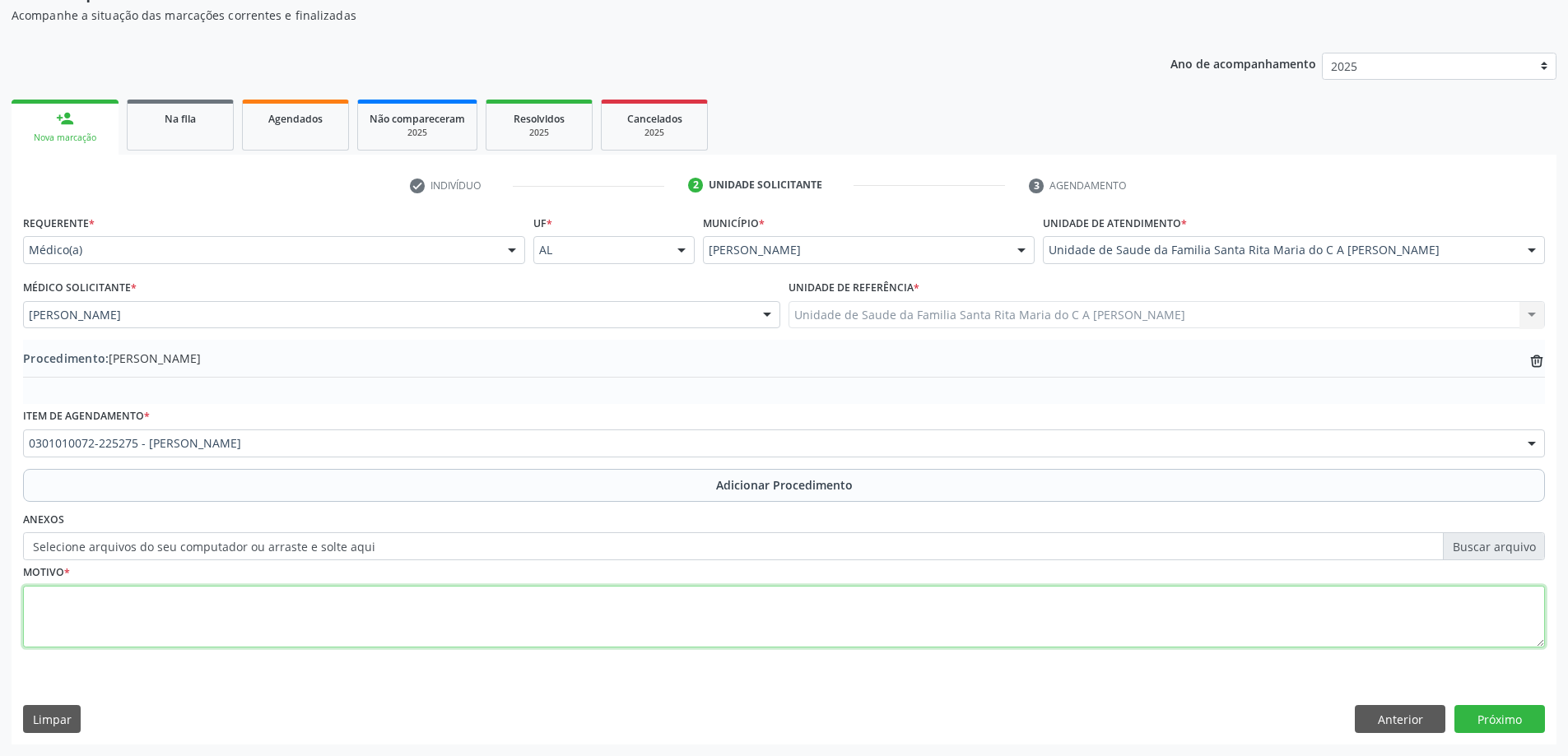
click at [336, 627] on textarea at bounding box center [784, 616] width 1521 height 62
type textarea "OTITE"
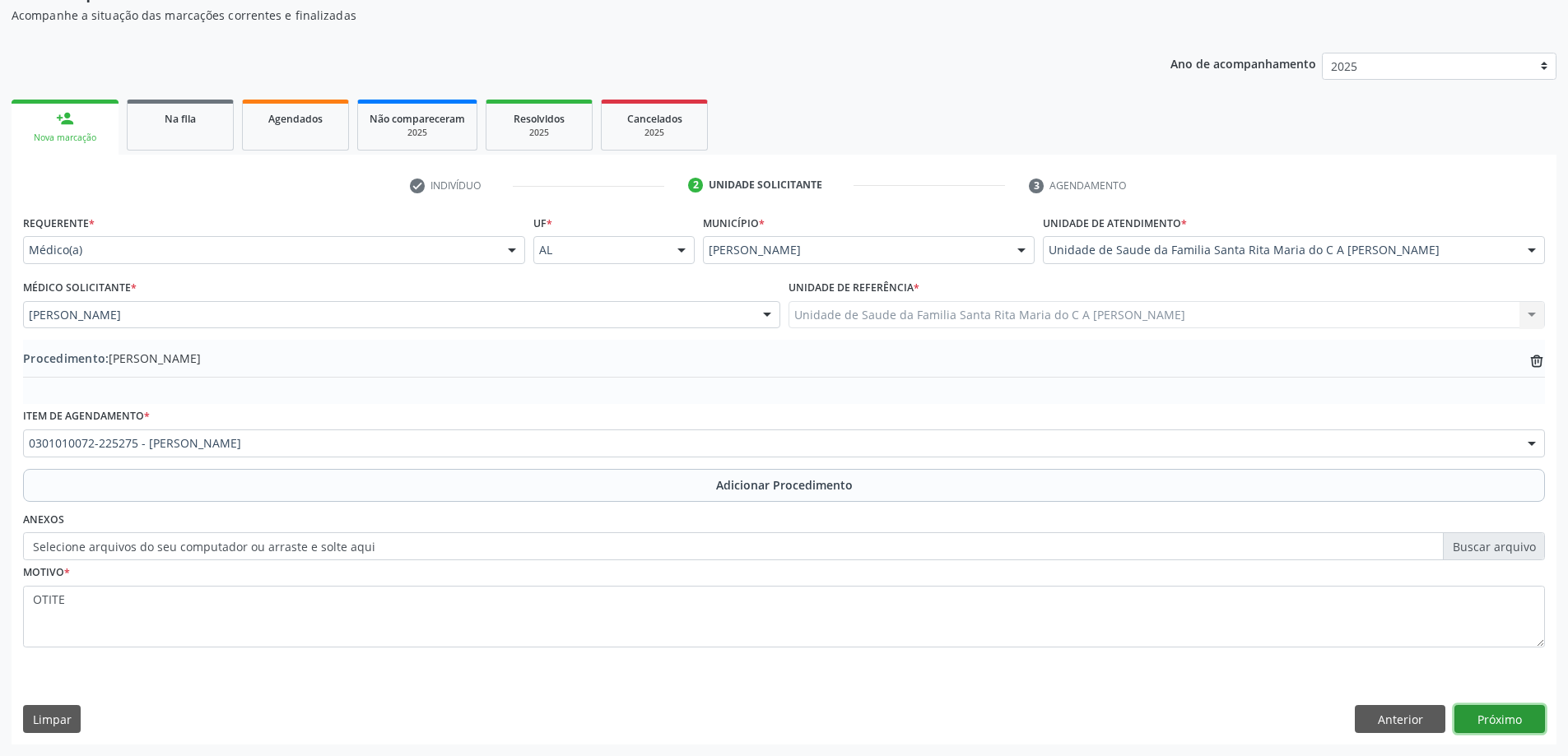
click at [1497, 718] on button "Próximo" at bounding box center [1499, 719] width 90 height 28
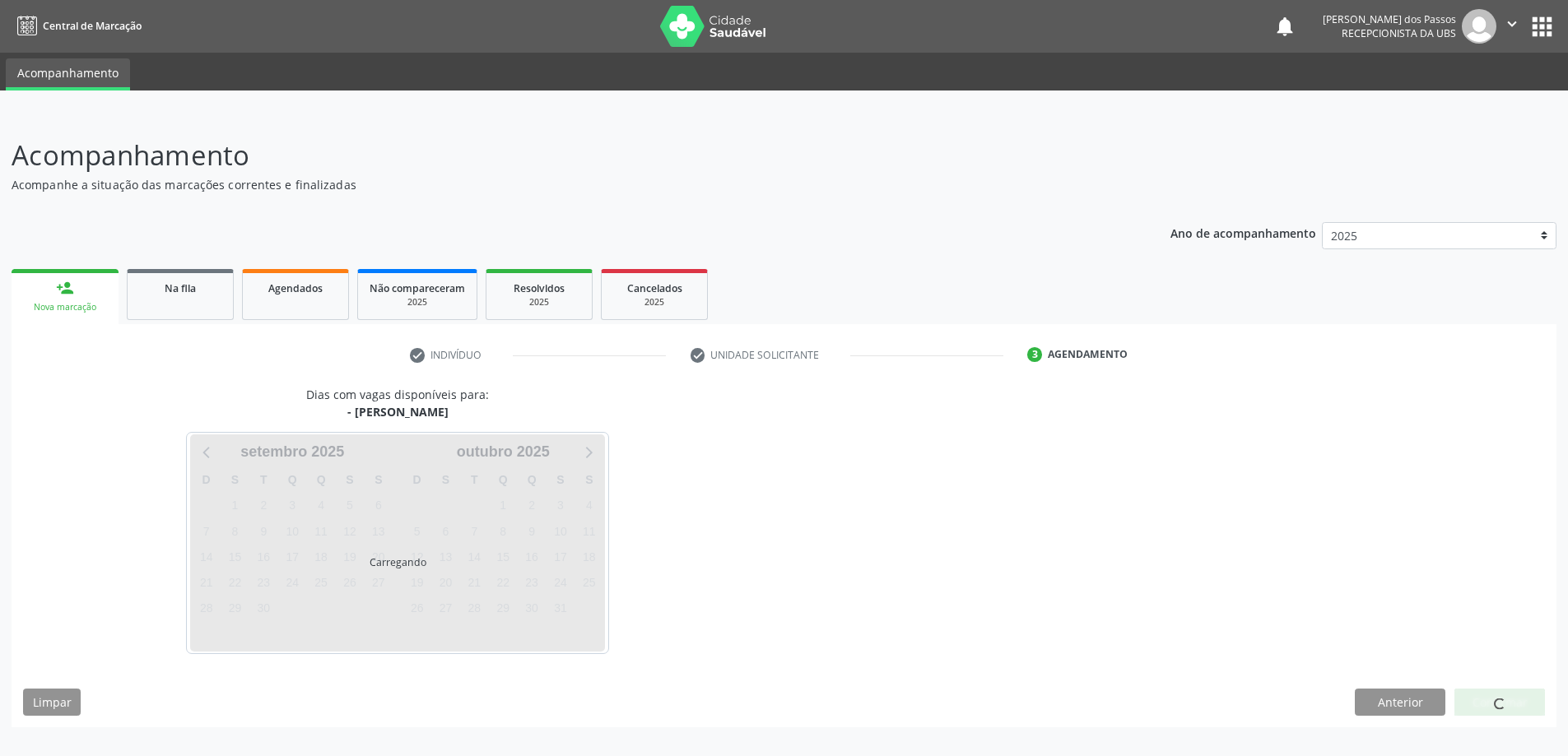
scroll to position [0, 0]
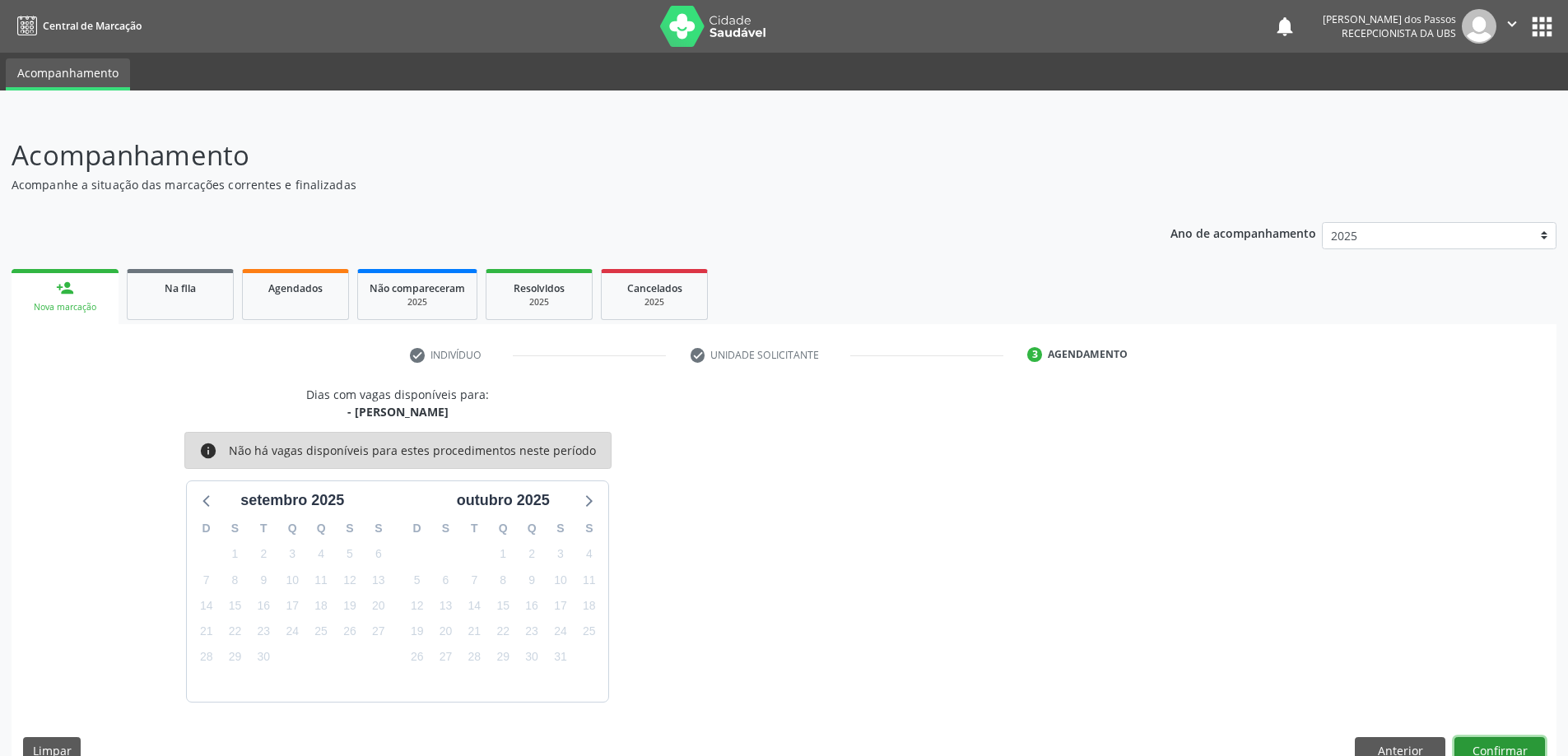
click at [1483, 748] on button "Confirmar" at bounding box center [1499, 751] width 90 height 28
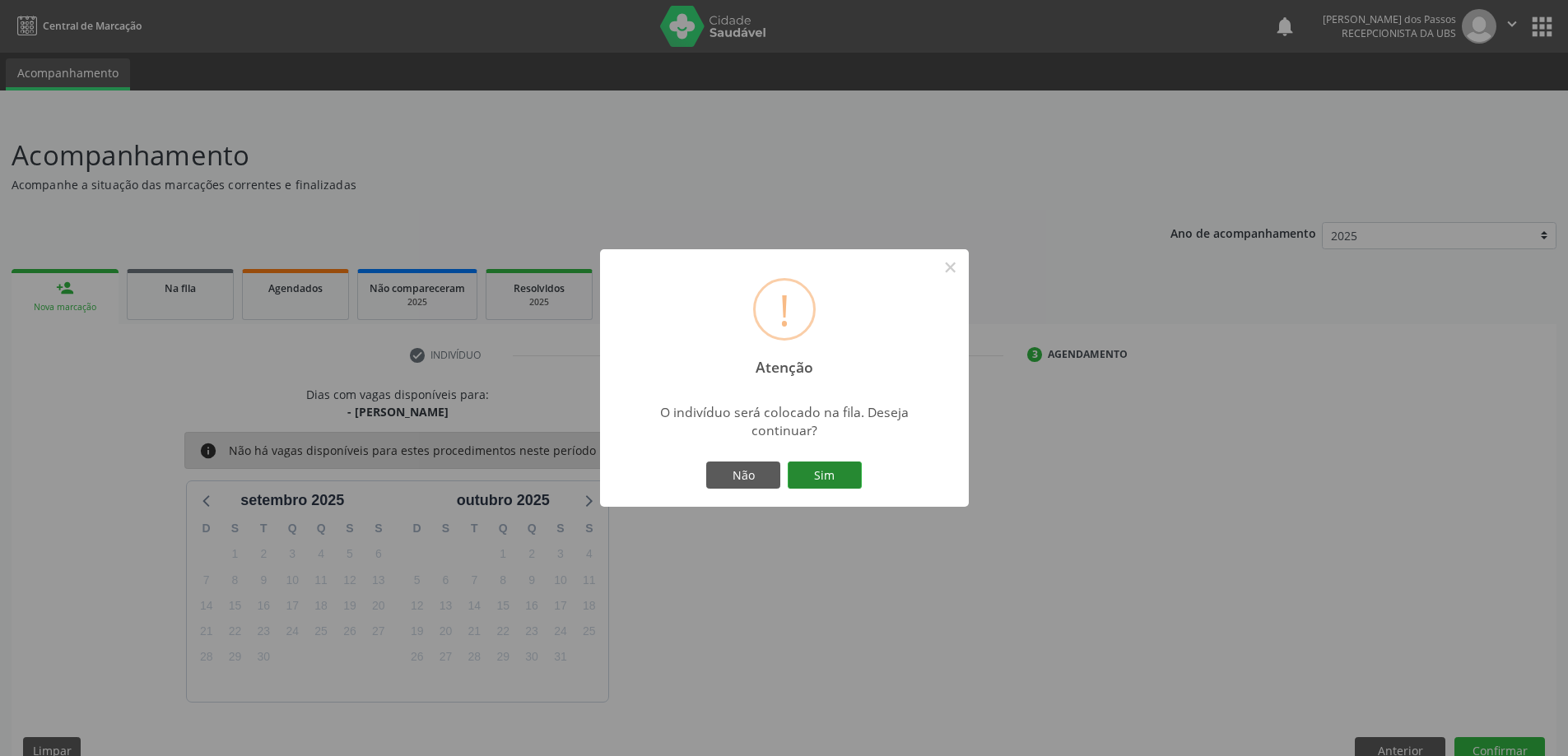
click at [844, 474] on button "Sim" at bounding box center [824, 475] width 74 height 28
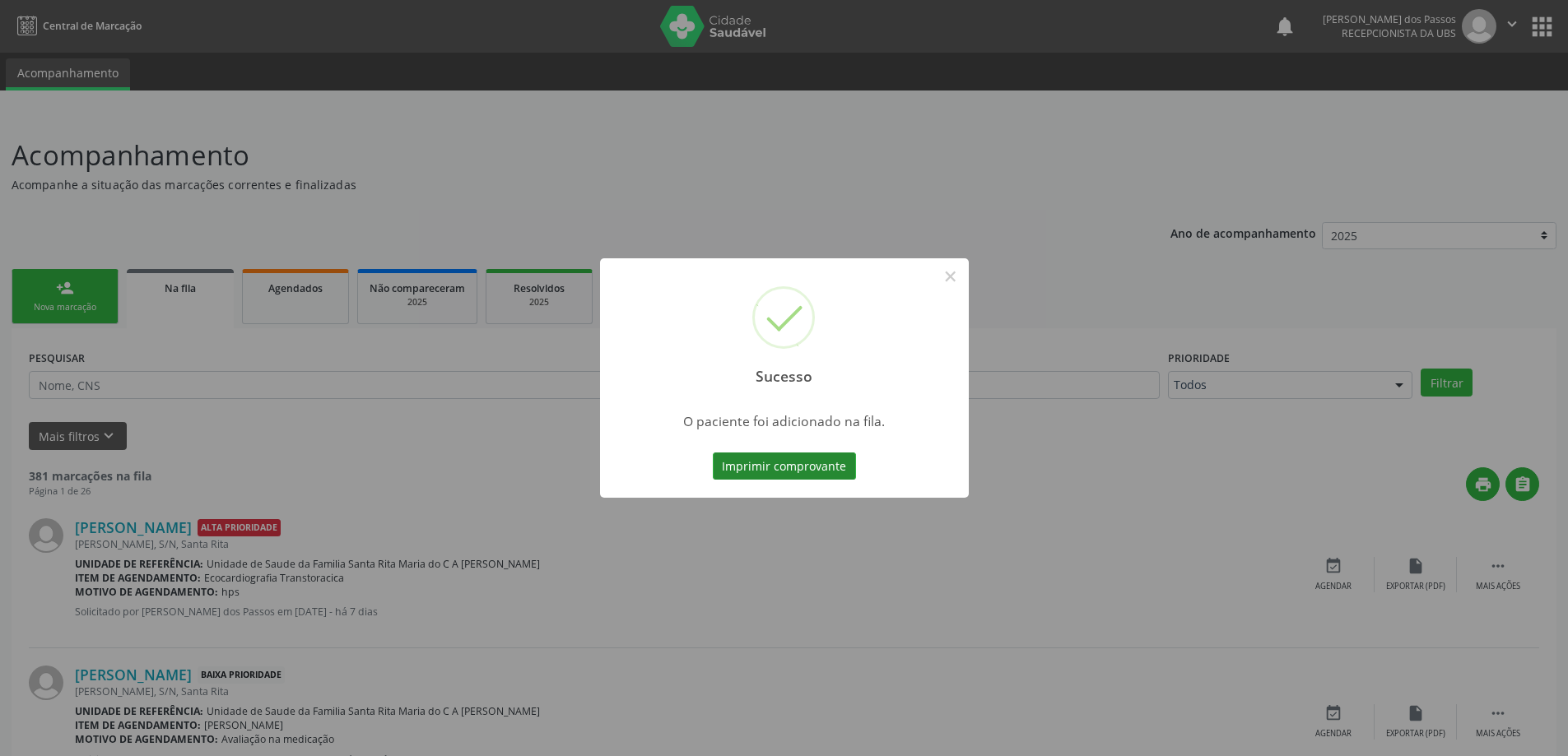
click at [781, 469] on button "Imprimir comprovante" at bounding box center [784, 466] width 144 height 28
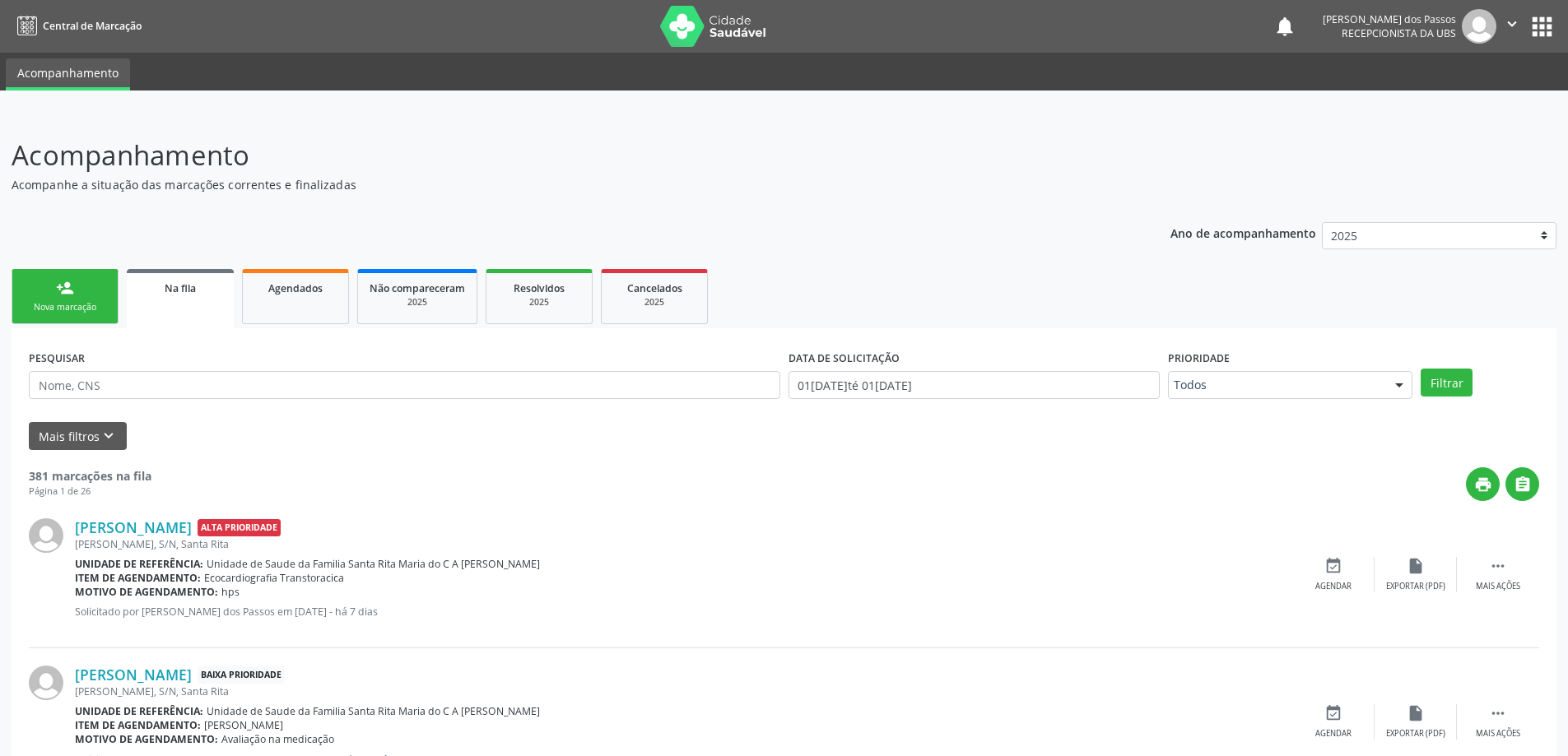
click at [88, 308] on div "Nova marcação" at bounding box center [65, 307] width 82 height 12
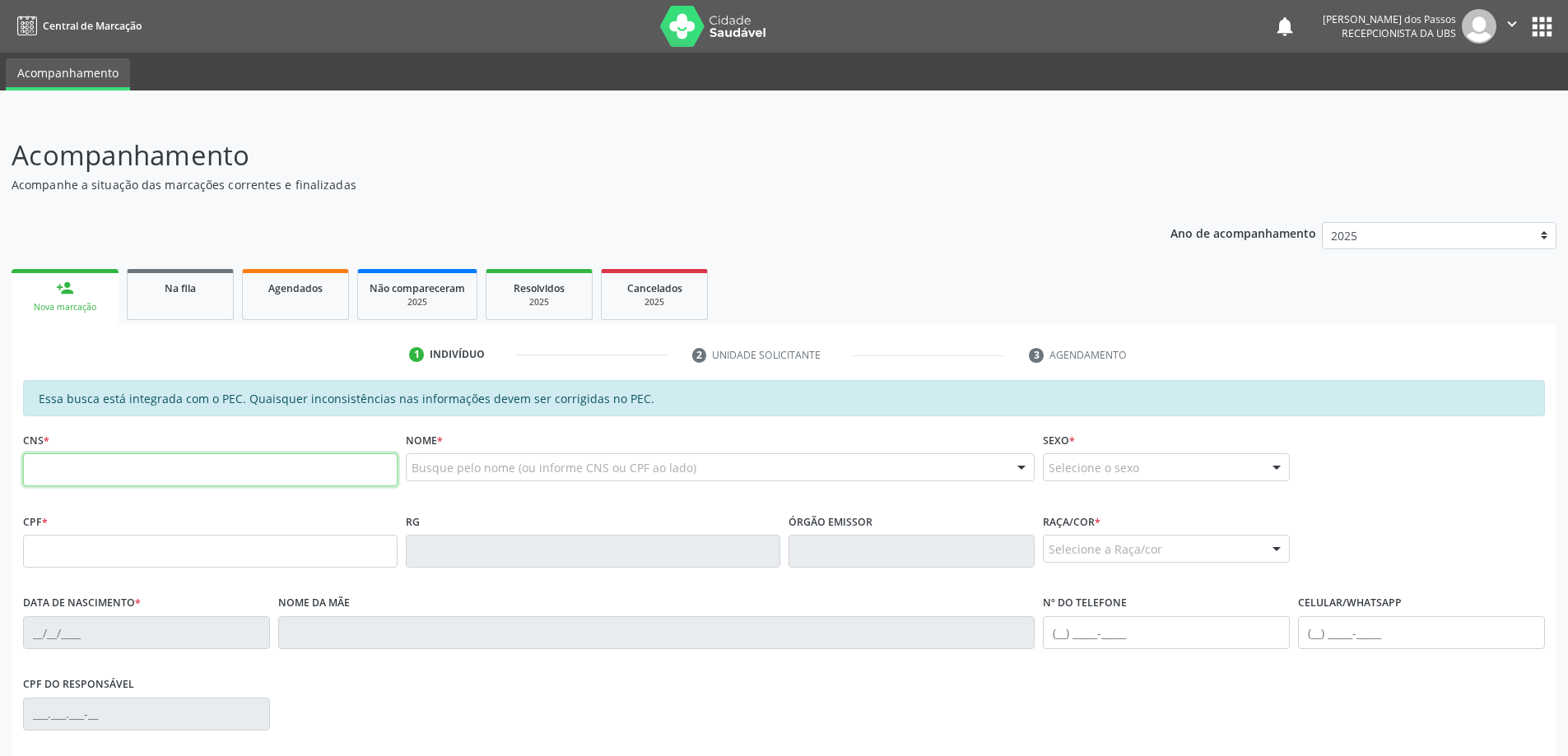
click at [81, 474] on input "text" at bounding box center [211, 469] width 375 height 33
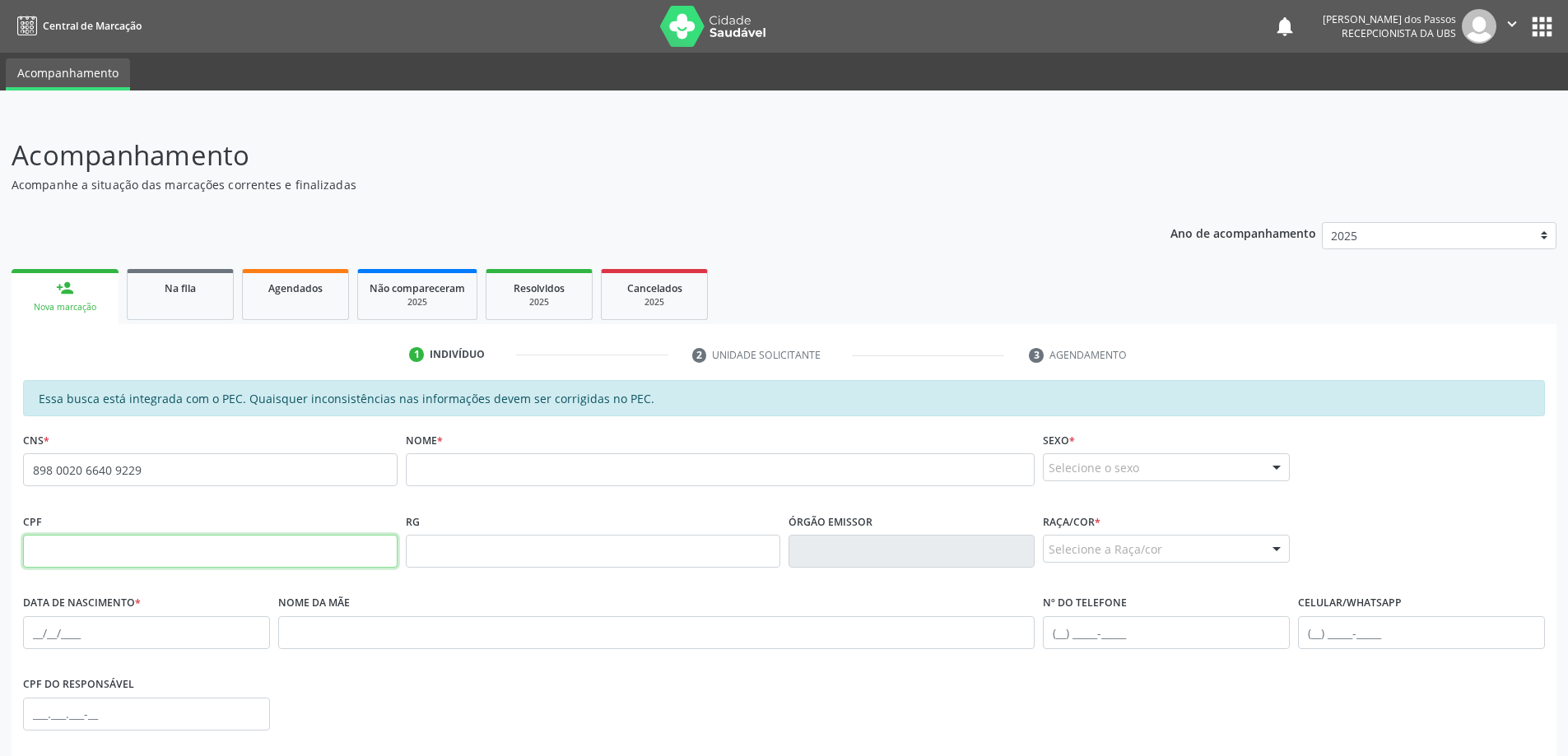
click at [60, 555] on input "text" at bounding box center [211, 551] width 375 height 33
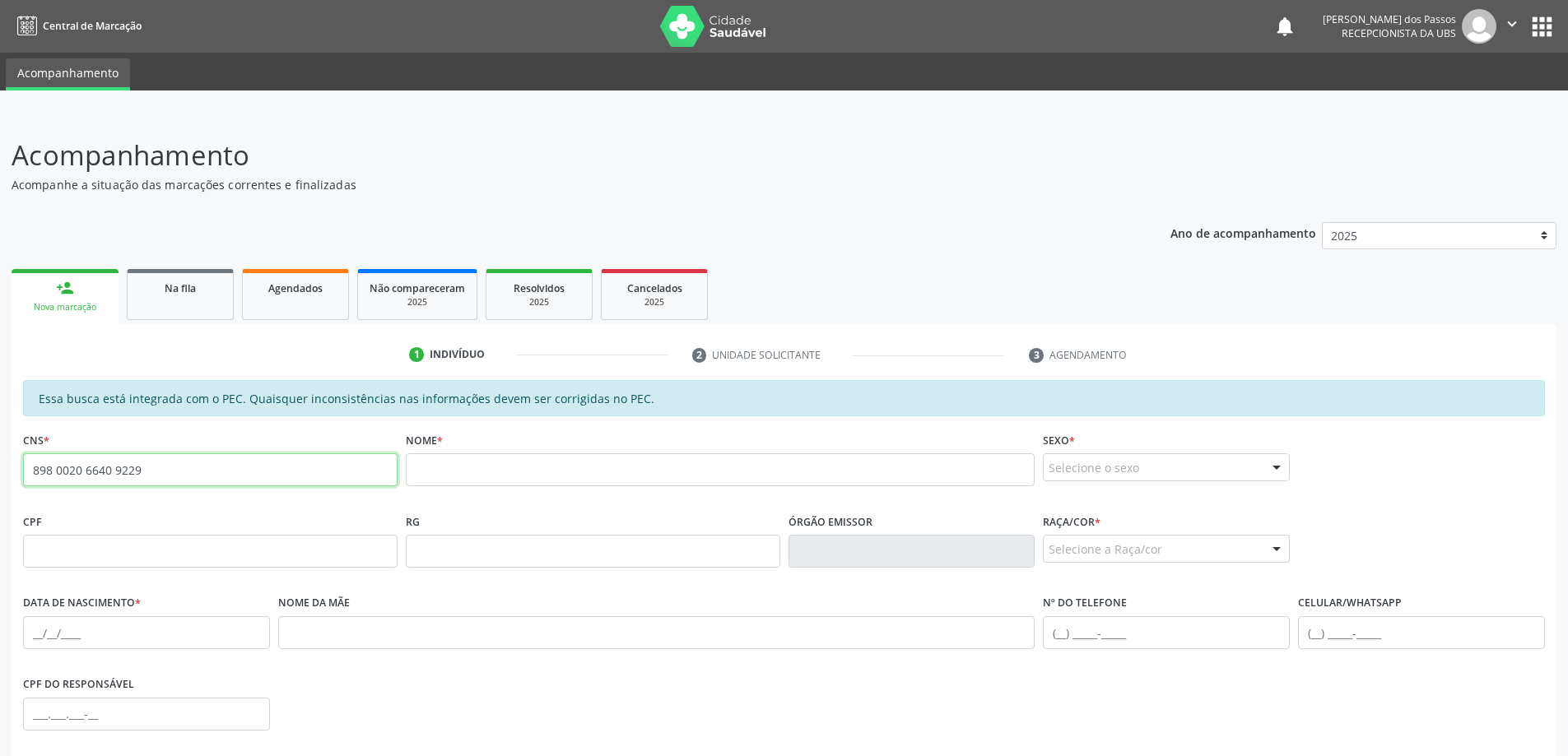
click at [265, 474] on input "898 0020 6640 9229" at bounding box center [211, 469] width 375 height 33
type input "8"
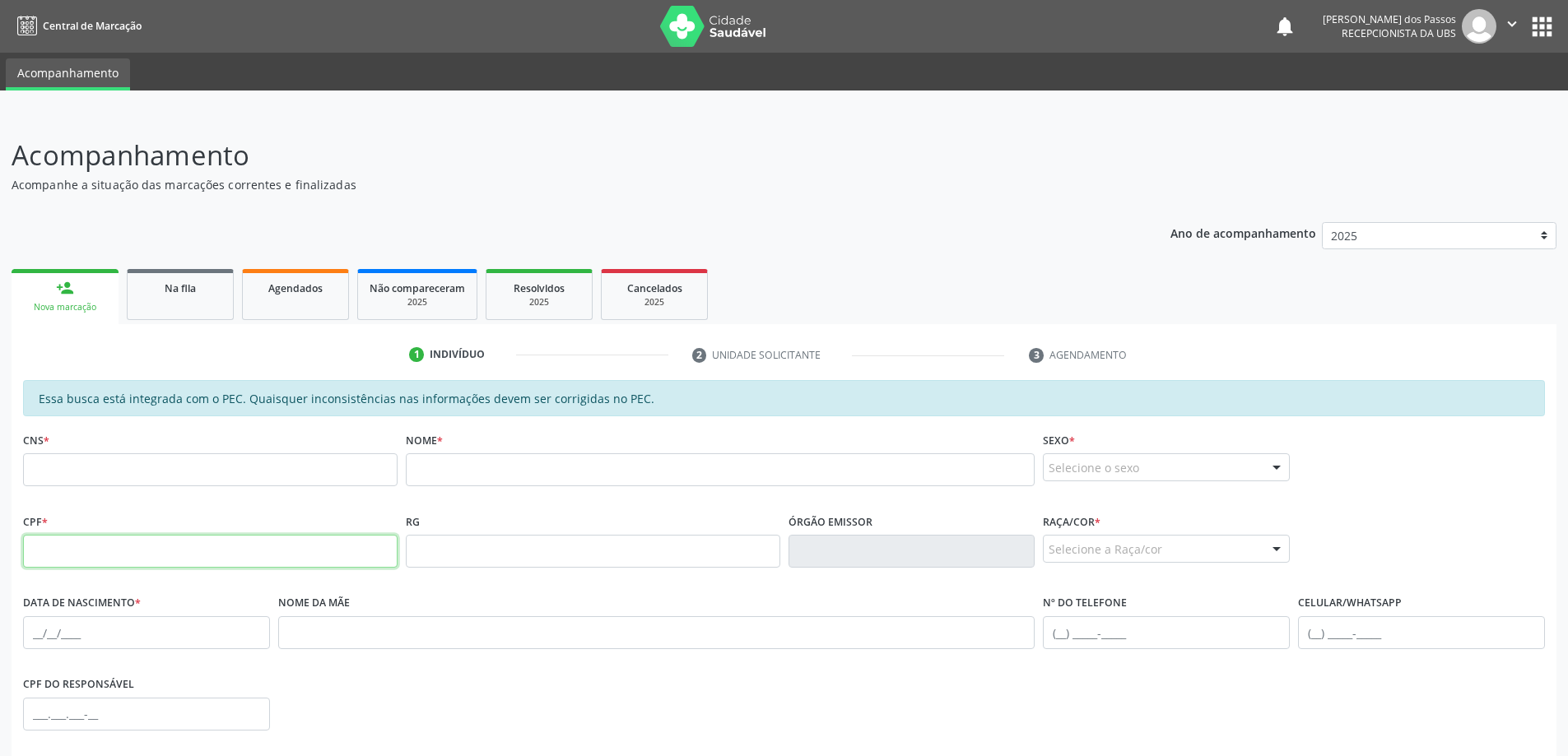
click at [216, 551] on input "text" at bounding box center [211, 551] width 375 height 33
type input "131.424.994-07"
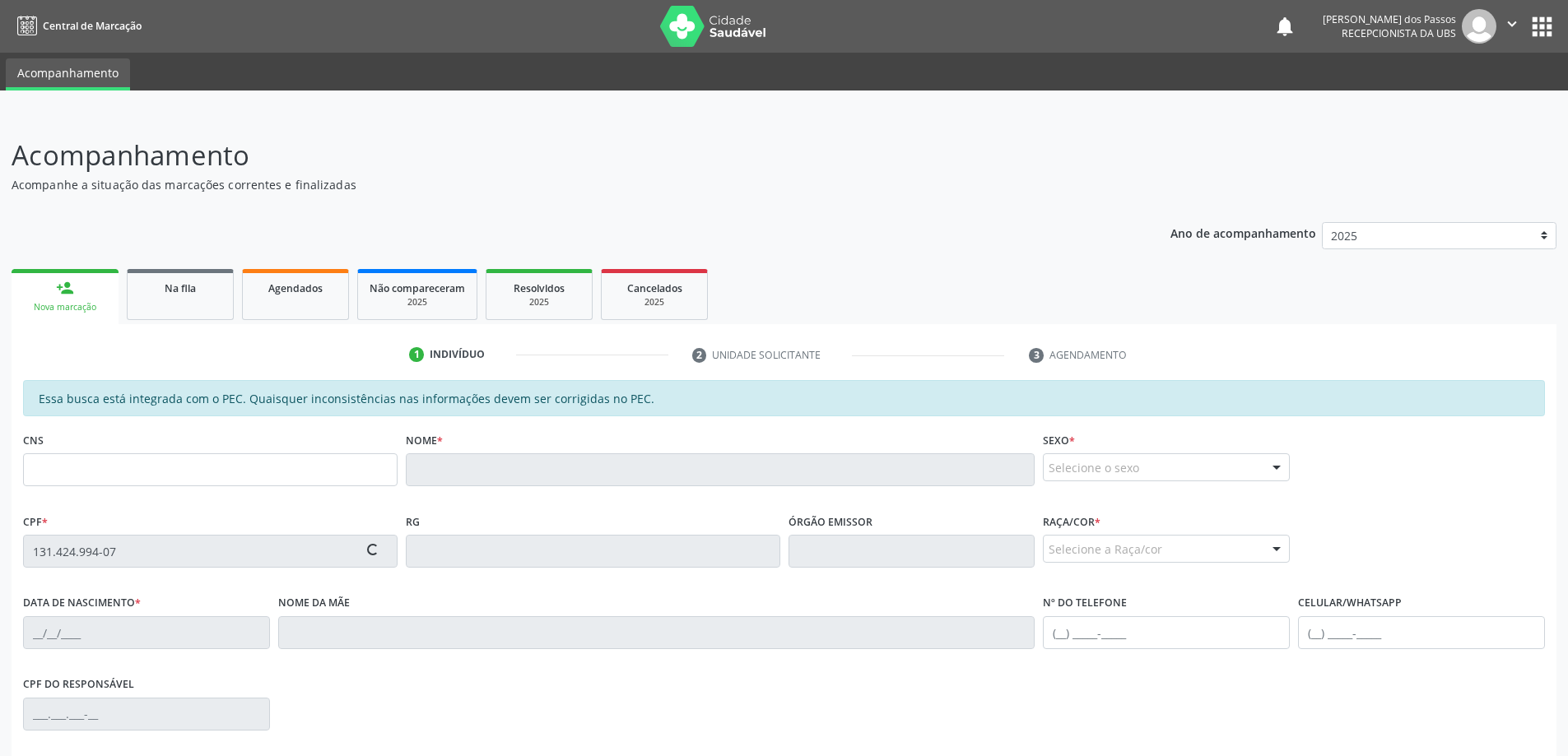
type input "702 6017 9995 0846"
type input "19/07/2003"
type input "Silvania dos Santos"
type input "(82) 99390-8889"
type input "S/N"
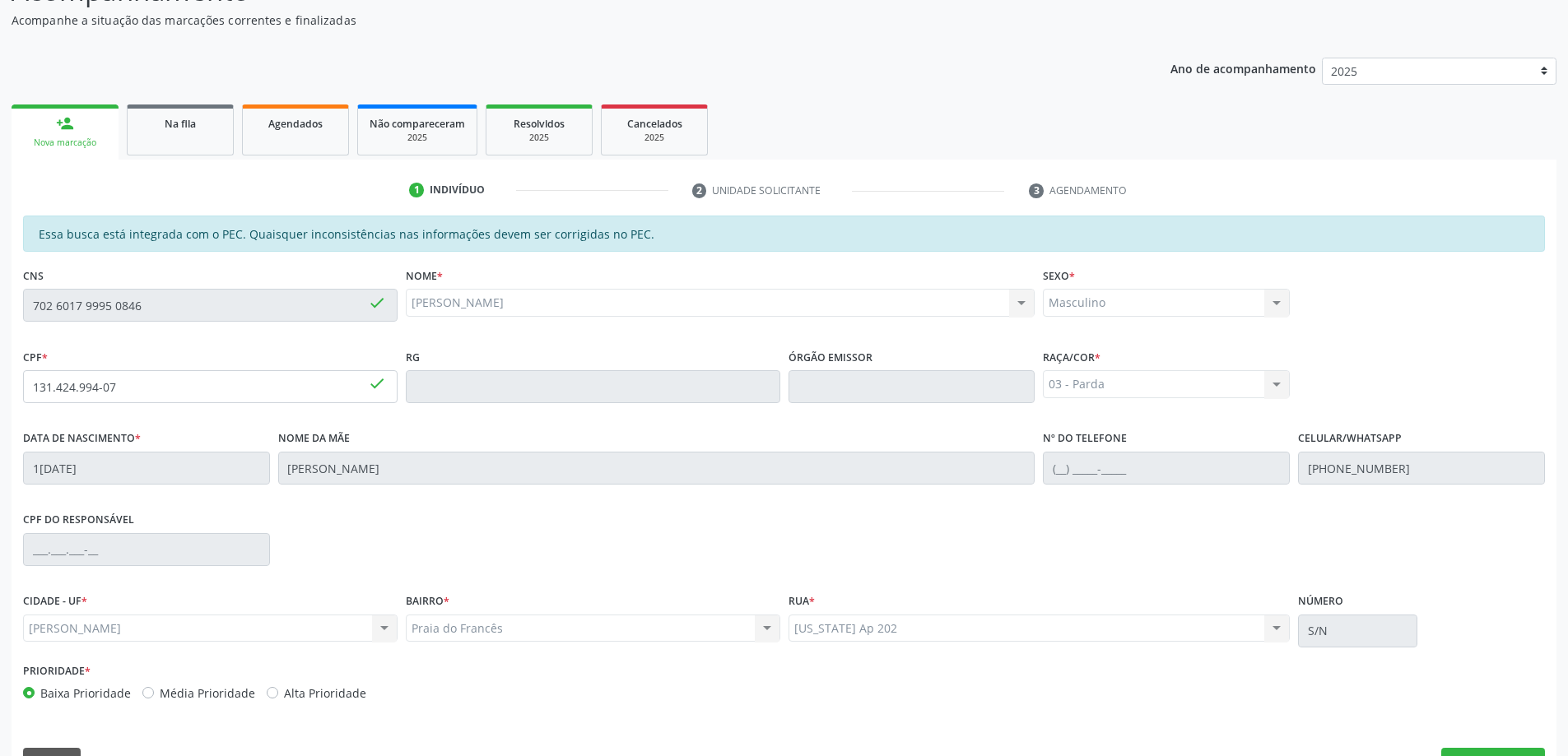
scroll to position [207, 0]
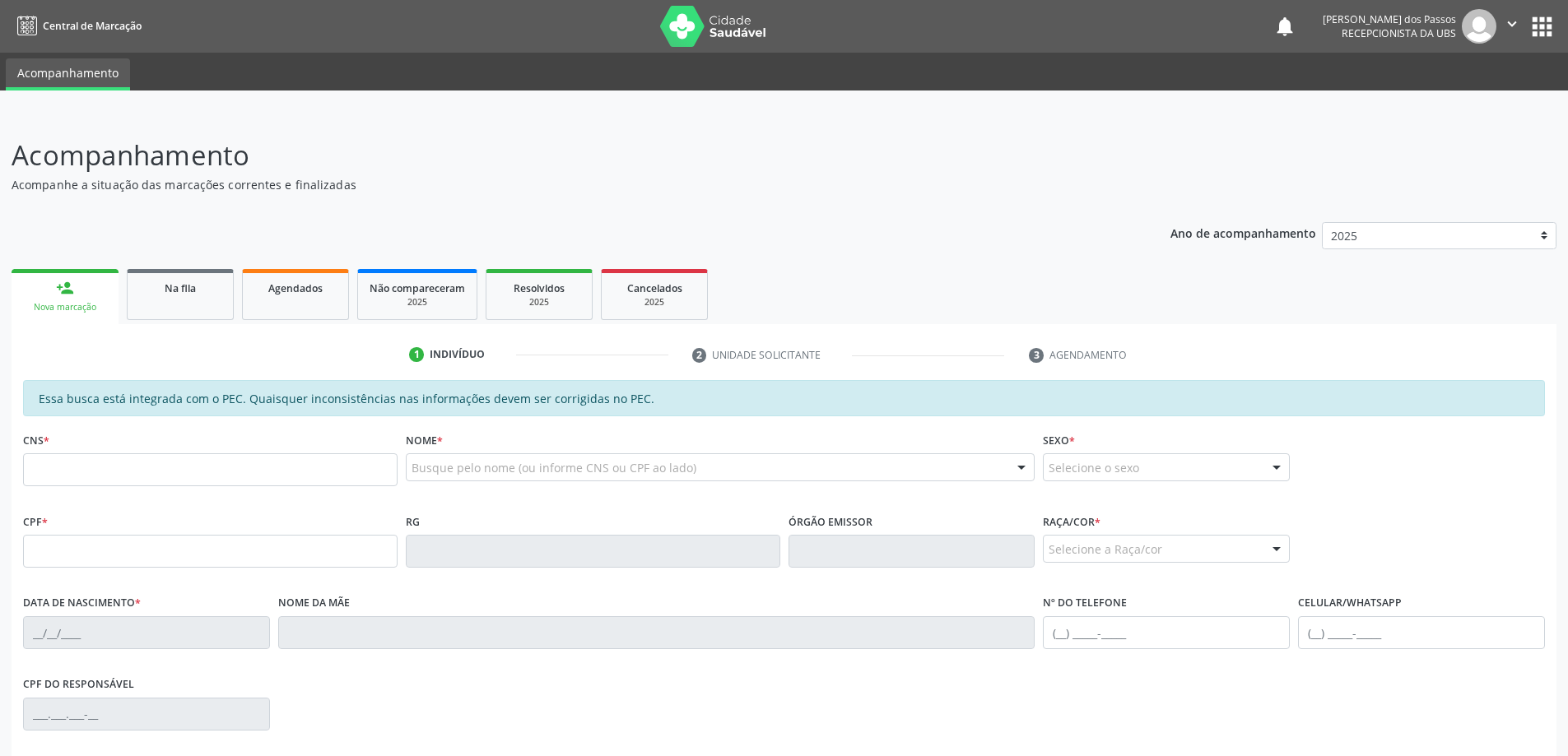
click at [108, 477] on input "text" at bounding box center [211, 469] width 375 height 33
click at [76, 557] on input "text" at bounding box center [211, 551] width 375 height 33
type input "131.424.994-07"
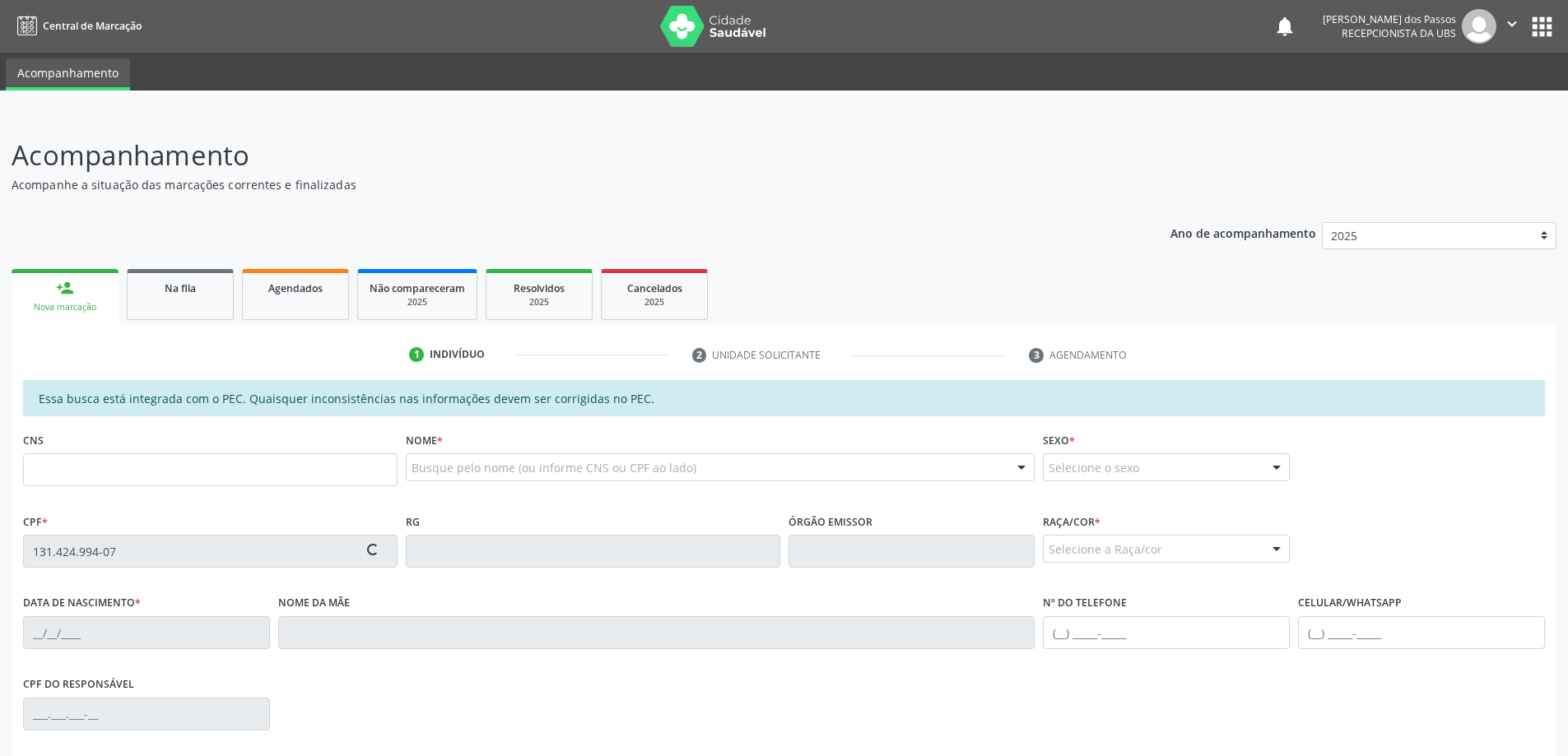
type input "702 6017 9995 0846"
type input "19/07/2003"
type input "Silvania dos Santos"
type input "(82) 99390-8889"
type input "S/N"
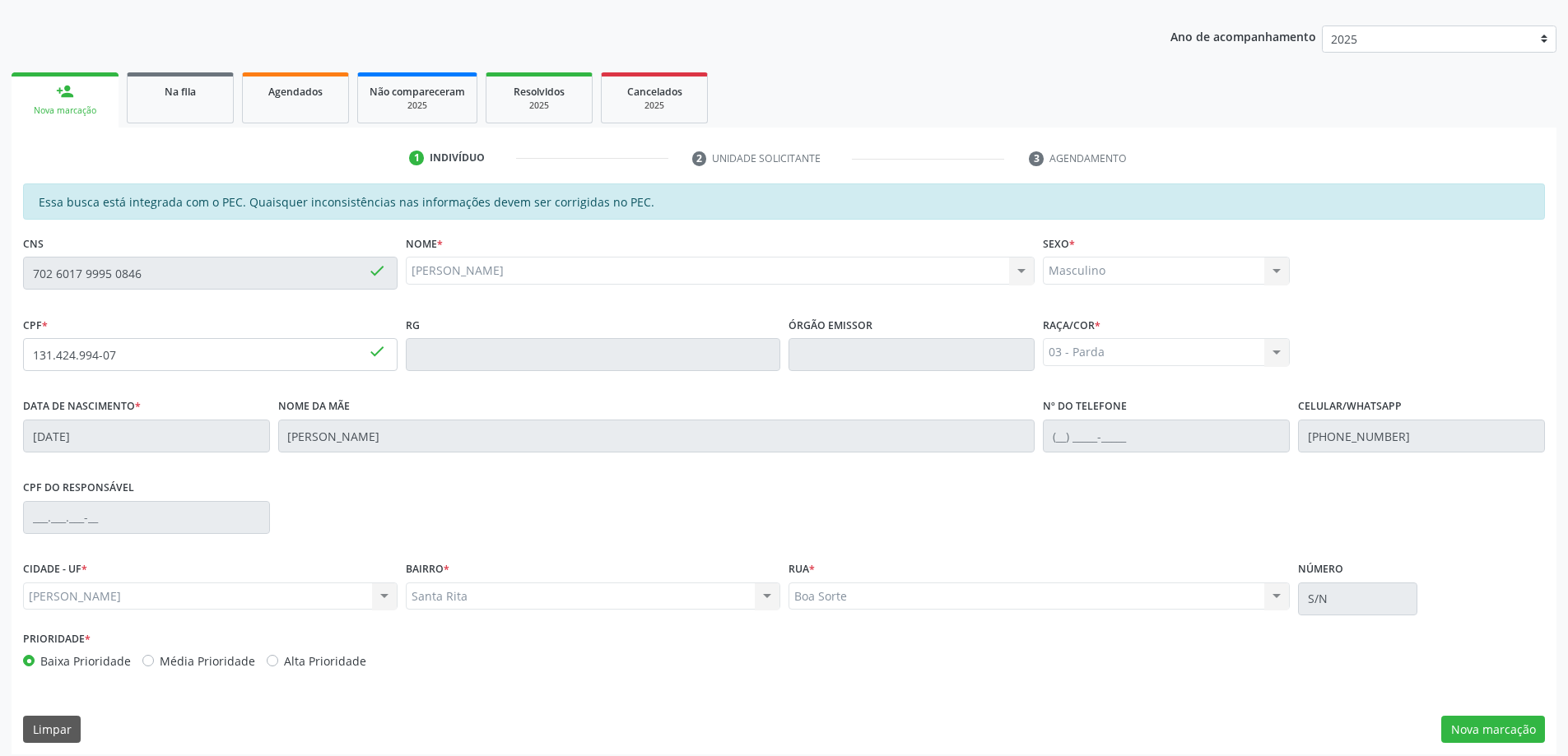
scroll to position [207, 0]
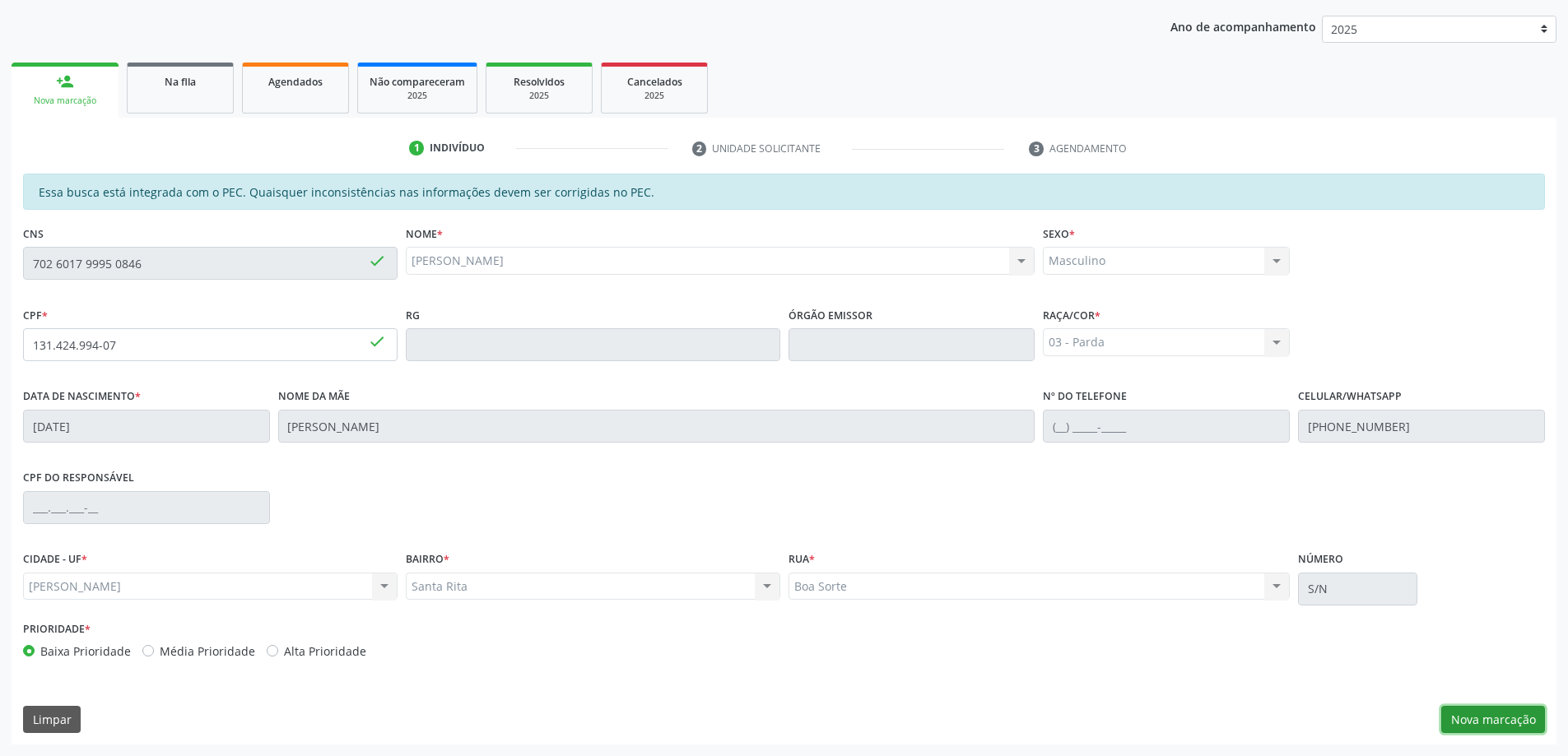
click at [1467, 719] on button "Nova marcação" at bounding box center [1492, 720] width 103 height 28
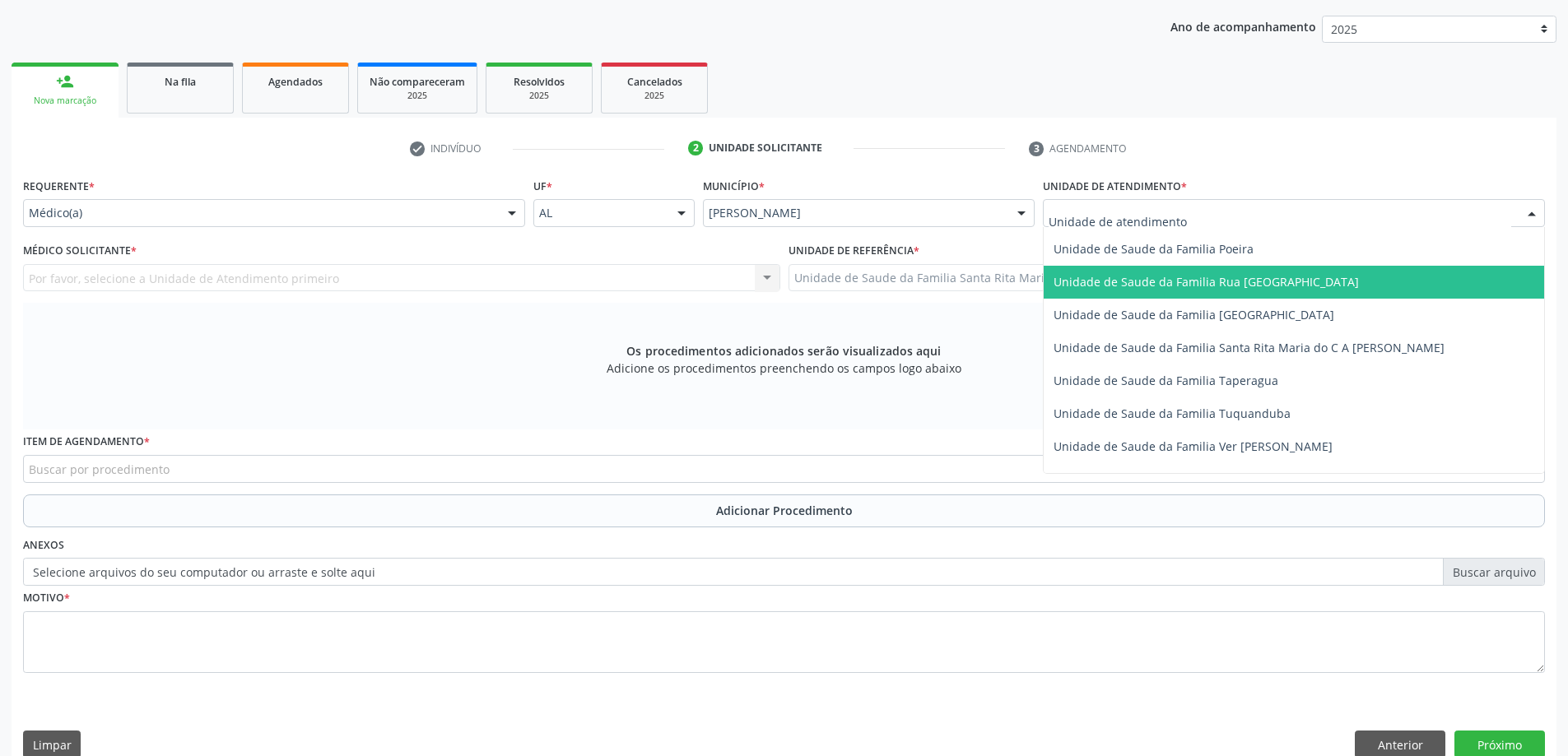
scroll to position [1070, 0]
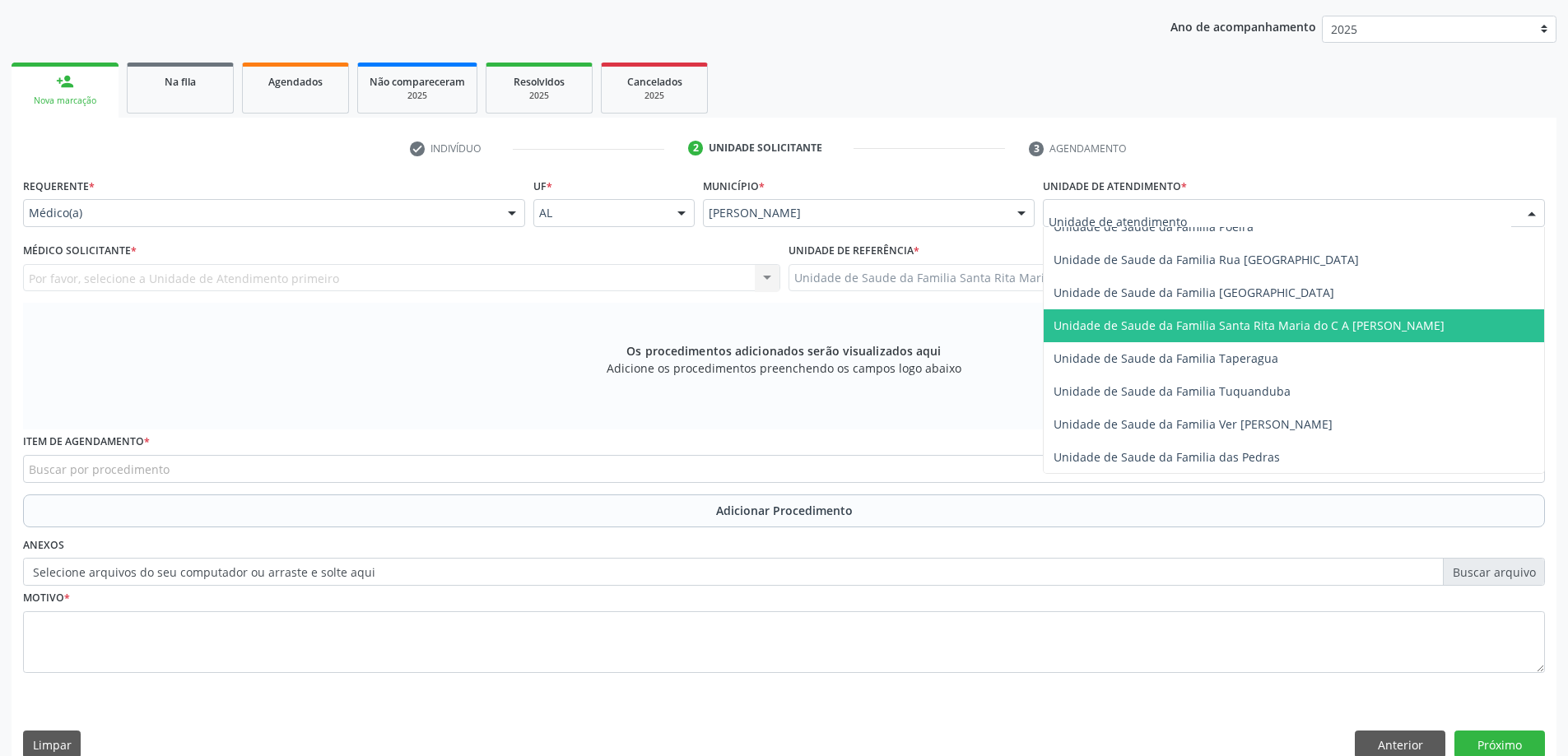
click at [1127, 326] on span "Unidade de Saude da Familia Santa Rita Maria do C A [PERSON_NAME]" at bounding box center [1248, 325] width 391 height 16
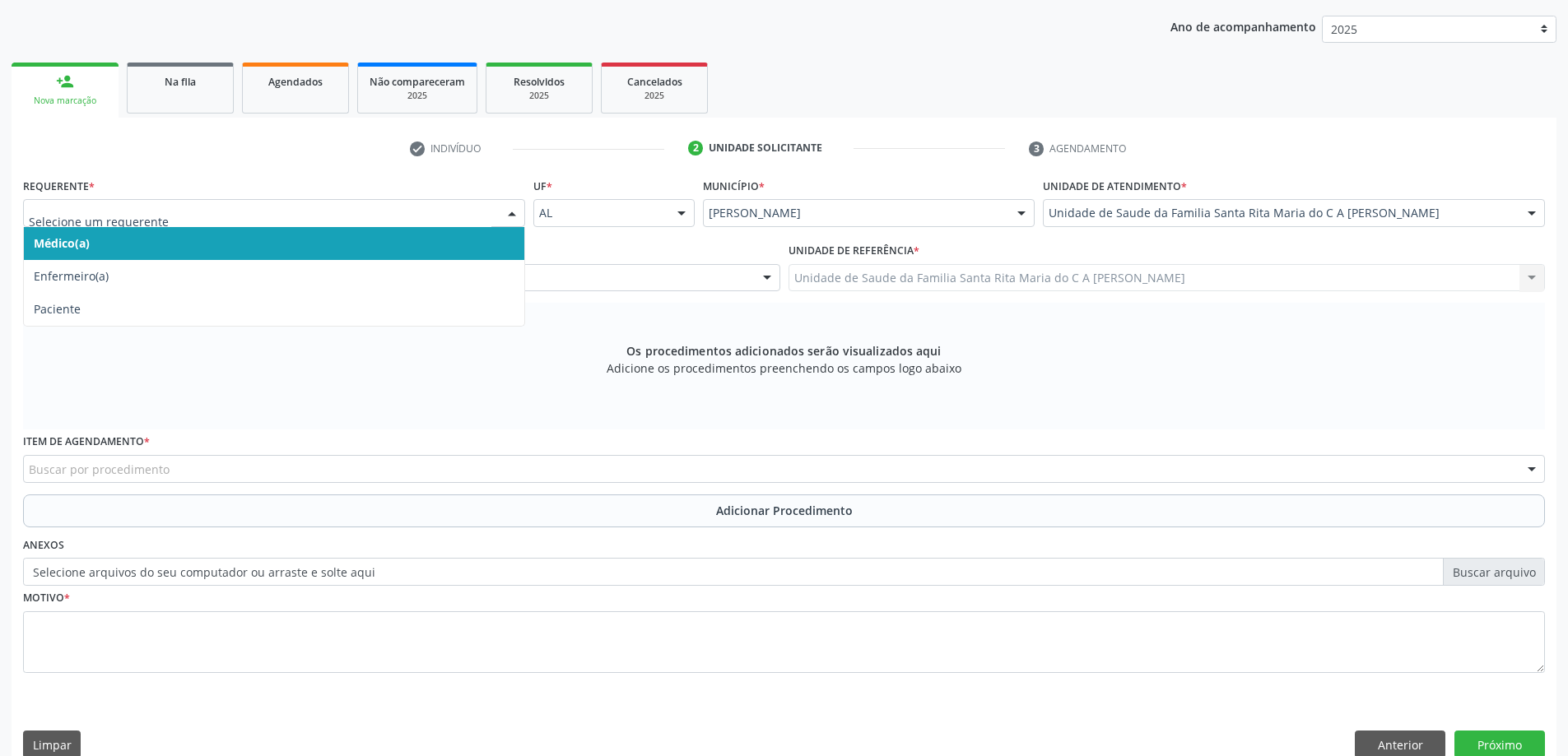
click at [252, 241] on span "Médico(a)" at bounding box center [274, 243] width 501 height 33
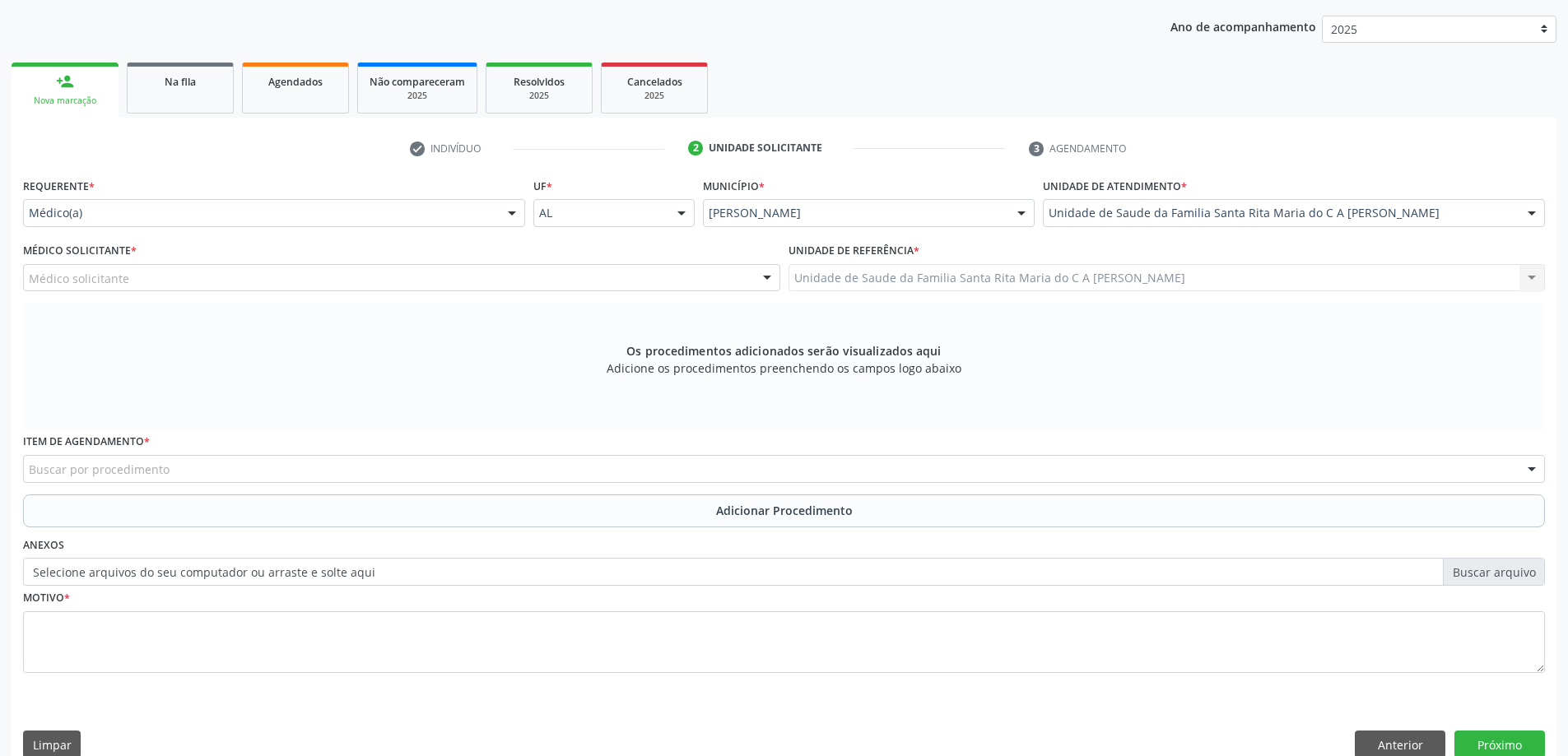
click at [249, 284] on div "Médico solicitante" at bounding box center [402, 278] width 757 height 28
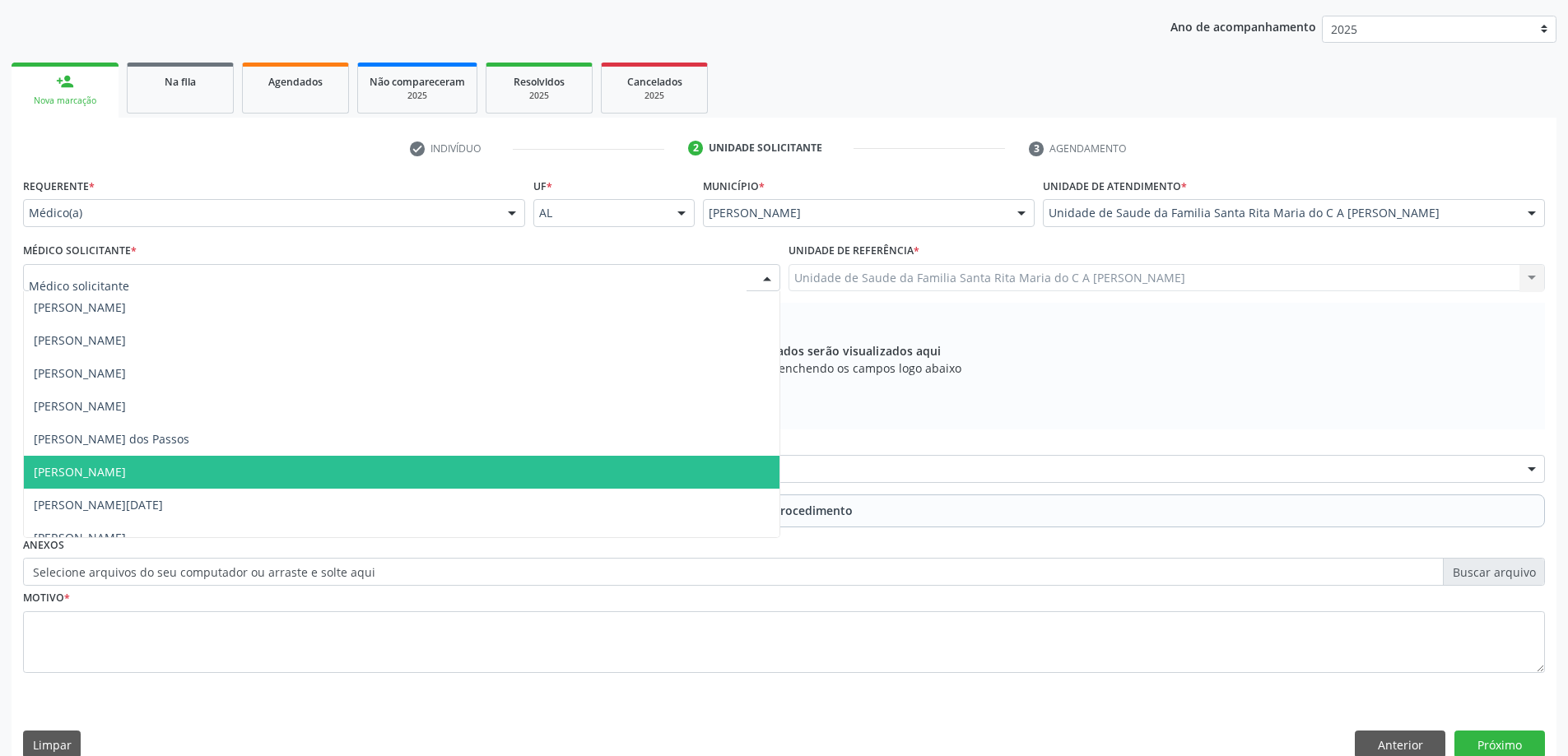
click at [245, 474] on span "Maria Celia Amorim Castro" at bounding box center [402, 472] width 755 height 33
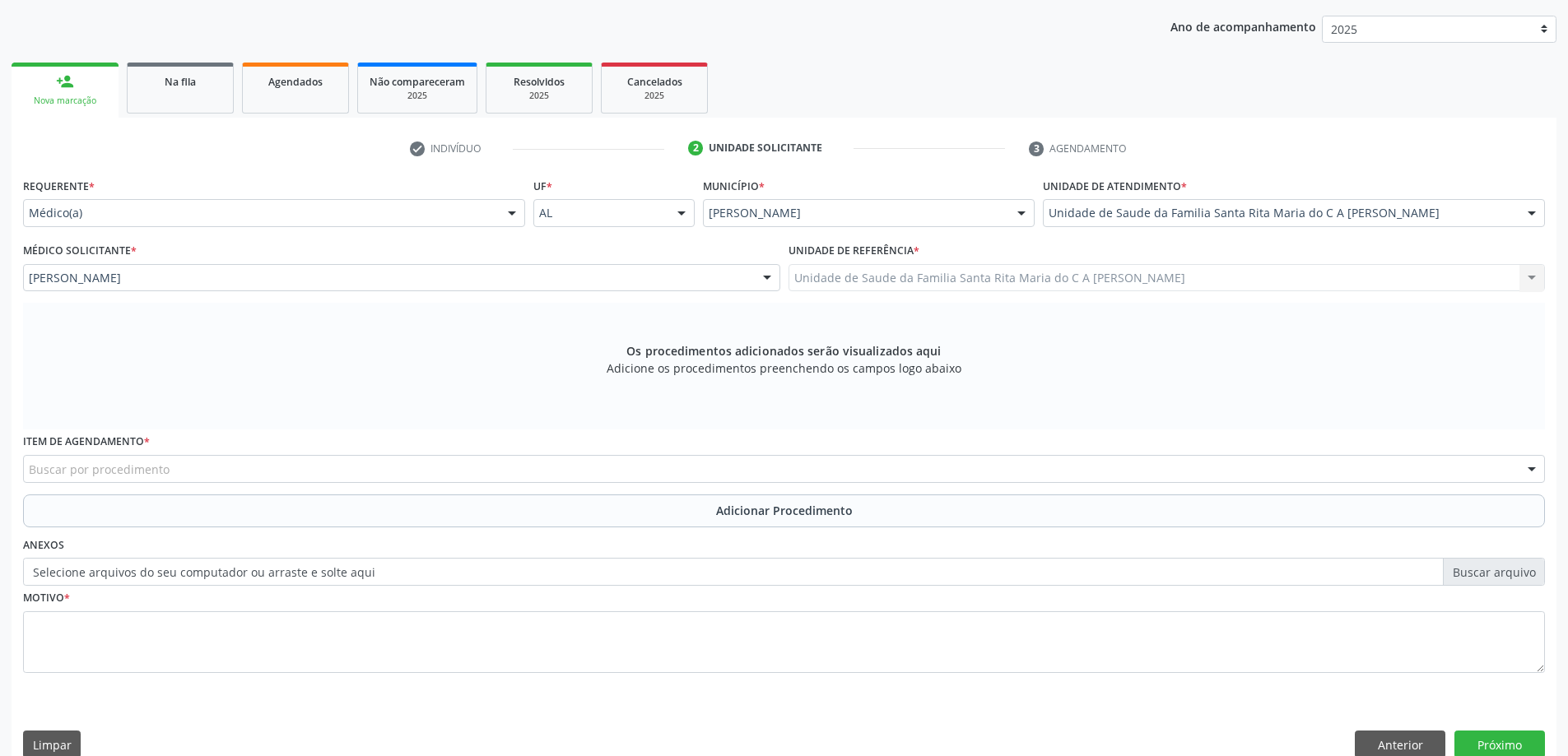
click at [233, 474] on div "Buscar por procedimento" at bounding box center [784, 469] width 1521 height 28
type input "ECOCA"
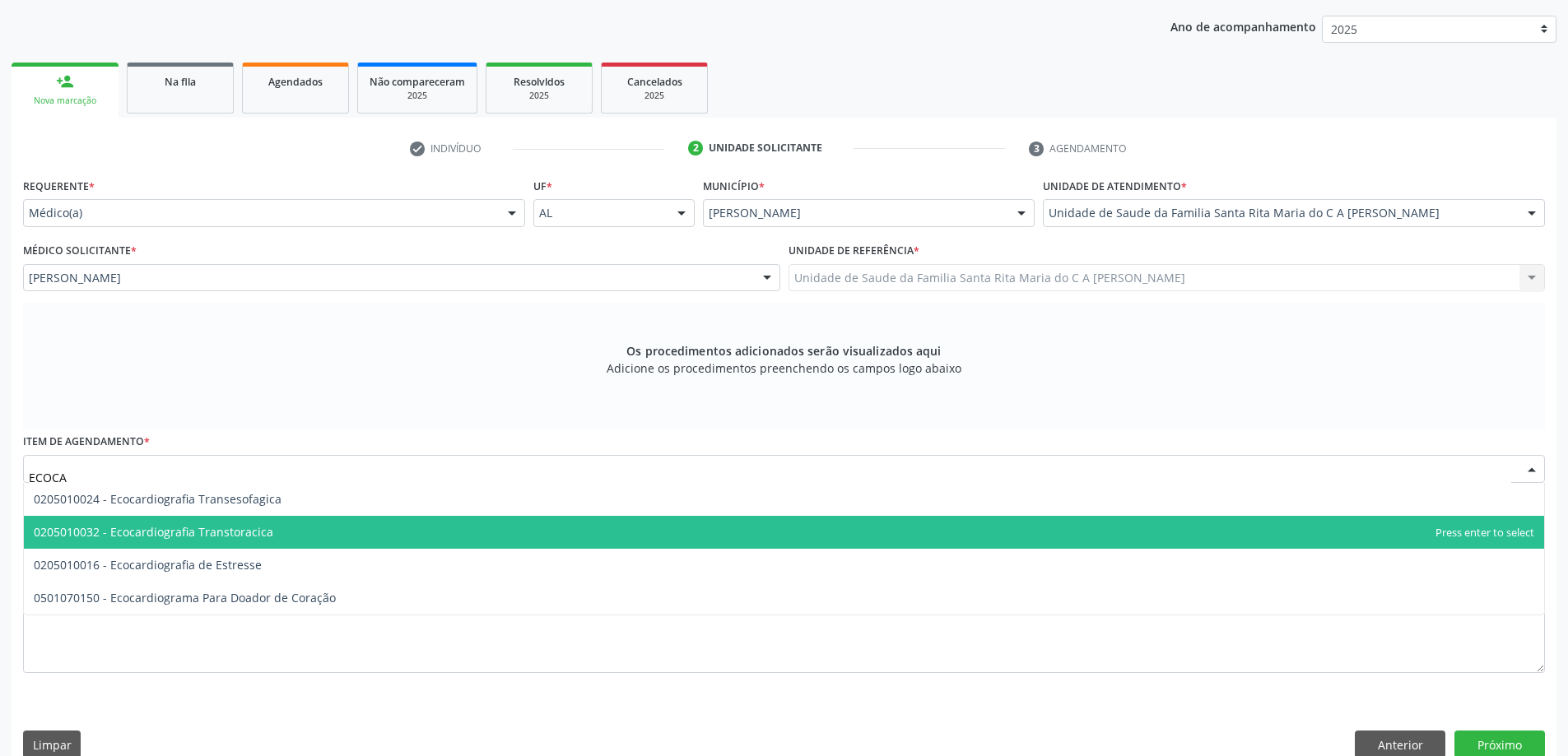
click at [258, 536] on span "0205010032 - Ecocardiografia Transtoracica" at bounding box center [153, 531] width 240 height 16
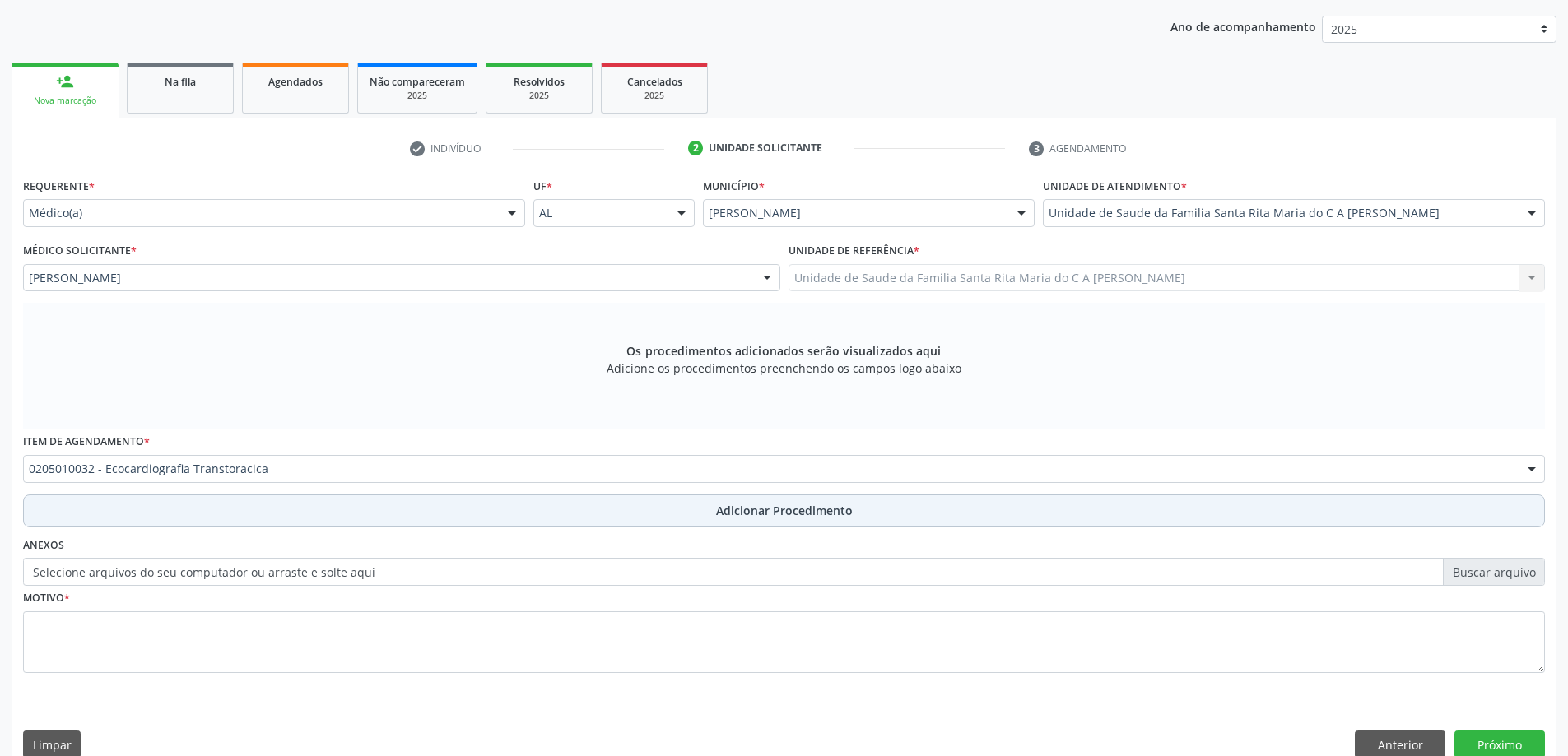
click at [238, 512] on button "Adicionar Procedimento" at bounding box center [784, 511] width 1521 height 33
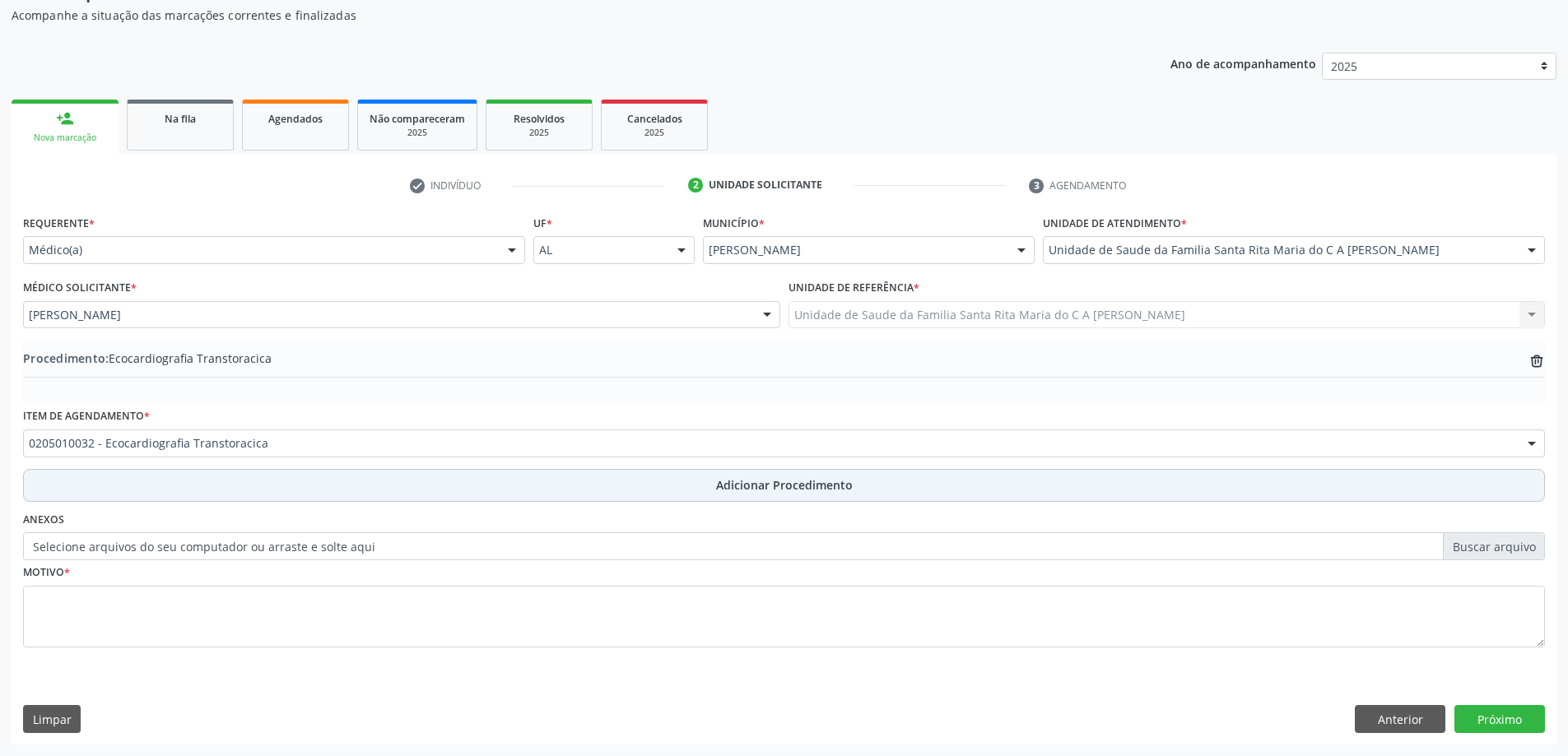
scroll to position [170, 0]
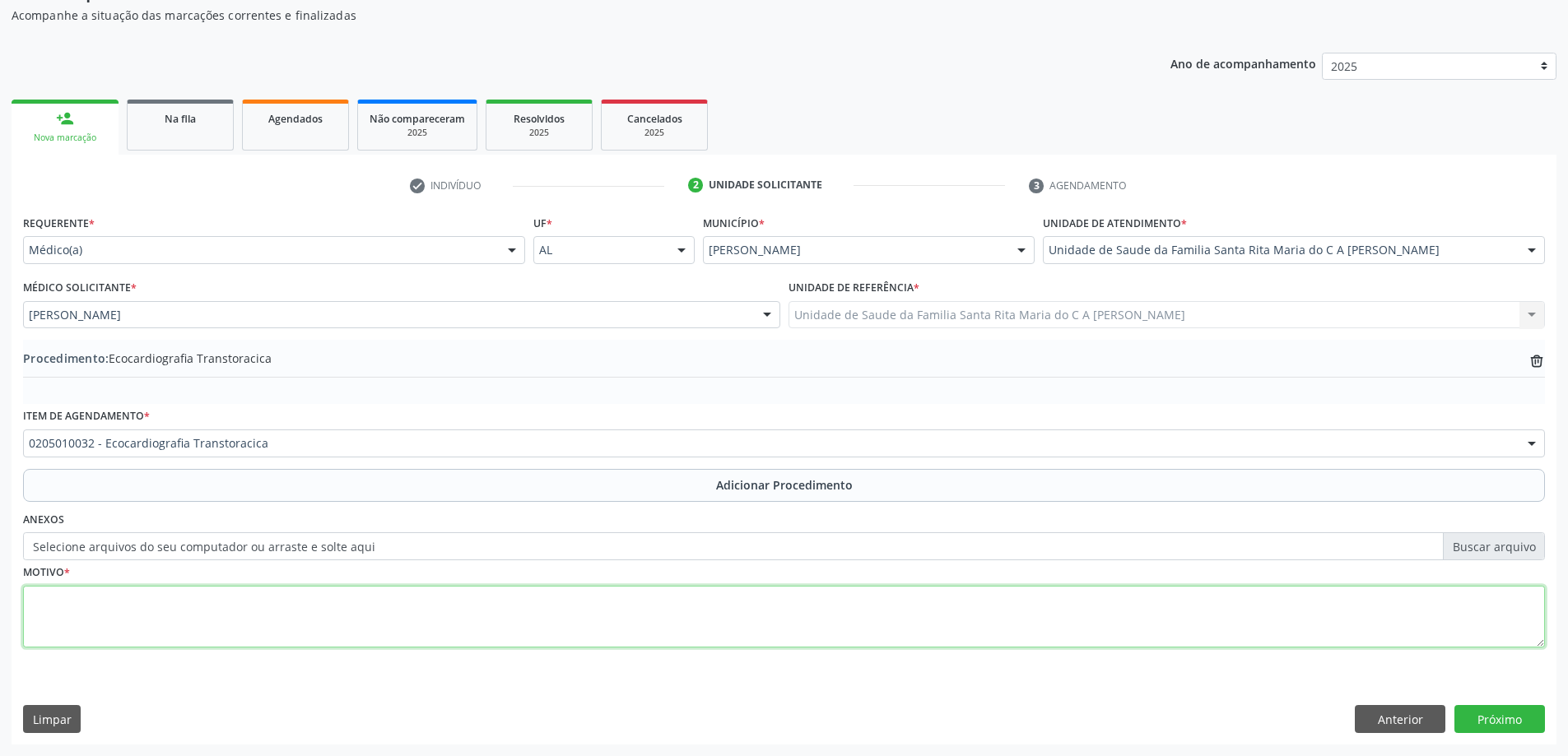
click at [193, 613] on textarea at bounding box center [784, 616] width 1521 height 62
type textarea "PALPITAÇÃO"
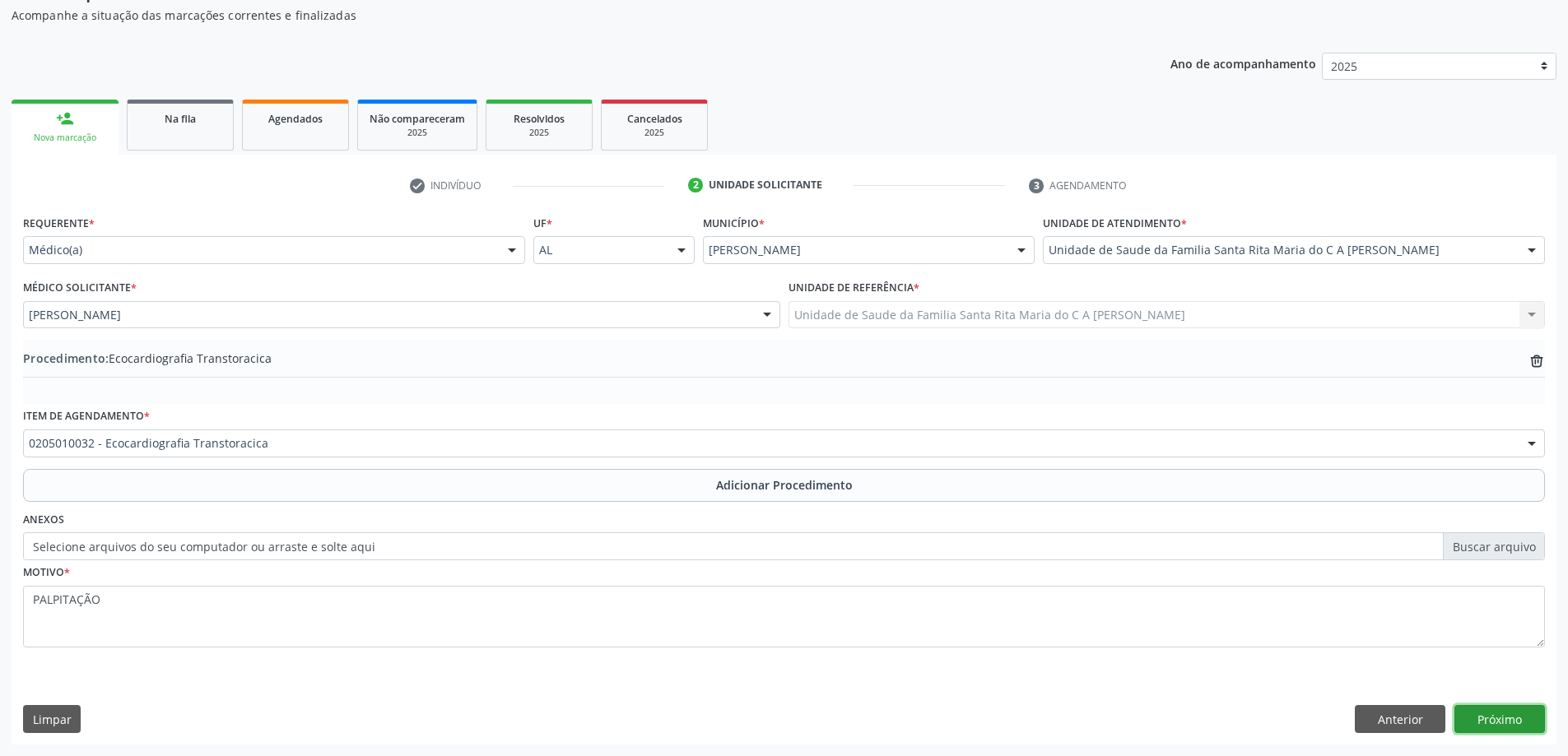
click at [1493, 726] on button "Próximo" at bounding box center [1499, 719] width 90 height 28
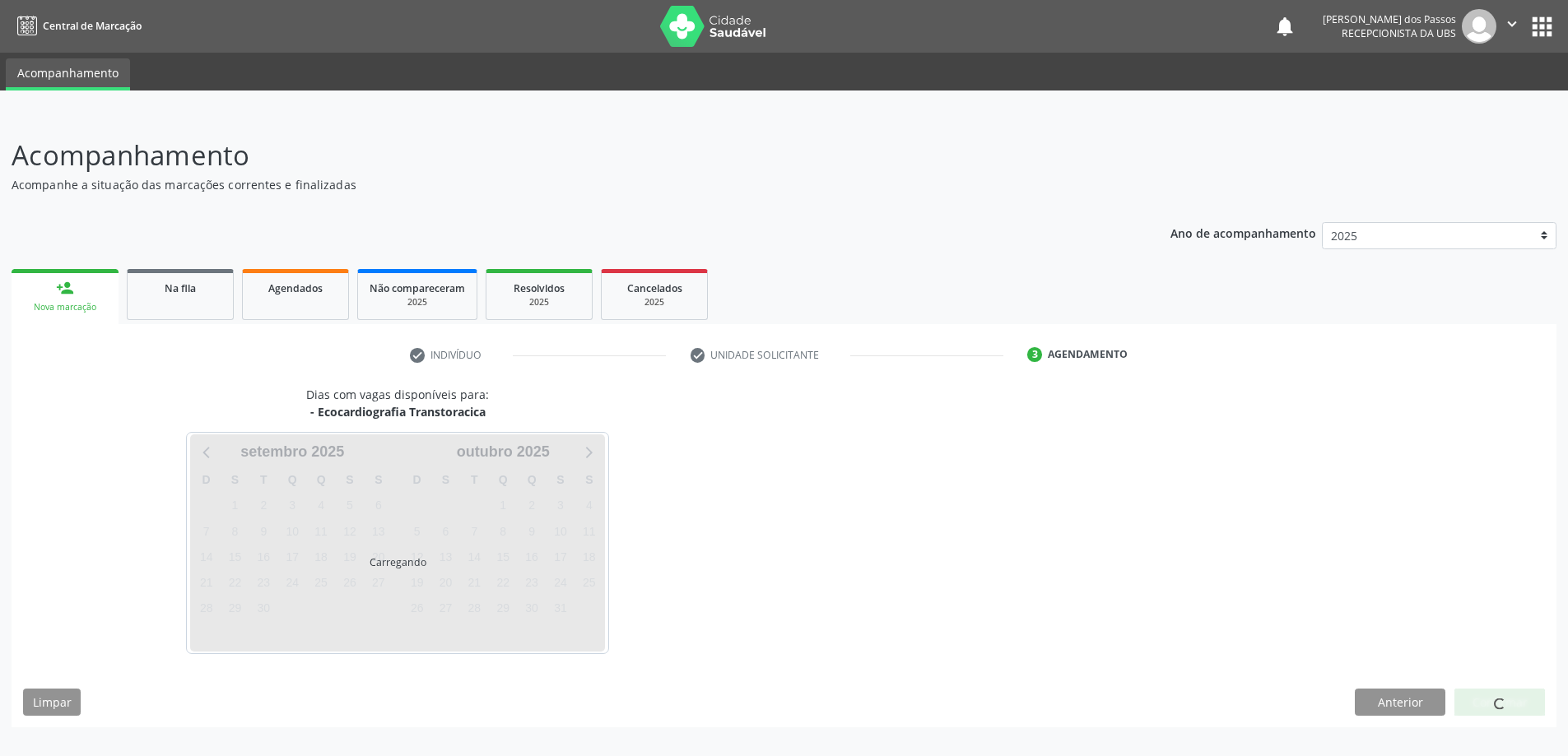
scroll to position [0, 0]
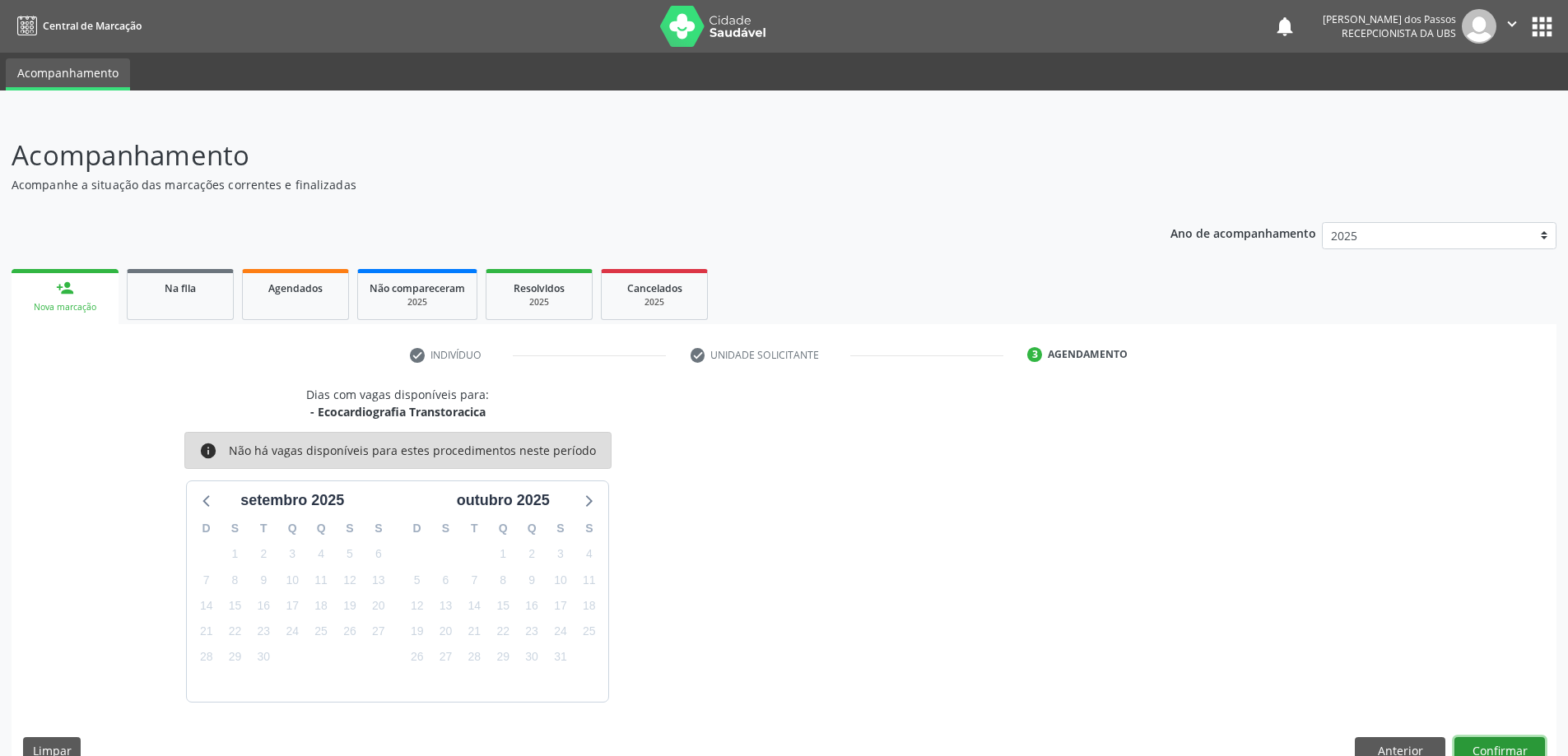
click at [1510, 745] on button "Confirmar" at bounding box center [1499, 751] width 90 height 28
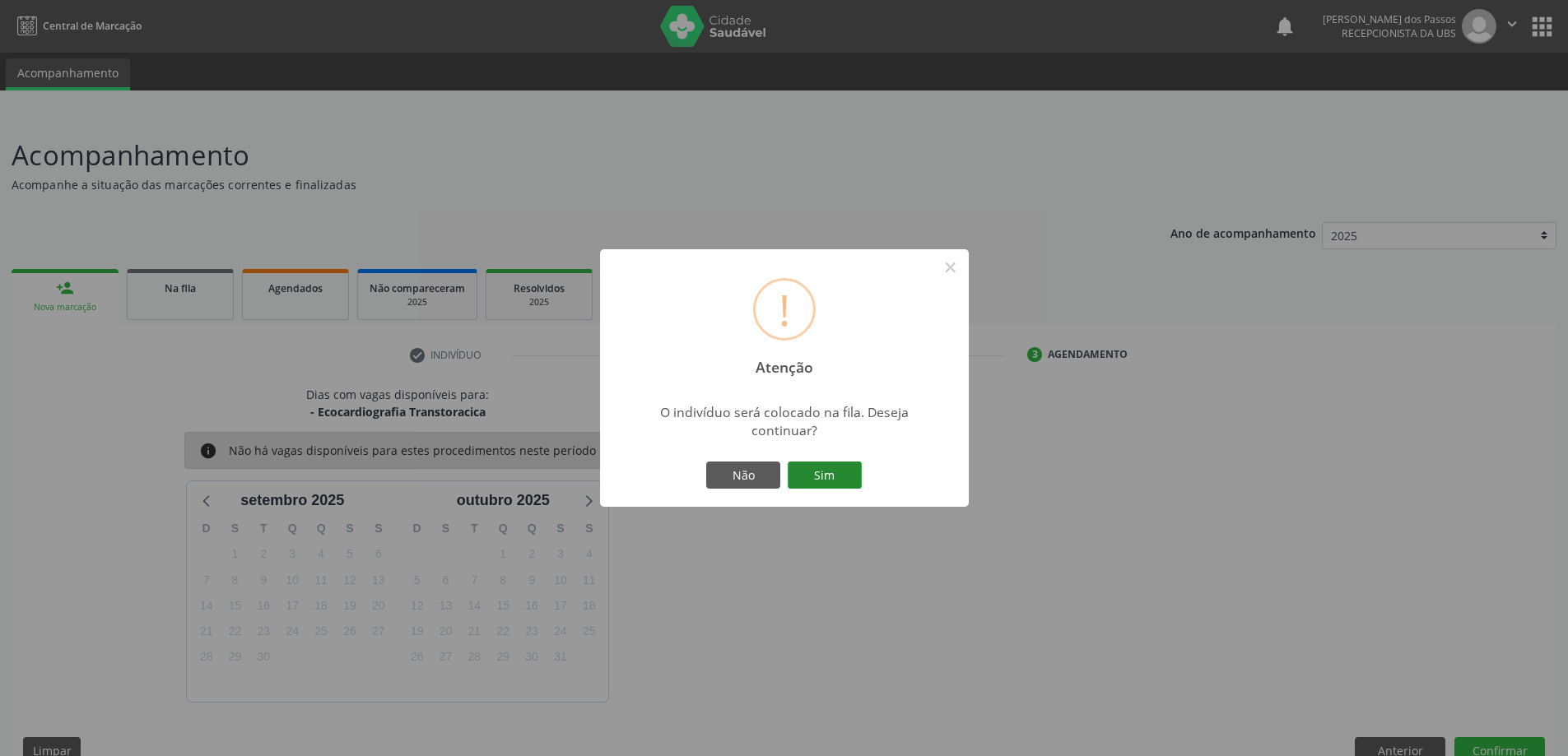
click at [828, 478] on button "Sim" at bounding box center [824, 475] width 74 height 28
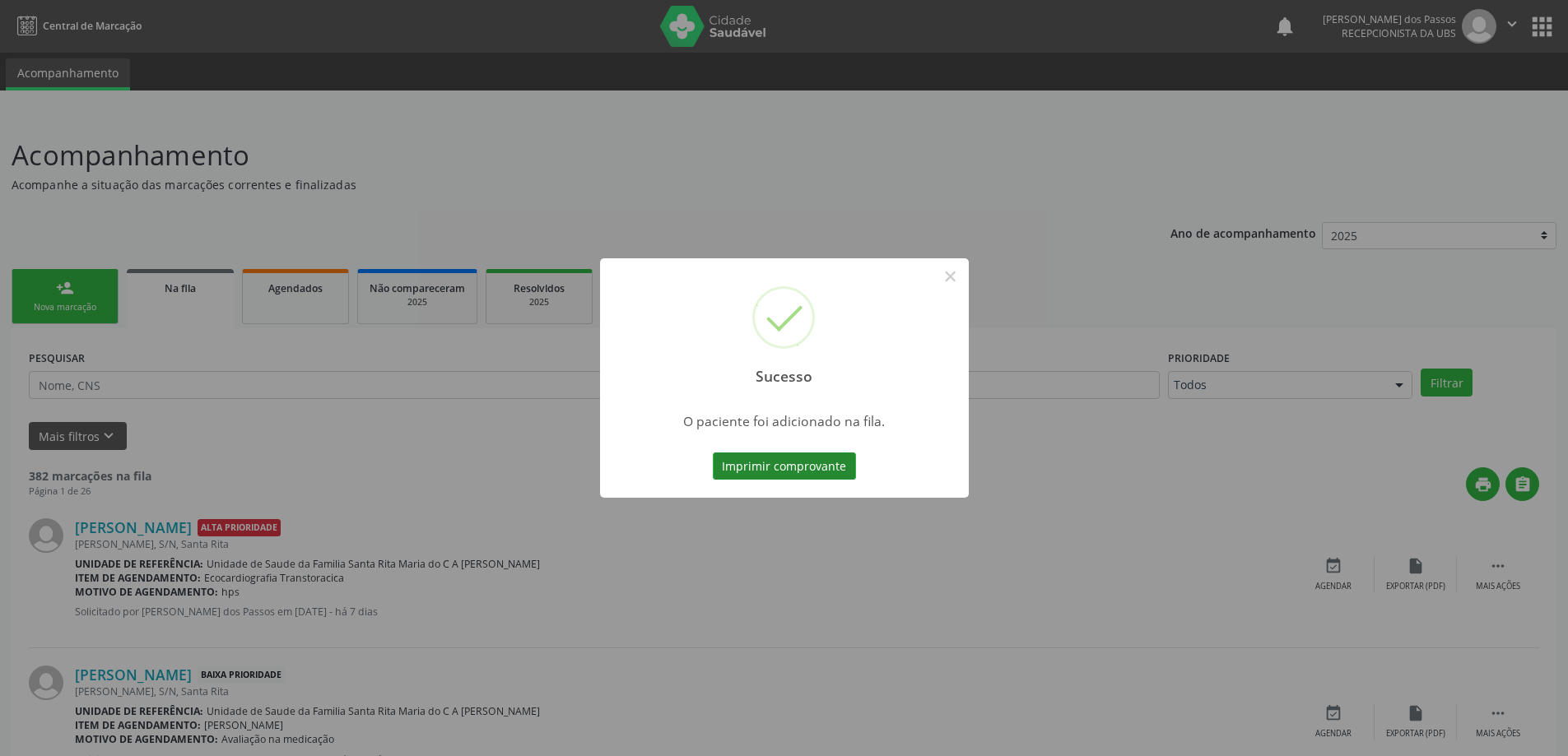
click at [824, 464] on button "Imprimir comprovante" at bounding box center [784, 466] width 144 height 28
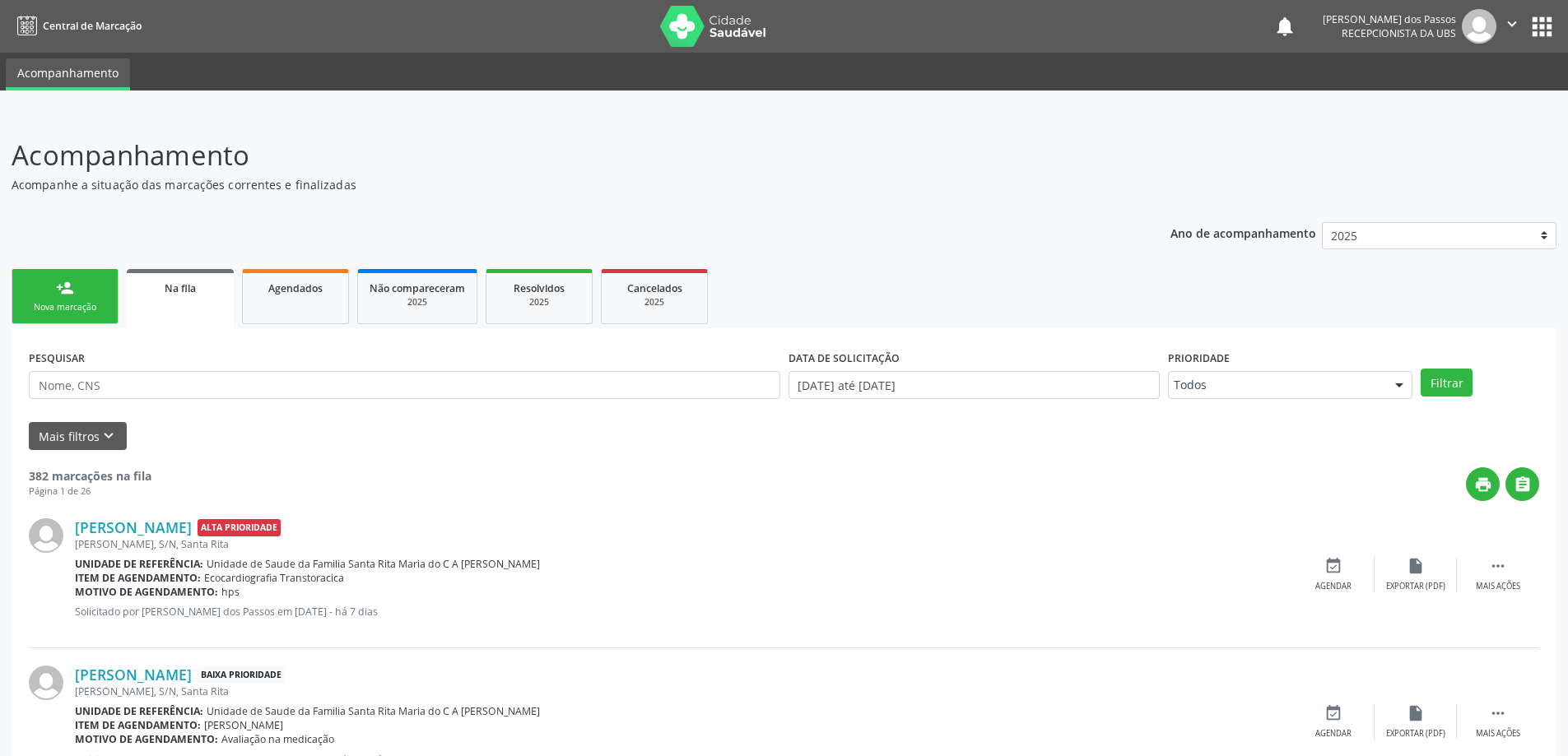
click at [74, 291] on link "person_add Nova marcação" at bounding box center [64, 296] width 107 height 55
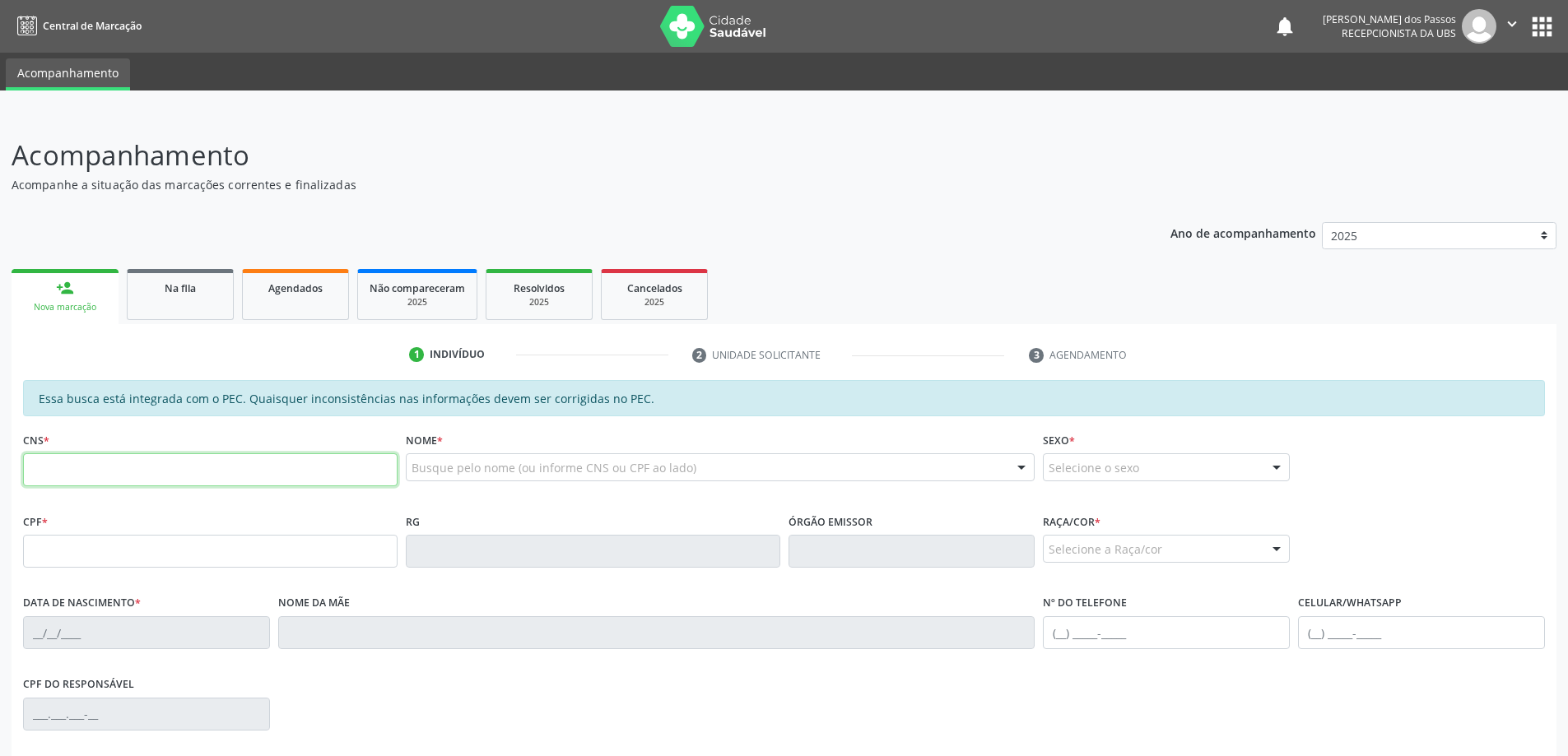
click at [213, 474] on input "text" at bounding box center [211, 469] width 375 height 33
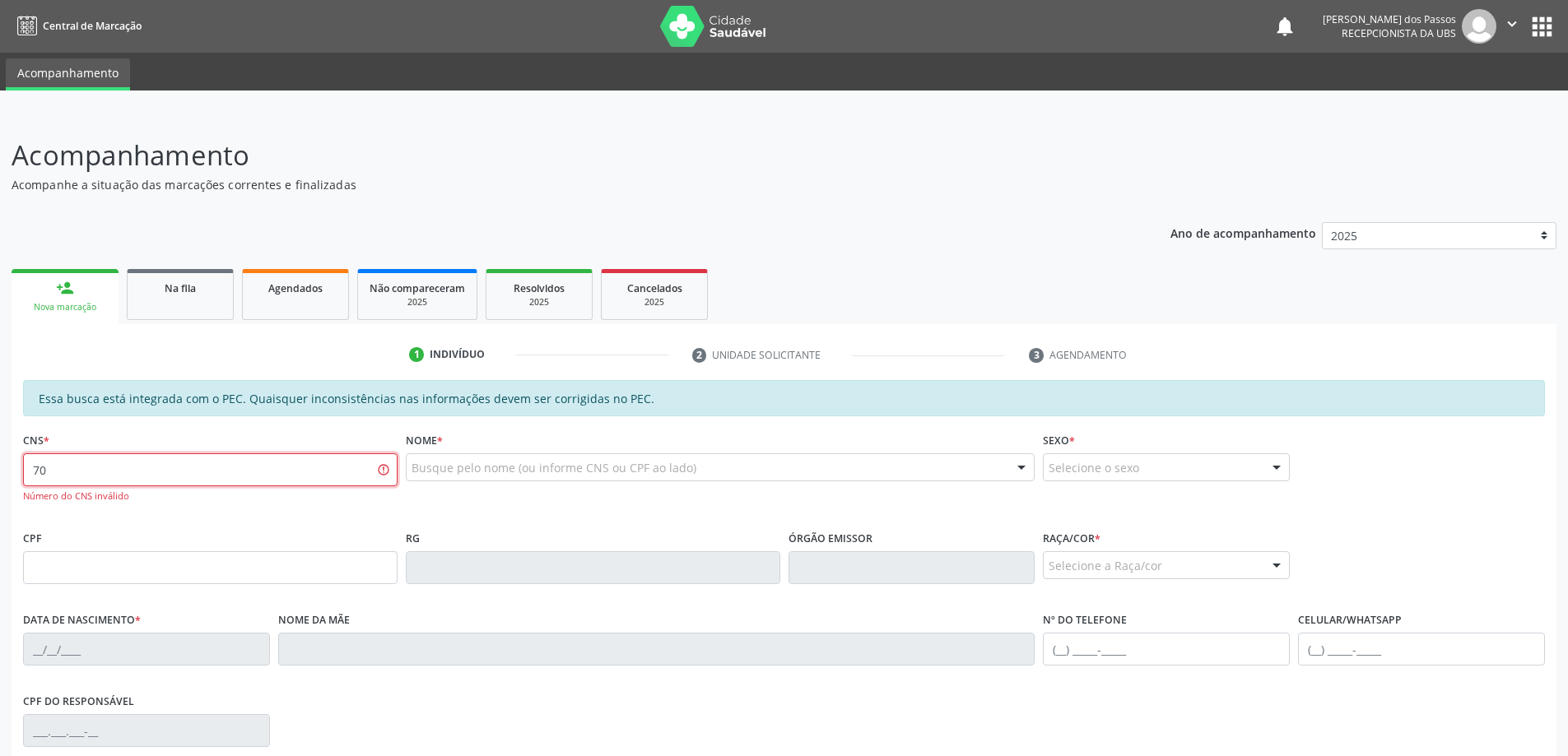
type input "7"
type input "0"
